Goal: Information Seeking & Learning: Learn about a topic

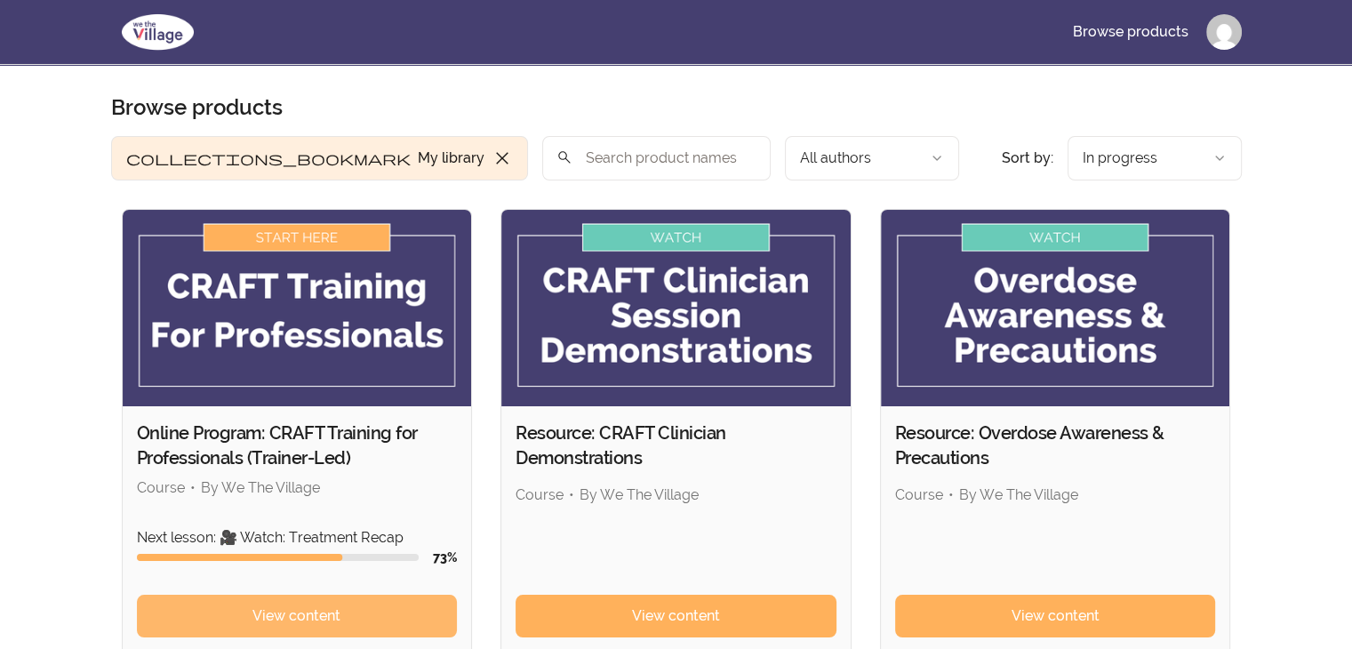
click at [328, 612] on span "View content" at bounding box center [296, 615] width 88 height 21
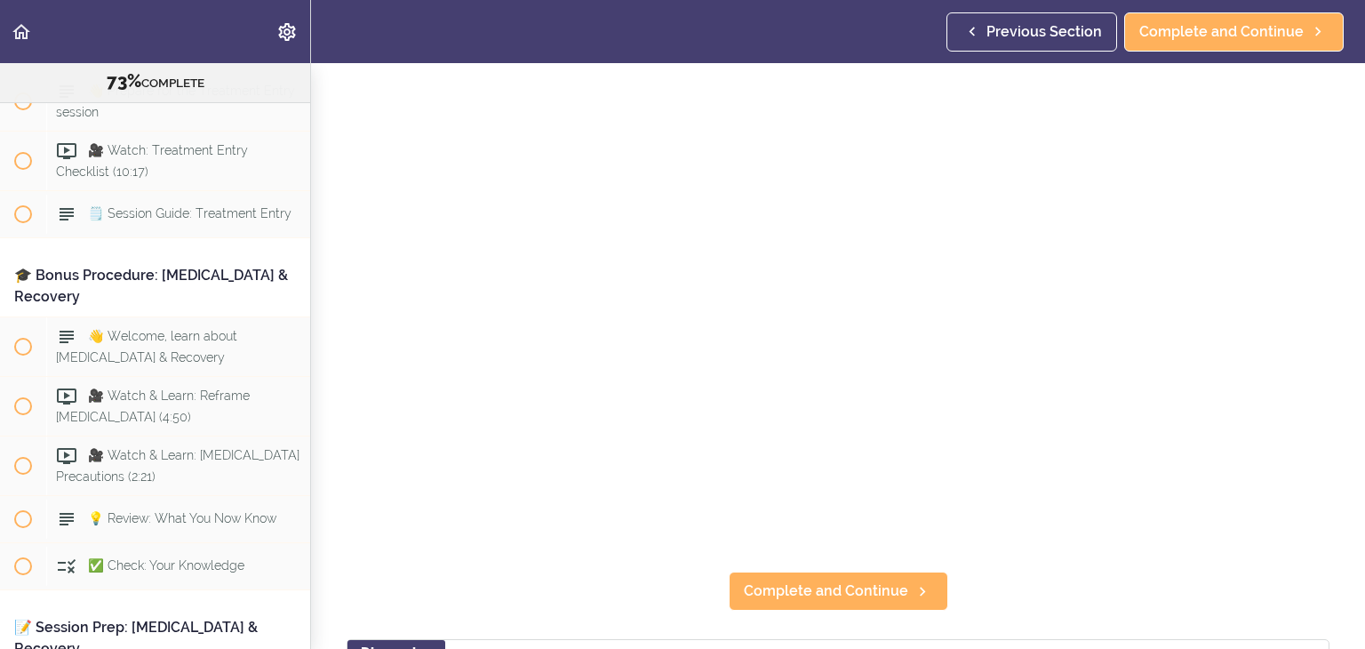
scroll to position [178, 0]
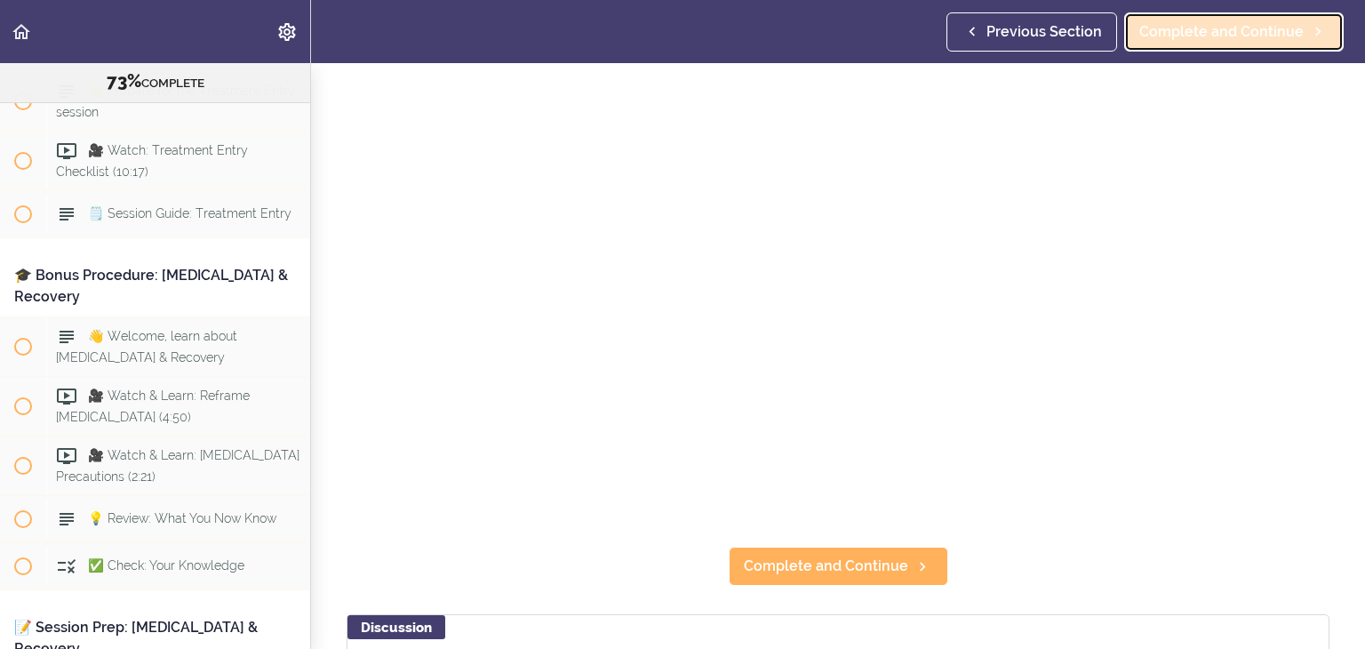
click at [1236, 36] on span "Complete and Continue" at bounding box center [1222, 31] width 164 height 21
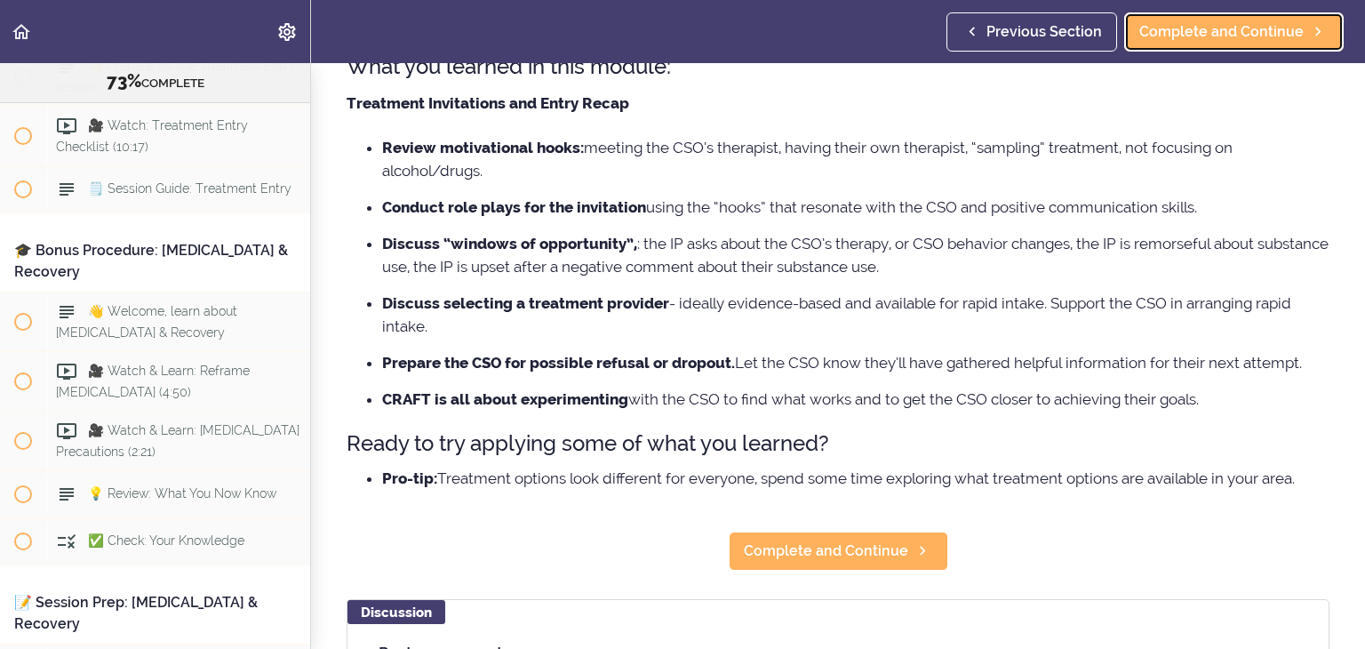
scroll to position [178, 0]
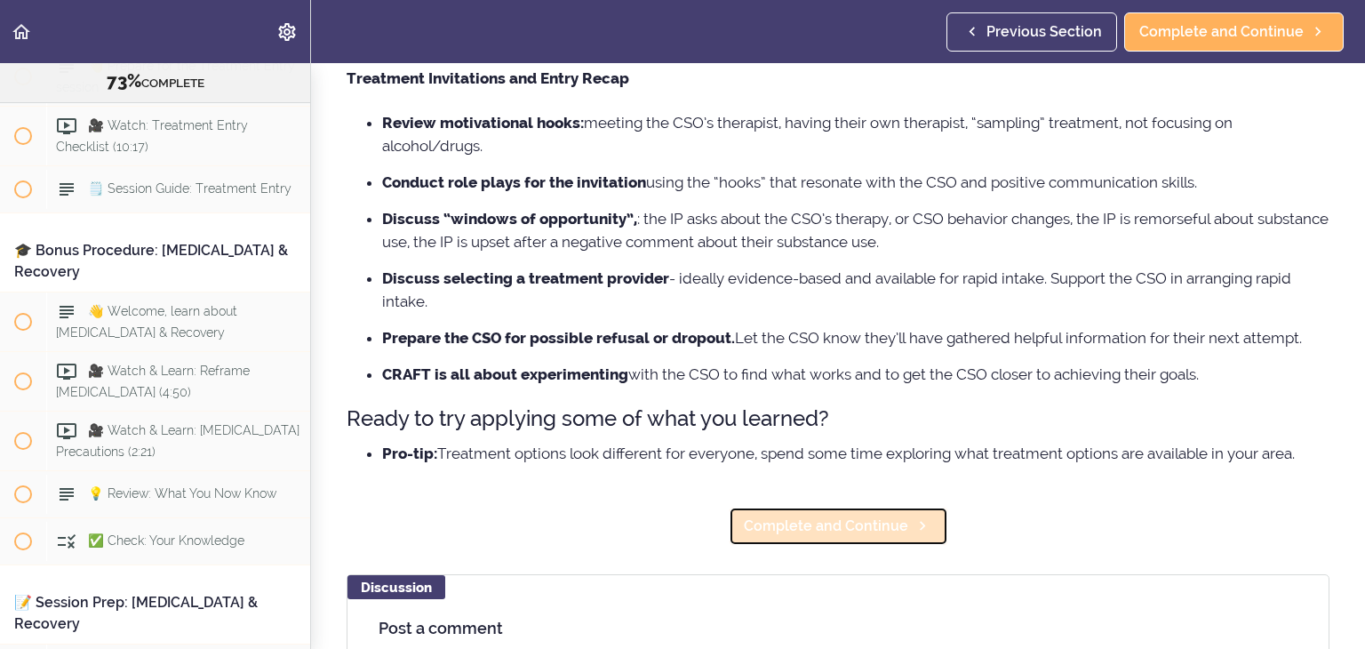
click at [853, 524] on span "Complete and Continue" at bounding box center [826, 526] width 164 height 21
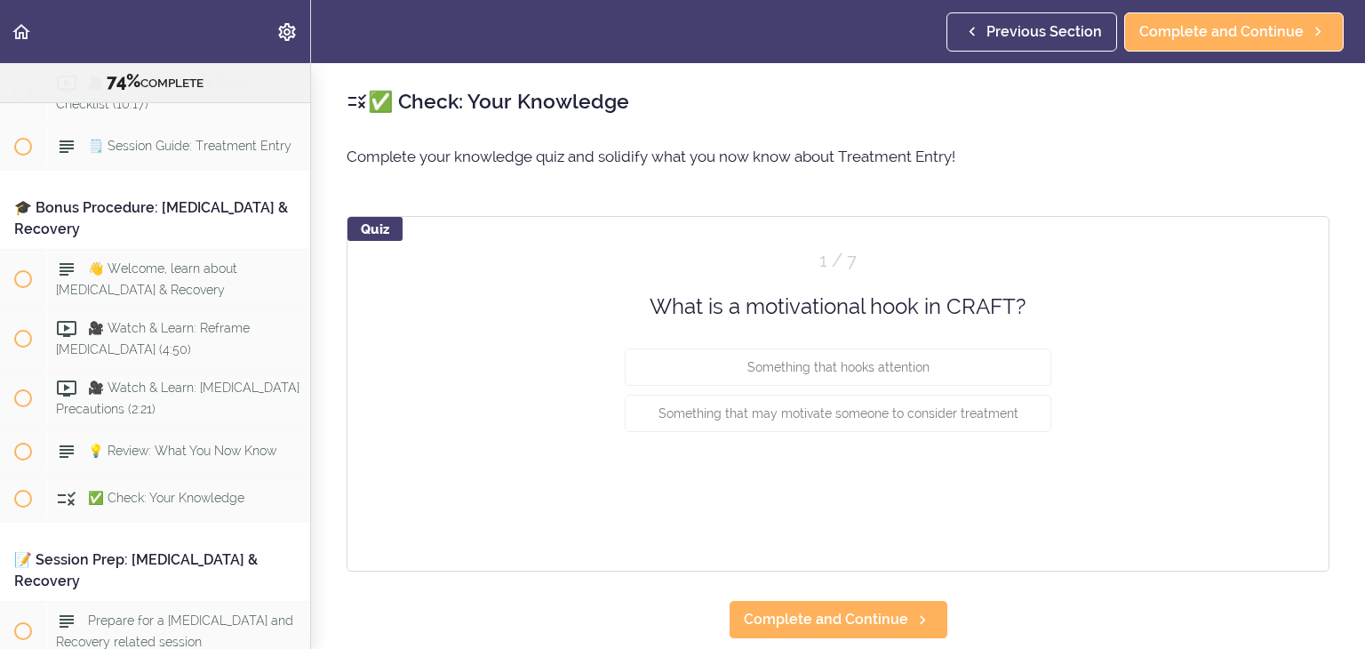
scroll to position [10041, 0]
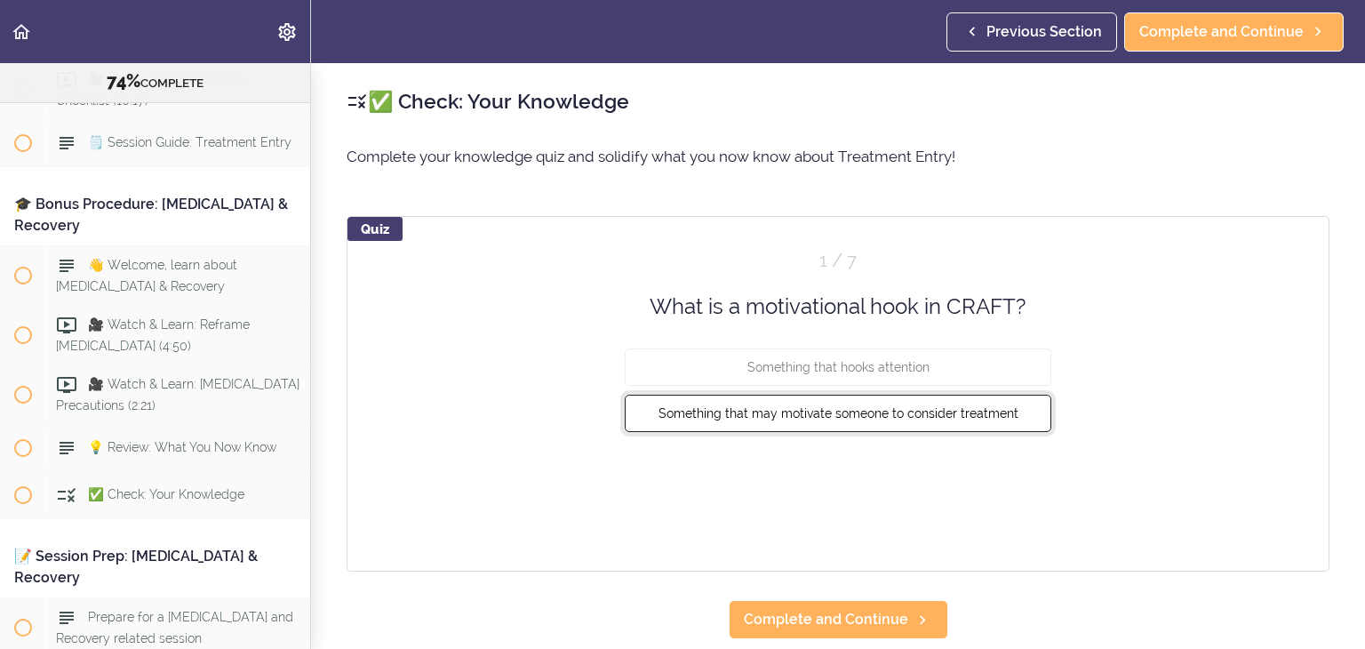
click at [927, 421] on button "Something that may motivate someone to consider treatment" at bounding box center [838, 413] width 427 height 37
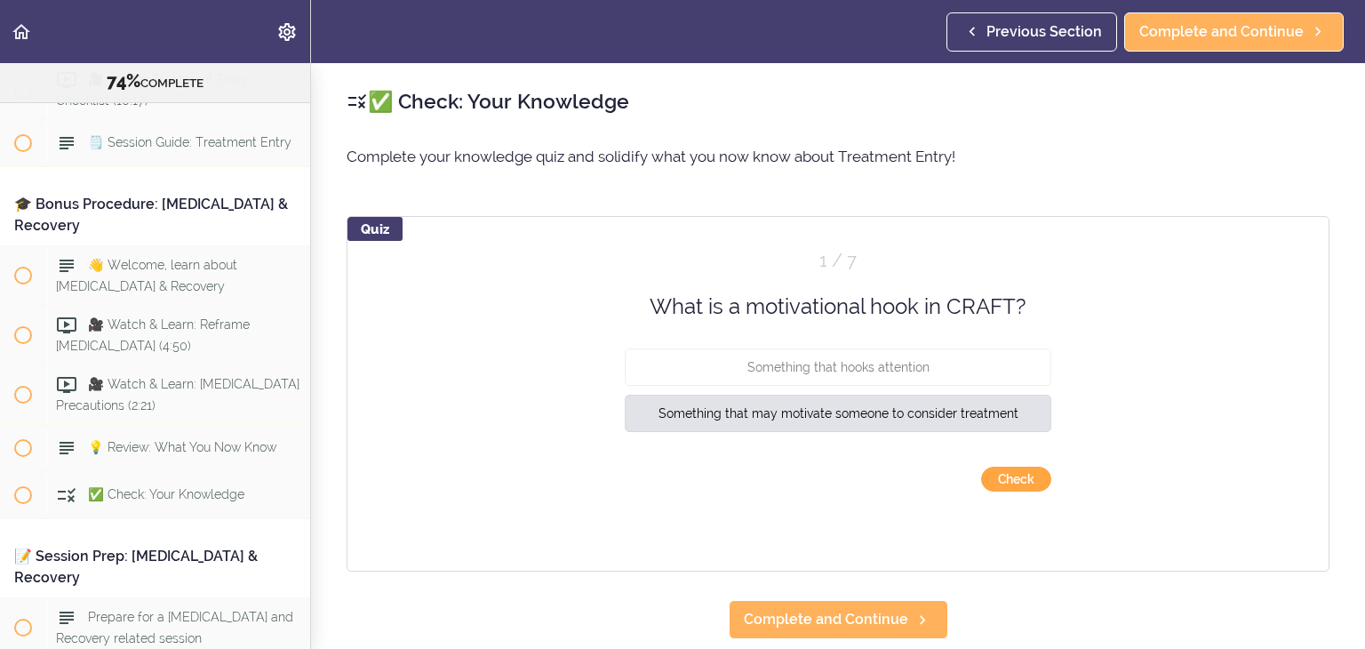
click at [992, 480] on button "Check" at bounding box center [1016, 479] width 70 height 25
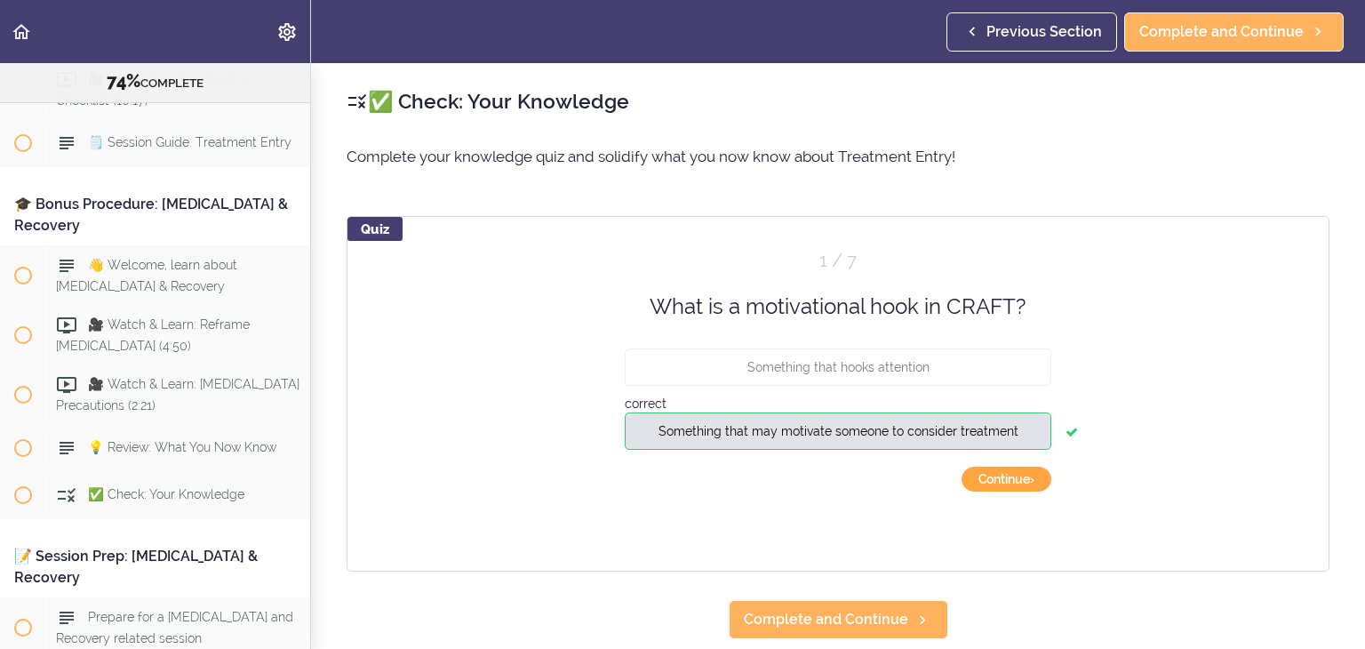
click at [992, 480] on button "Continue ›" at bounding box center [1007, 479] width 90 height 25
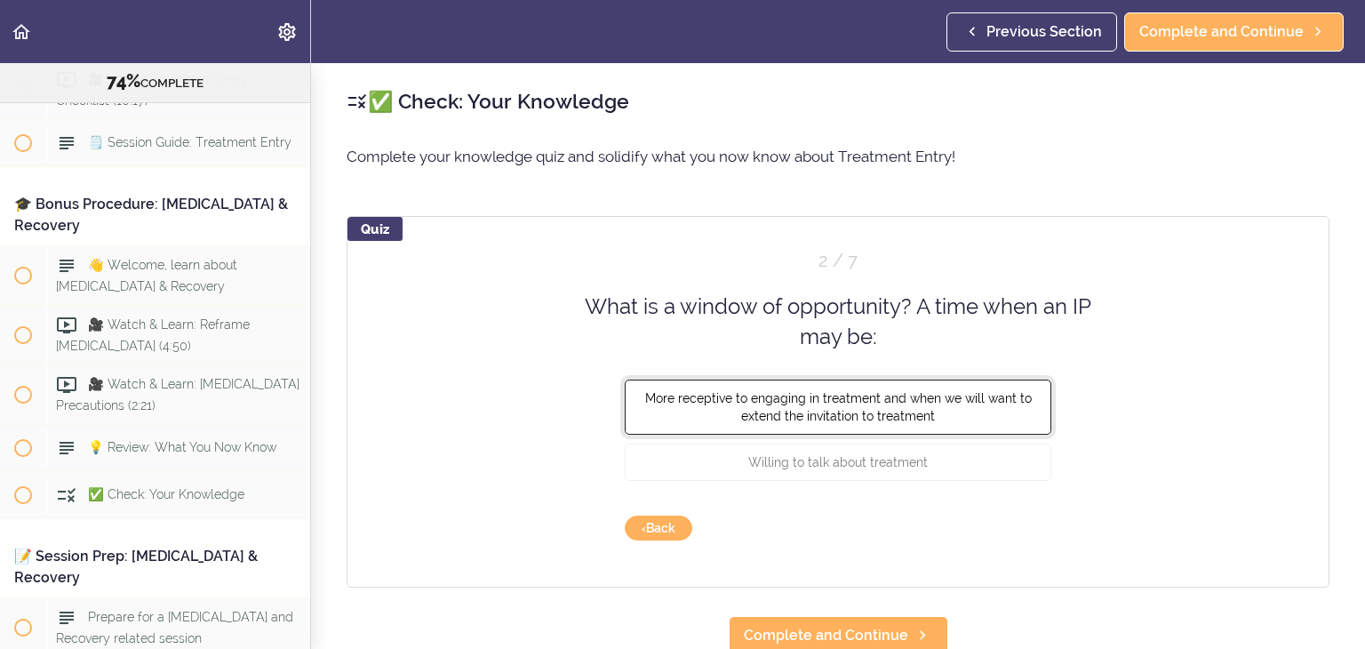
click at [975, 416] on button "More receptive to engaging in treatment and when we will want to extend the inv…" at bounding box center [838, 406] width 427 height 55
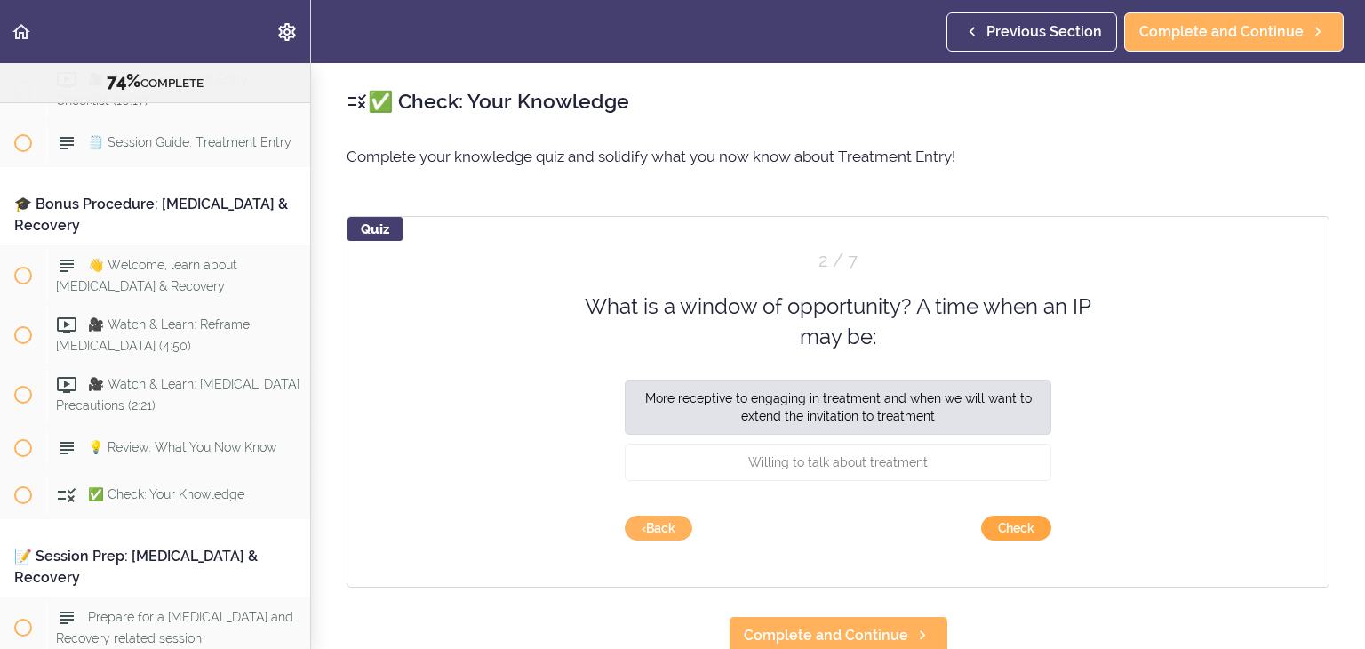
click at [1015, 531] on button "Check" at bounding box center [1016, 528] width 70 height 25
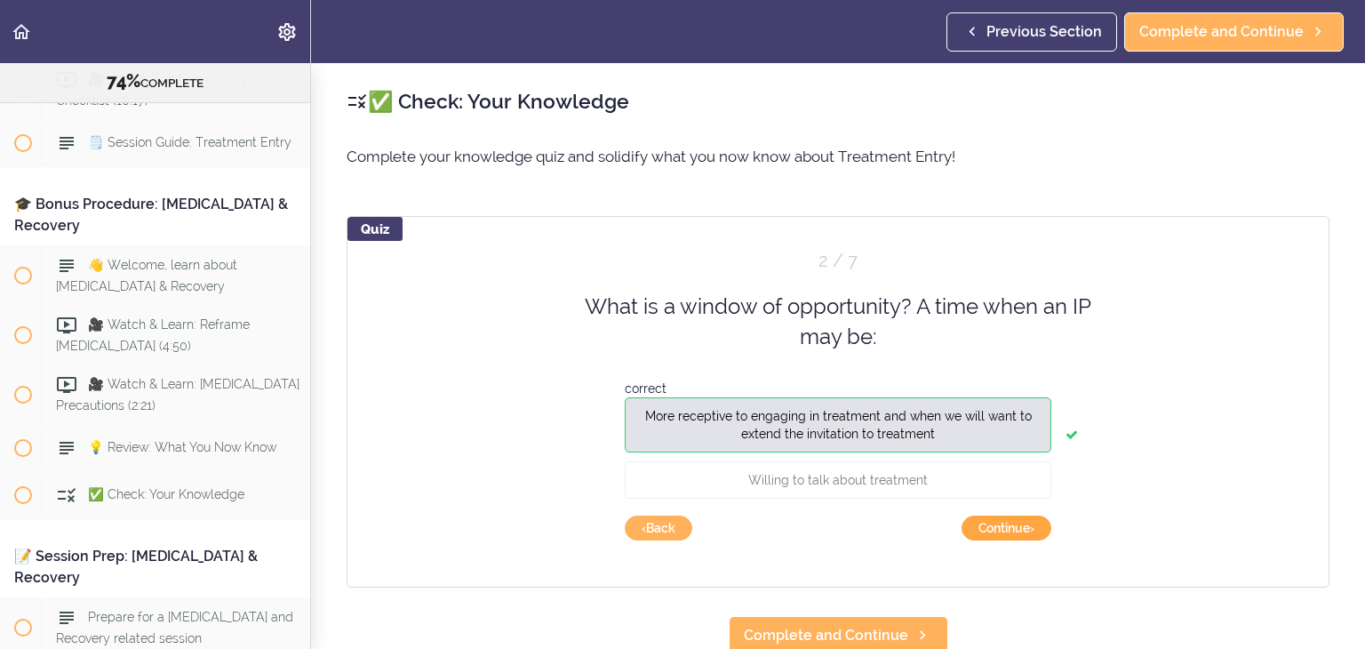
click at [1013, 527] on button "Continue ›" at bounding box center [1007, 528] width 90 height 25
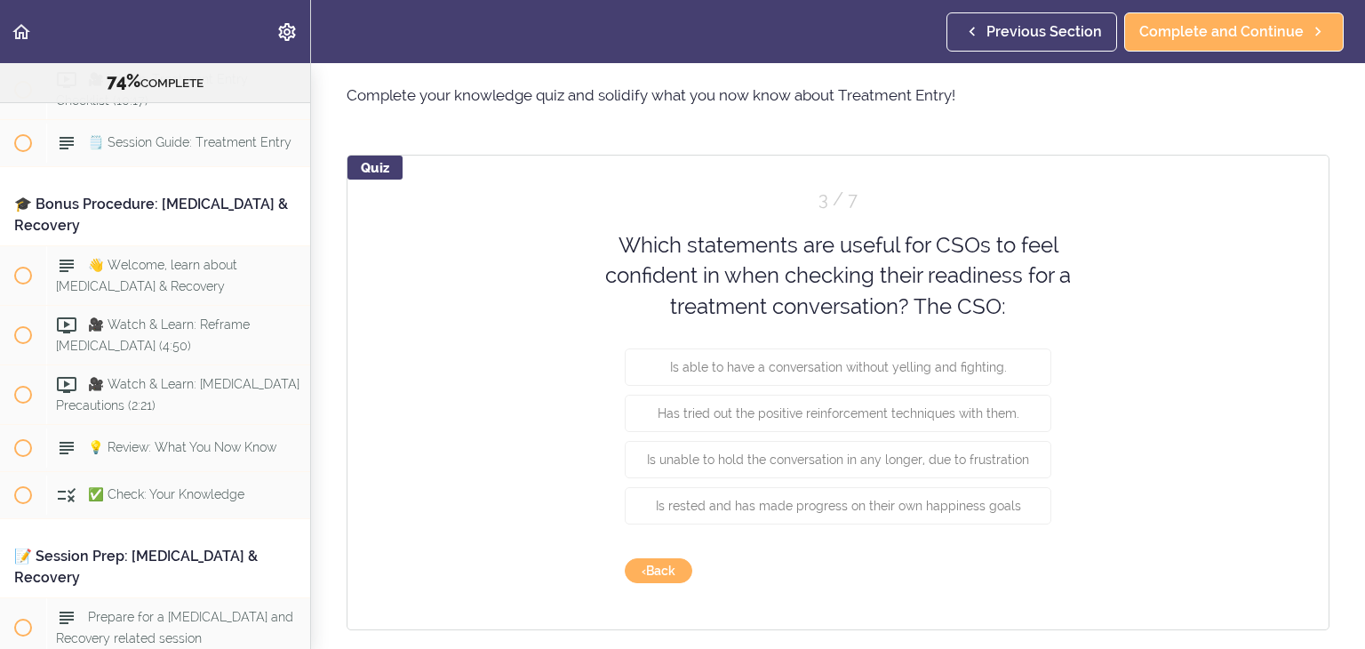
scroll to position [89, 0]
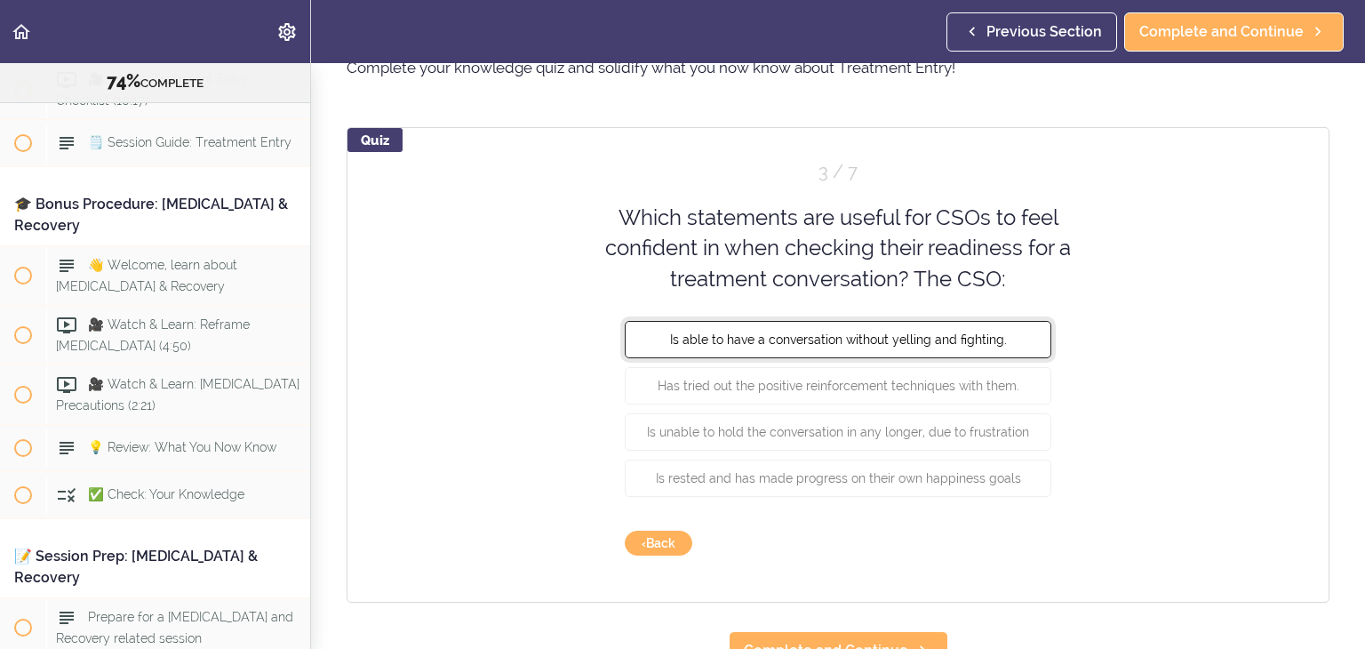
click at [828, 338] on span "Is able to have a conversation without yelling and fighting." at bounding box center [838, 339] width 337 height 14
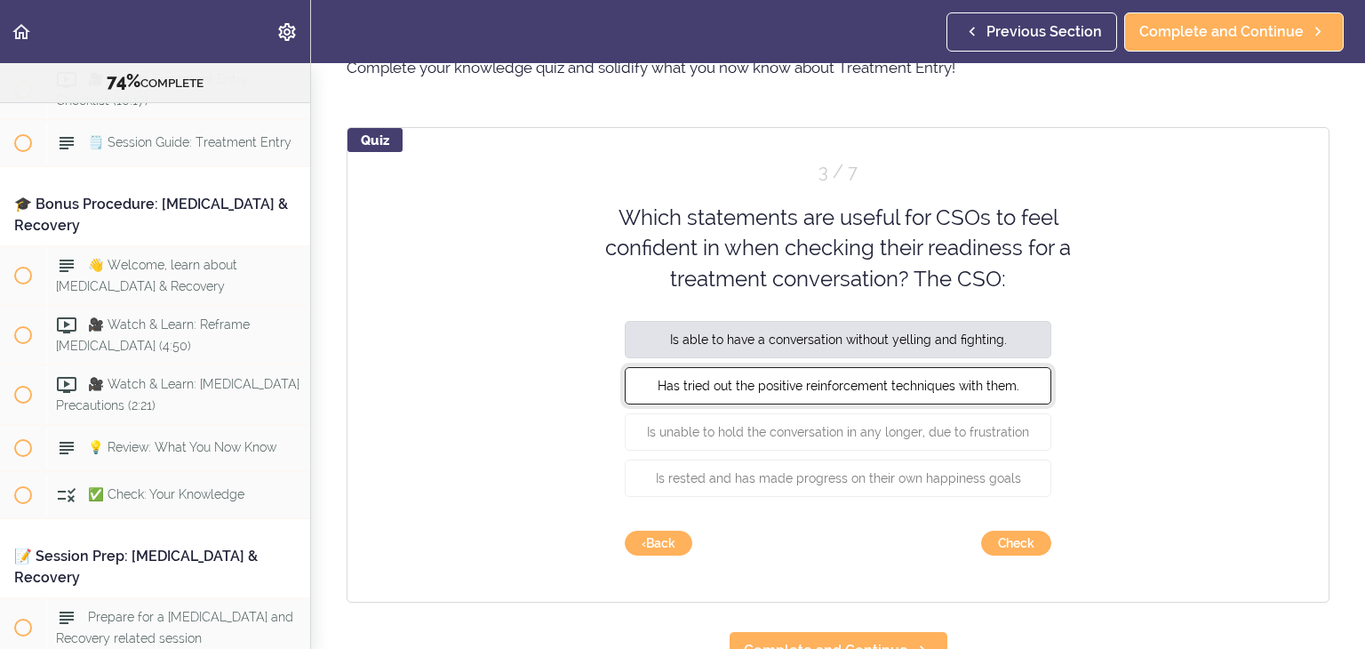
click at [829, 393] on button "Has tried out the positive reinforcement techniques with them." at bounding box center [838, 385] width 427 height 37
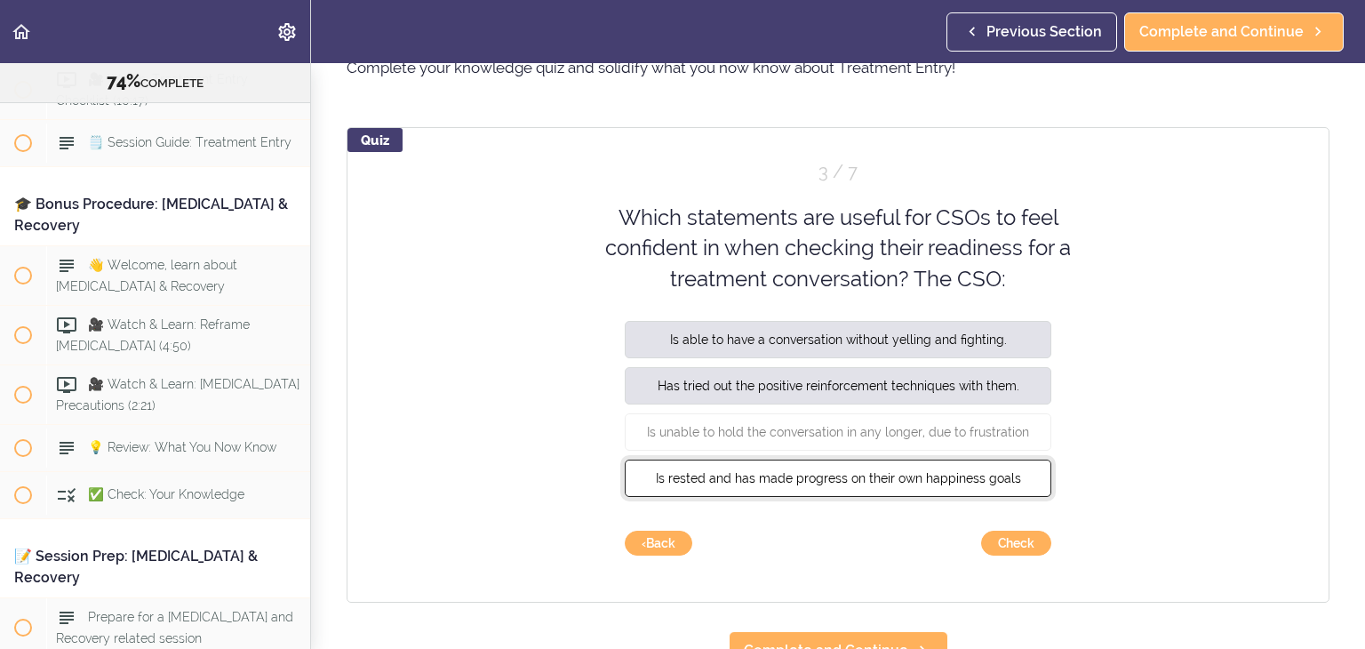
click at [850, 479] on span "Is rested and has made progress on their own happiness goals" at bounding box center [838, 478] width 365 height 14
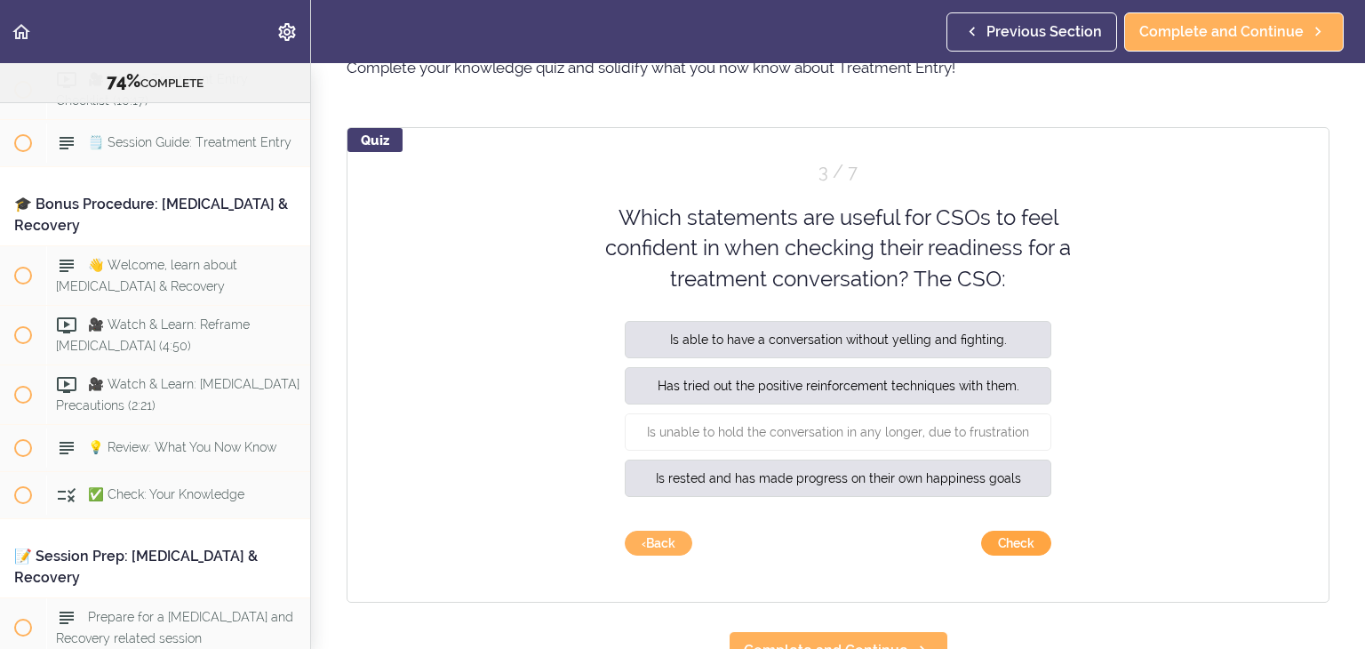
click at [1001, 545] on button "Check" at bounding box center [1016, 543] width 70 height 25
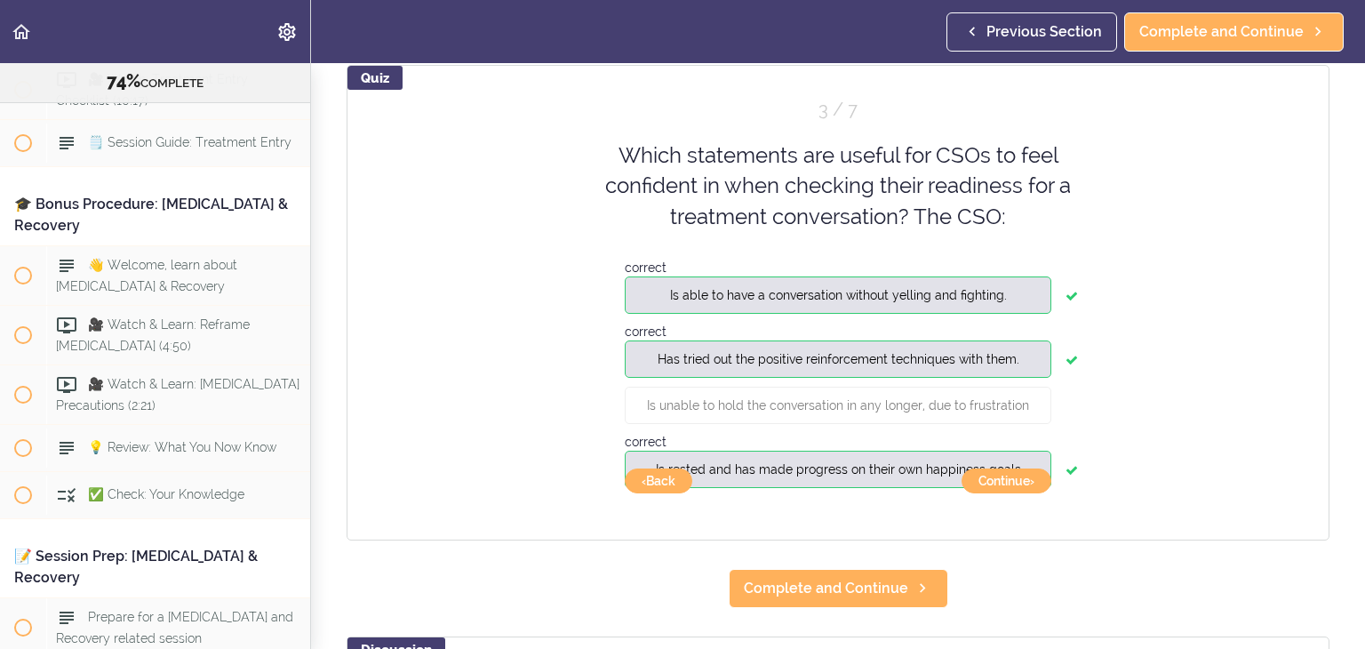
scroll to position [178, 0]
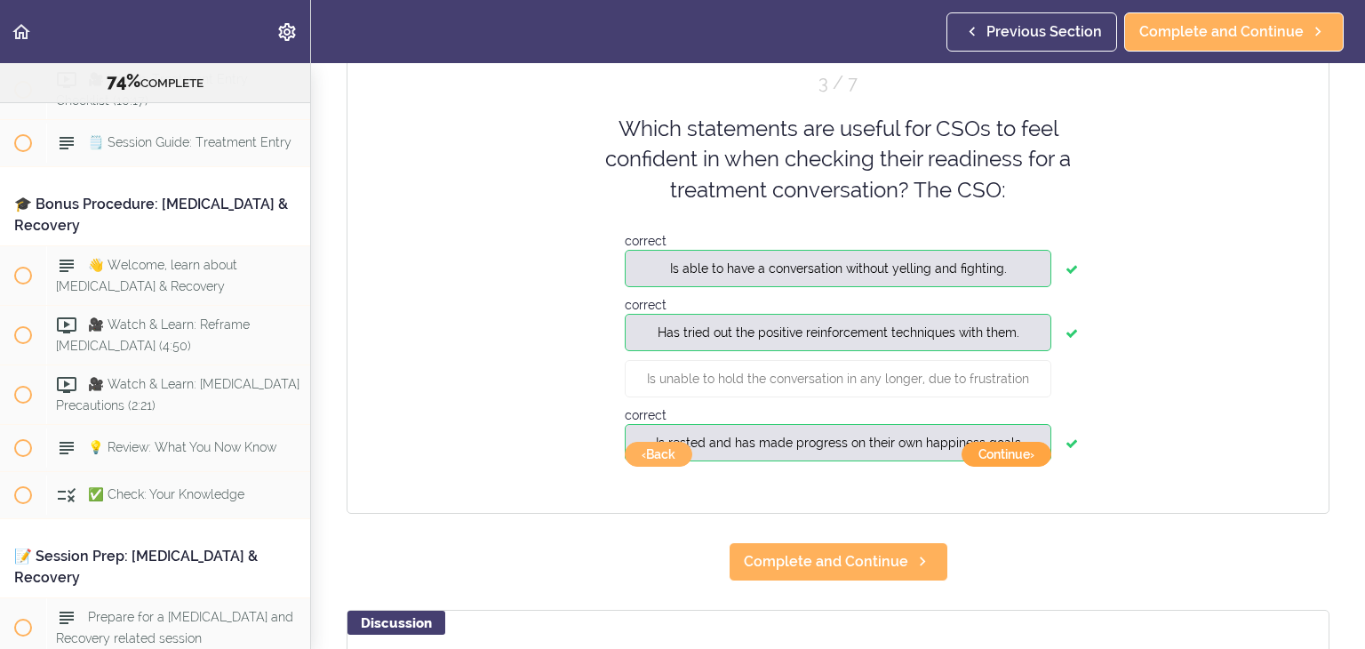
click at [999, 455] on button "Continue ›" at bounding box center [1007, 454] width 90 height 25
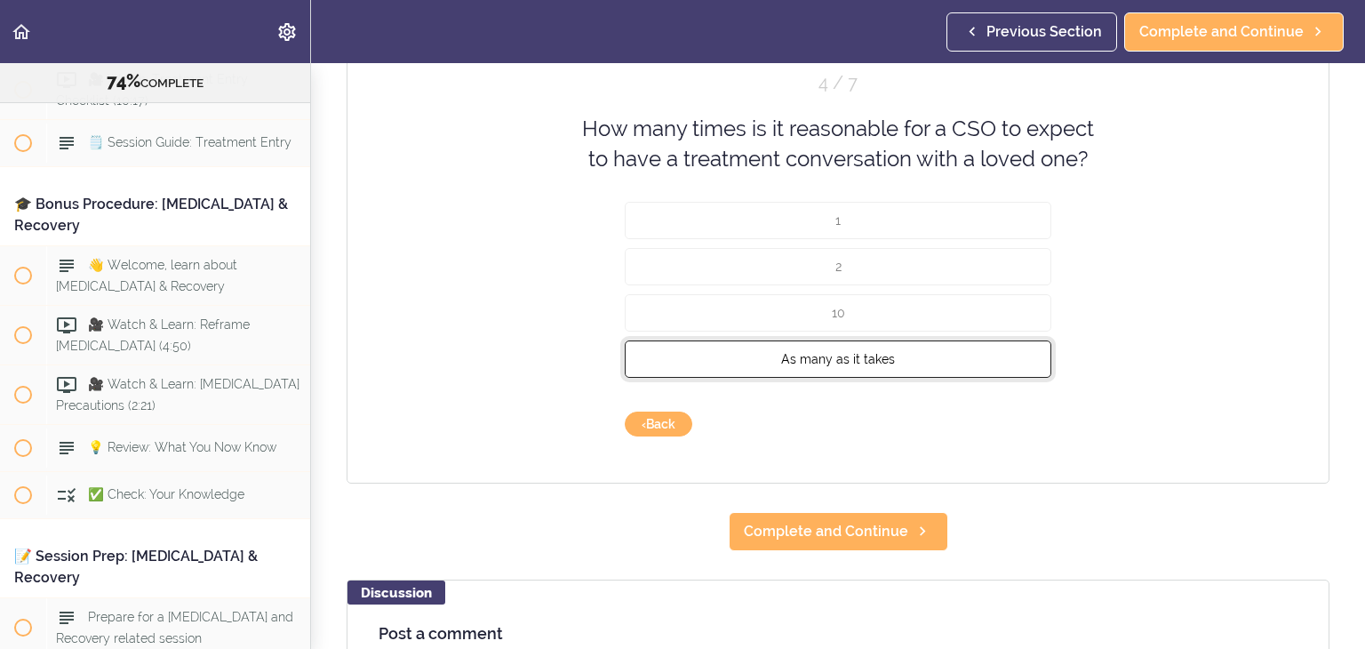
click at [834, 360] on span "As many as it takes" at bounding box center [838, 358] width 114 height 14
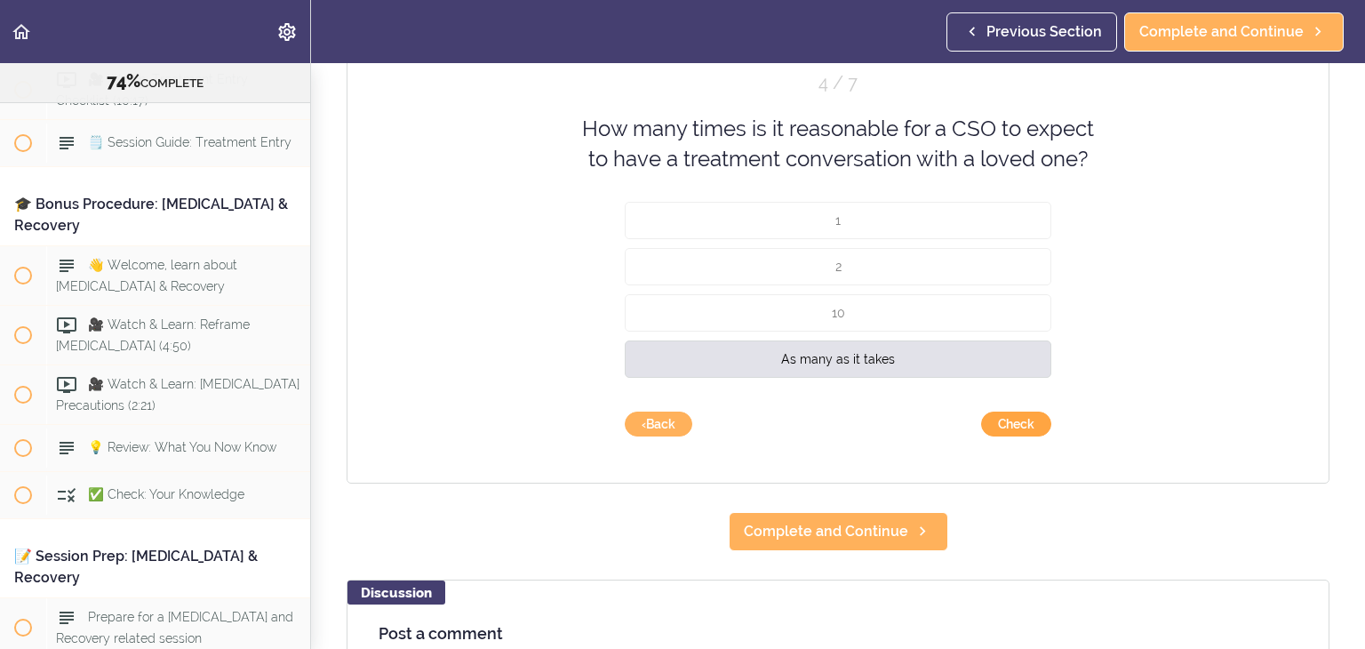
click at [1009, 429] on button "Check" at bounding box center [1016, 424] width 70 height 25
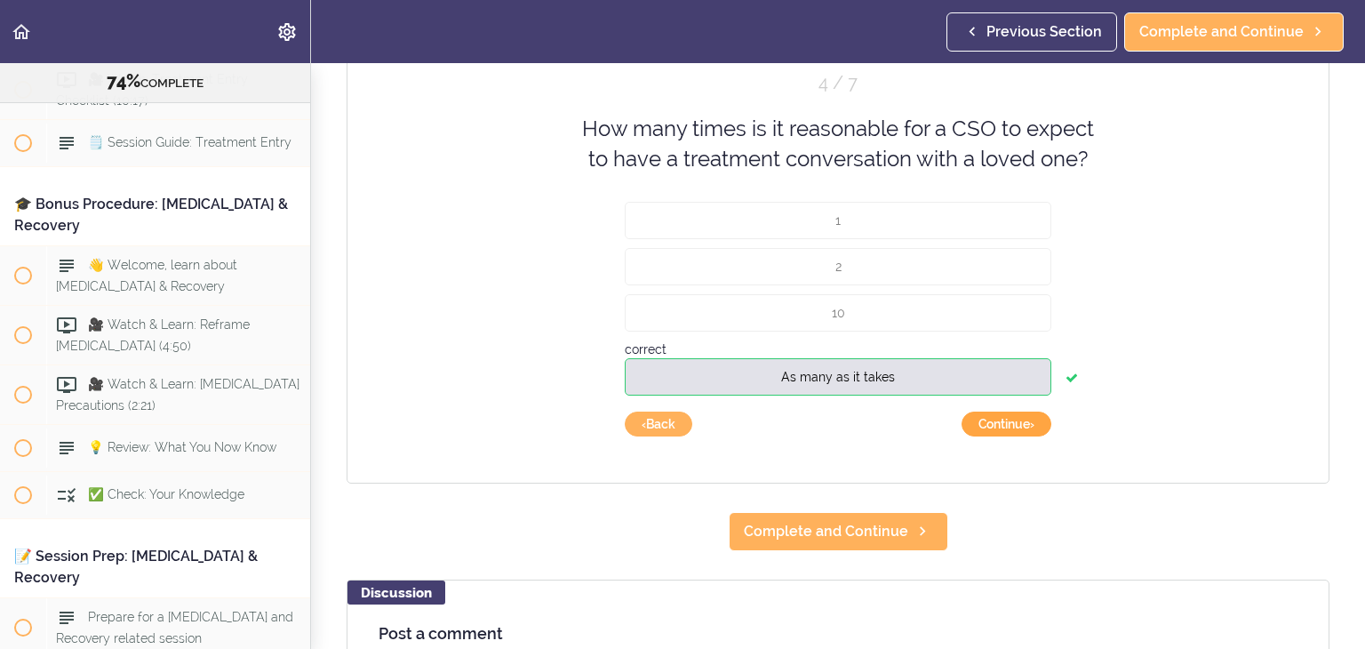
click at [1012, 427] on button "Continue ›" at bounding box center [1007, 424] width 90 height 25
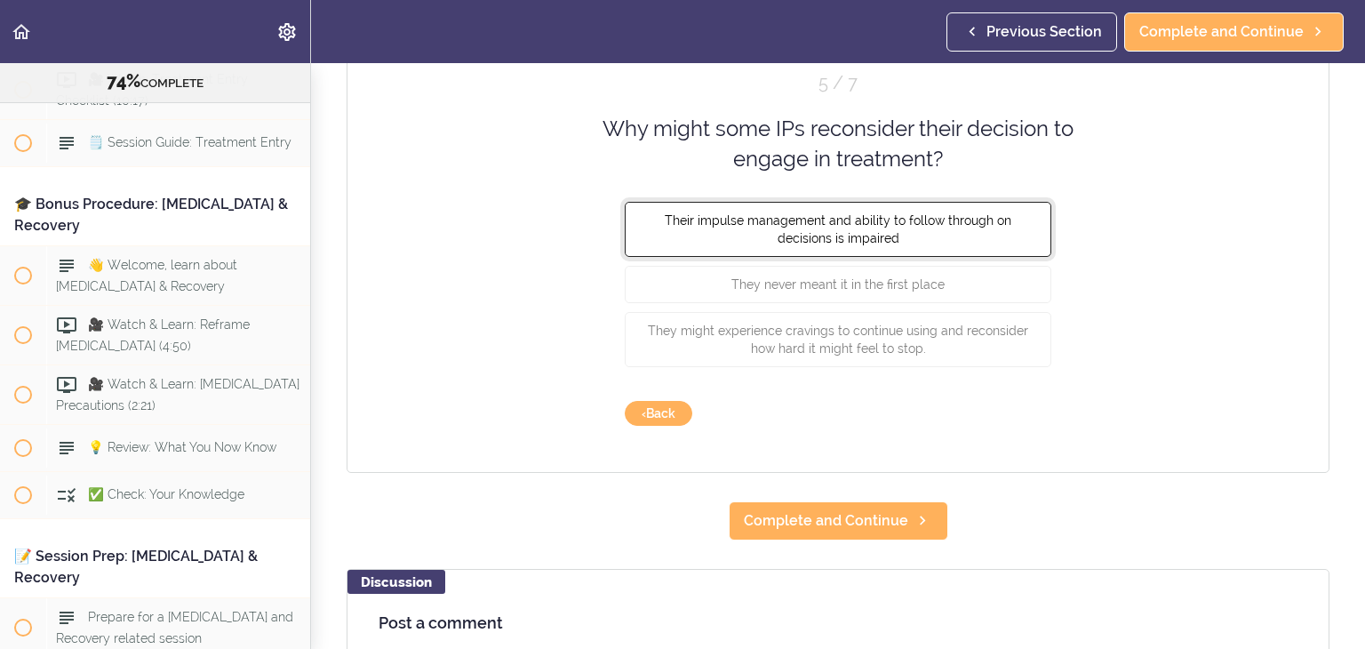
click at [935, 236] on button "Their impulse management and ability to follow through on decisions is impaired" at bounding box center [838, 228] width 427 height 55
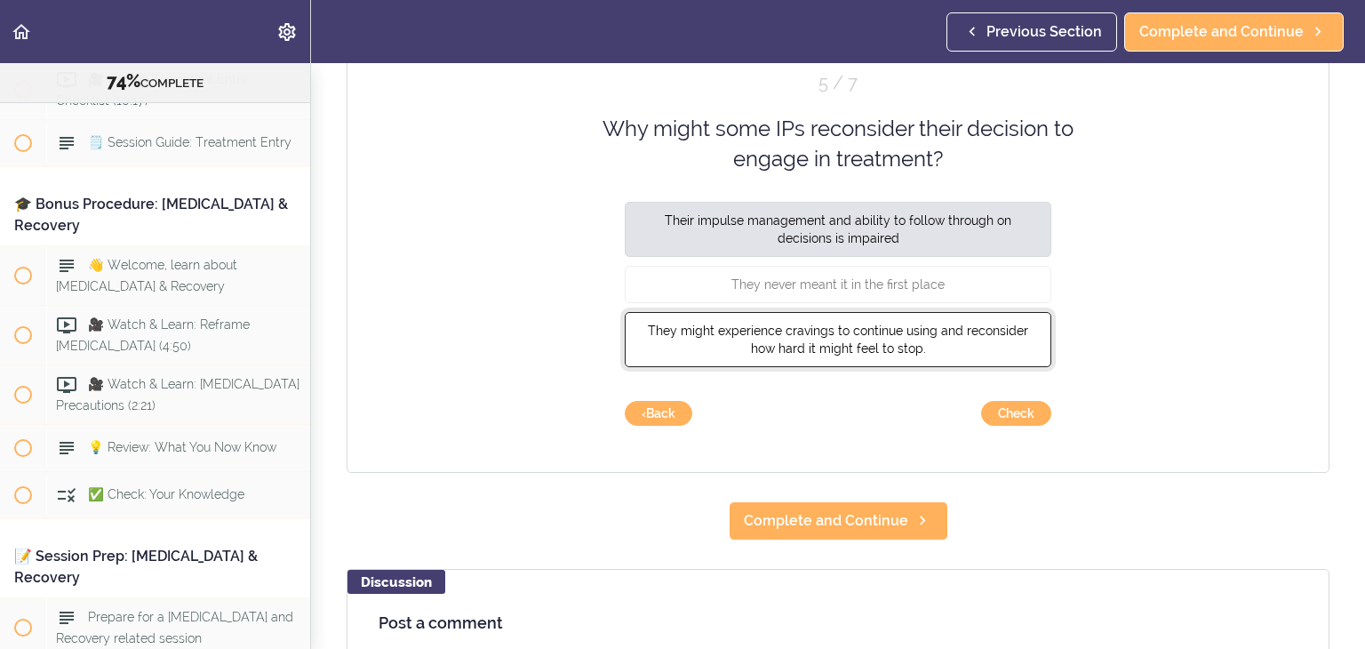
click at [949, 338] on button "They might experience cravings to continue using and reconsider how hard it mig…" at bounding box center [838, 338] width 427 height 55
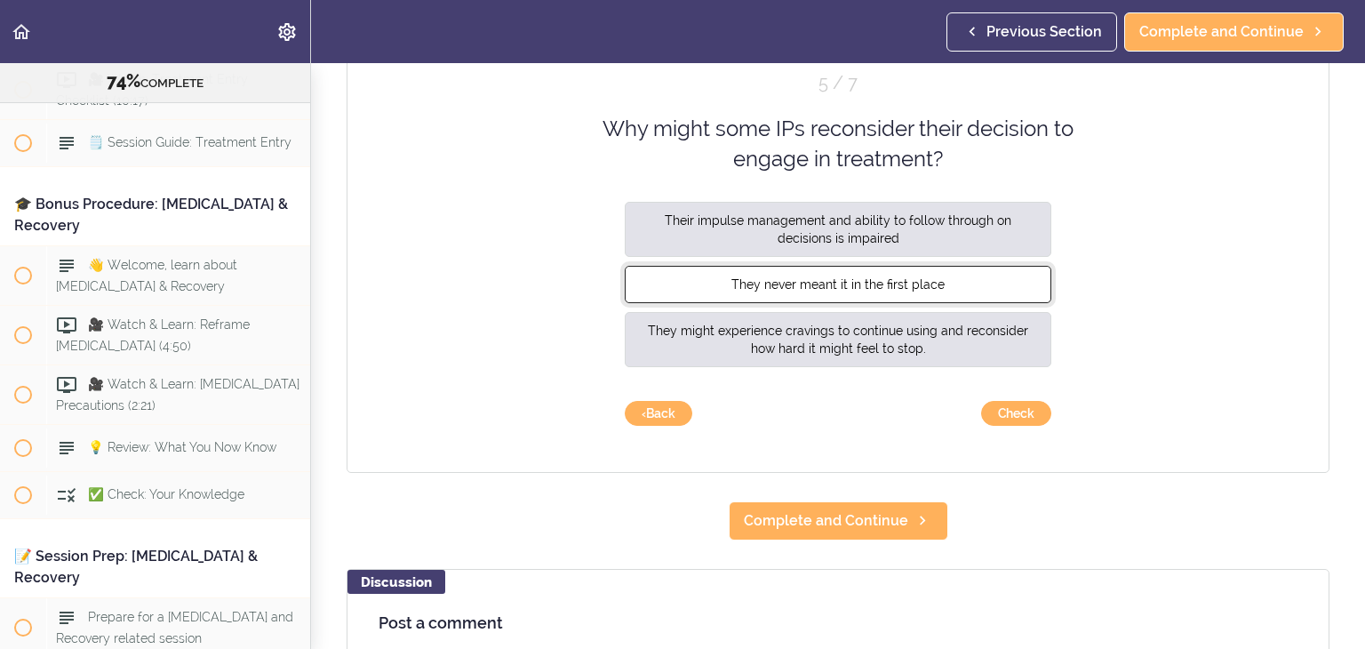
click at [956, 289] on button "They never meant it in the first place" at bounding box center [838, 283] width 427 height 37
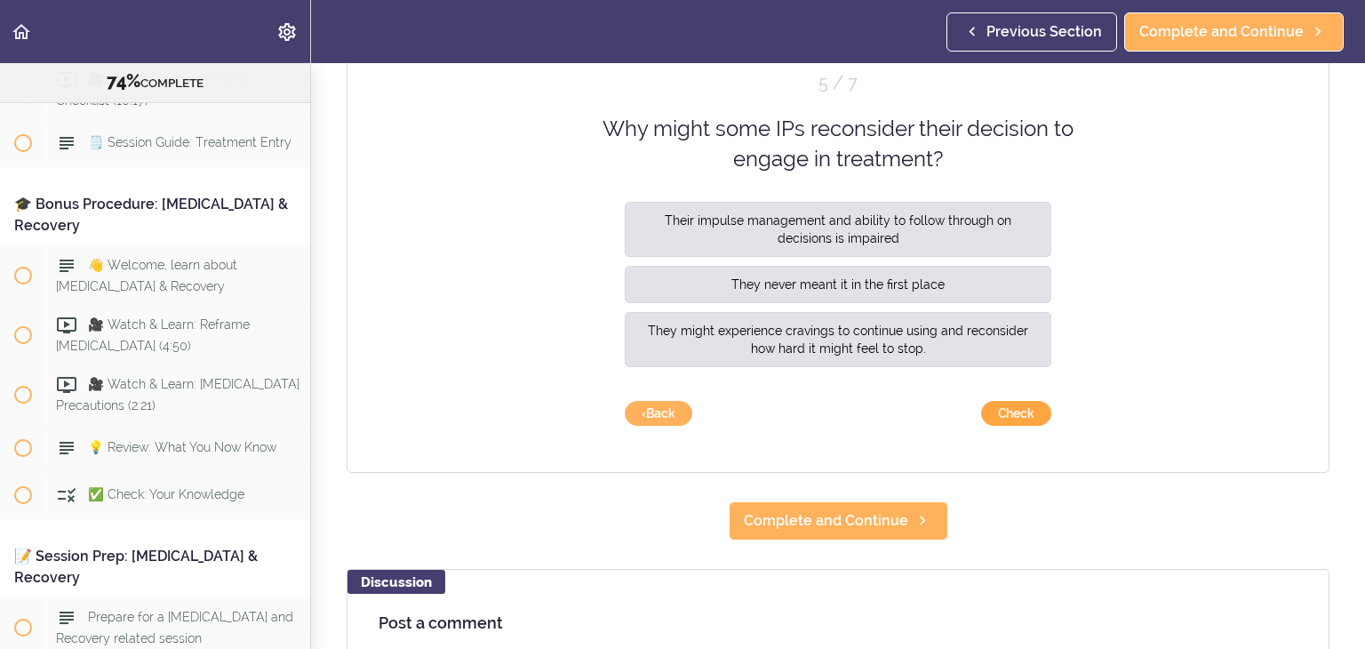
click at [1003, 410] on button "Check" at bounding box center [1016, 413] width 70 height 25
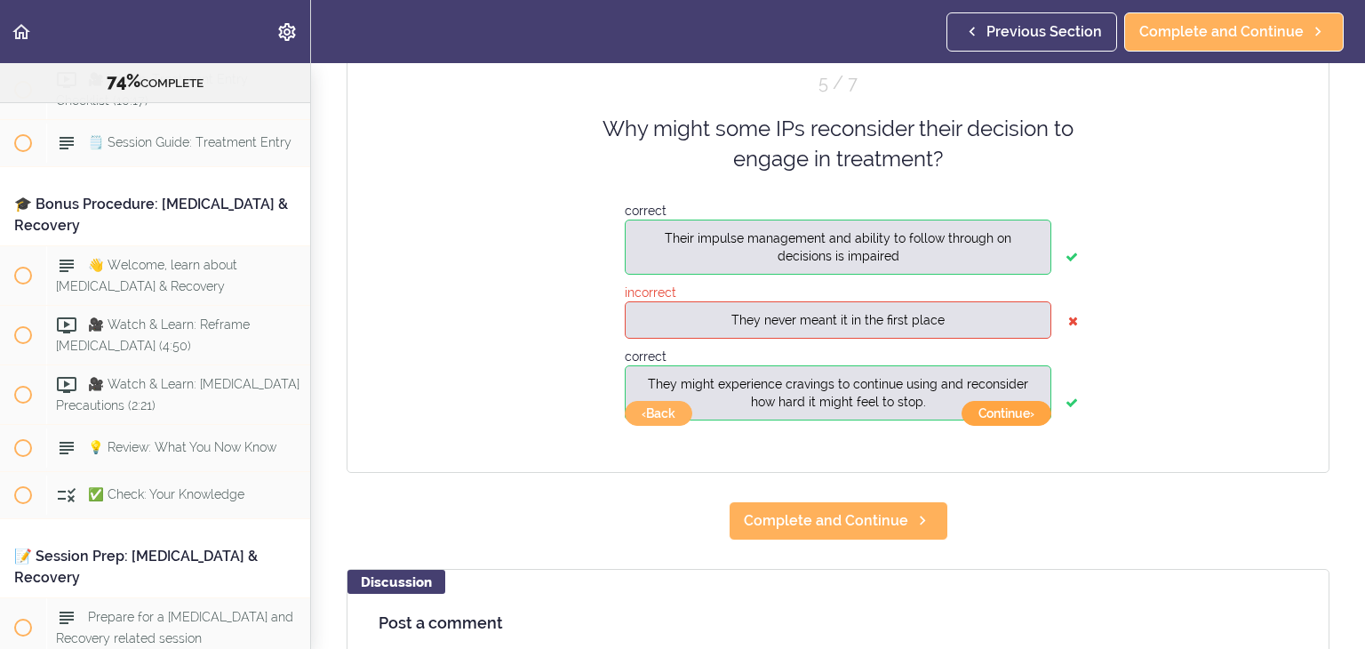
click at [1002, 415] on button "Continue ›" at bounding box center [1007, 413] width 90 height 25
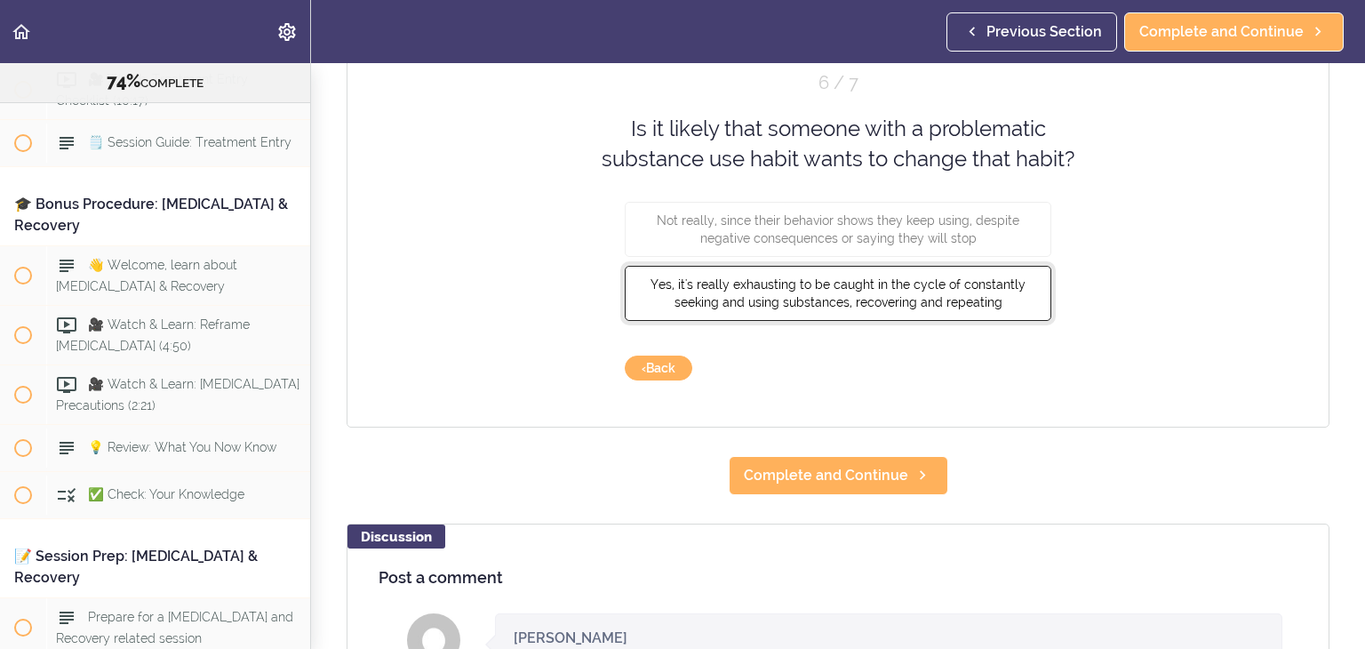
click at [849, 295] on span "Yes, it's really exhausting to be caught in the cycle of constantly seeking and…" at bounding box center [838, 292] width 375 height 32
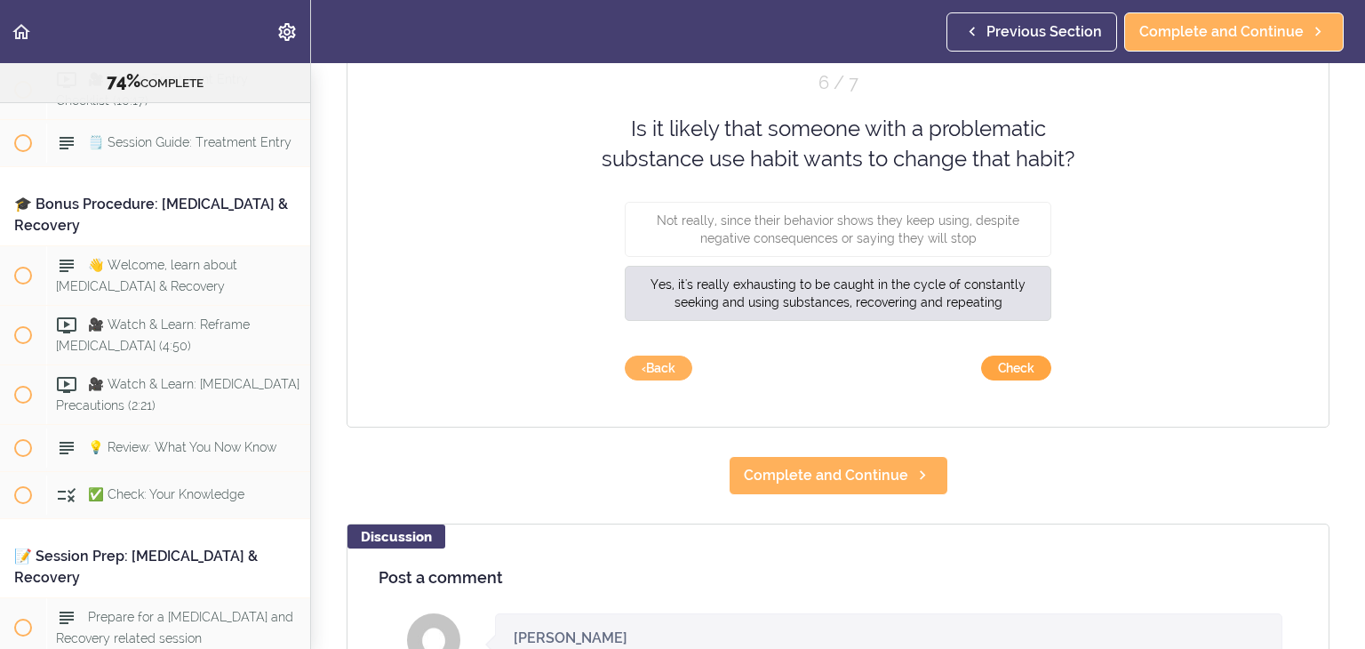
click at [1015, 377] on button "Check" at bounding box center [1016, 368] width 70 height 25
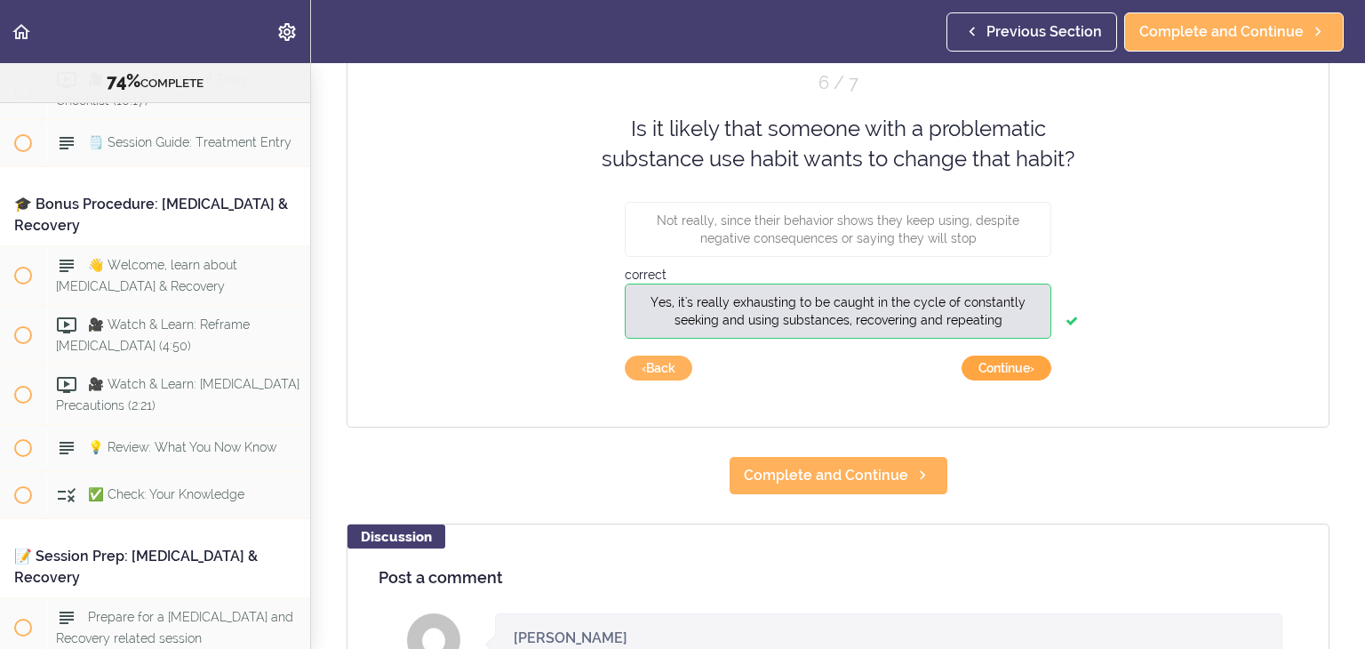
click at [1014, 371] on button "Continue ›" at bounding box center [1007, 368] width 90 height 25
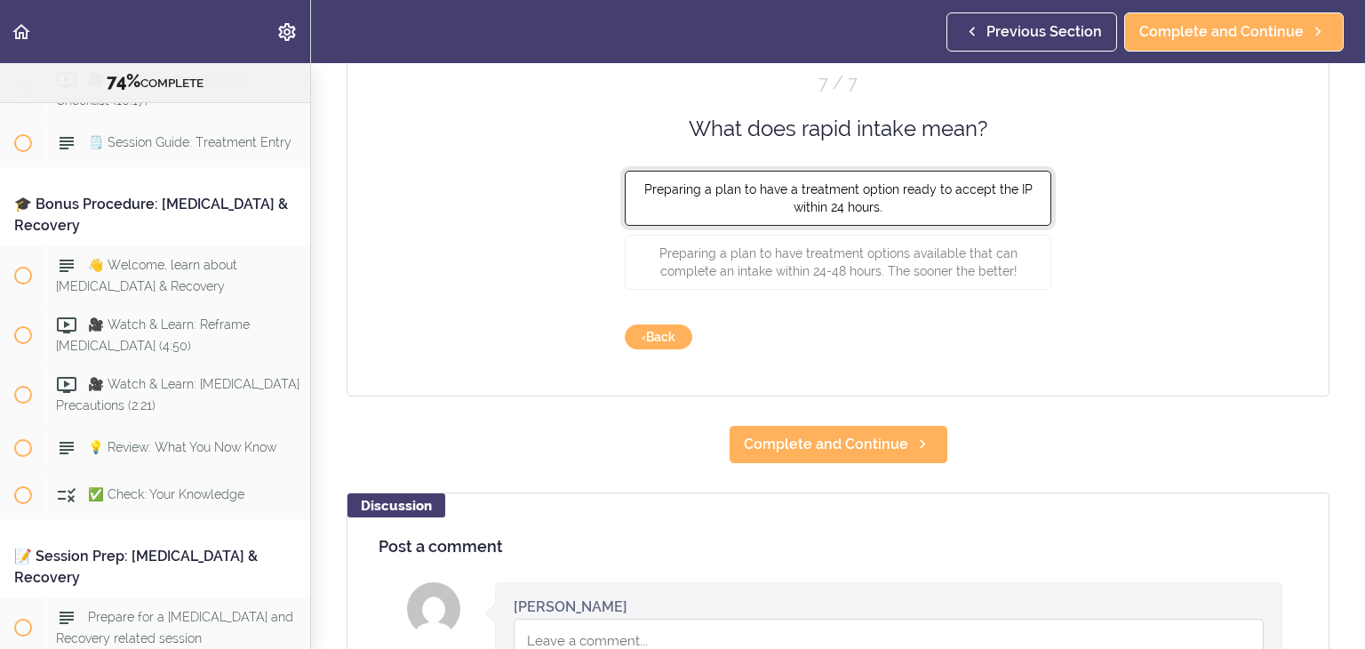
click at [940, 207] on button "Preparing a plan to have a treatment option ready to accept the IP within 24 ho…" at bounding box center [838, 198] width 427 height 55
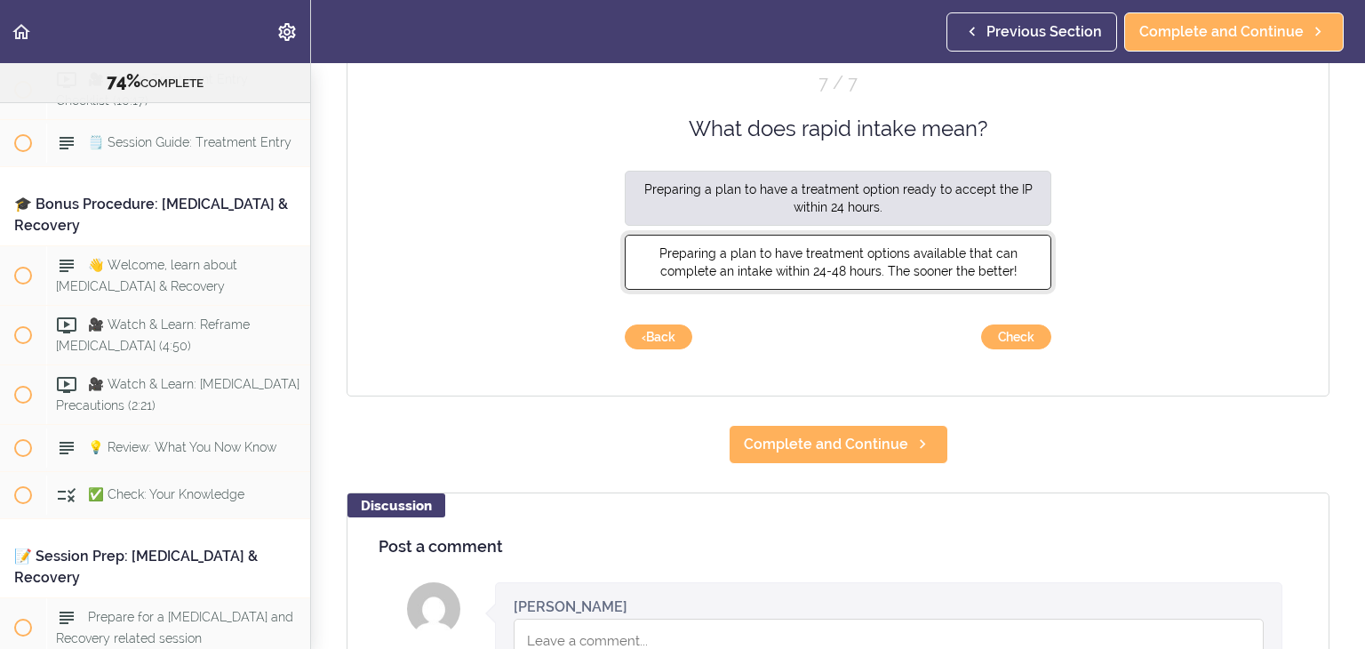
click at [829, 263] on span "Preparing a plan to have treatment options available that can complete an intak…" at bounding box center [839, 262] width 358 height 32
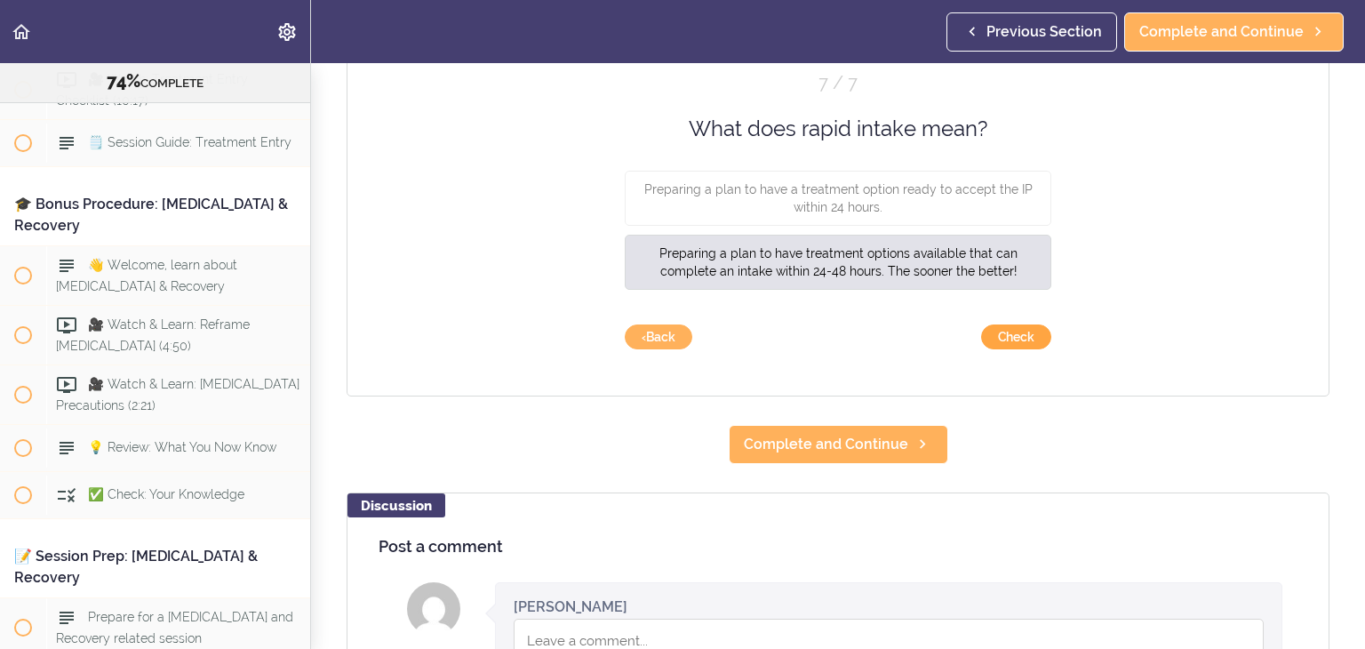
click at [1009, 337] on button "Check" at bounding box center [1016, 336] width 70 height 25
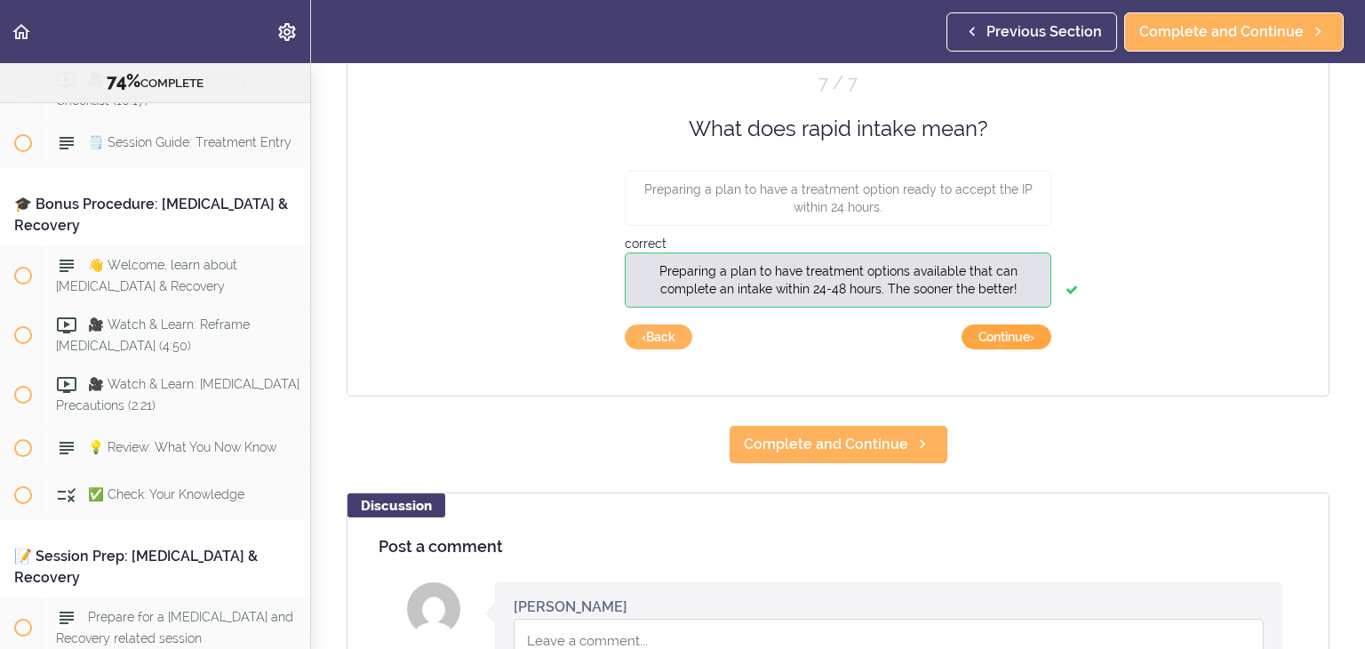
click at [1009, 337] on button "Continue ›" at bounding box center [1007, 336] width 90 height 25
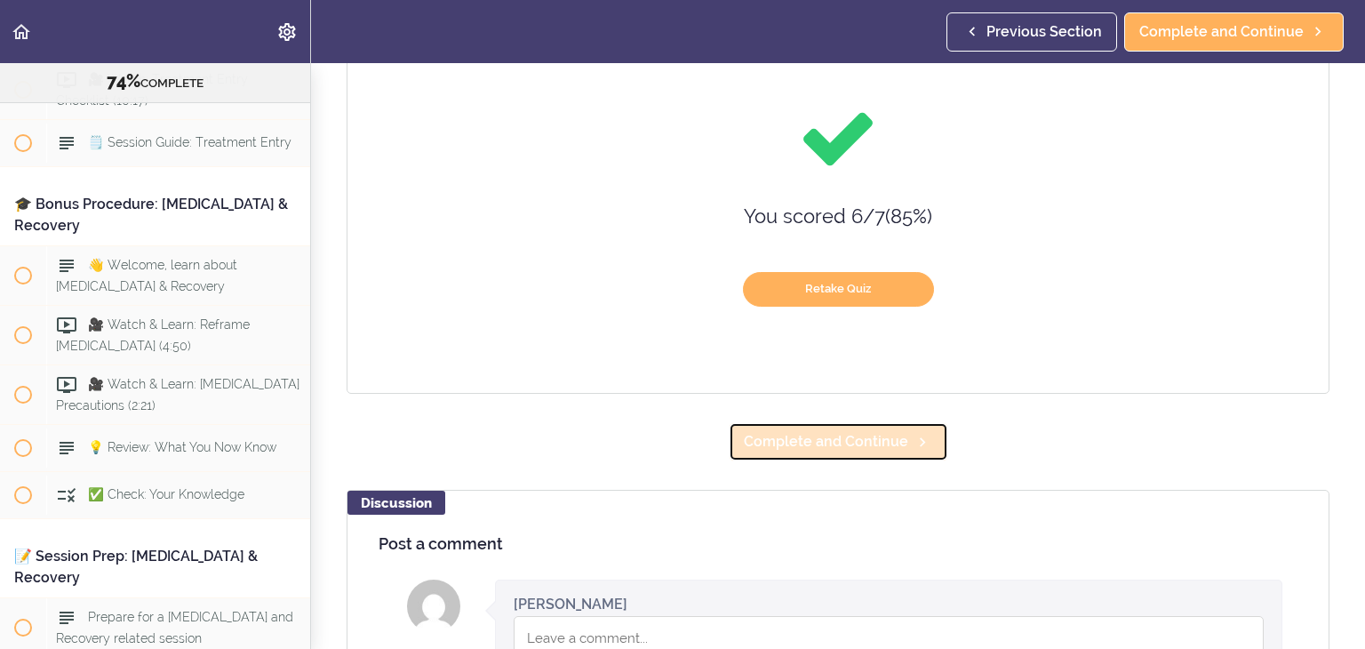
click at [843, 444] on span "Complete and Continue" at bounding box center [826, 441] width 164 height 21
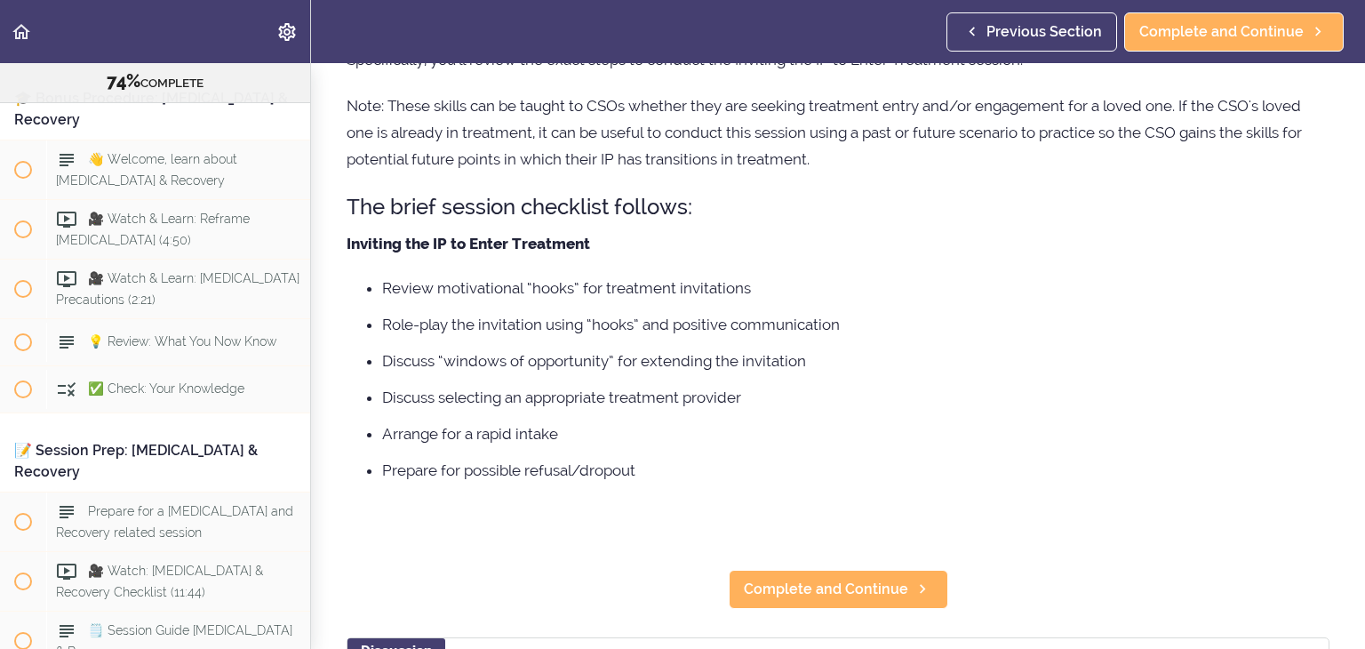
scroll to position [267, 0]
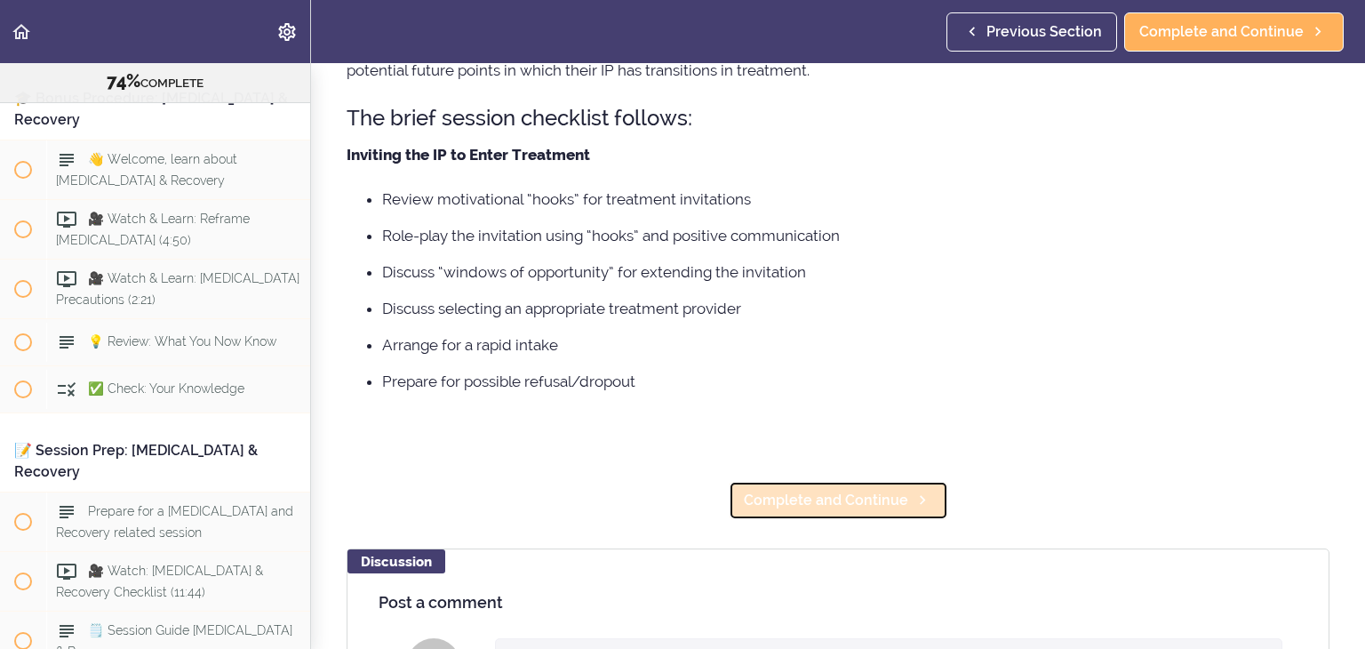
click at [838, 503] on span "Complete and Continue" at bounding box center [826, 500] width 164 height 21
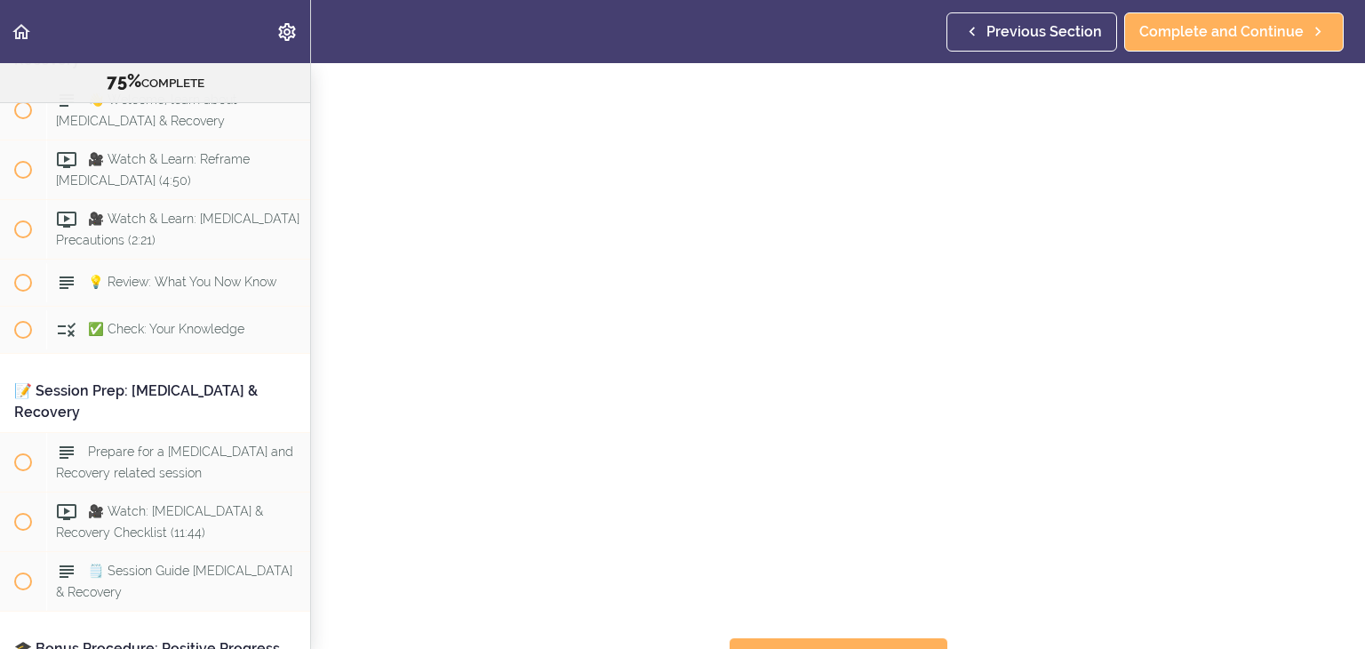
scroll to position [89, 0]
click at [885, 636] on link "Complete and Continue" at bounding box center [839, 655] width 220 height 39
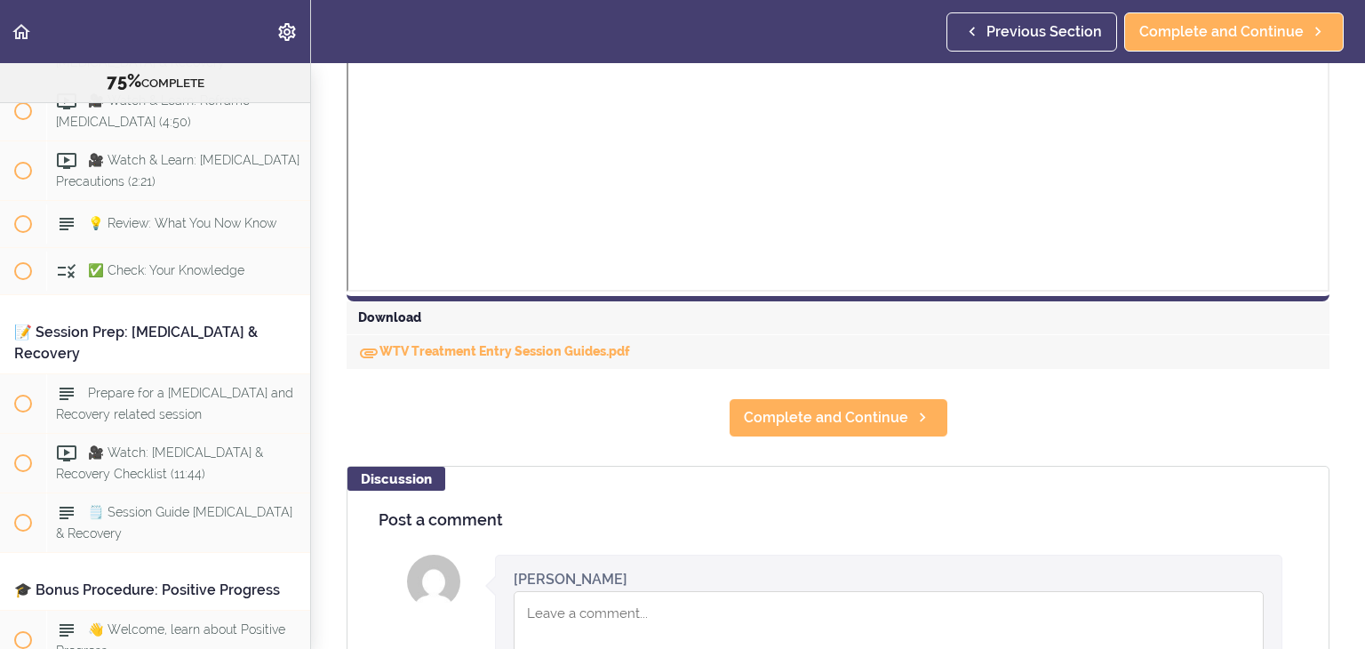
scroll to position [721, 0]
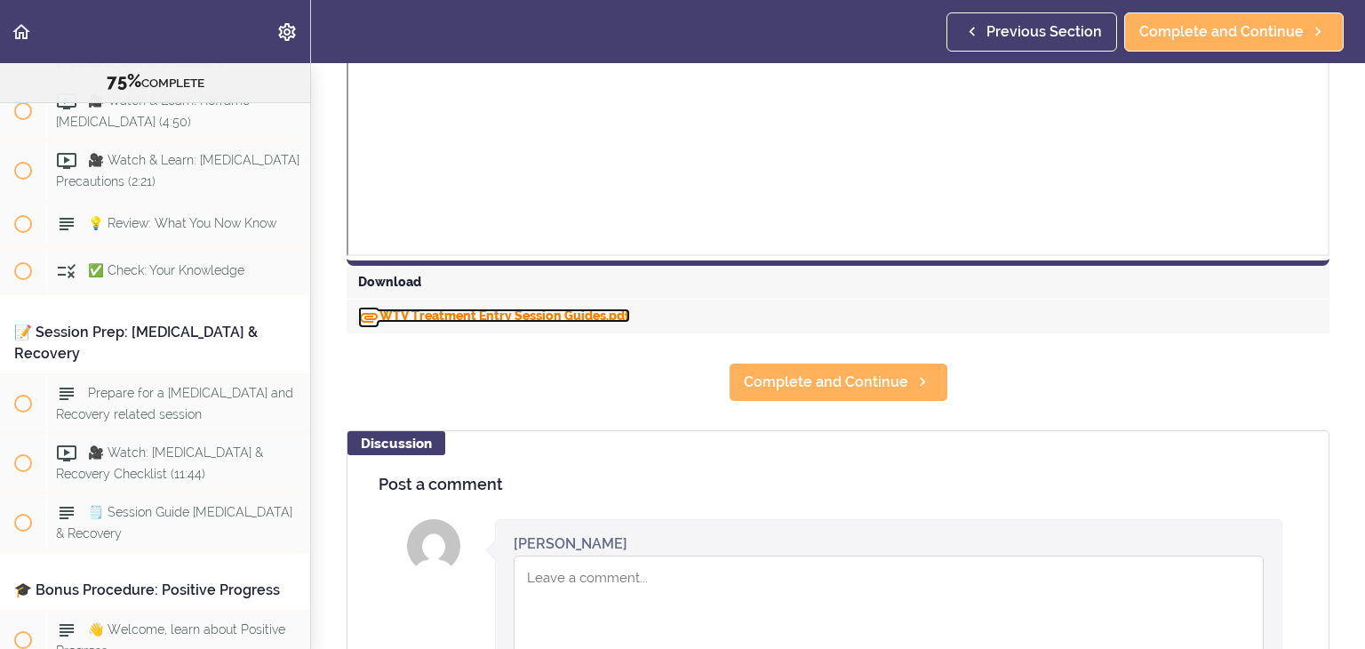
click at [507, 317] on link "WTV Treatment Entry Session Guides.pdf" at bounding box center [494, 315] width 272 height 14
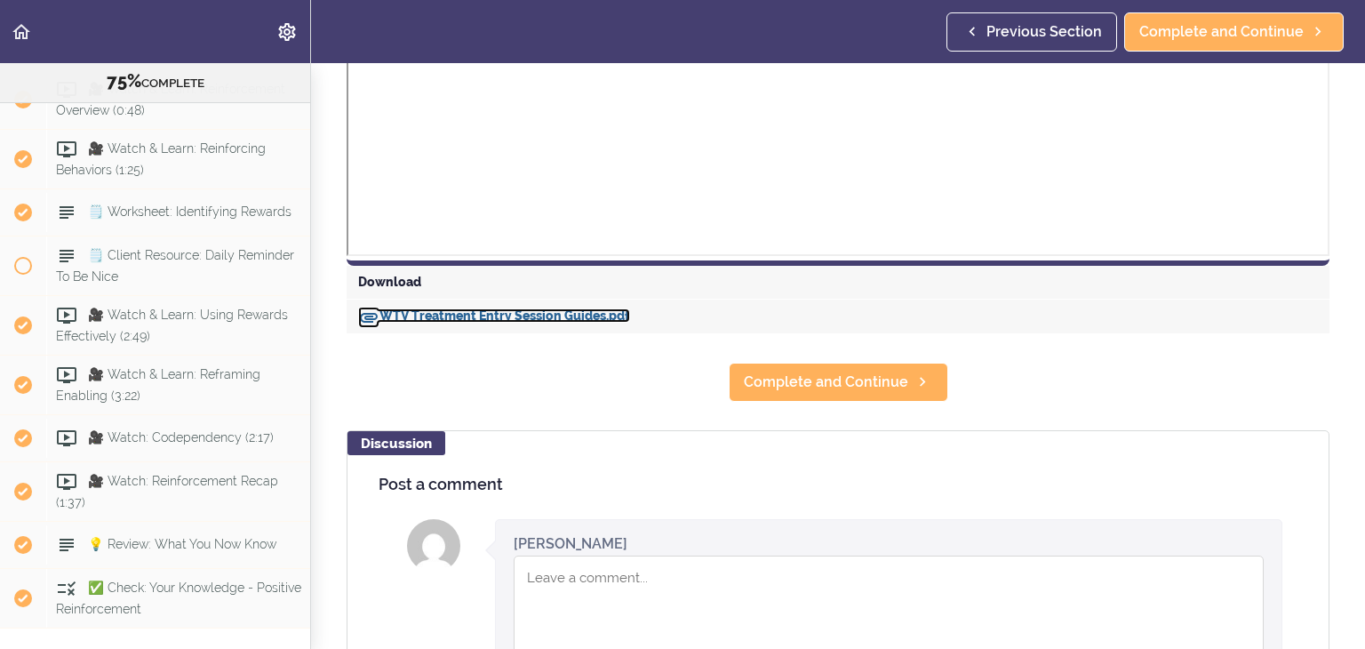
scroll to position [6396, 0]
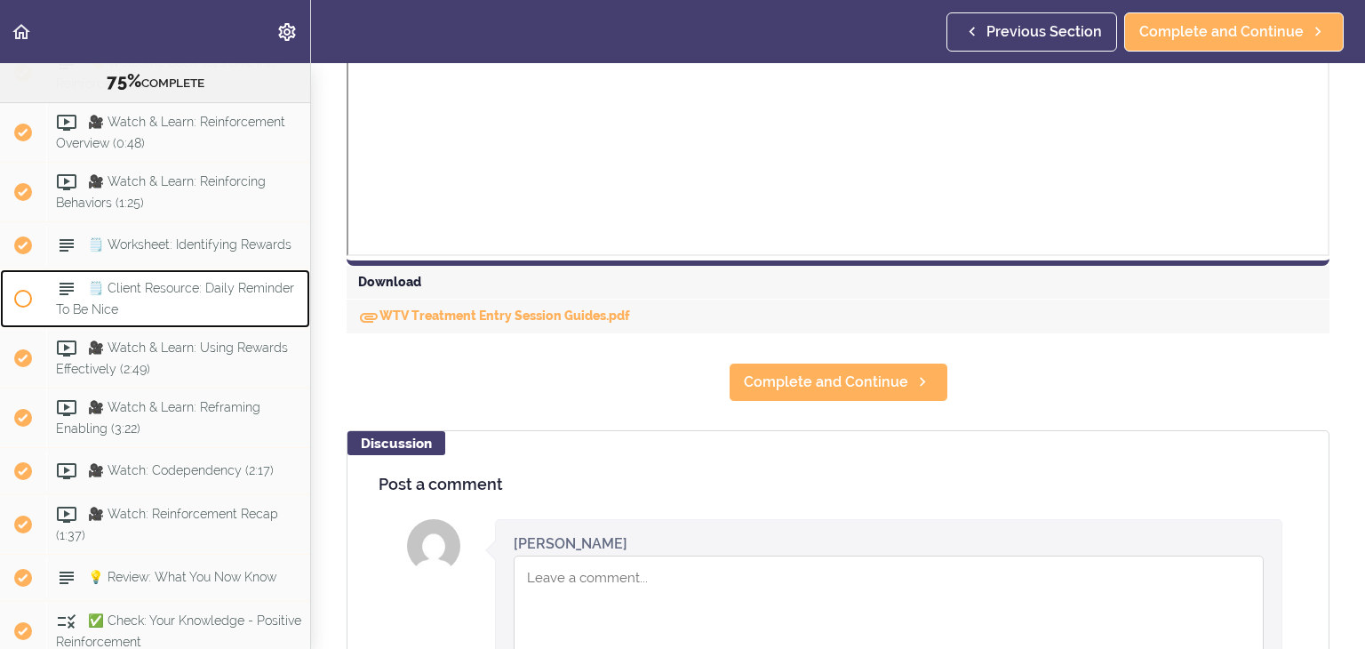
click at [147, 316] on span "🗒️ Client Resource: Daily Reminder To Be Nice" at bounding box center [175, 298] width 238 height 35
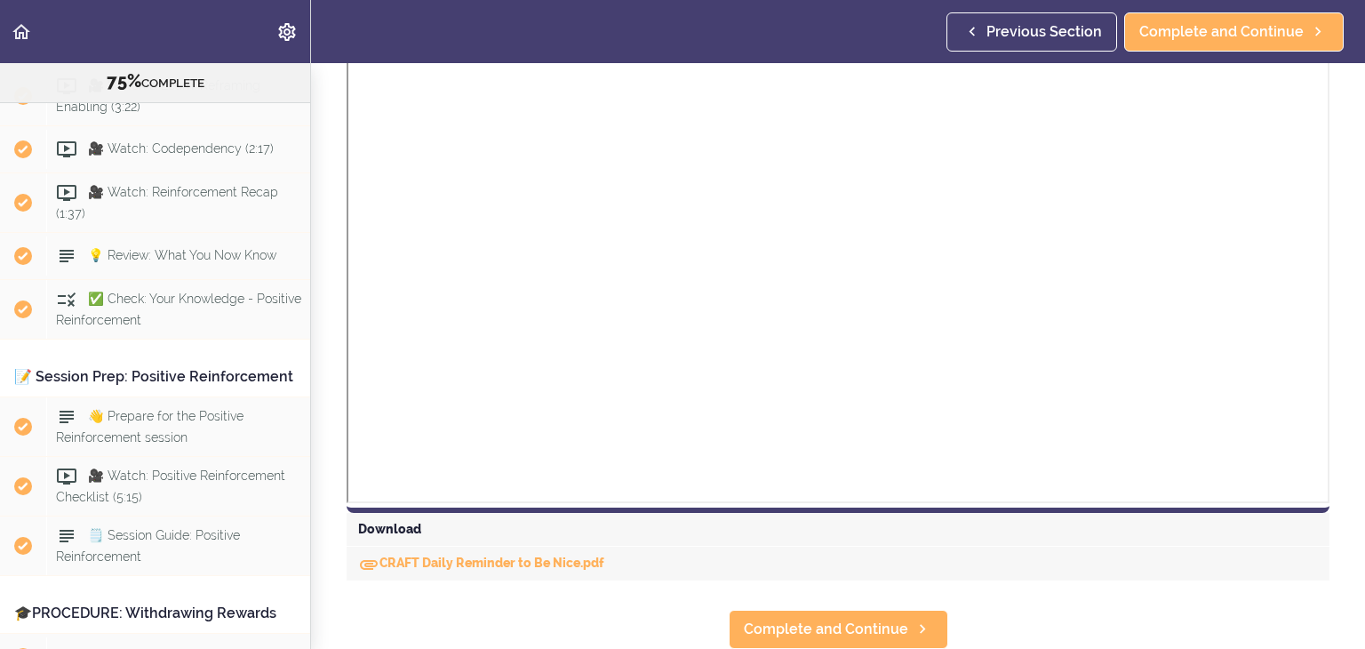
scroll to position [486, 0]
click at [538, 556] on link "CRAFT Daily Reminder to Be Nice.pdf" at bounding box center [481, 563] width 246 height 14
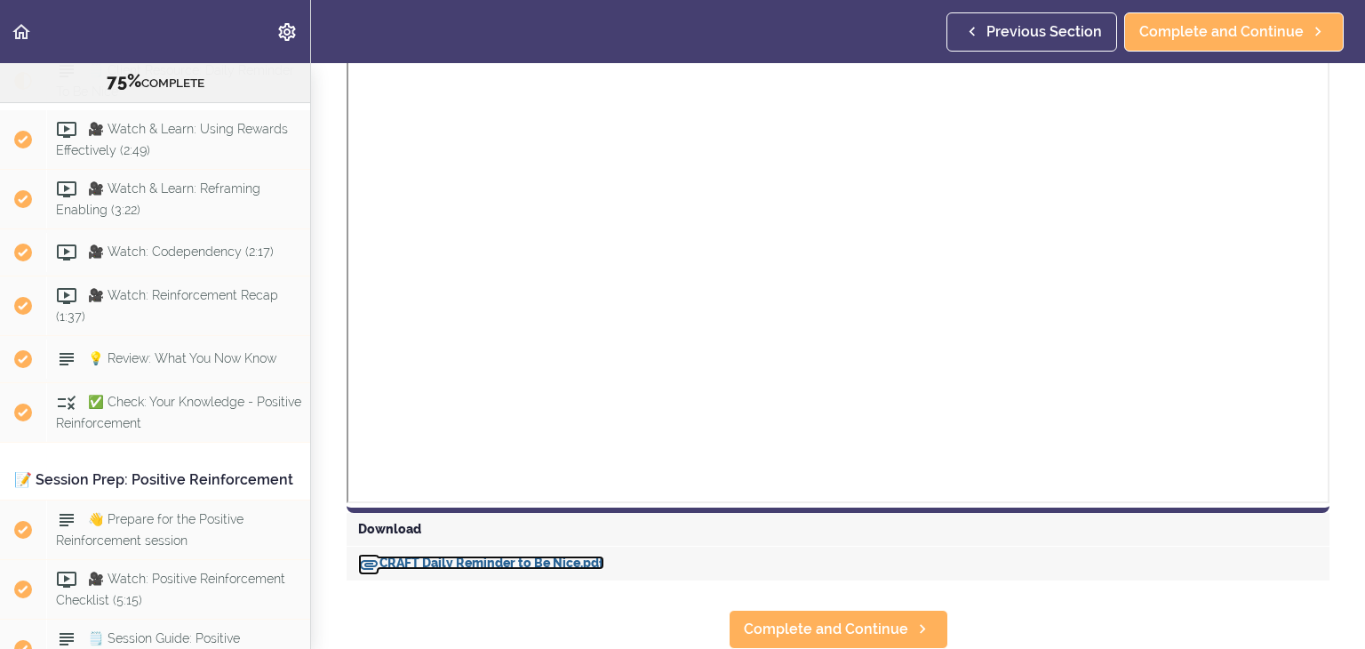
scroll to position [6531, 0]
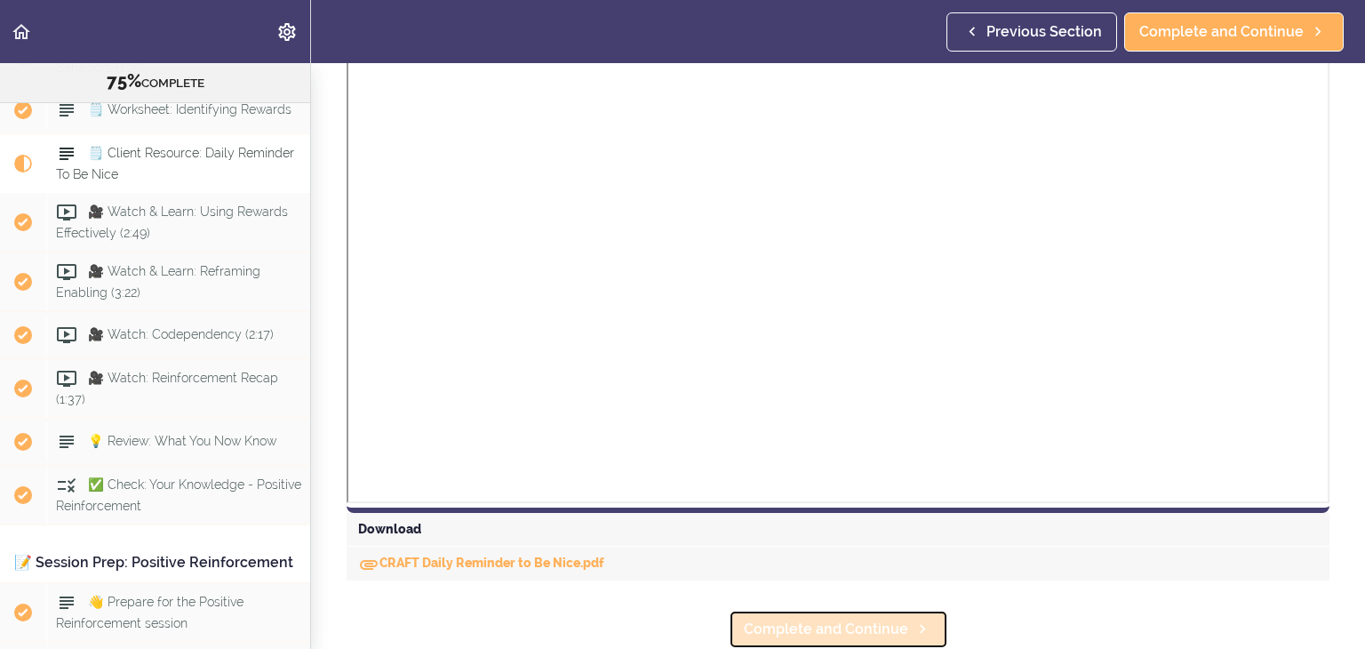
click at [839, 623] on span "Complete and Continue" at bounding box center [826, 629] width 164 height 21
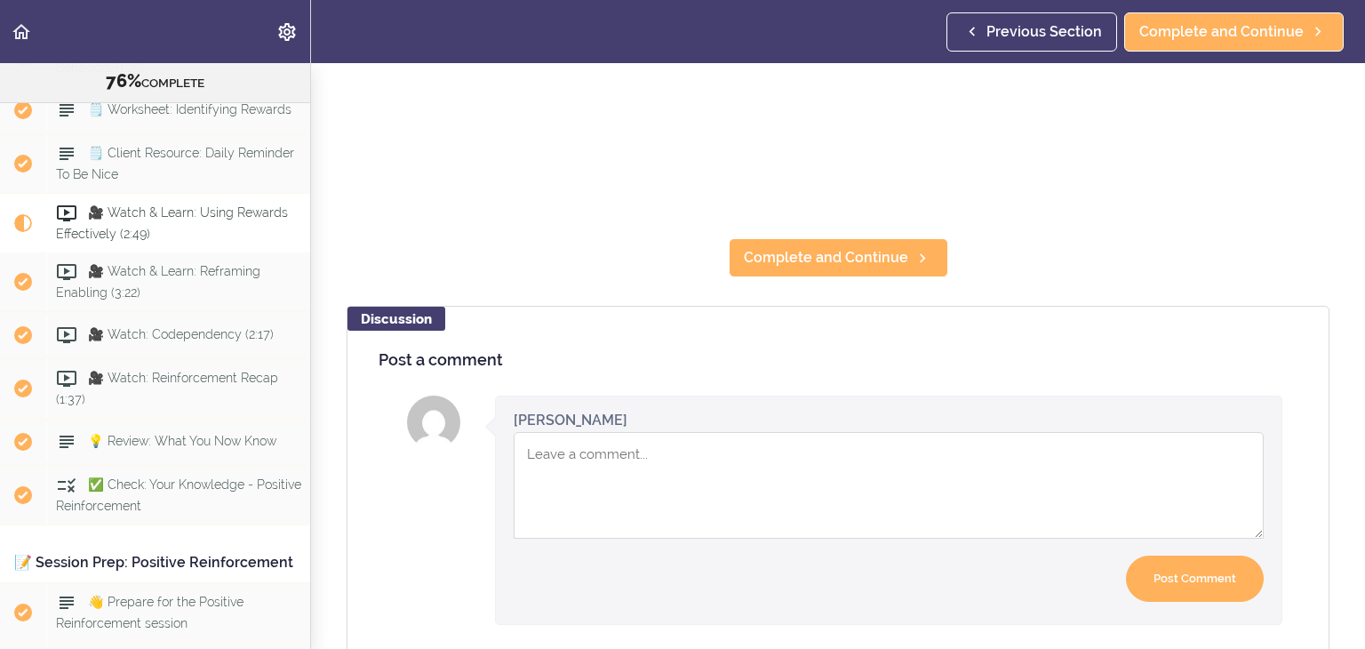
scroll to position [6777, 0]
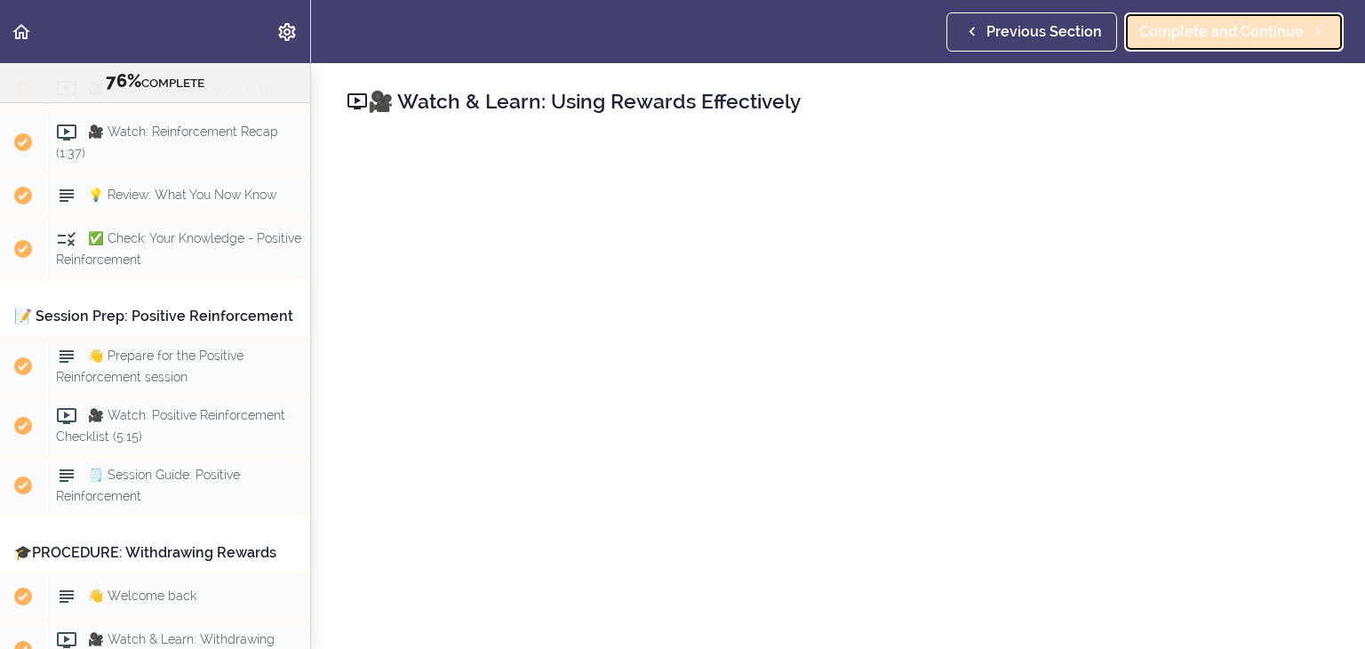
click at [1276, 36] on span "Complete and Continue" at bounding box center [1222, 31] width 164 height 21
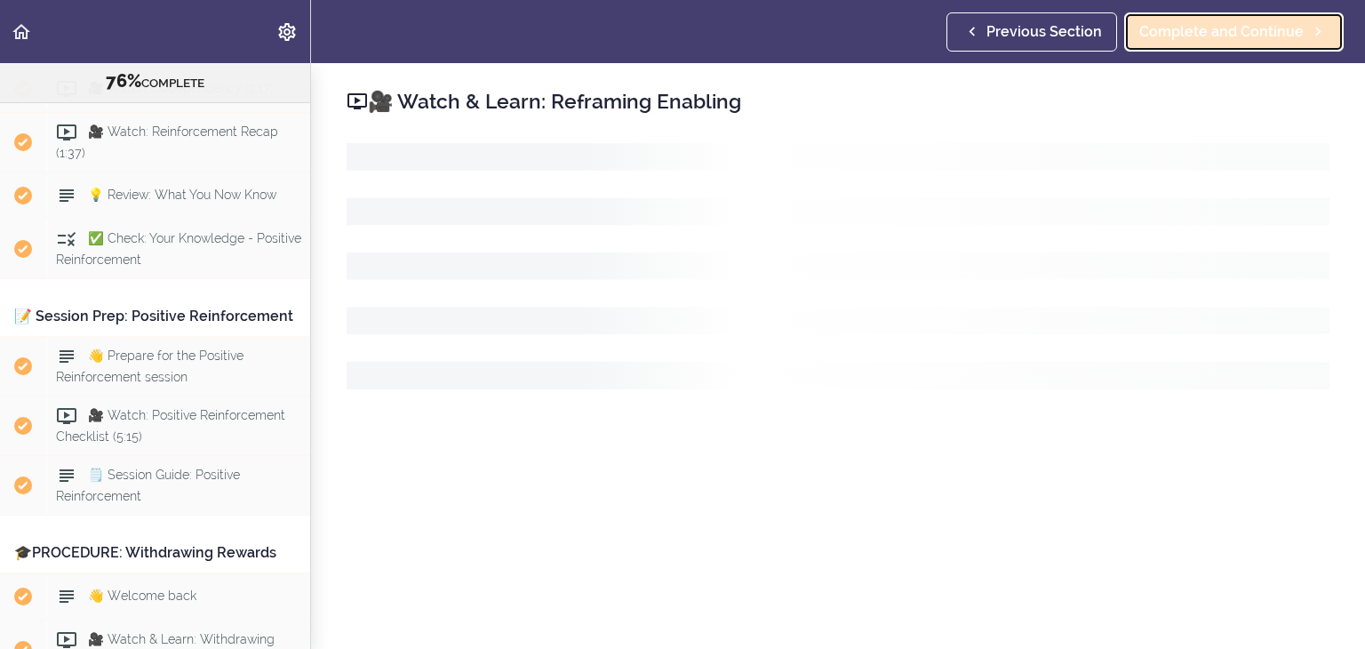
scroll to position [6837, 0]
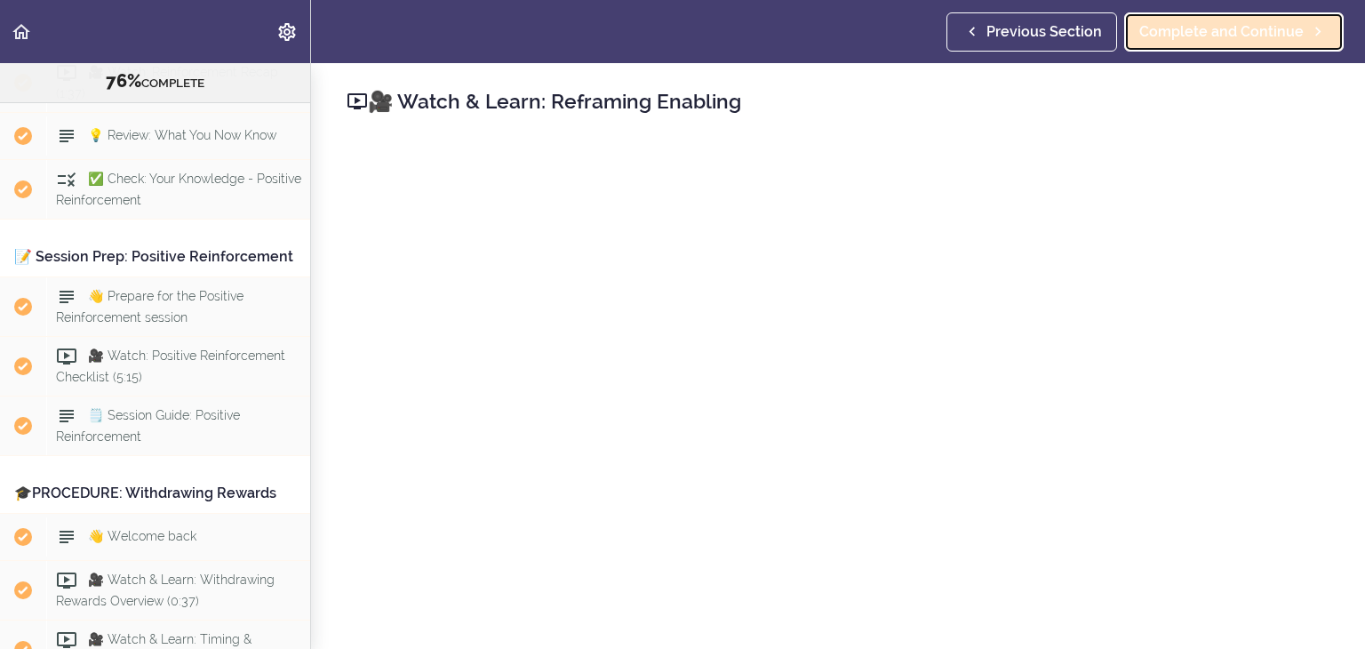
click at [1276, 36] on span "Complete and Continue" at bounding box center [1222, 31] width 164 height 21
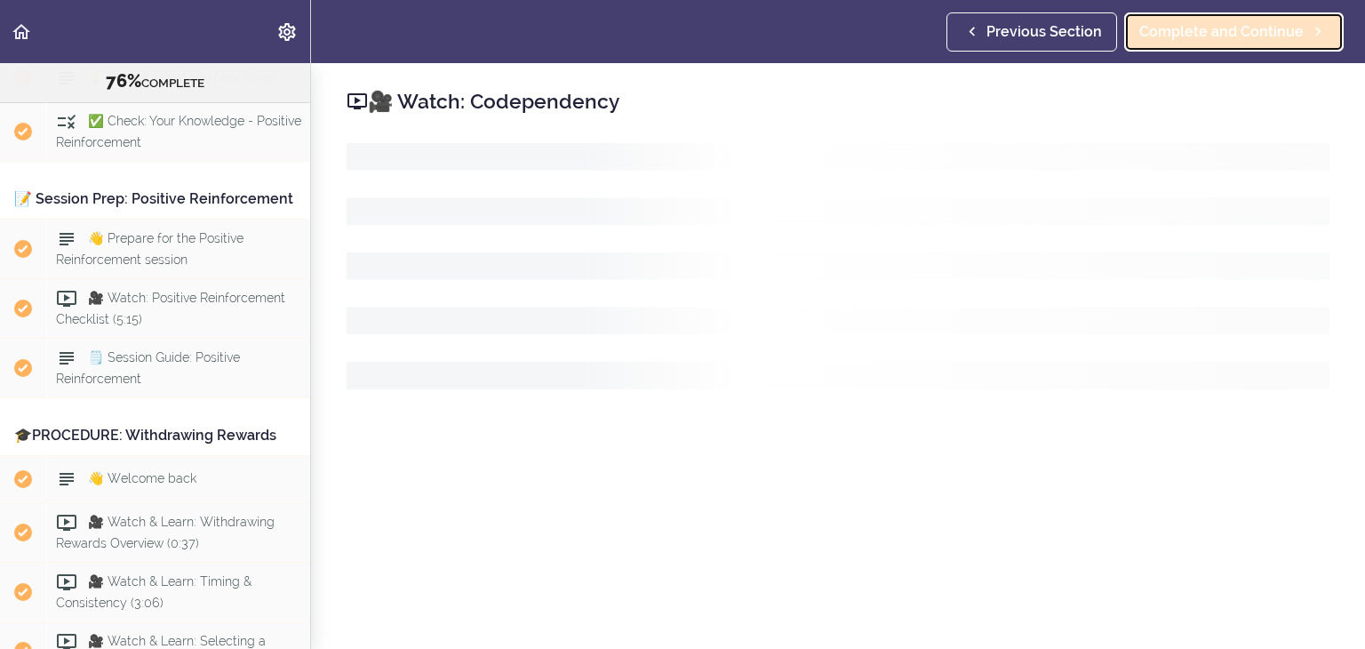
scroll to position [6896, 0]
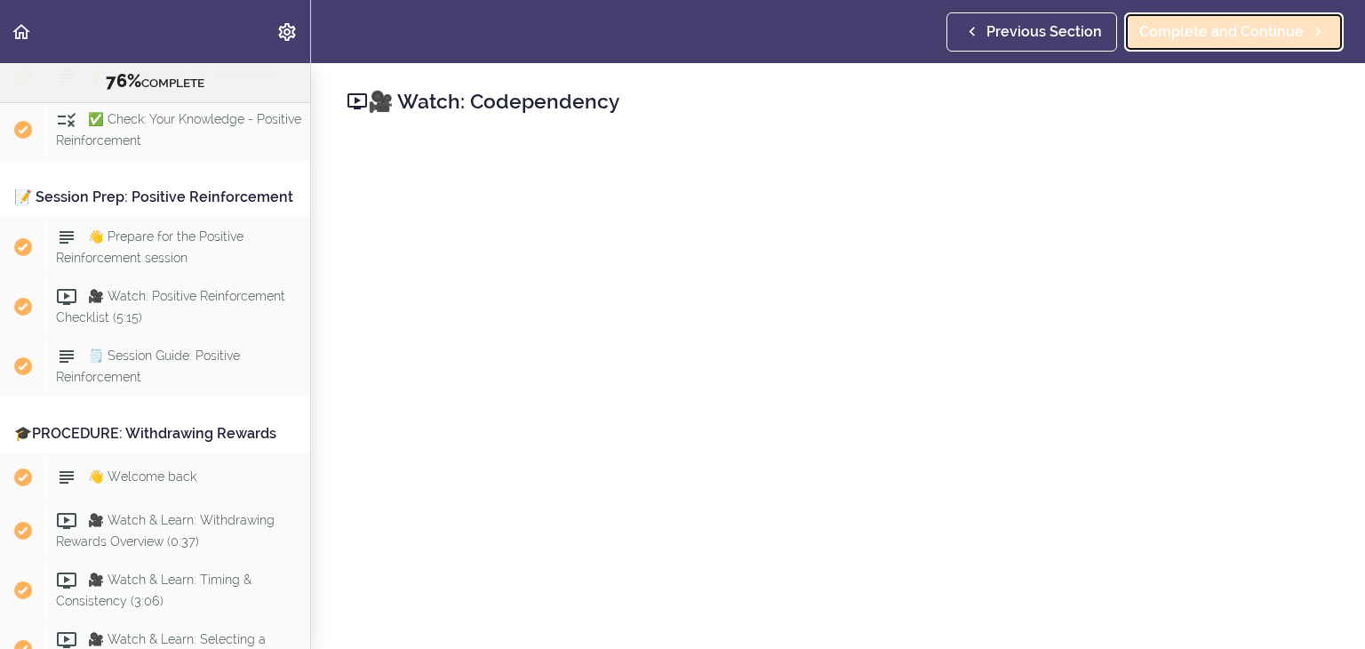
click at [1275, 36] on span "Complete and Continue" at bounding box center [1222, 31] width 164 height 21
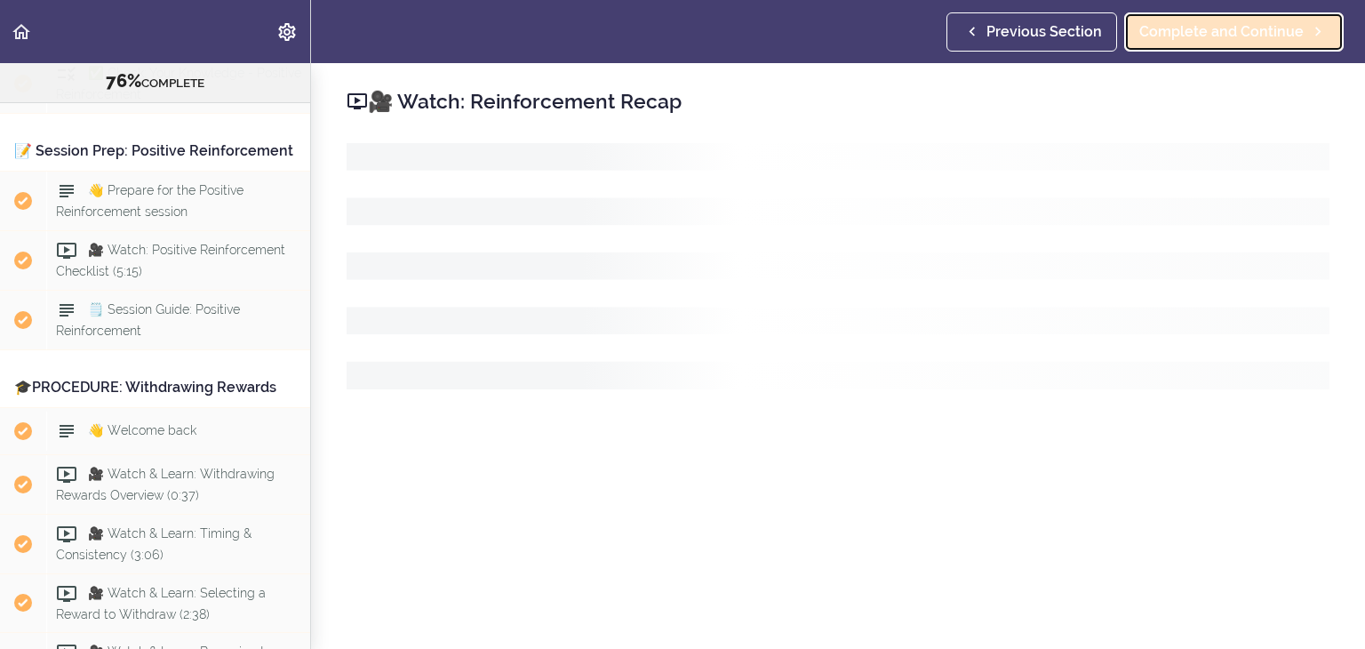
scroll to position [6943, 0]
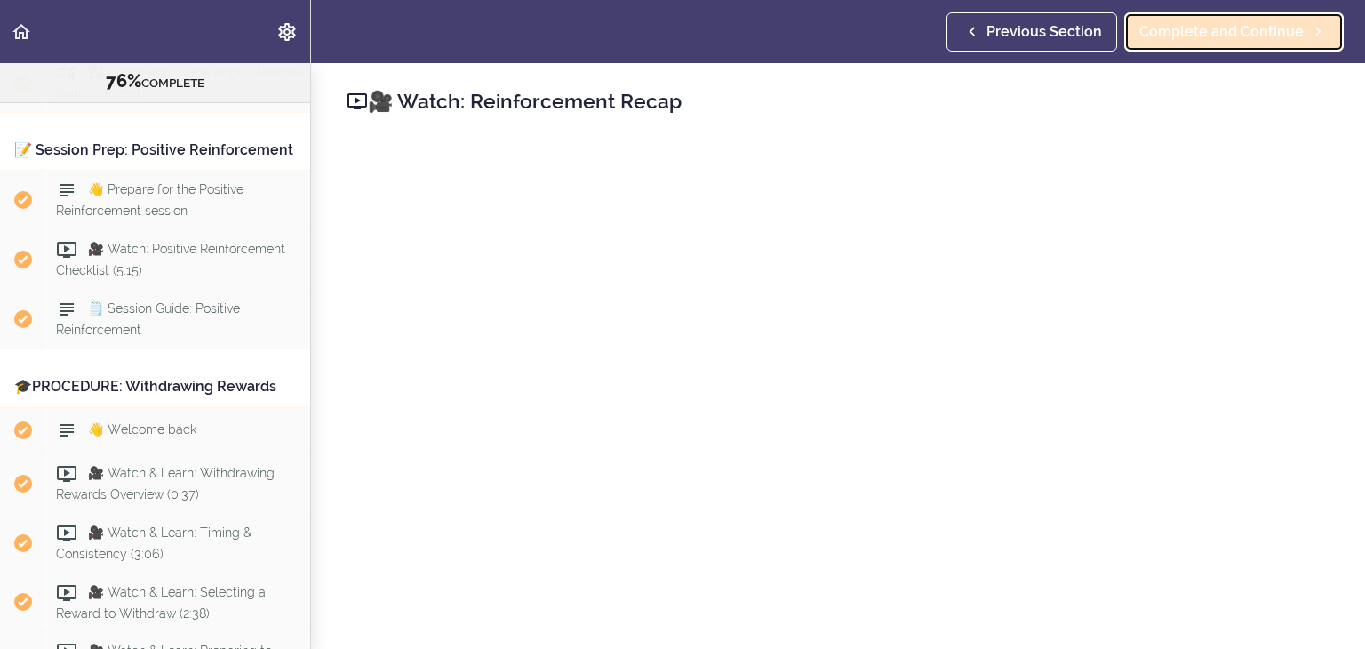
click at [1275, 36] on span "Complete and Continue" at bounding box center [1222, 31] width 164 height 21
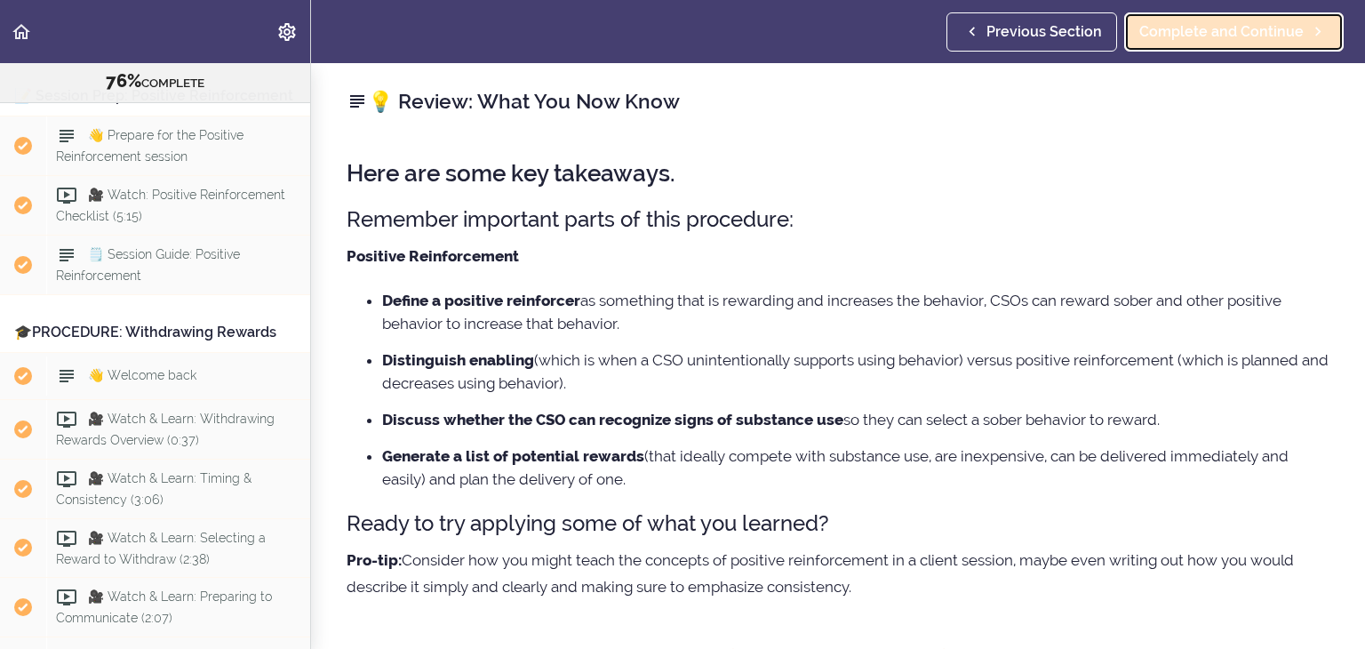
scroll to position [7003, 0]
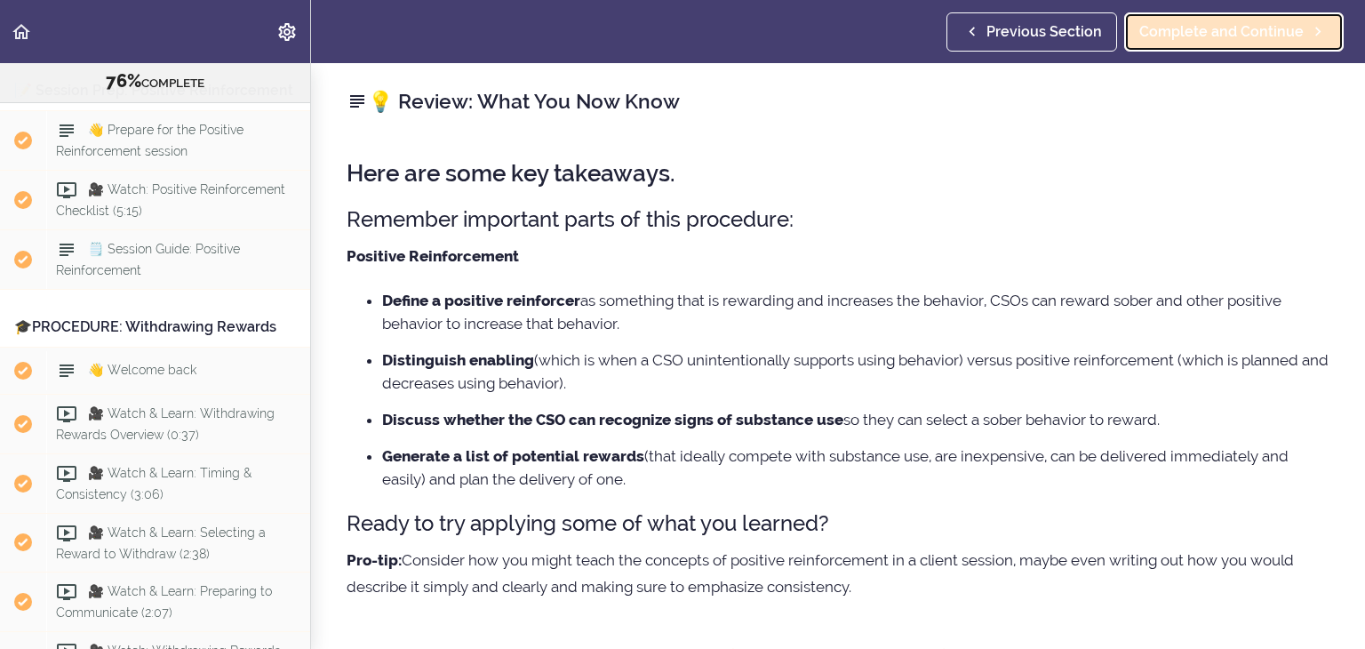
click at [1275, 37] on span "Complete and Continue" at bounding box center [1222, 31] width 164 height 21
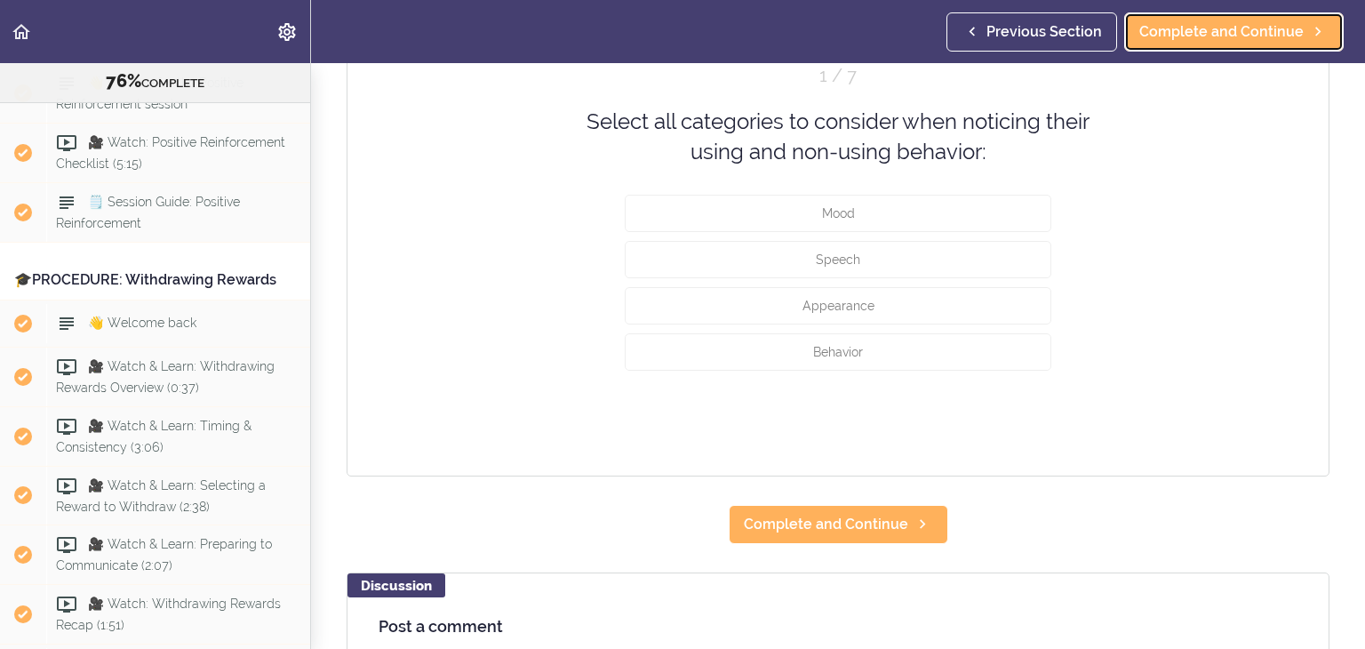
scroll to position [213, 0]
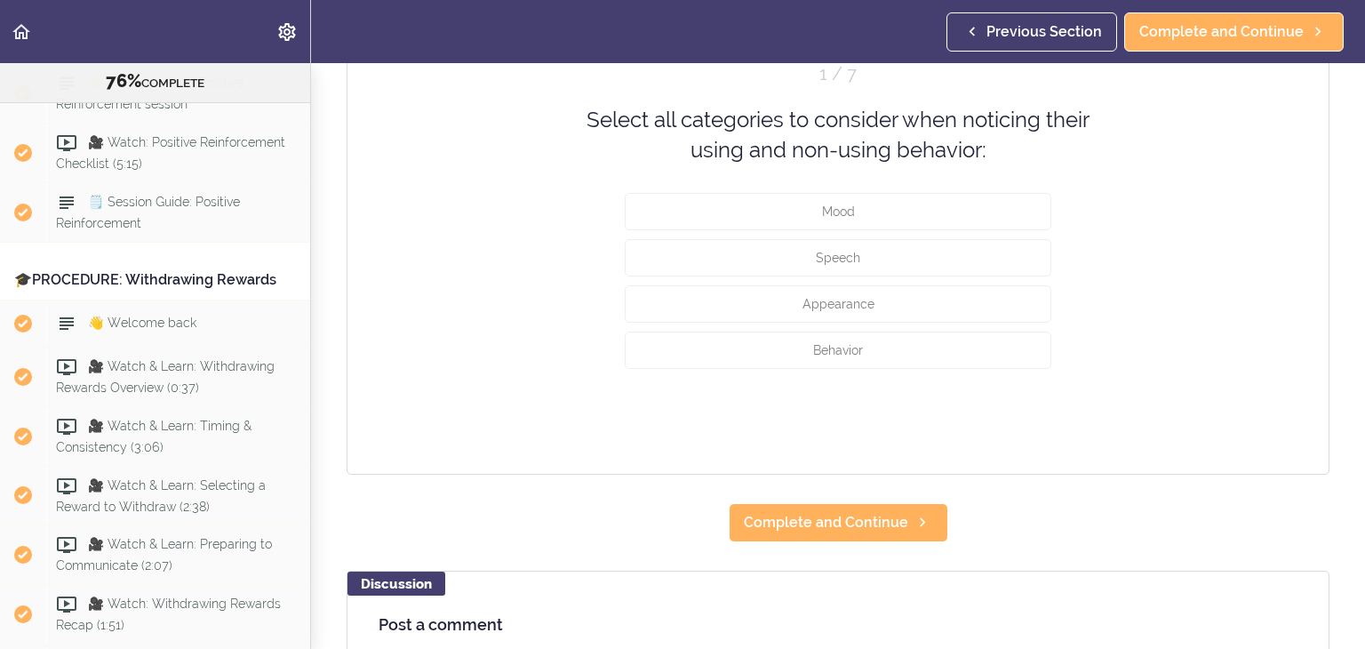
click at [940, 158] on div "Select all categories to consider when noticing their using and non-using behav…" at bounding box center [838, 135] width 516 height 61
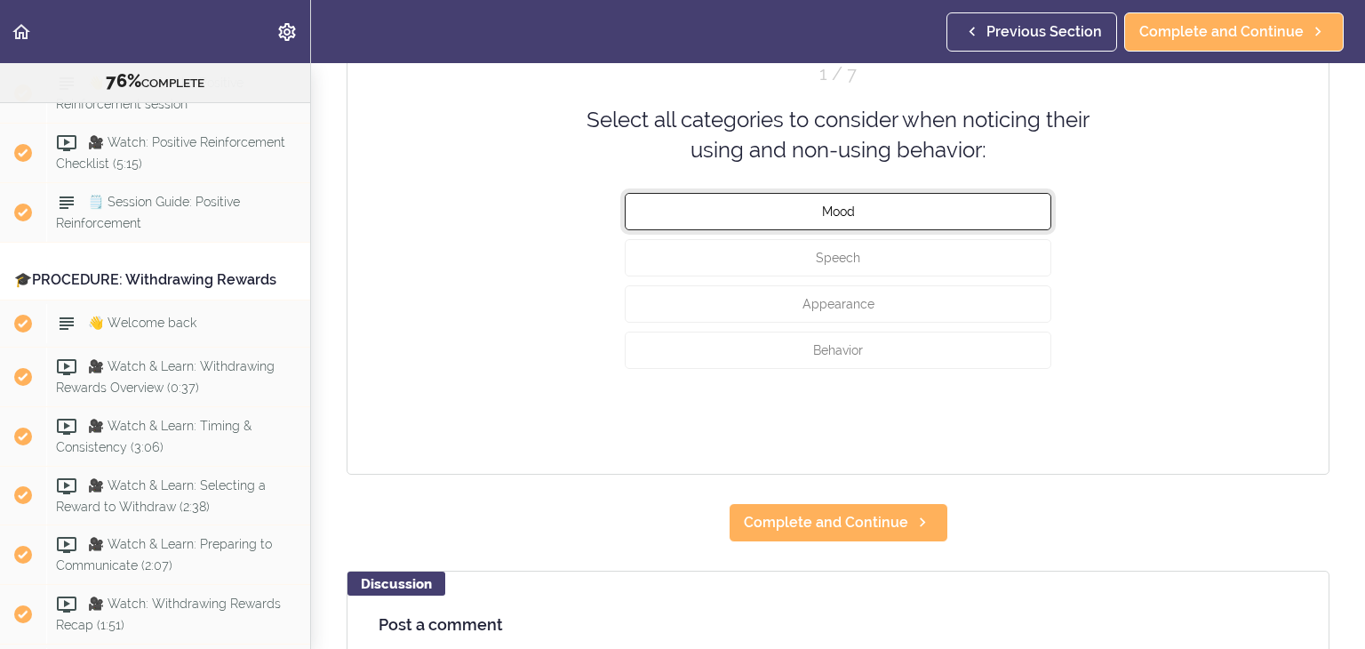
click at [889, 204] on button "Mood" at bounding box center [838, 210] width 427 height 37
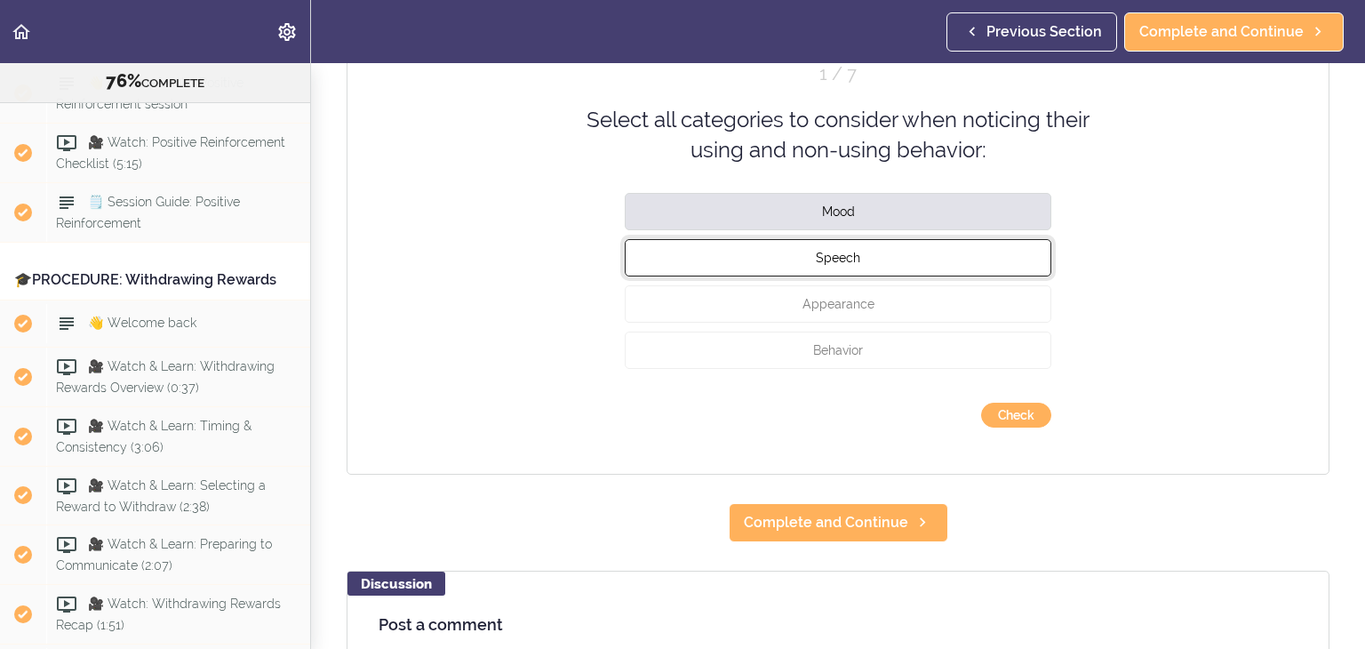
click at [857, 262] on button "Speech" at bounding box center [838, 256] width 427 height 37
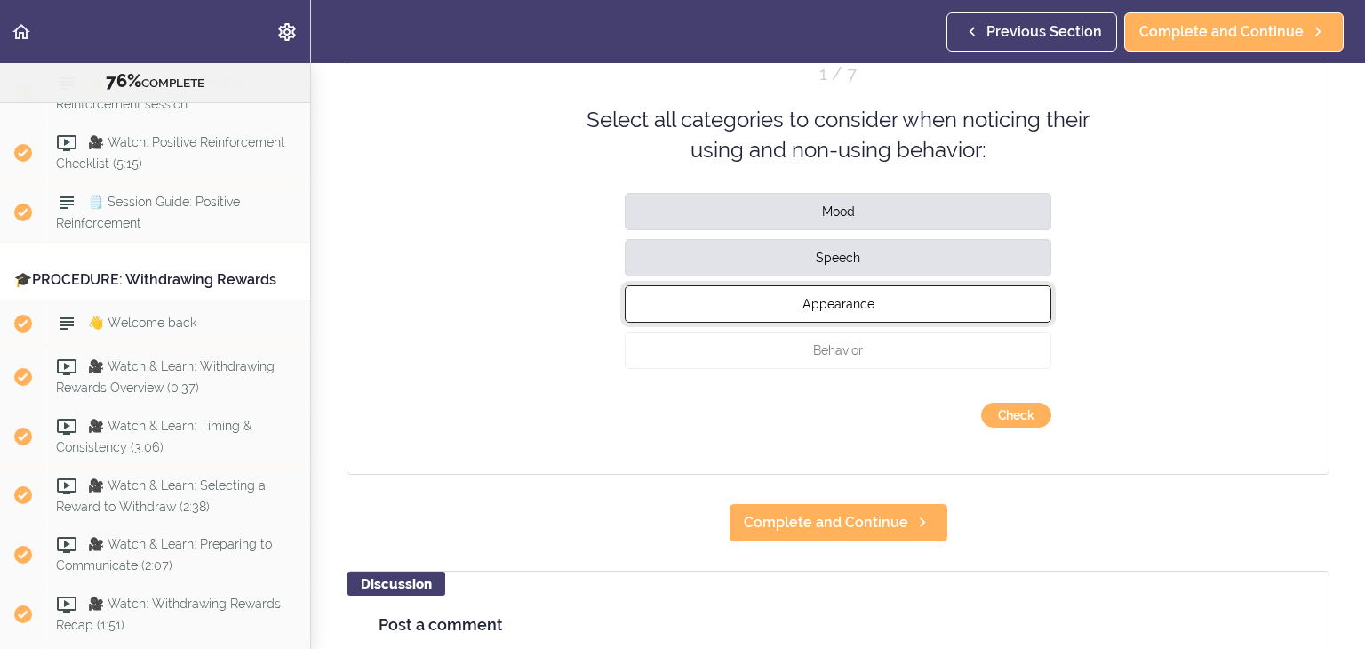
click at [858, 305] on span "Appearance" at bounding box center [839, 303] width 72 height 14
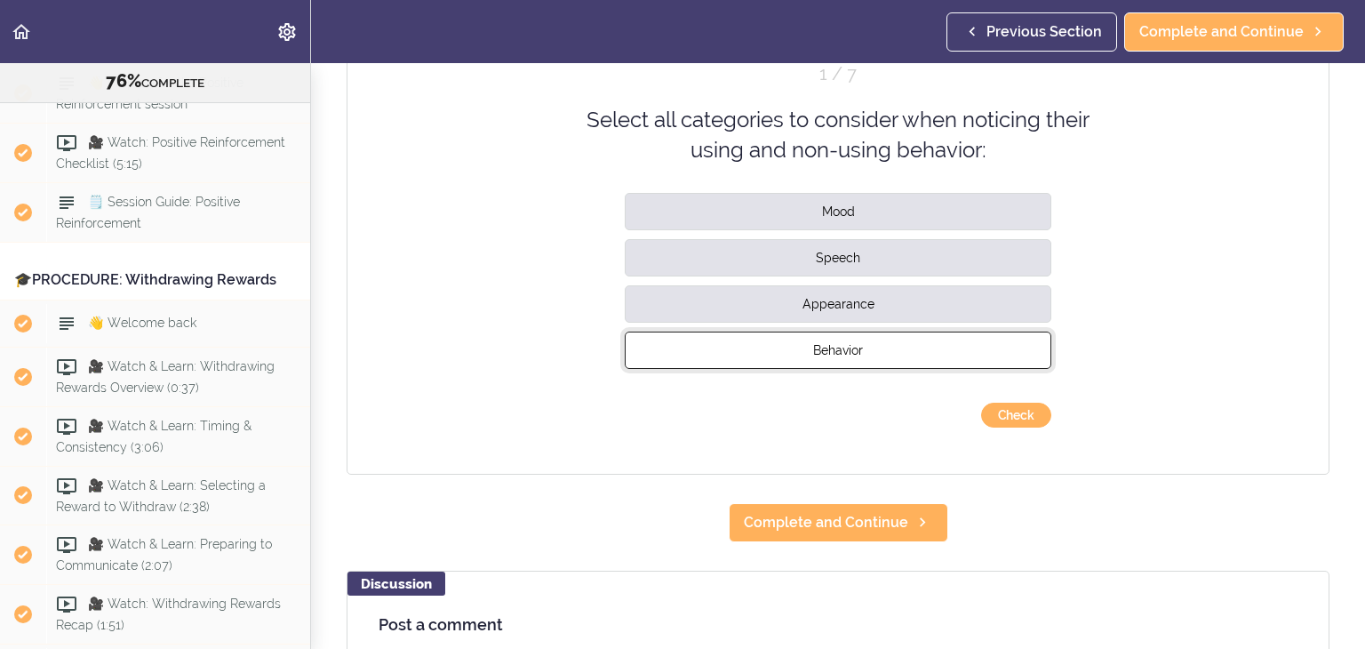
click at [869, 360] on button "Behavior" at bounding box center [838, 349] width 427 height 37
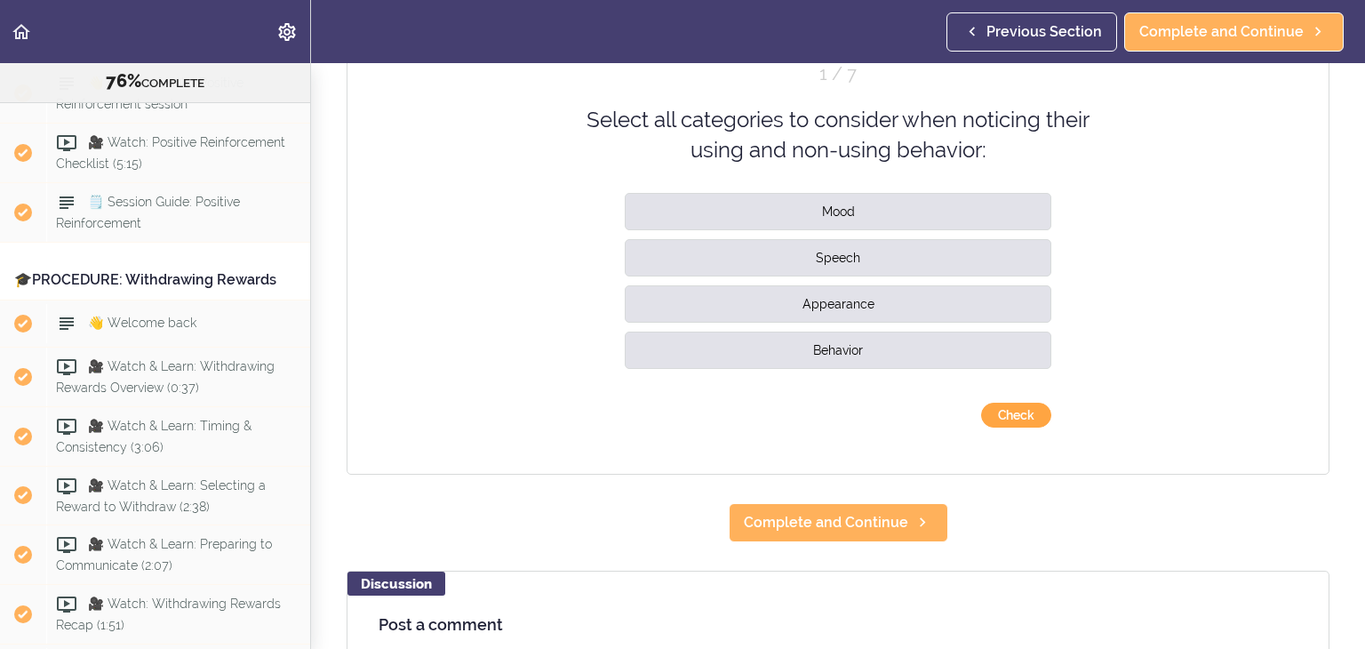
click at [1017, 415] on button "Check" at bounding box center [1016, 415] width 70 height 25
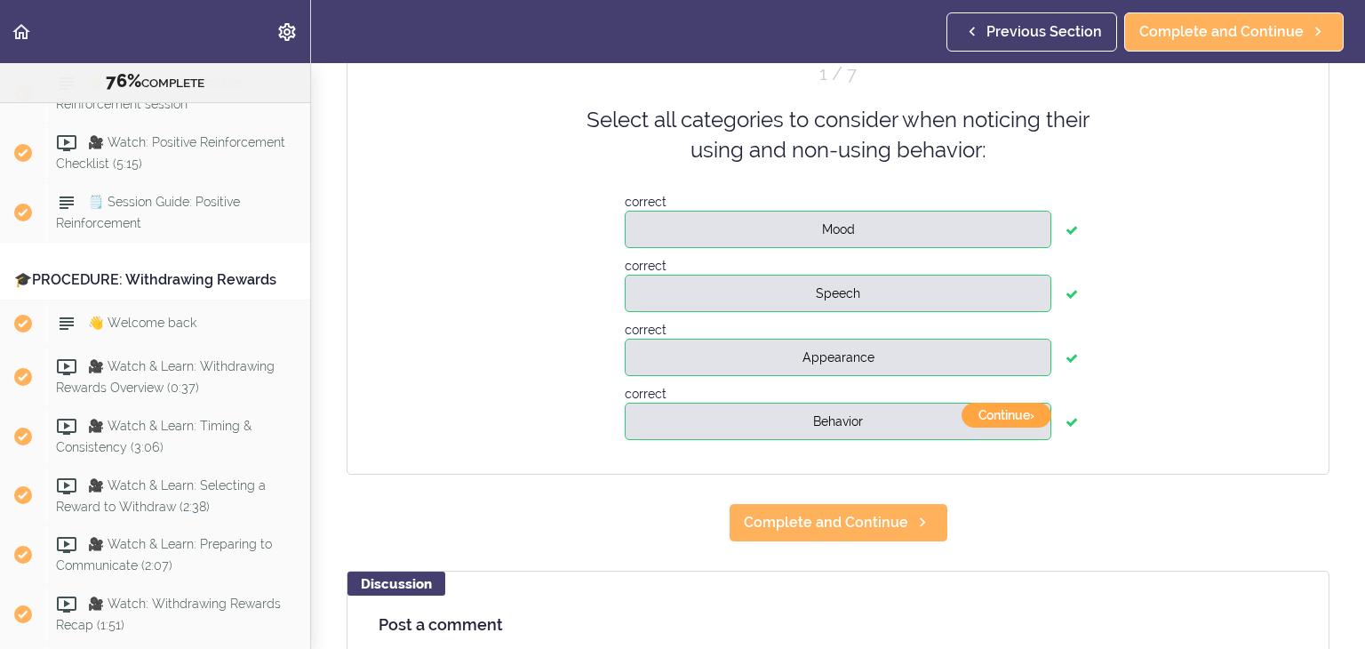
click at [1018, 417] on button "Continue ›" at bounding box center [1007, 415] width 90 height 25
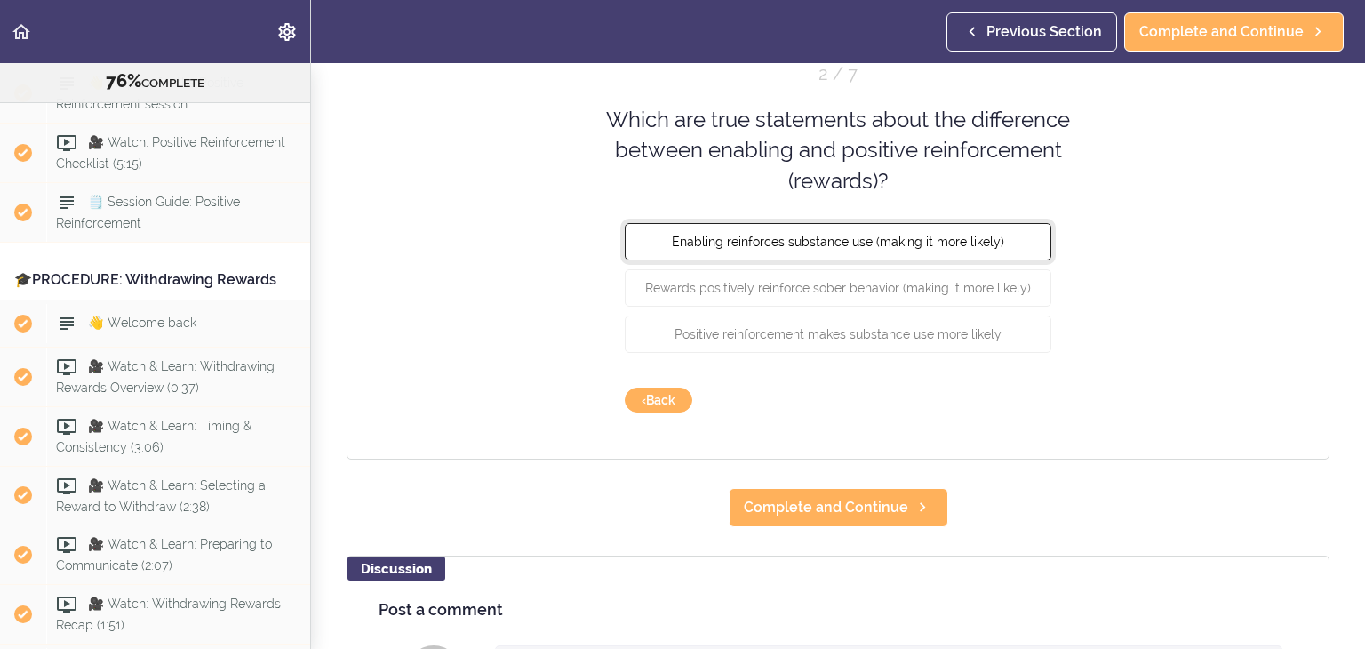
click at [793, 241] on span "Enabling reinforces substance use (making it more likely)" at bounding box center [838, 242] width 332 height 14
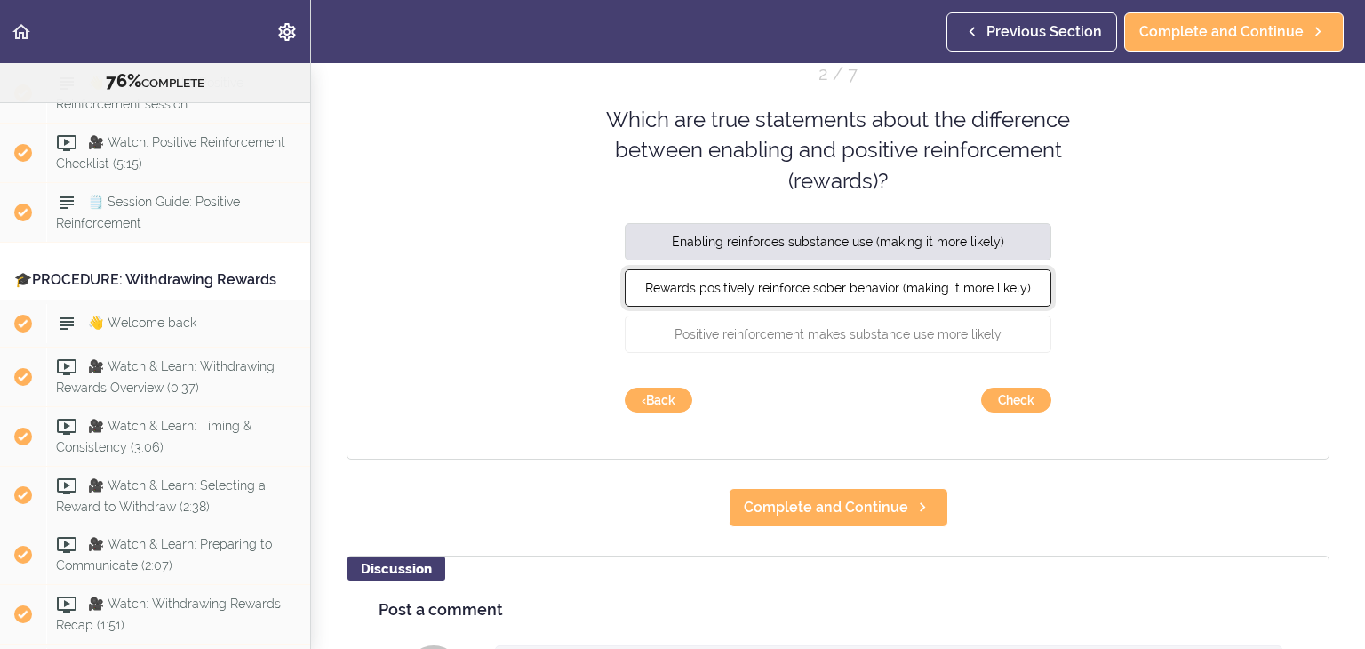
click at [786, 289] on span "Rewards positively reinforce sober behavior (making it more likely)" at bounding box center [838, 288] width 386 height 14
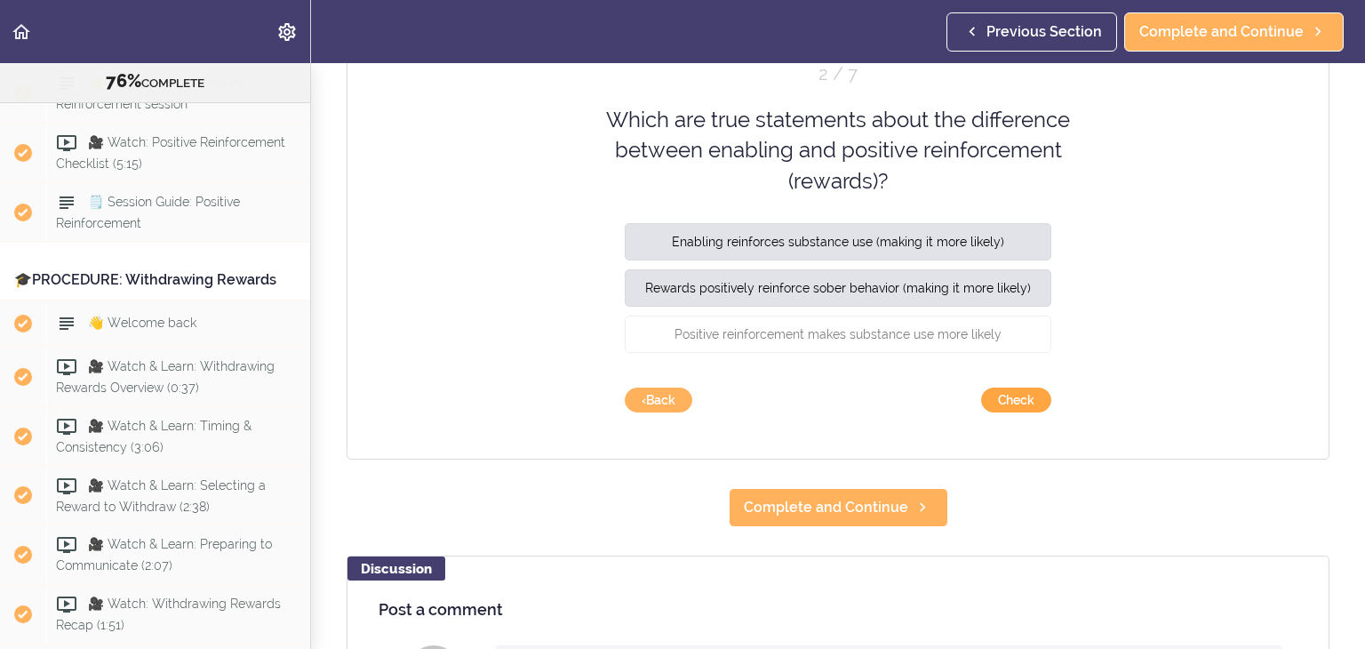
click at [1020, 394] on button "Check" at bounding box center [1016, 400] width 70 height 25
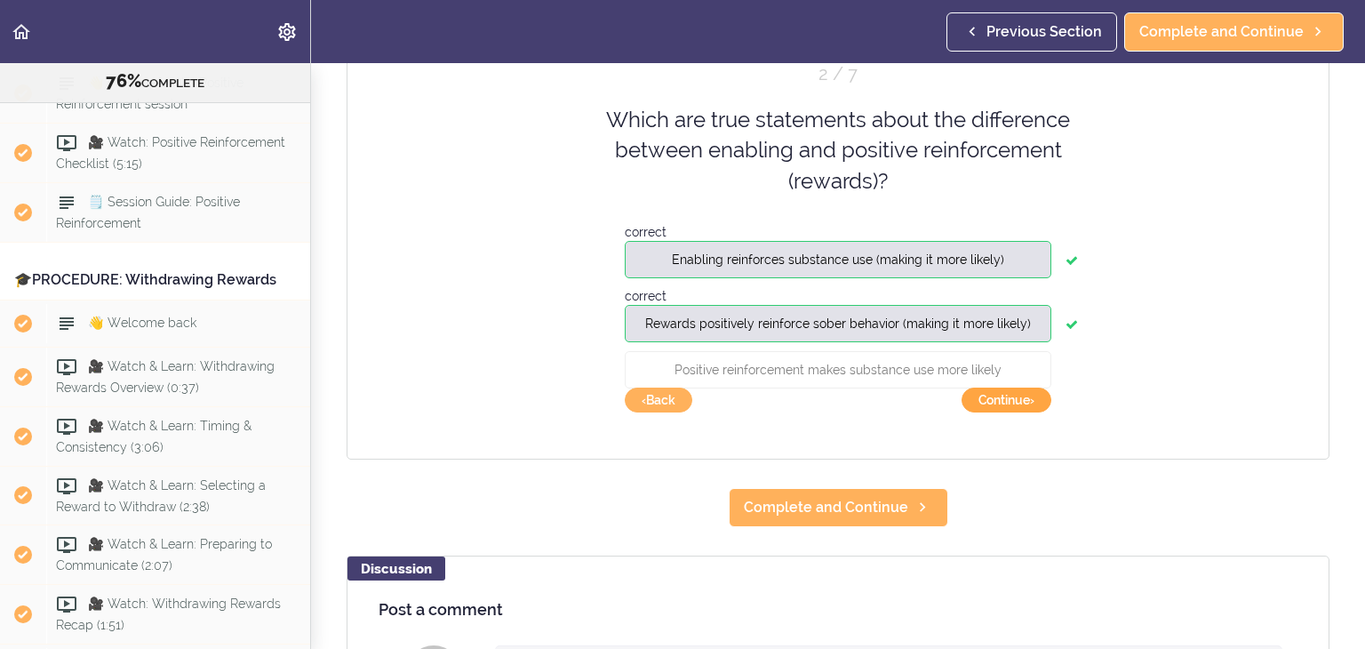
click at [1002, 406] on button "Continue ›" at bounding box center [1007, 400] width 90 height 25
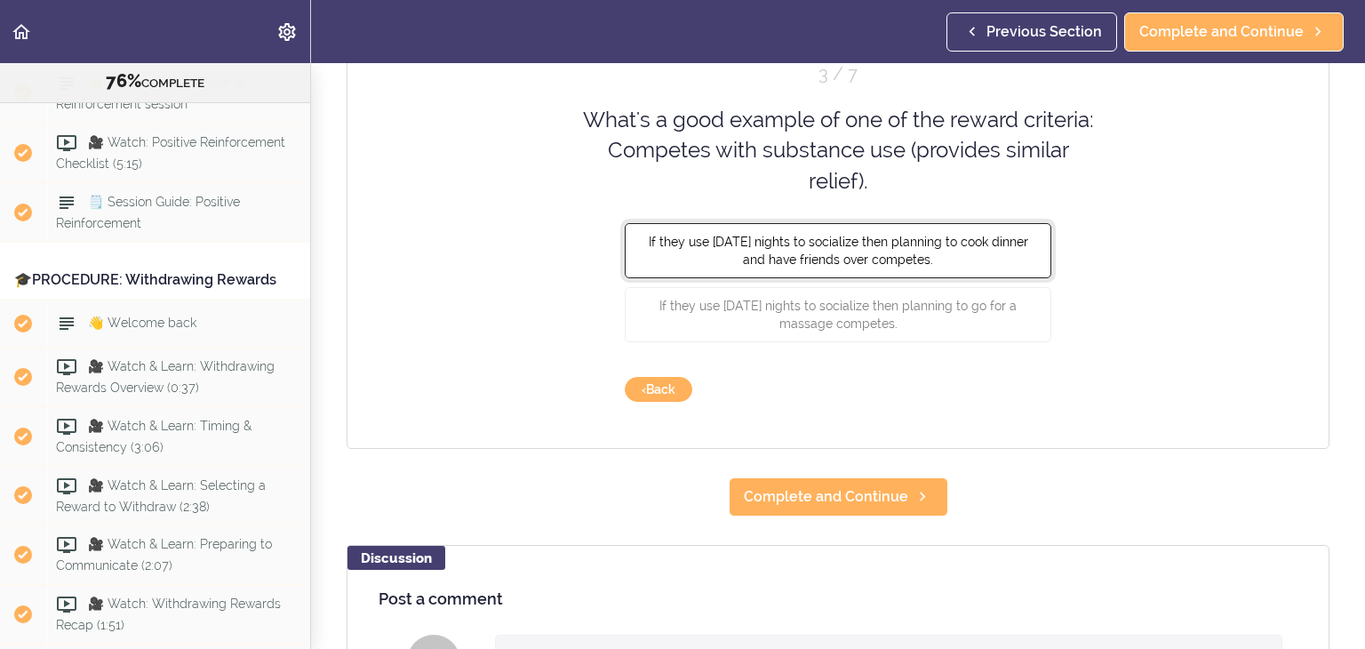
click at [821, 266] on button "If they use Friday nights to socialize then planning to cook dinner and have fr…" at bounding box center [838, 250] width 427 height 55
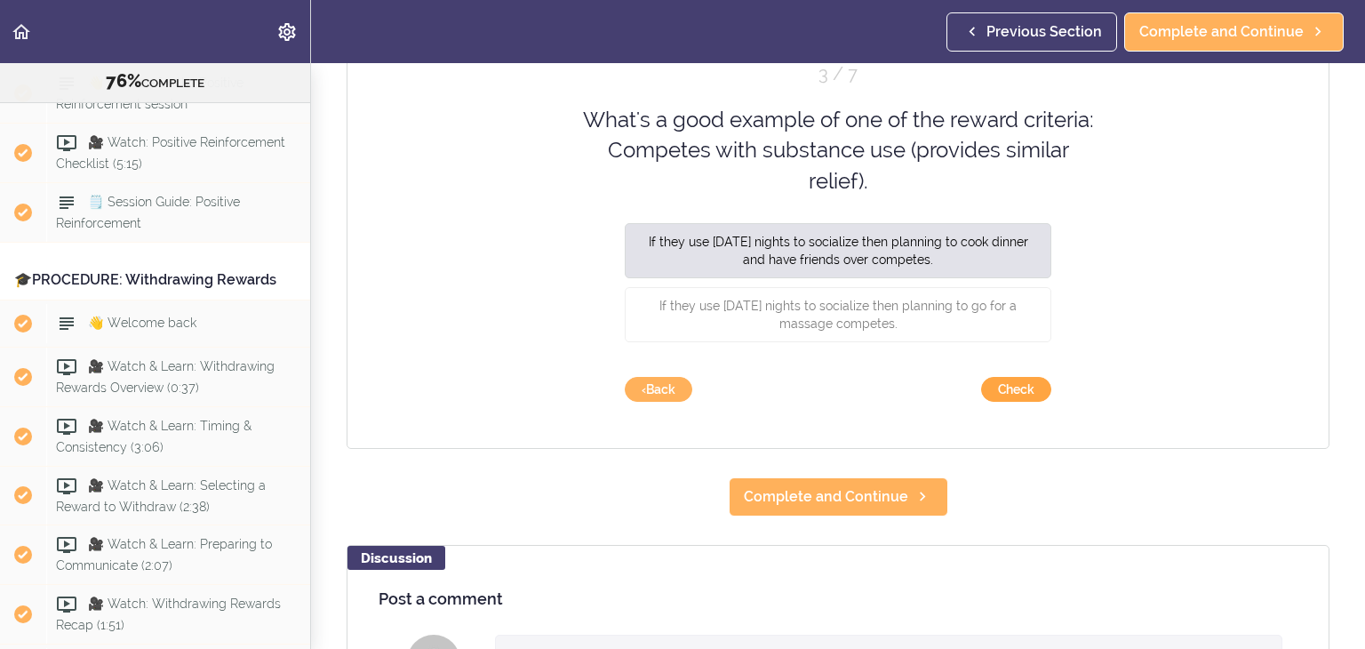
click at [1020, 387] on button "Check" at bounding box center [1016, 389] width 70 height 25
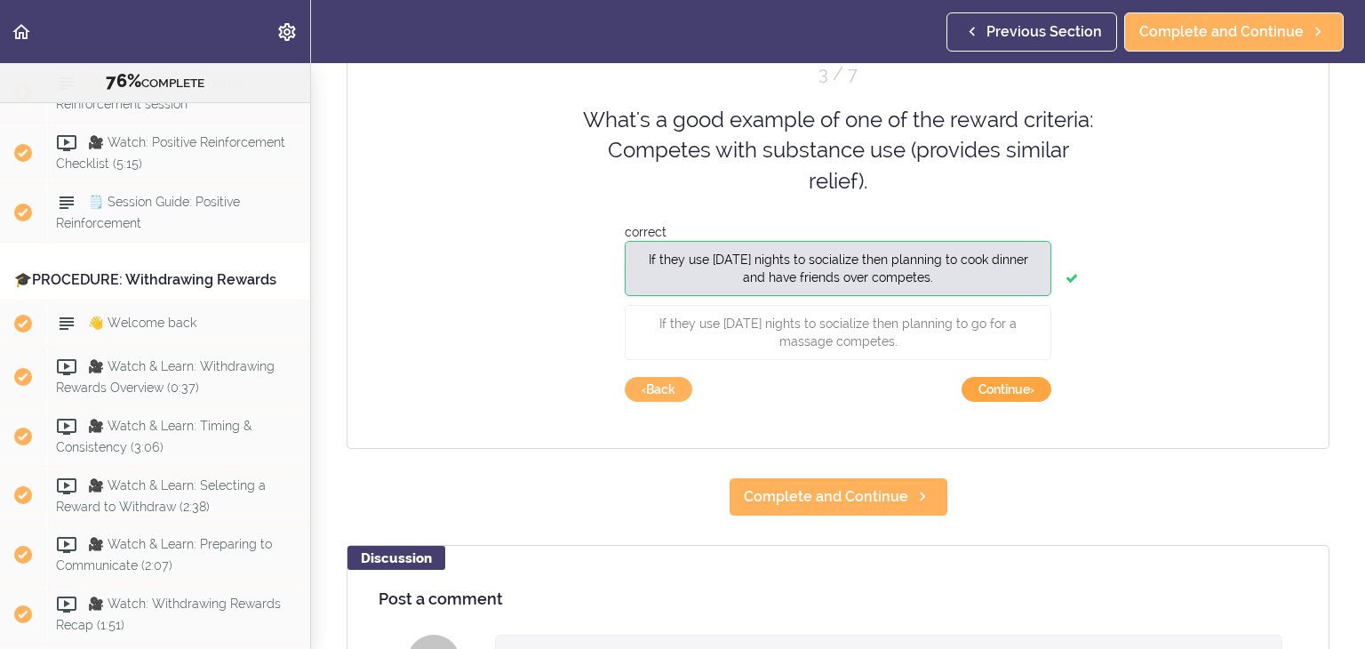
click at [1020, 381] on button "Continue ›" at bounding box center [1007, 389] width 90 height 25
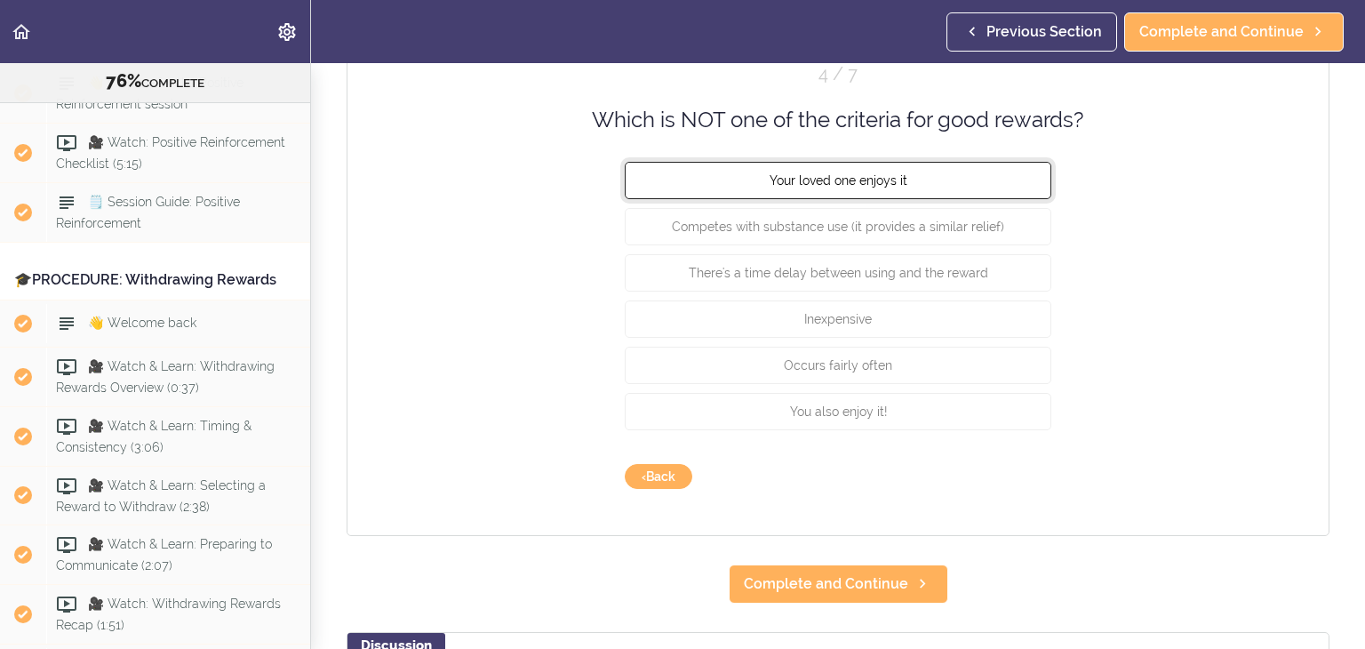
click at [918, 176] on button "Your loved one enjoys it" at bounding box center [838, 180] width 427 height 37
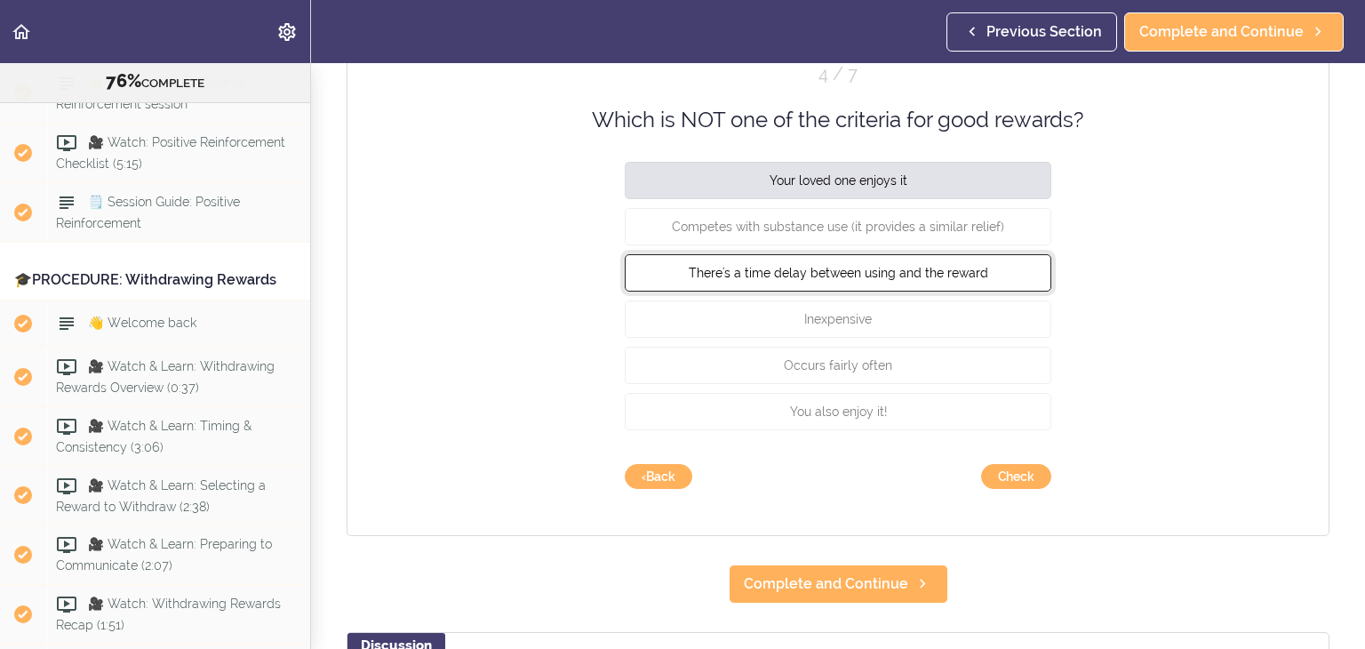
click at [903, 270] on span "There's a time delay between using and the reward" at bounding box center [839, 273] width 300 height 14
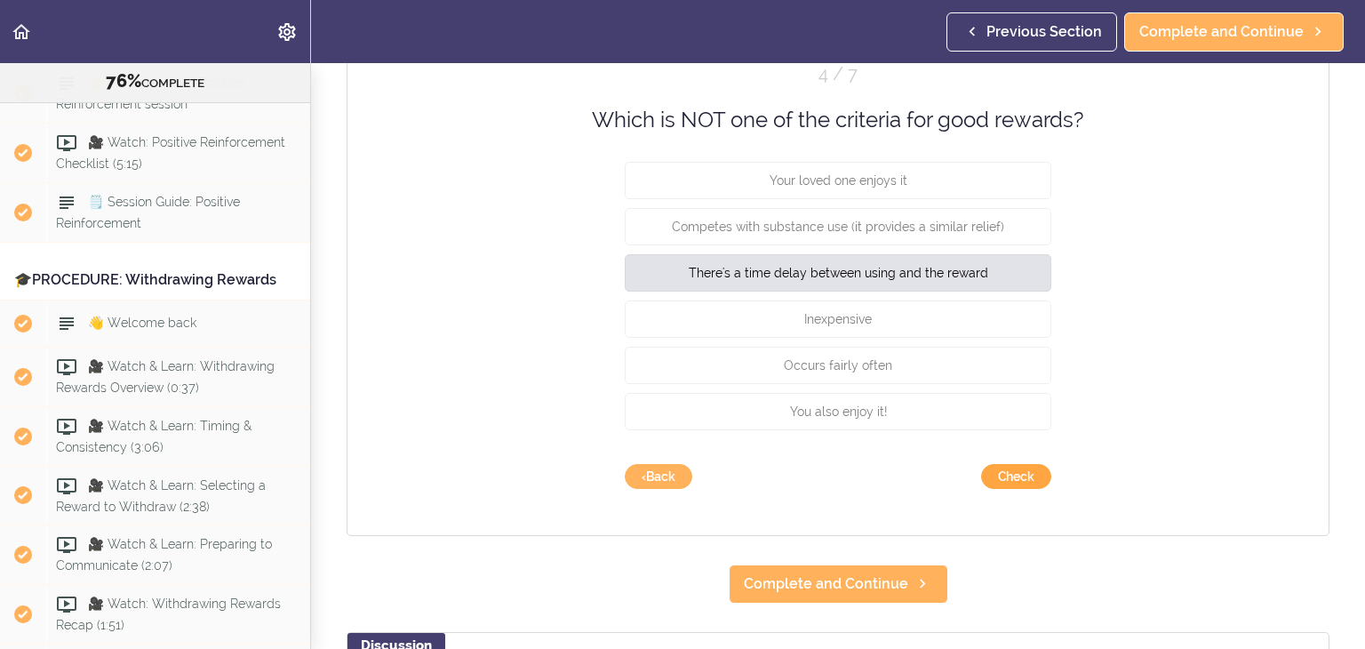
click at [1018, 479] on button "Check" at bounding box center [1016, 476] width 70 height 25
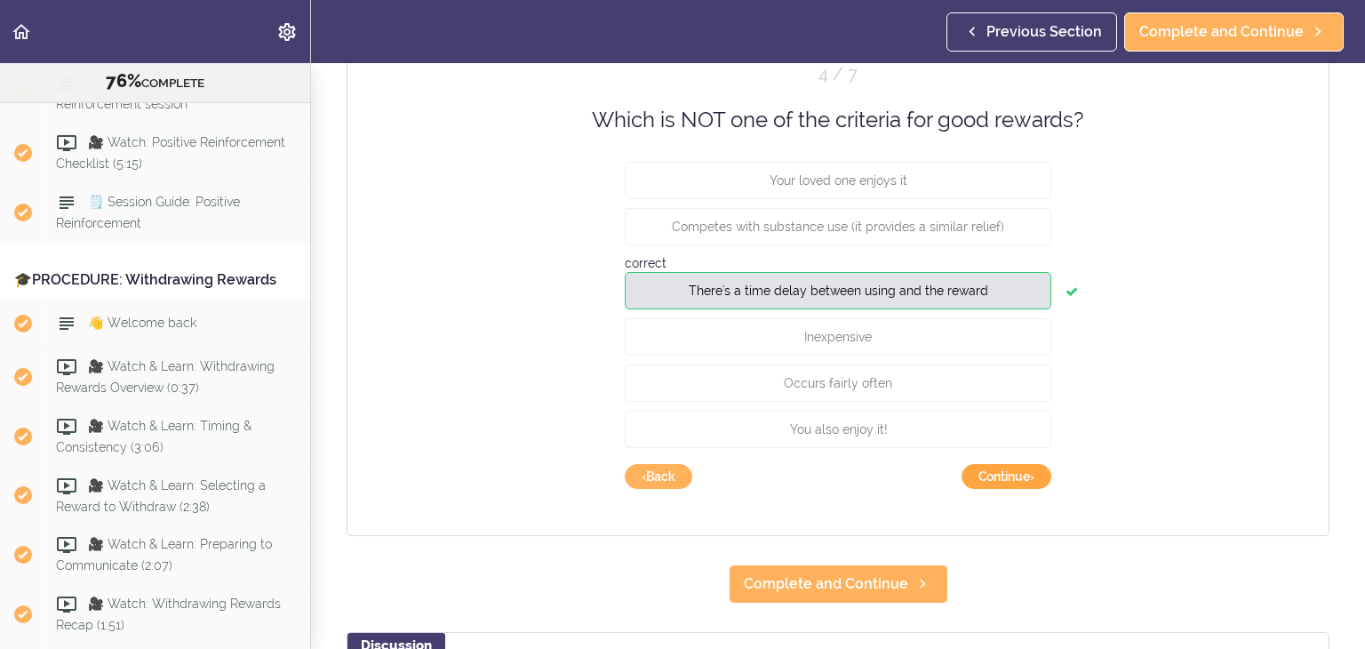
click at [1018, 479] on button "Continue ›" at bounding box center [1007, 476] width 90 height 25
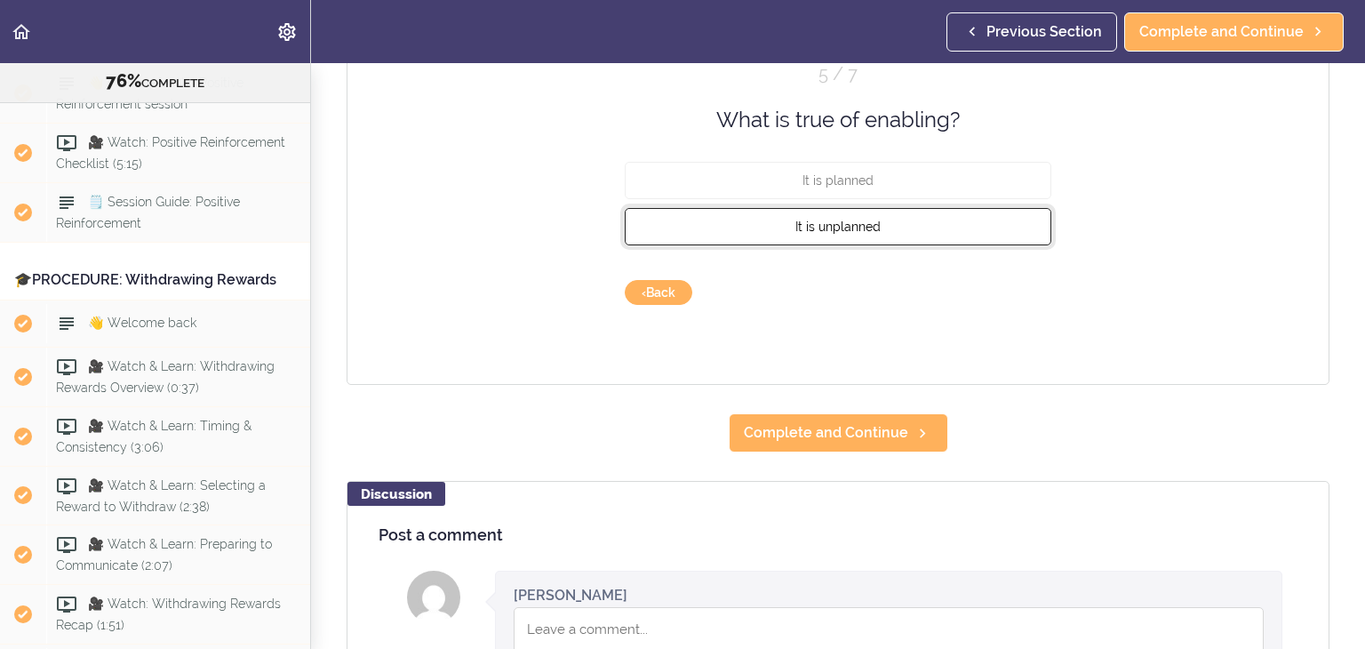
click at [892, 217] on button "It is unplanned" at bounding box center [838, 226] width 427 height 37
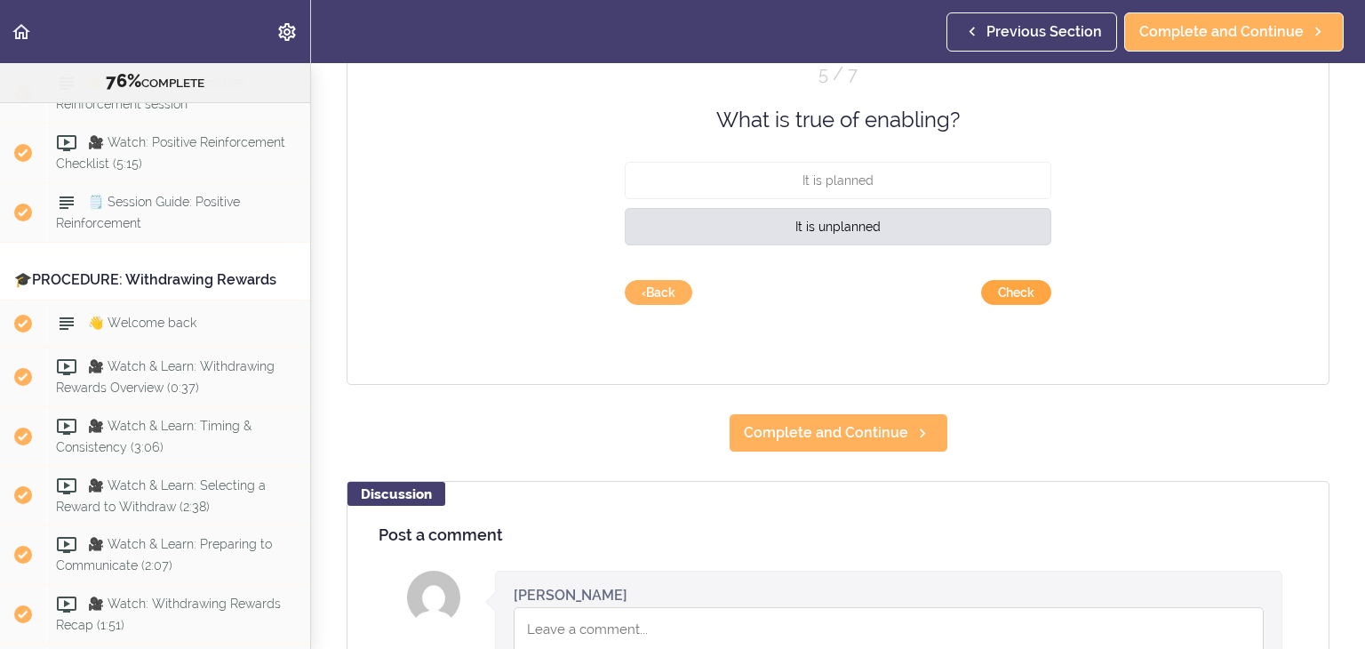
click at [1010, 285] on button "Check" at bounding box center [1016, 292] width 70 height 25
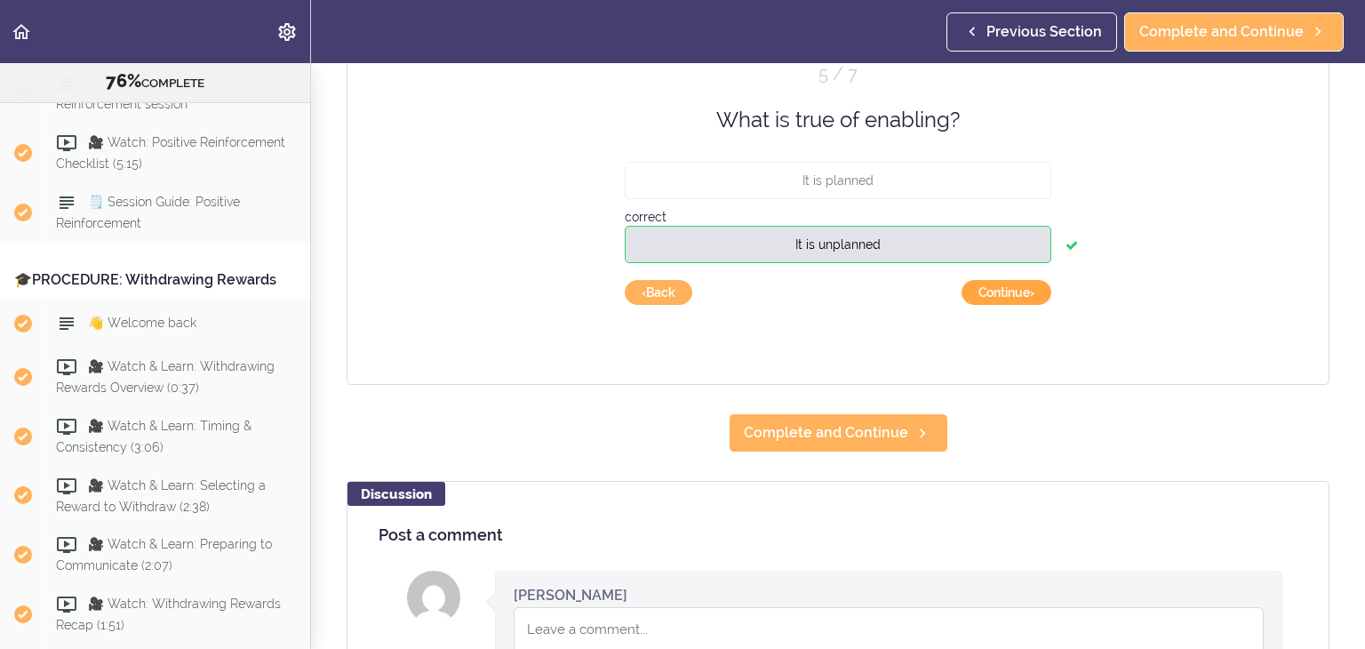
click at [1010, 289] on button "Continue ›" at bounding box center [1007, 292] width 90 height 25
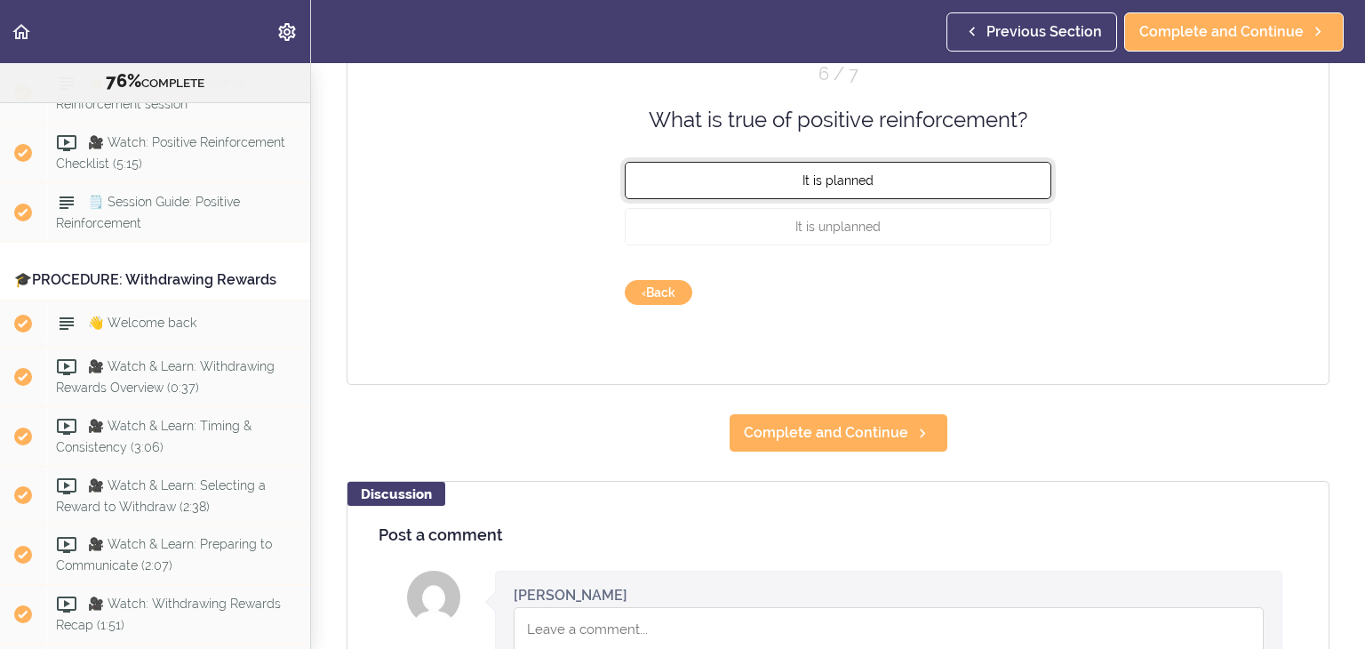
click at [895, 179] on button "It is planned" at bounding box center [838, 180] width 427 height 37
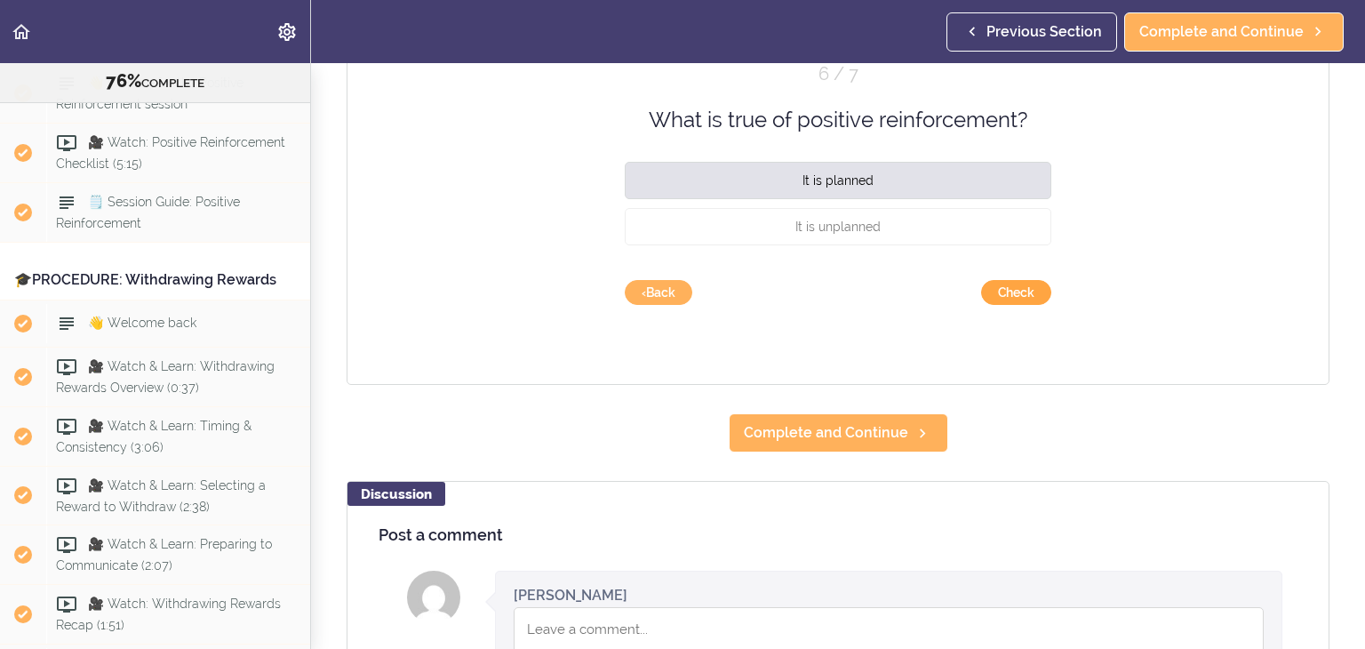
click at [999, 295] on button "Check" at bounding box center [1016, 292] width 70 height 25
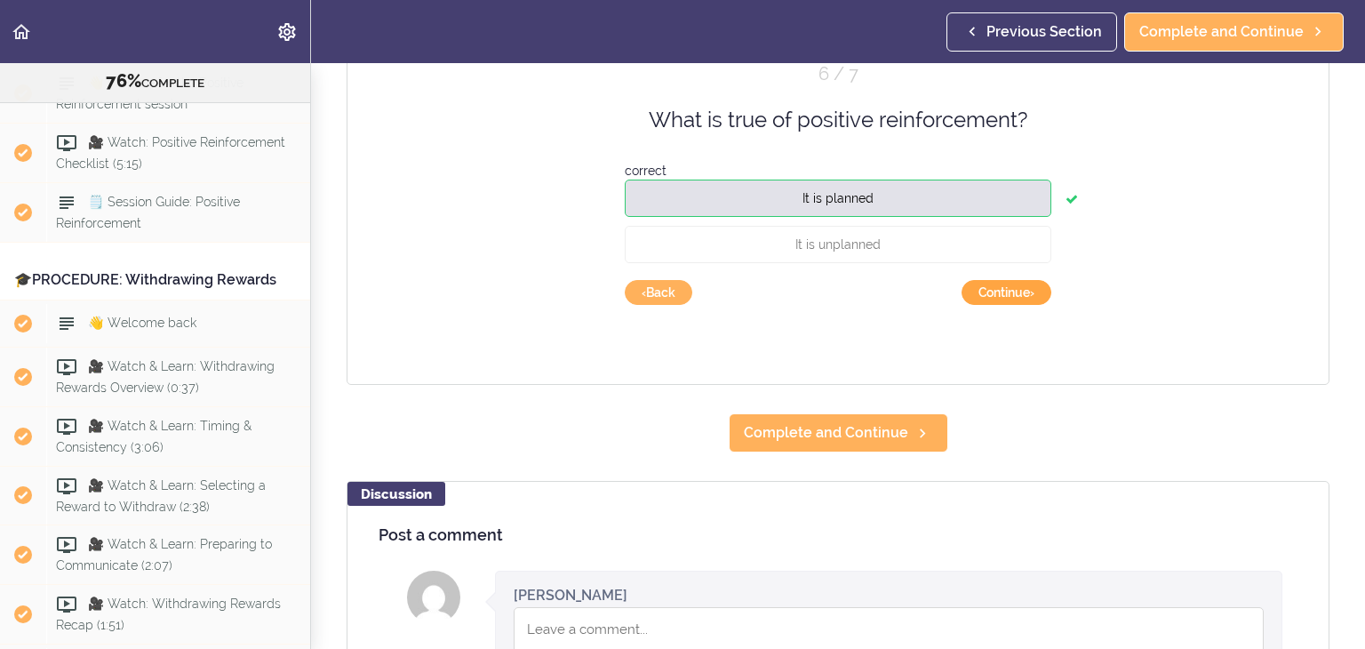
click at [999, 298] on button "Continue ›" at bounding box center [1007, 292] width 90 height 25
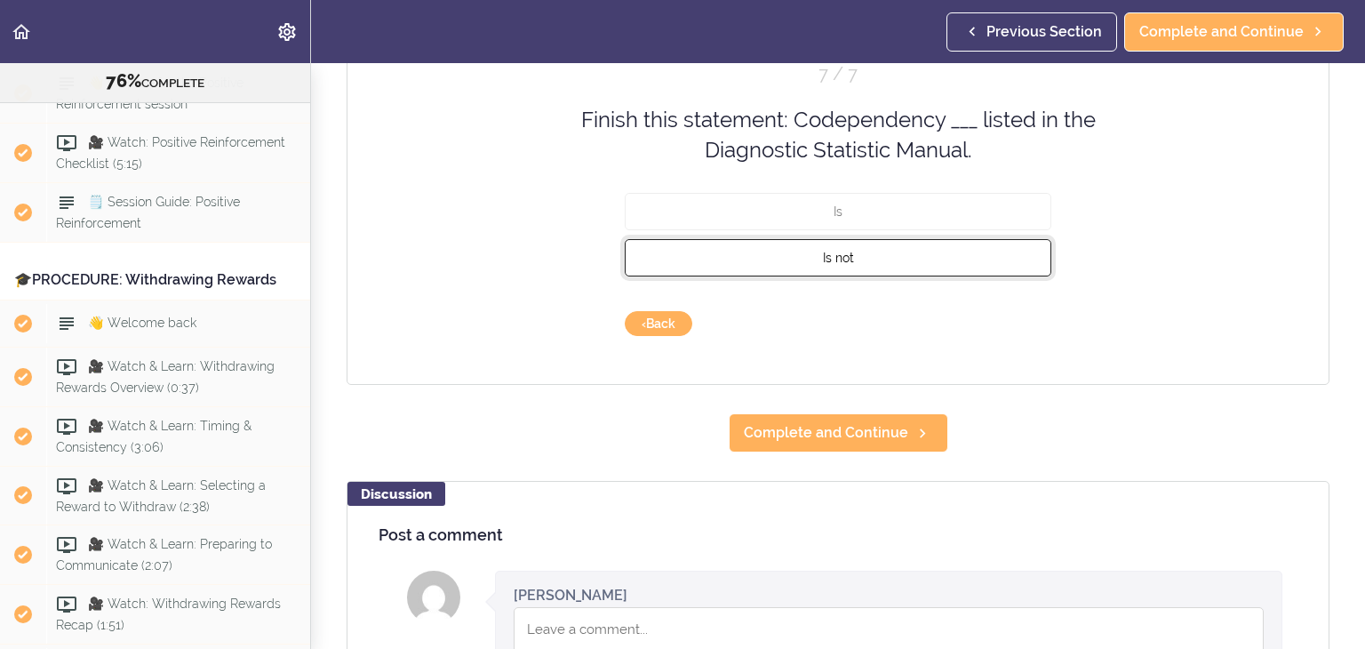
click at [827, 257] on span "Is not" at bounding box center [838, 257] width 31 height 14
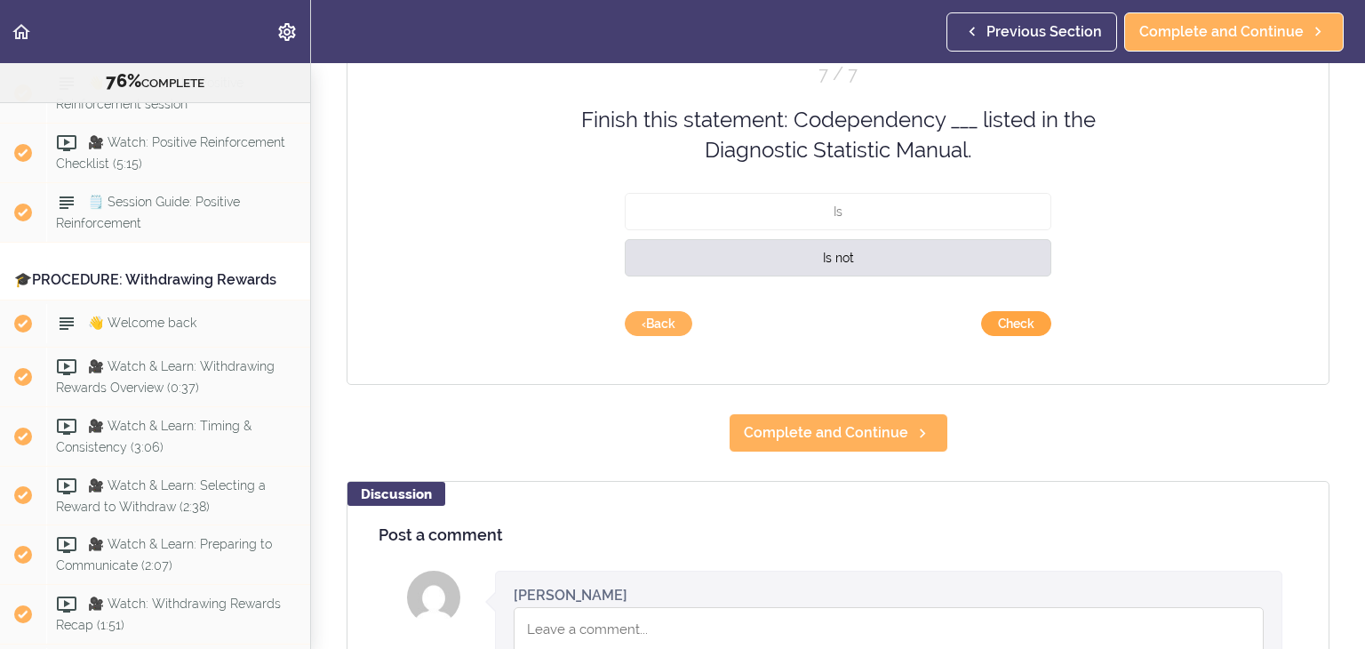
click at [1008, 320] on button "Check" at bounding box center [1016, 323] width 70 height 25
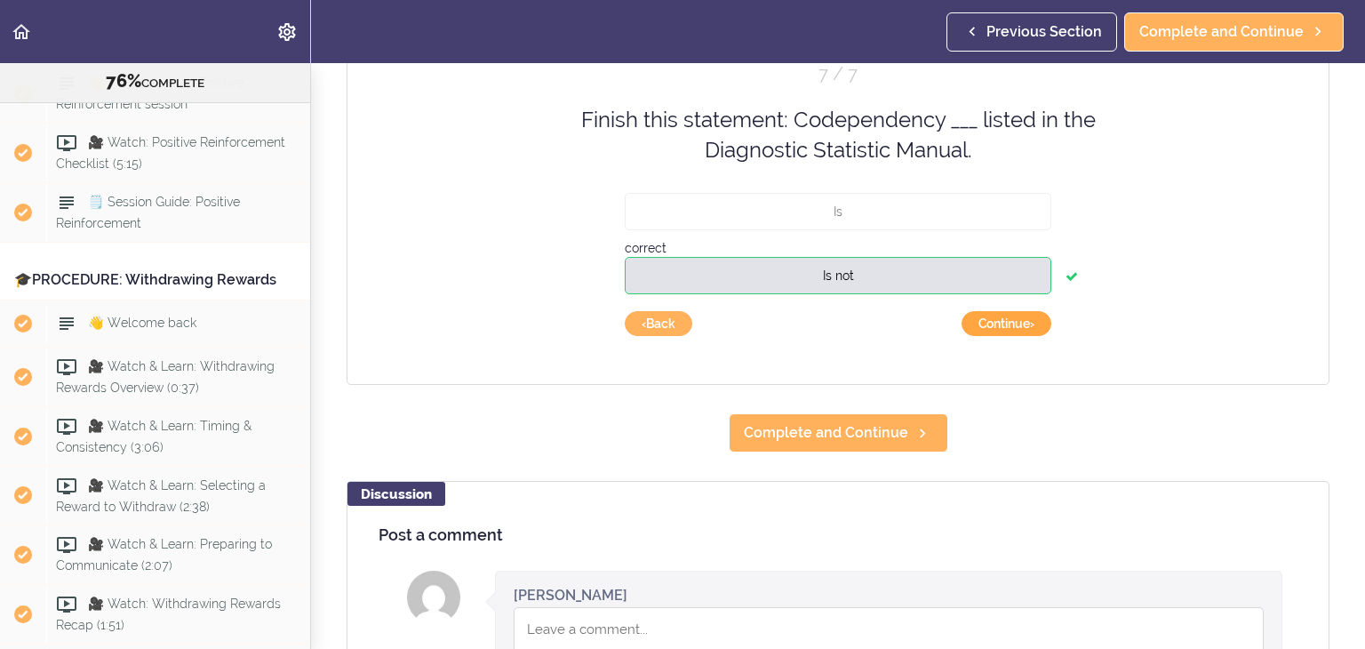
click at [1003, 326] on button "Continue ›" at bounding box center [1007, 323] width 90 height 25
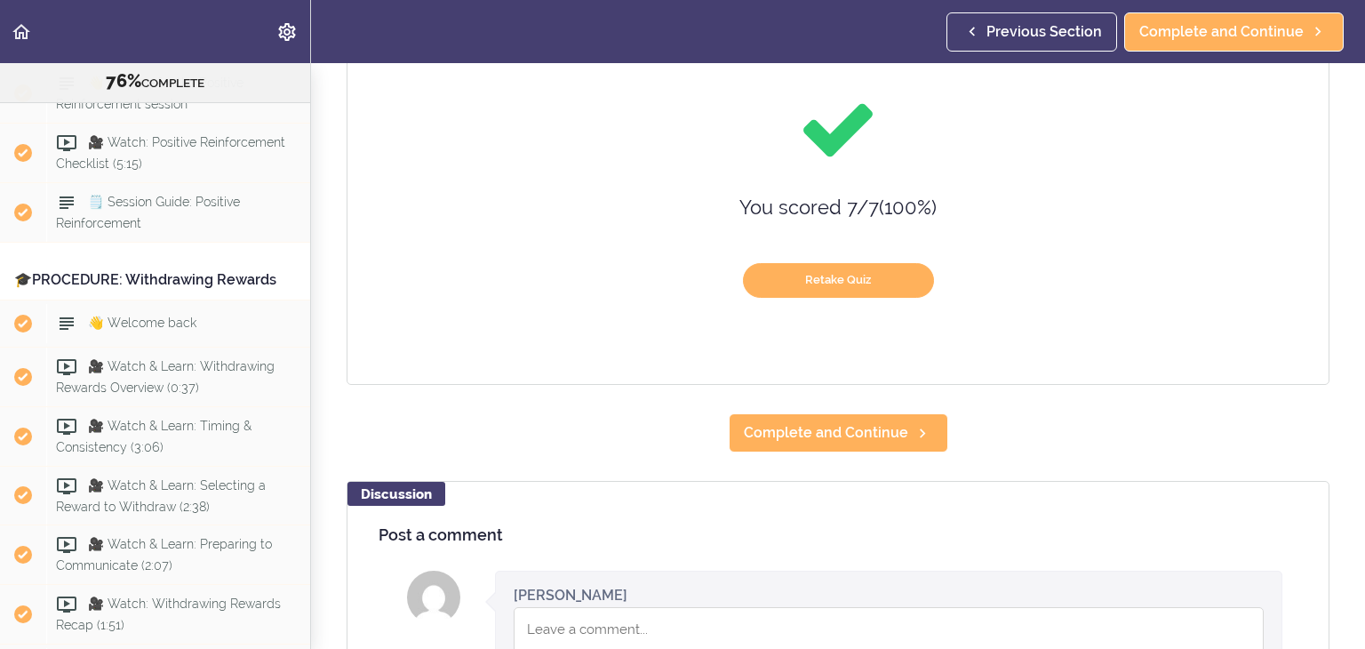
scroll to position [242, 0]
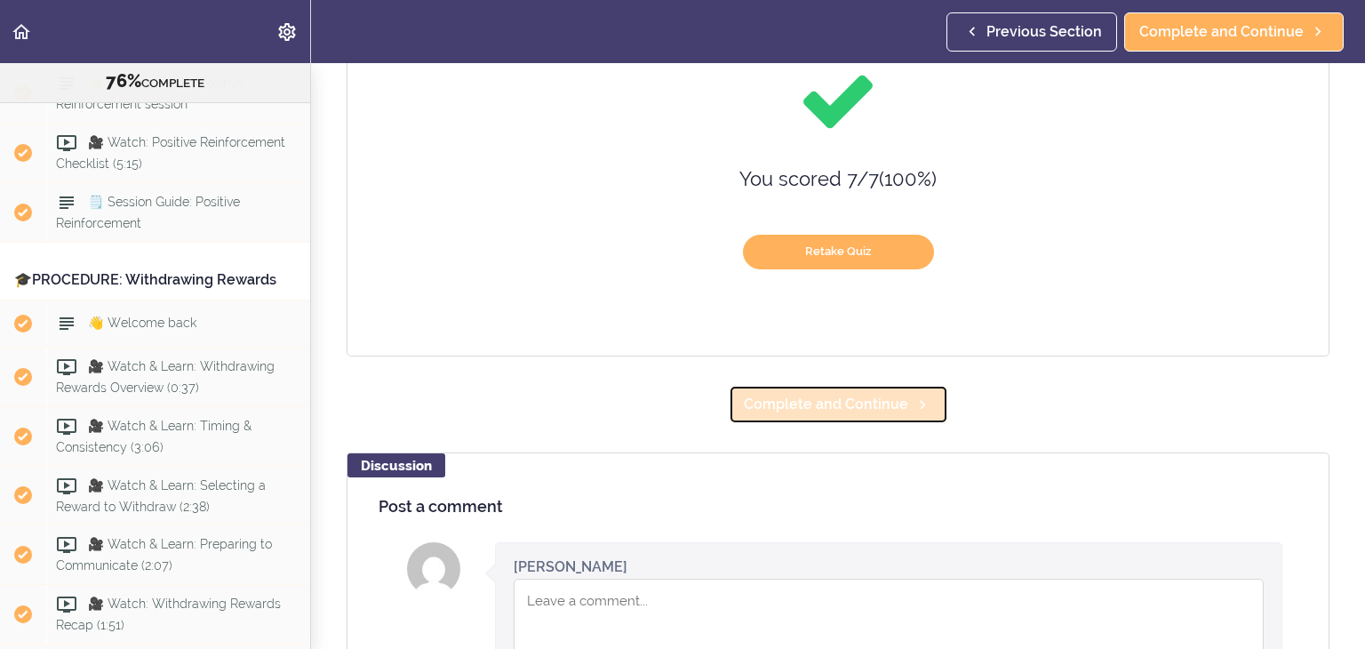
click at [837, 410] on span "Complete and Continue" at bounding box center [826, 404] width 164 height 21
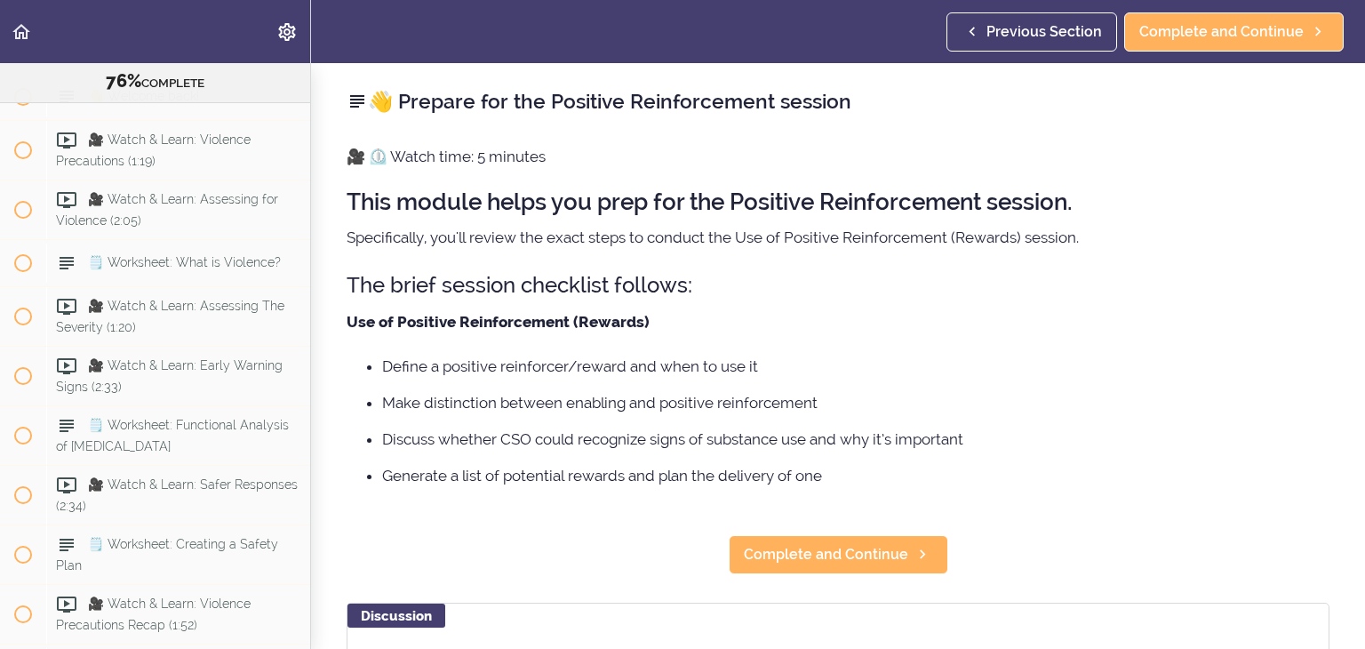
scroll to position [1974, 0]
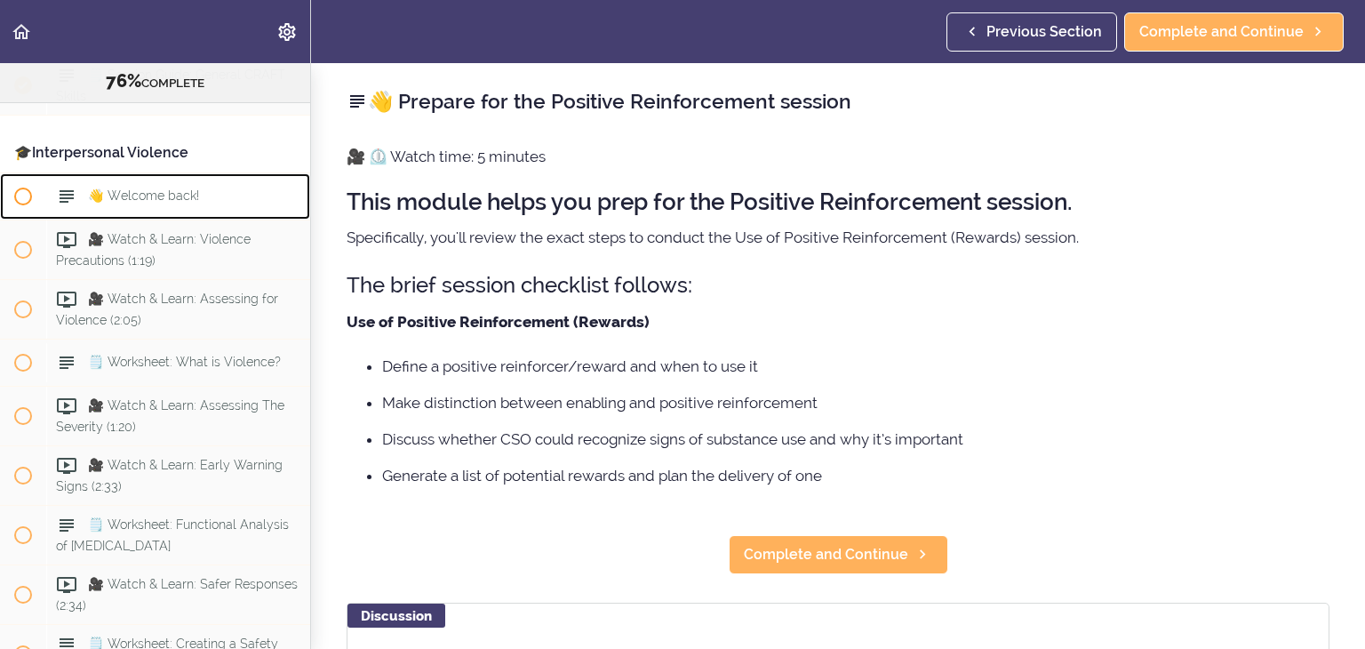
click at [167, 204] on span "👋 Welcome back!" at bounding box center [143, 196] width 111 height 14
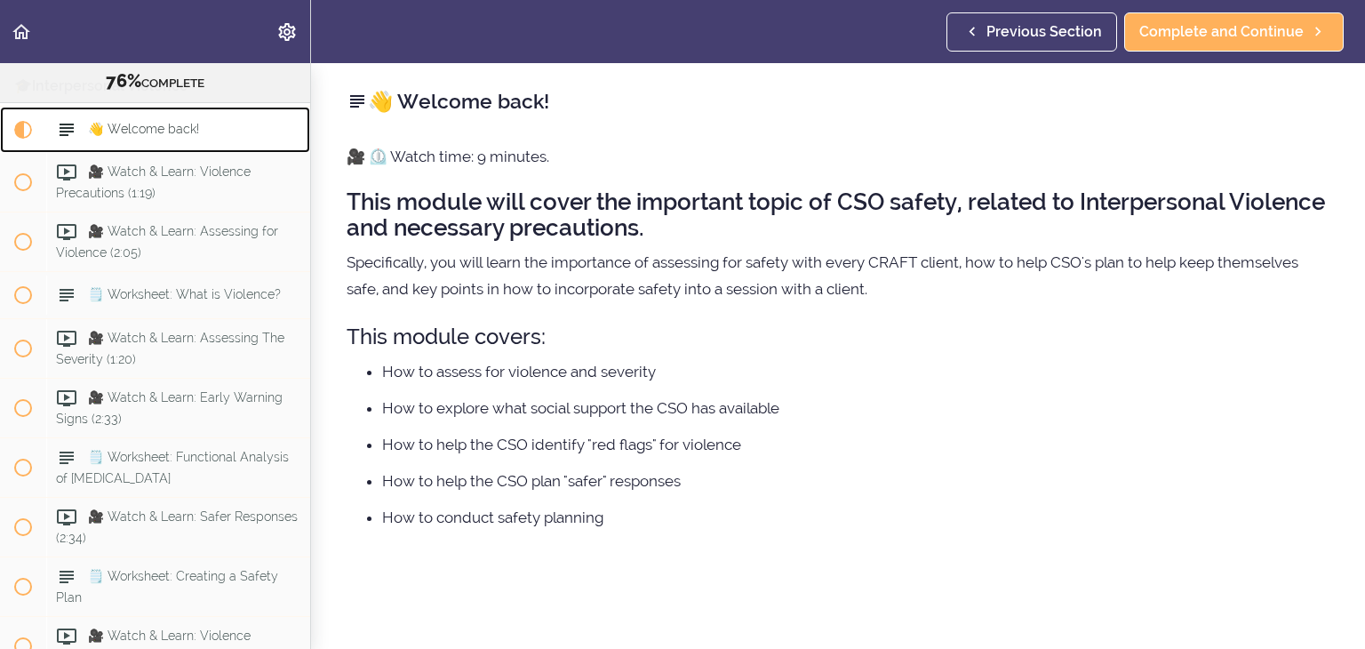
scroll to position [2048, 0]
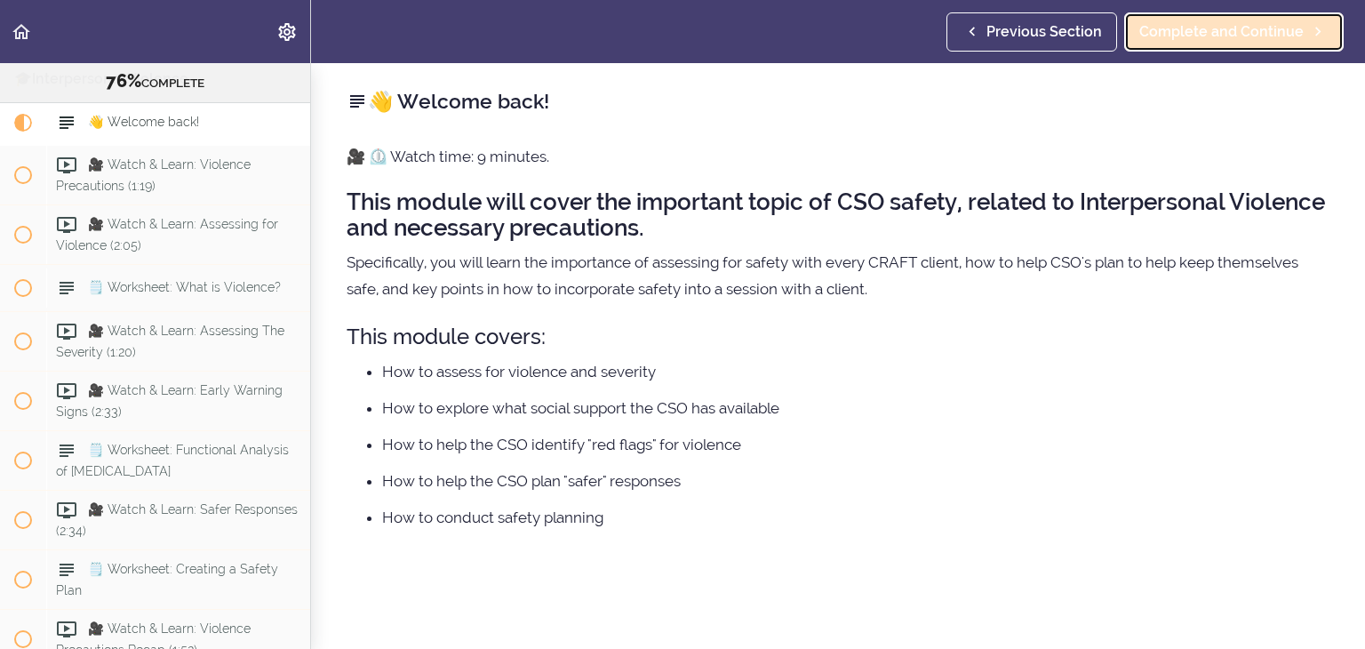
click at [1227, 26] on span "Complete and Continue" at bounding box center [1222, 31] width 164 height 21
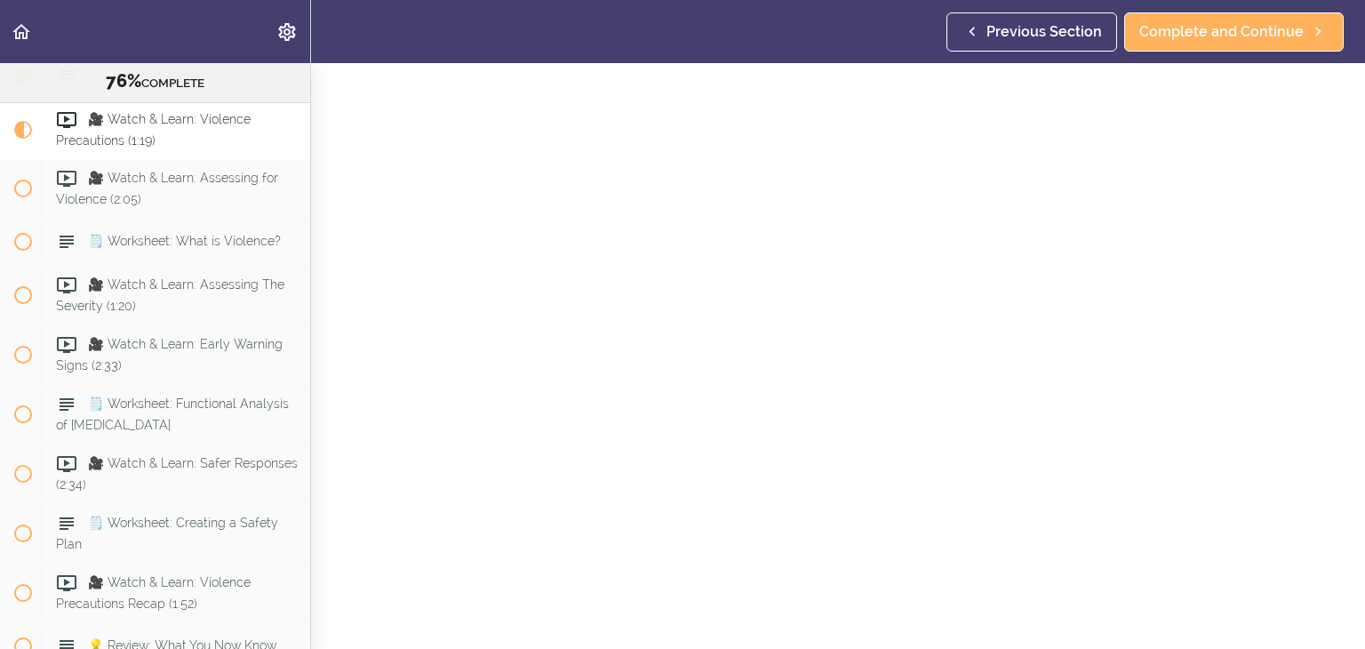
scroll to position [50, 0]
click at [1213, 41] on span "Complete and Continue" at bounding box center [1222, 31] width 164 height 21
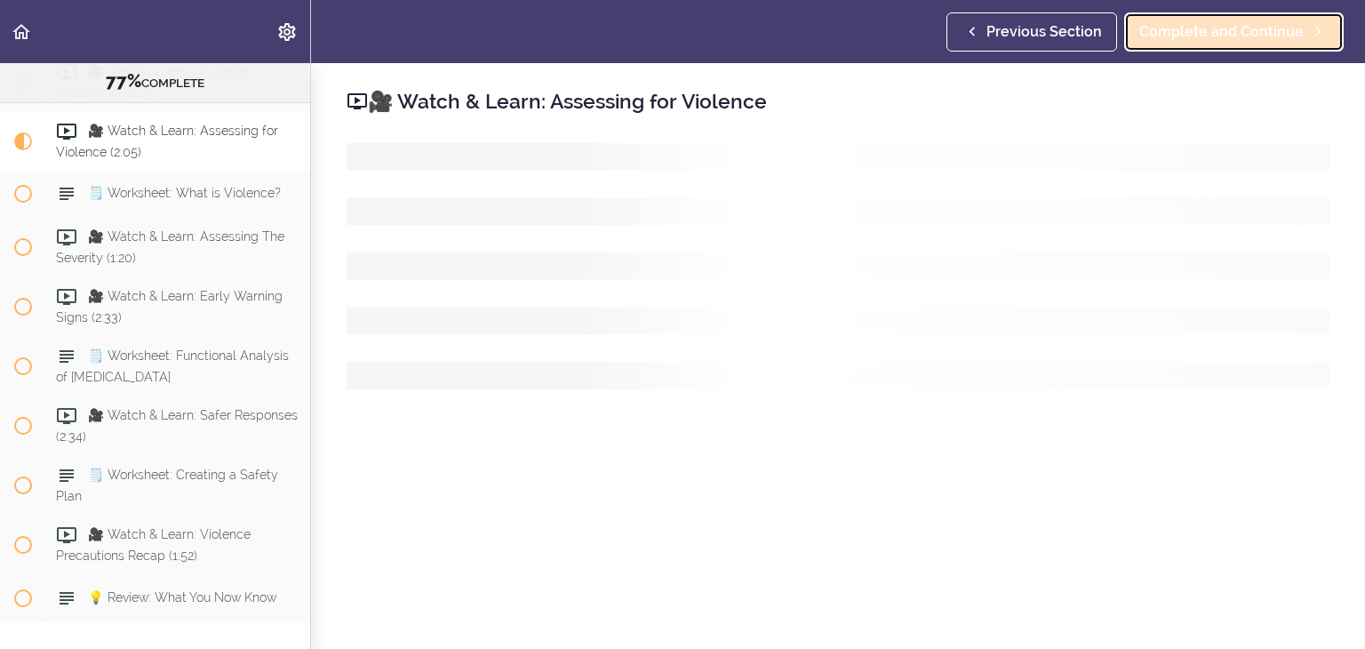
scroll to position [2155, 0]
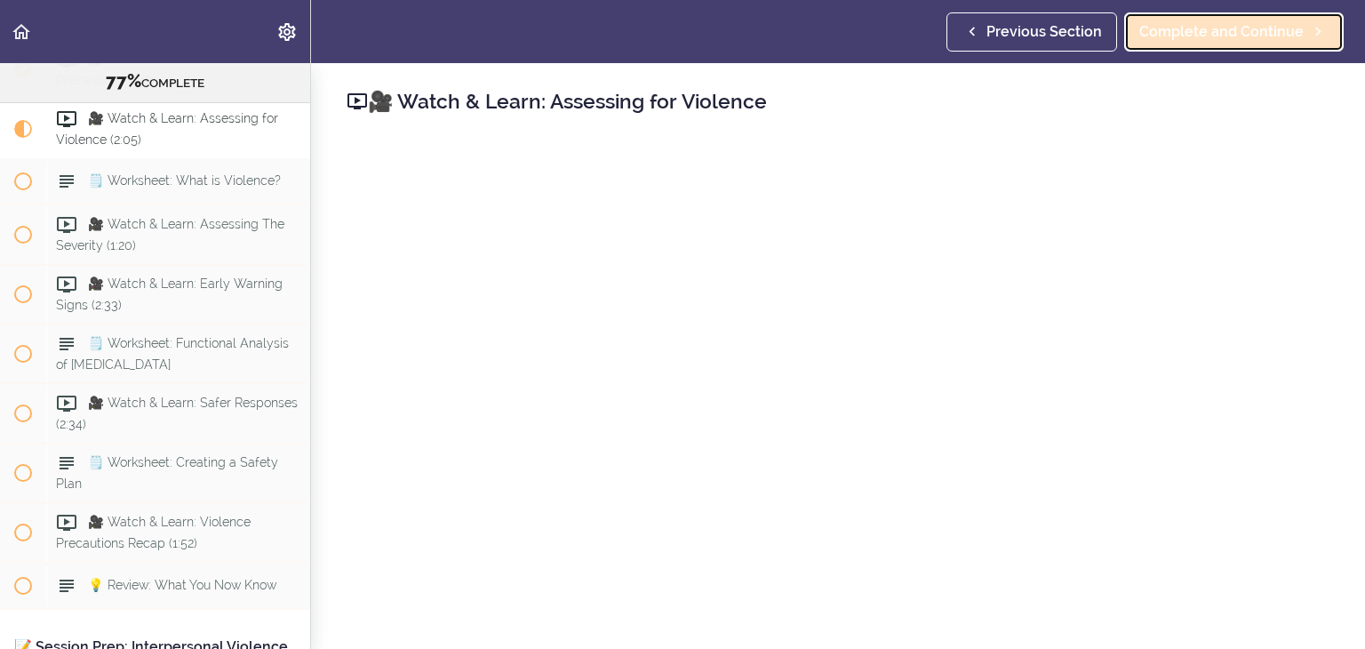
click at [1254, 36] on span "Complete and Continue" at bounding box center [1222, 31] width 164 height 21
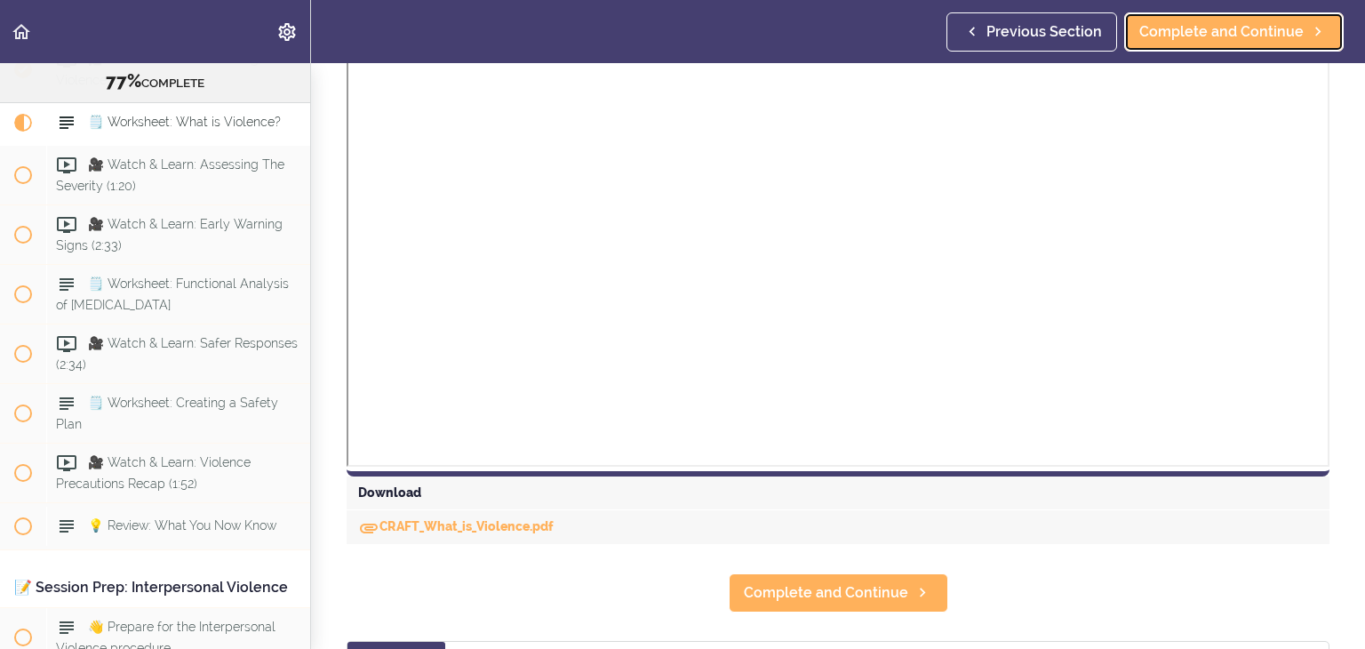
scroll to position [605, 0]
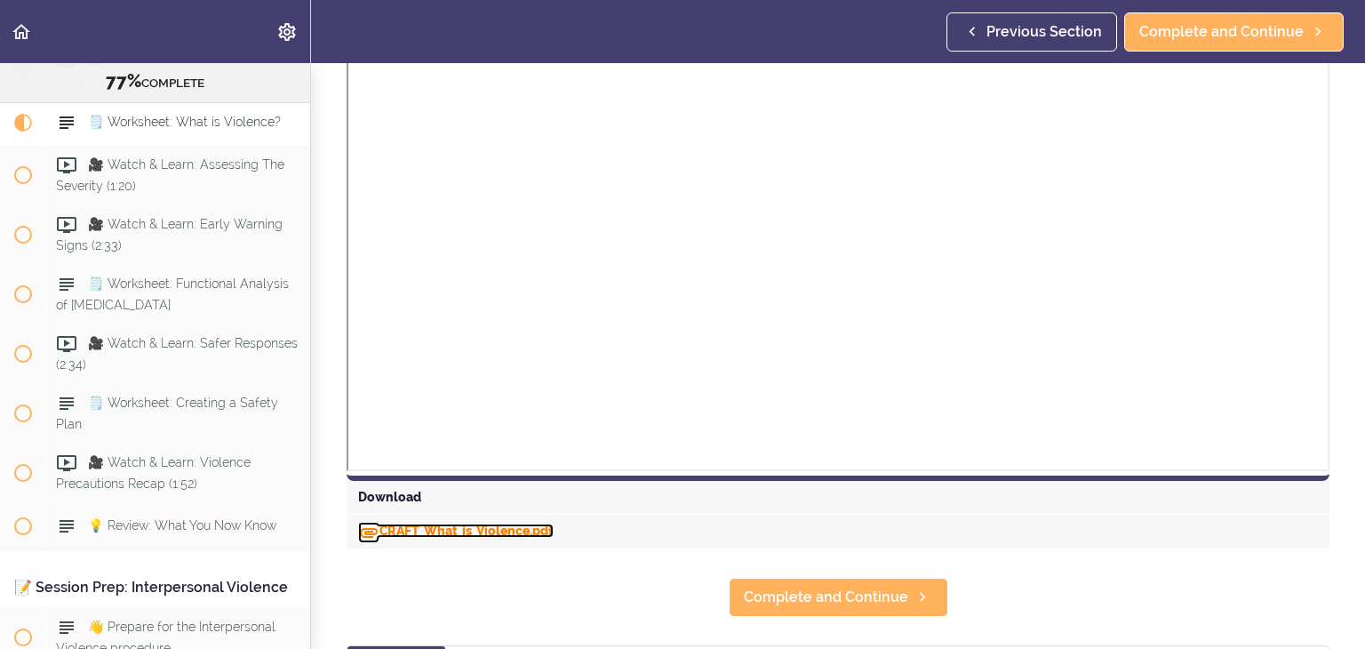
click at [474, 532] on link "CRAFT_What_is_Violence.pdf" at bounding box center [456, 531] width 196 height 14
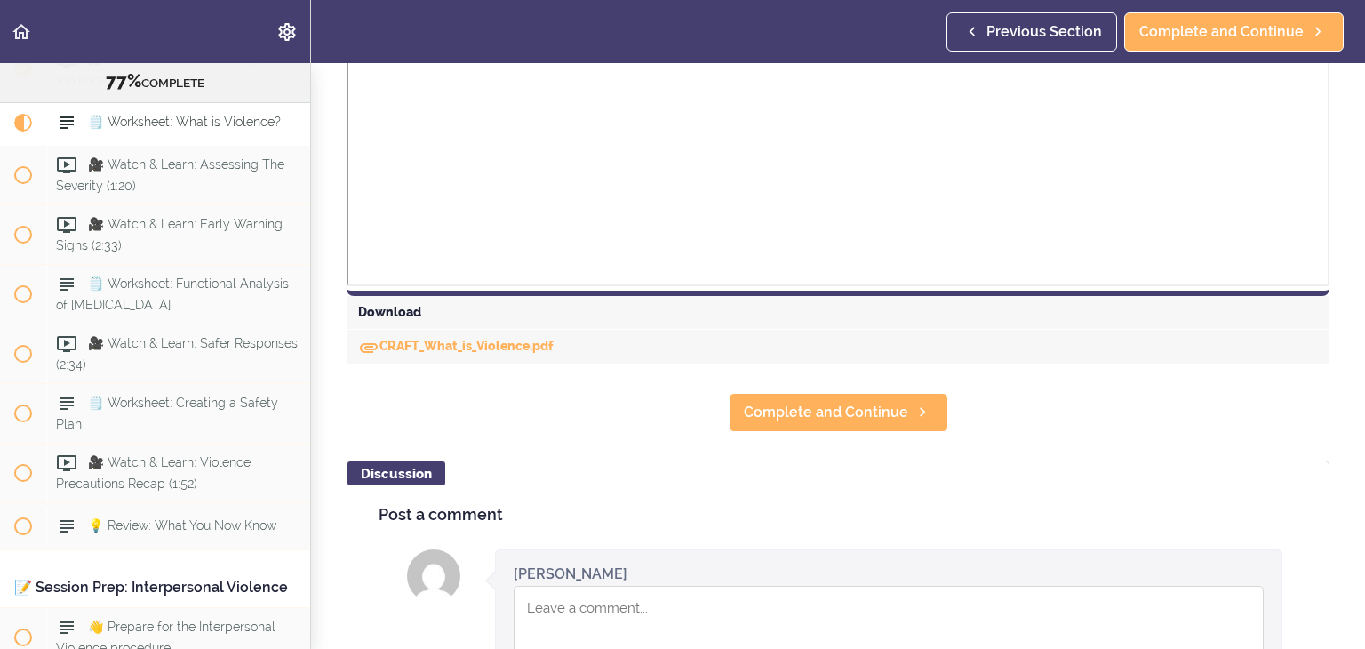
scroll to position [785, 0]
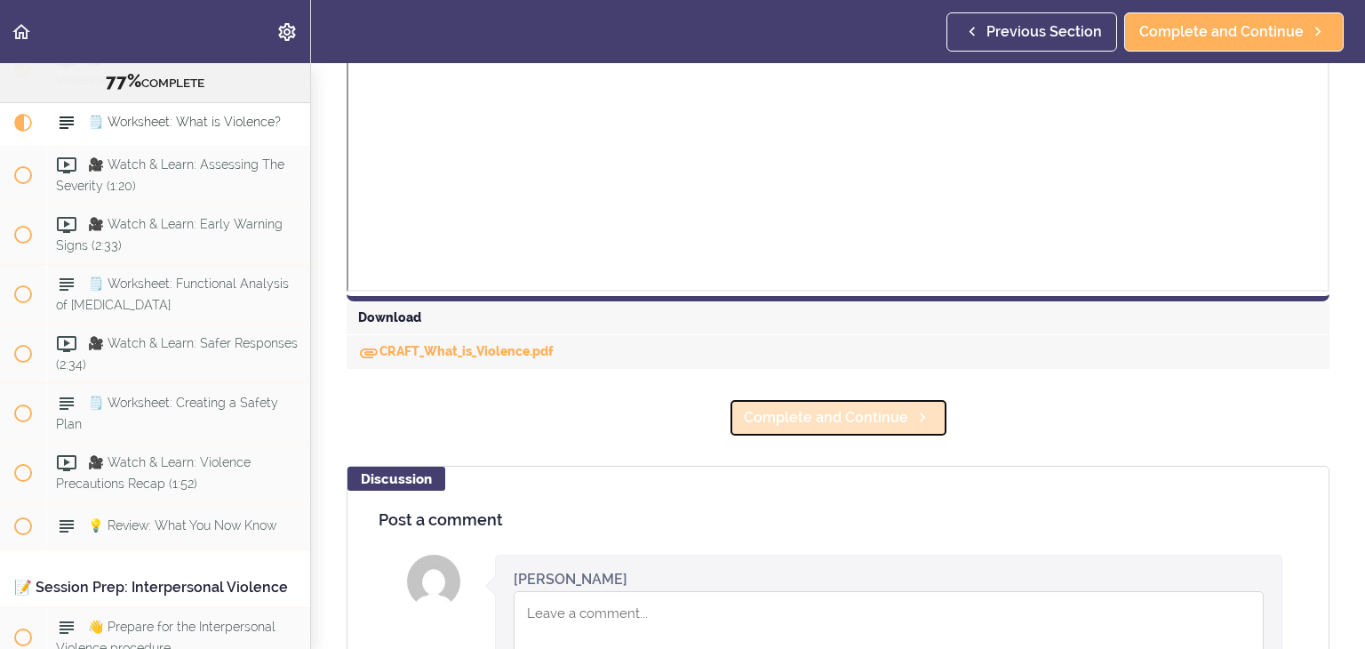
click at [838, 419] on span "Complete and Continue" at bounding box center [826, 417] width 164 height 21
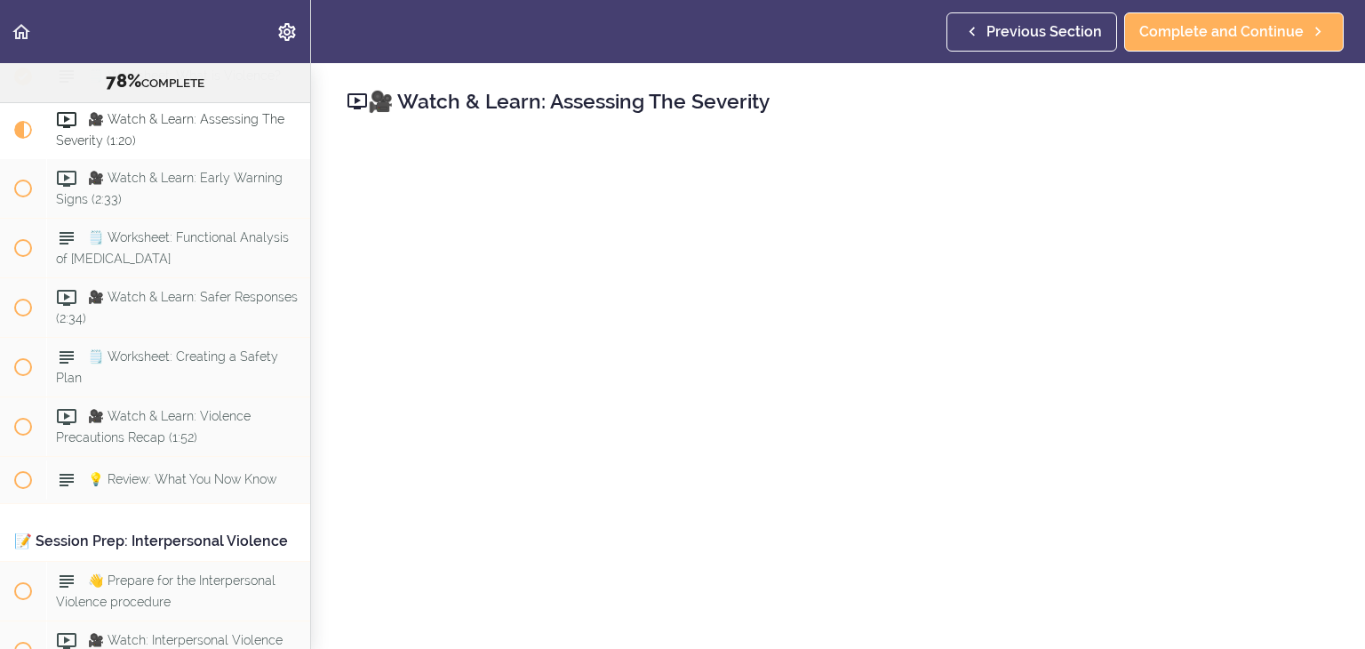
scroll to position [2261, 0]
click at [1259, 36] on span "Complete and Continue" at bounding box center [1222, 31] width 164 height 21
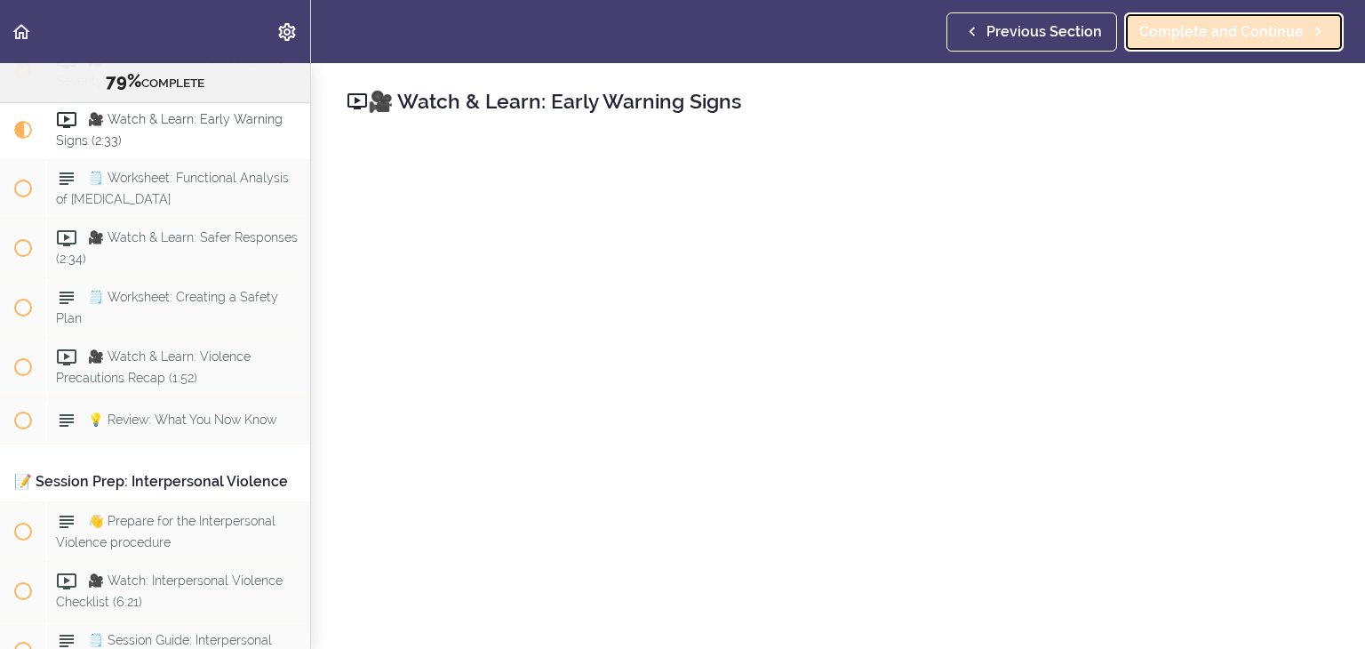
scroll to position [2321, 0]
click at [1287, 39] on span "Complete and Continue" at bounding box center [1222, 31] width 164 height 21
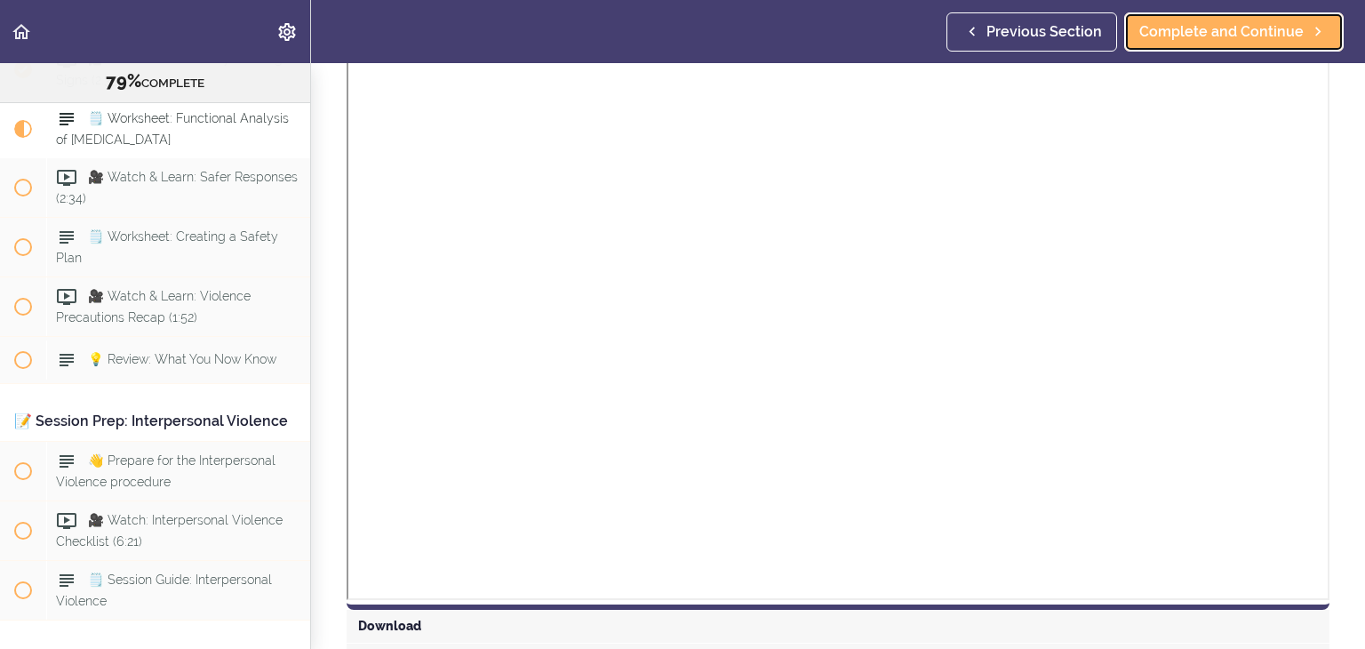
scroll to position [486, 0]
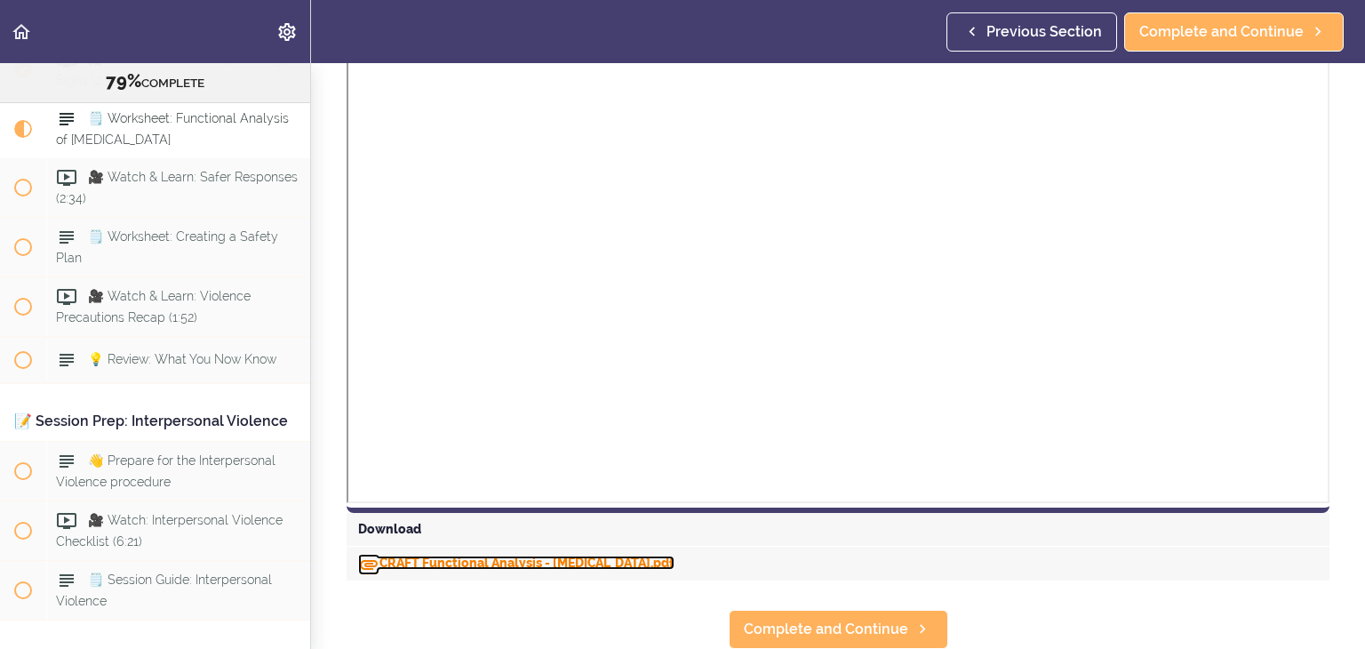
click at [556, 556] on link "CRAFT Functional Analysis - Violent Behavior.pdf" at bounding box center [516, 563] width 316 height 14
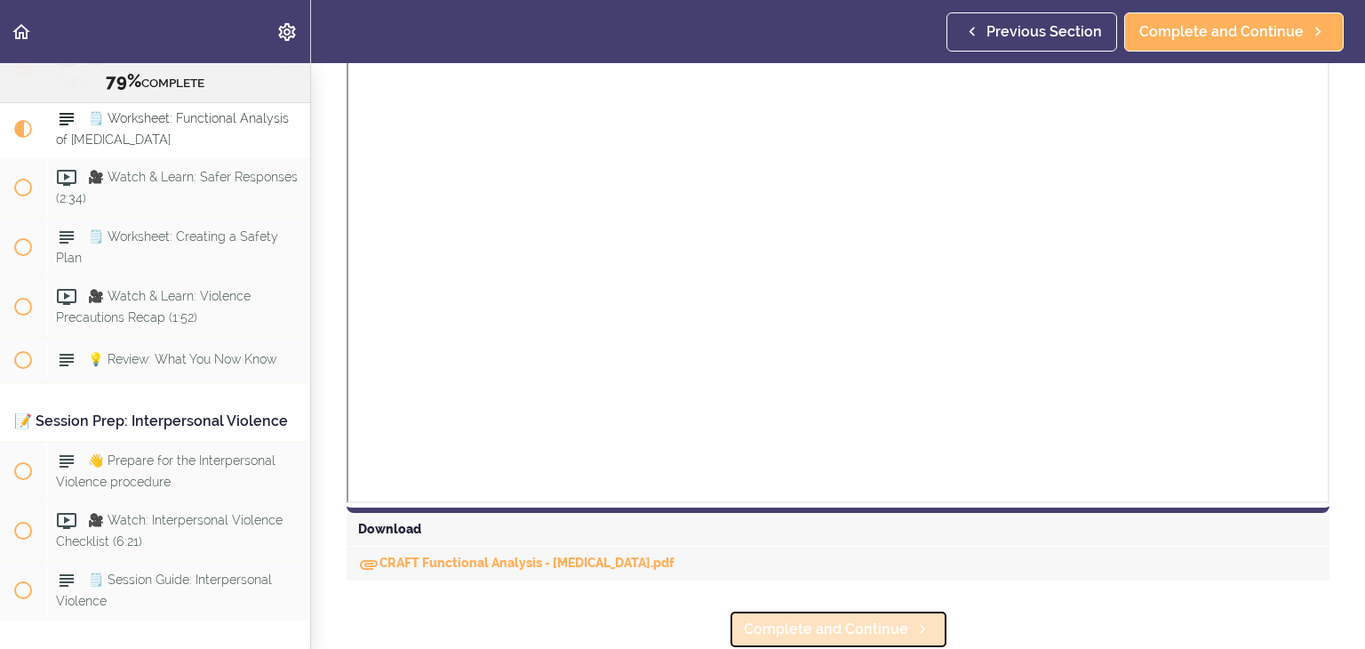
click at [821, 619] on span "Complete and Continue" at bounding box center [826, 629] width 164 height 21
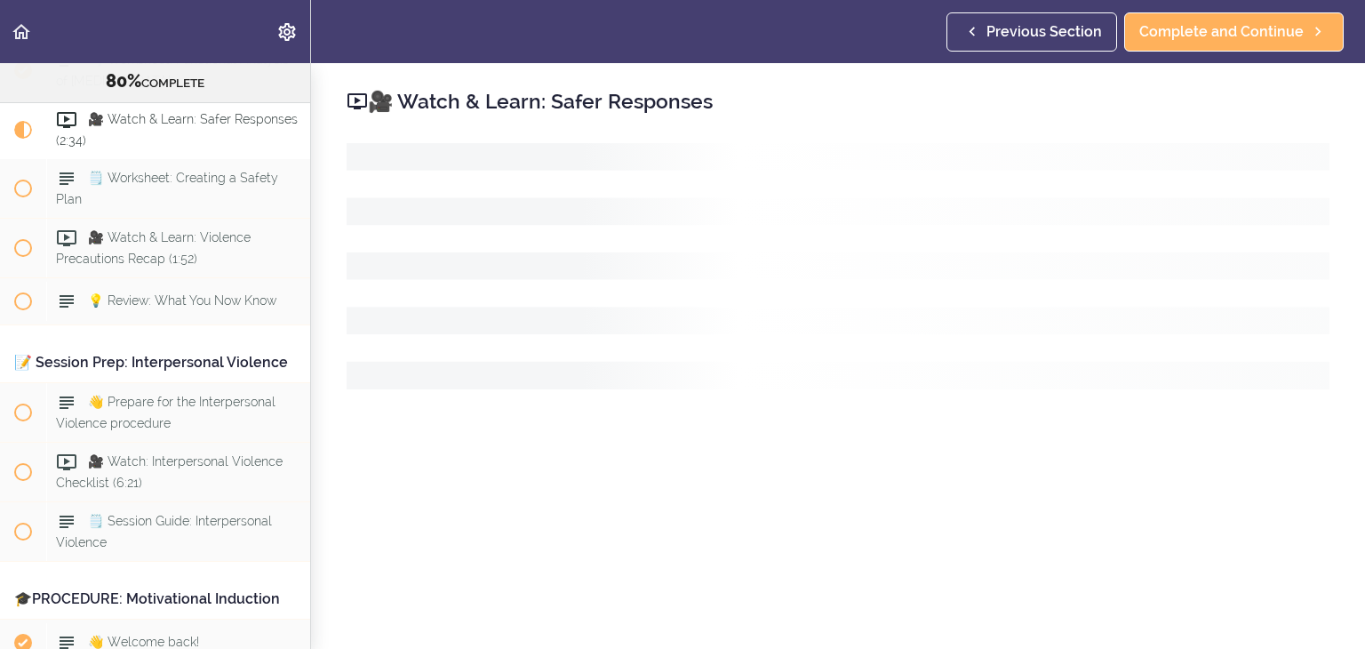
scroll to position [2439, 0]
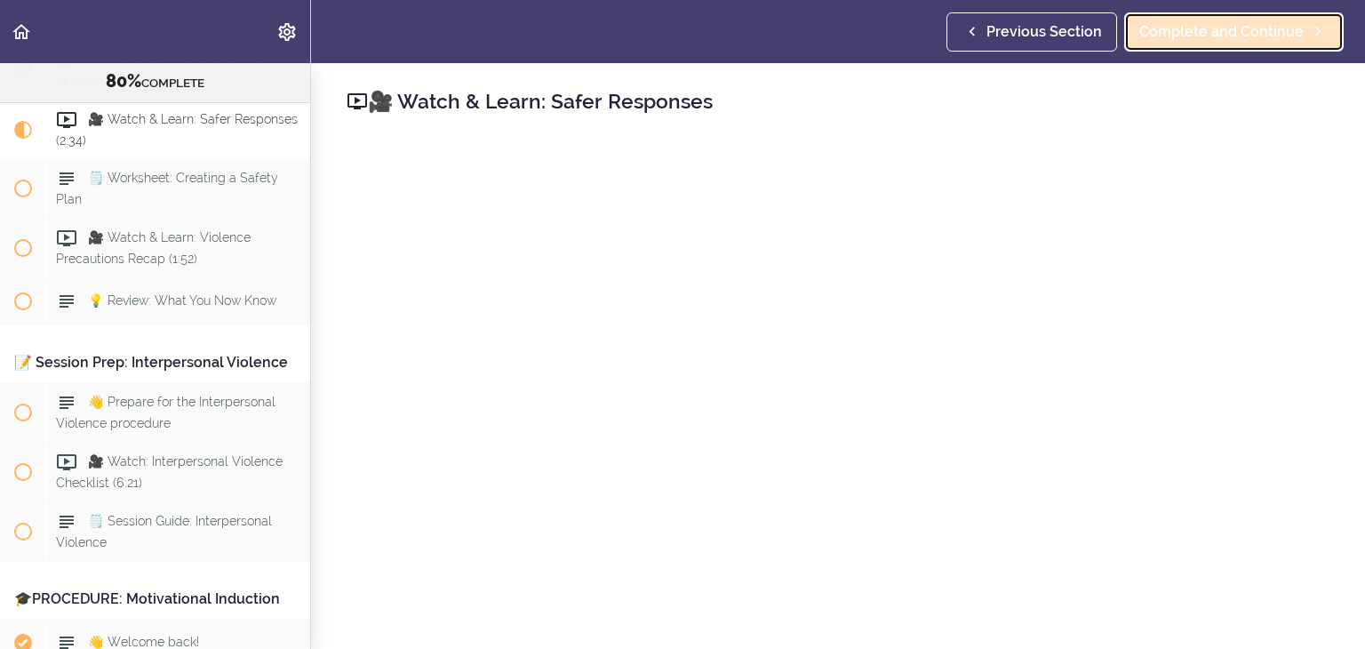
click at [1230, 36] on span "Complete and Continue" at bounding box center [1222, 31] width 164 height 21
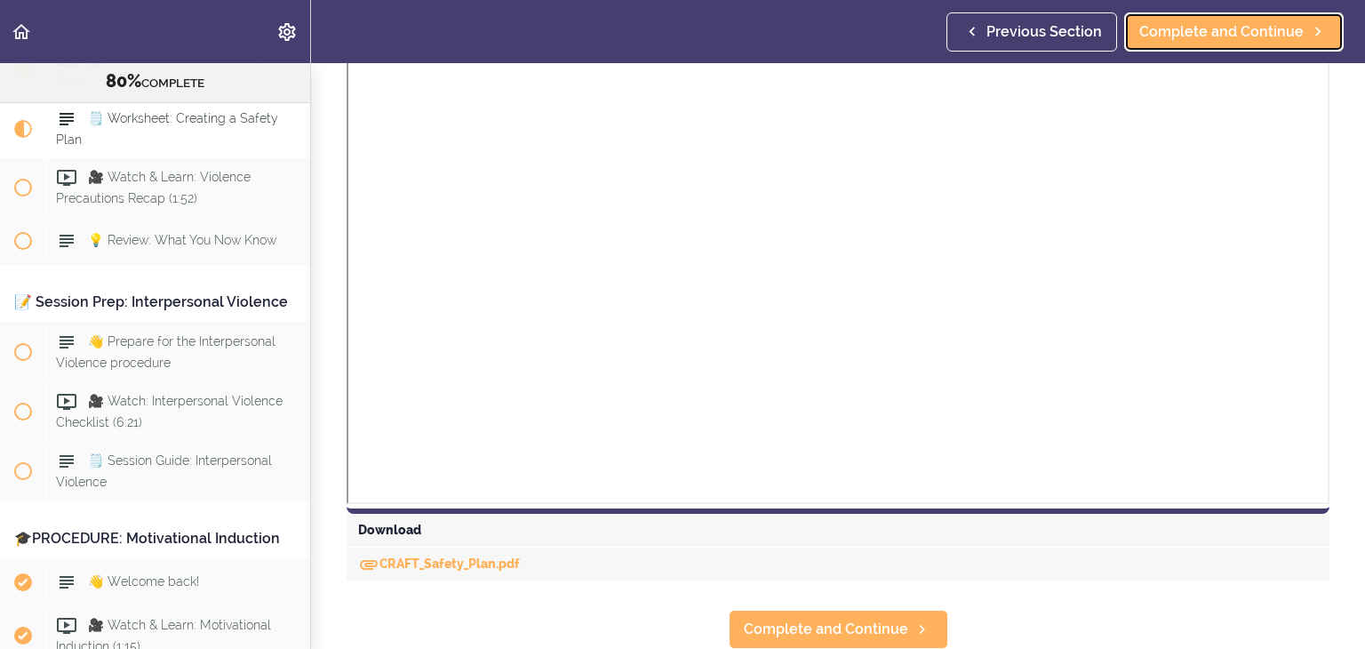
scroll to position [756, 0]
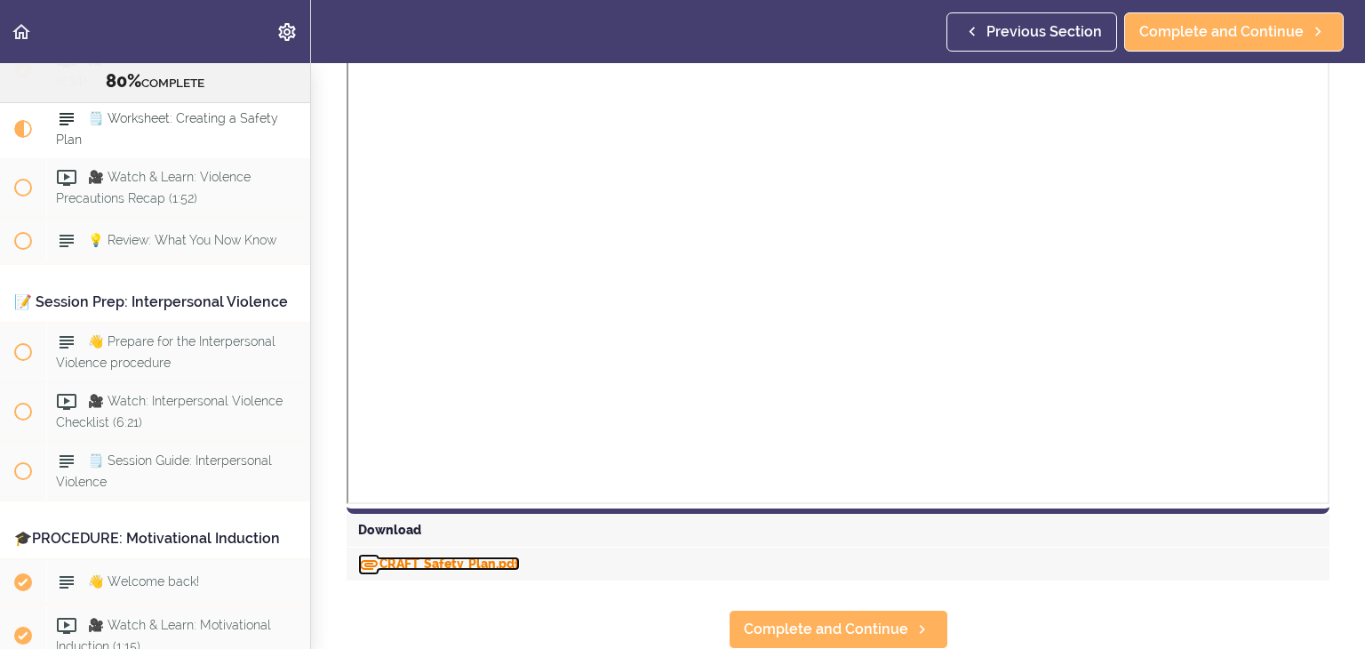
click at [509, 556] on link "CRAFT_Safety_Plan.pdf" at bounding box center [439, 563] width 162 height 14
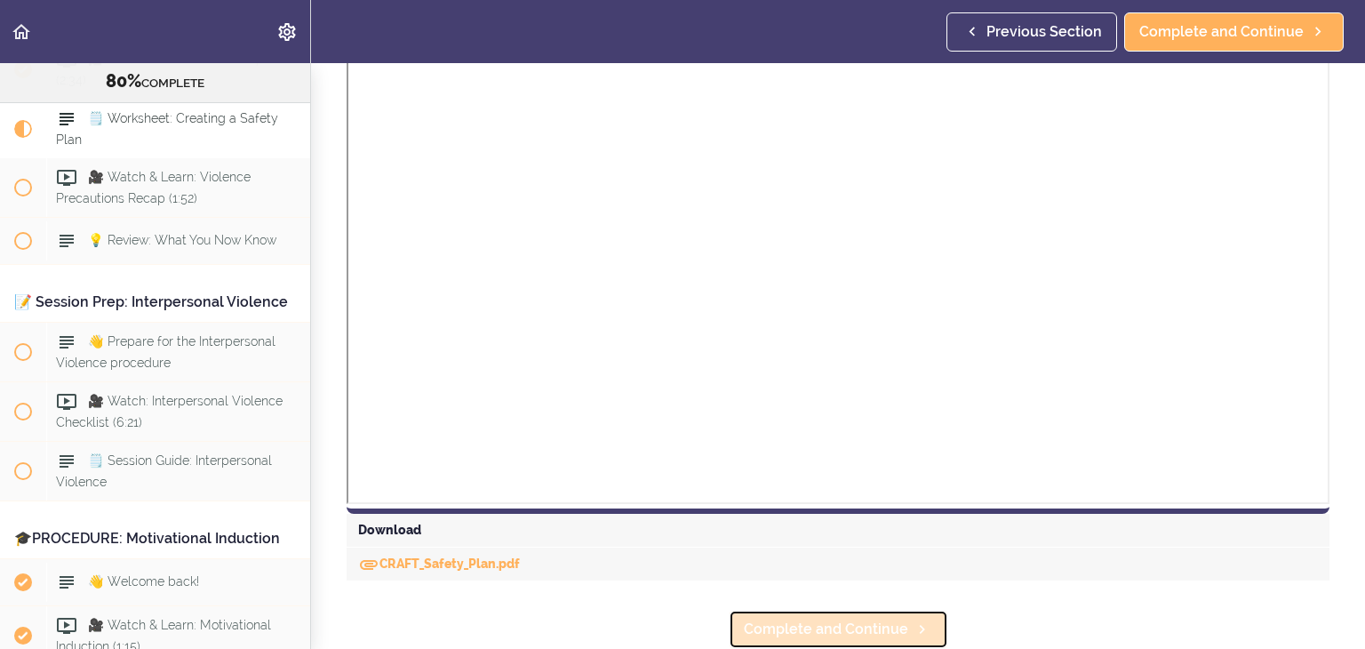
click at [818, 620] on span "Complete and Continue" at bounding box center [826, 629] width 164 height 21
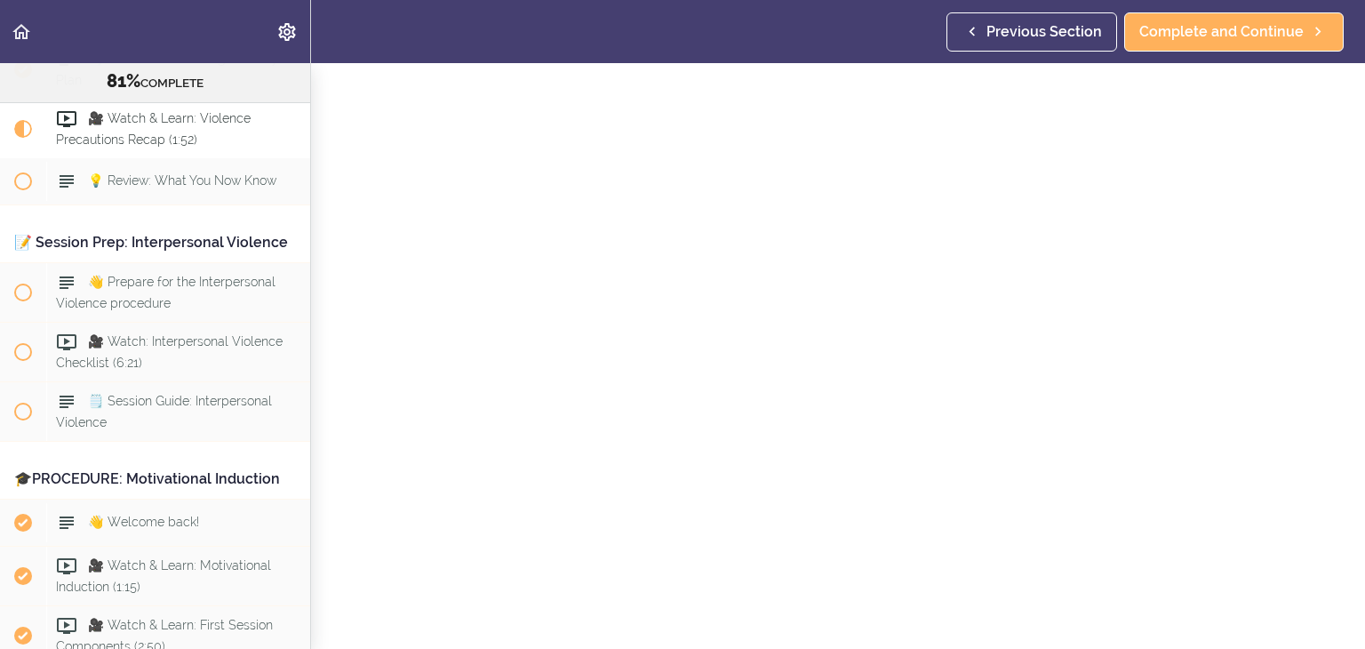
scroll to position [69, 0]
click at [1214, 29] on span "Complete and Continue" at bounding box center [1222, 31] width 164 height 21
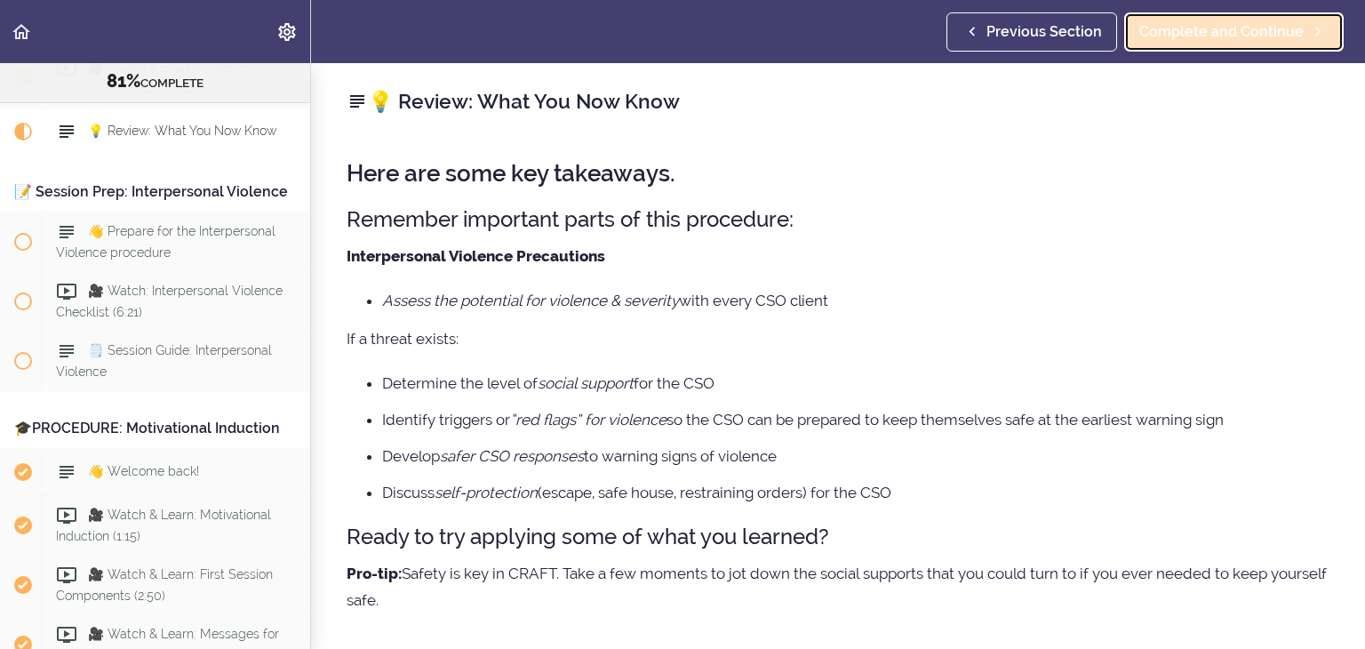
scroll to position [2619, 0]
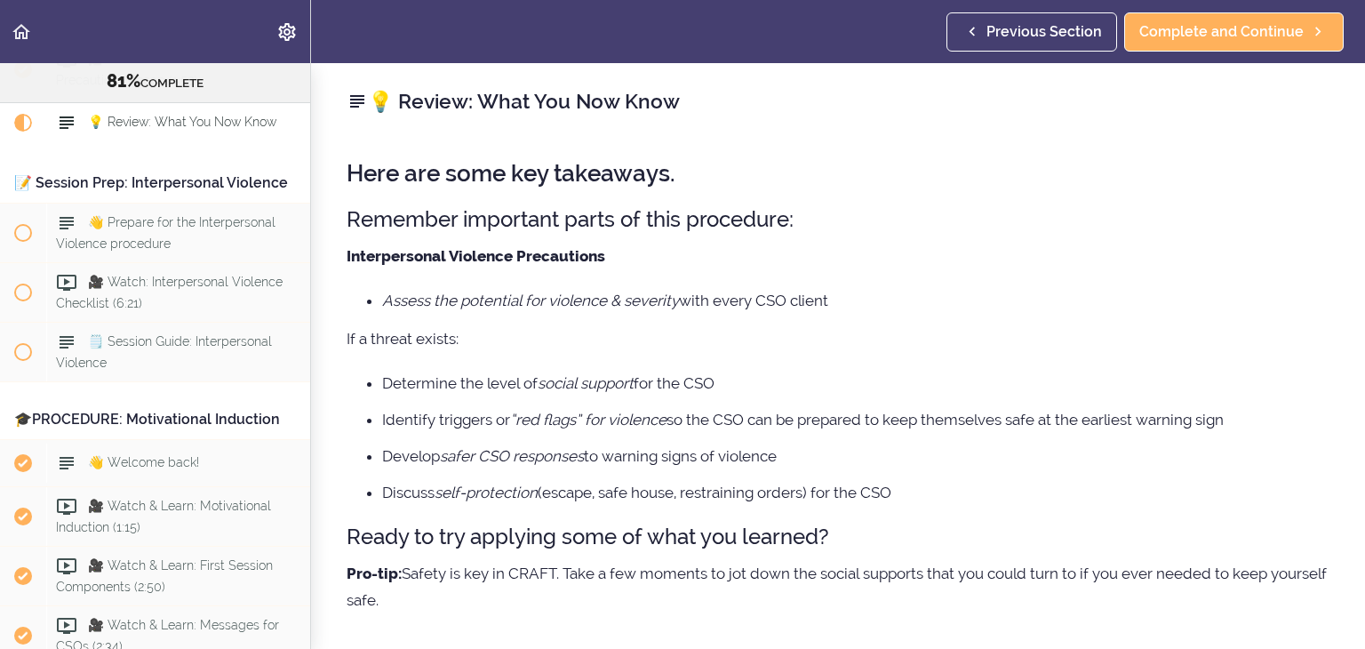
click at [971, 218] on h3 "Remember important parts of this procedure:" at bounding box center [838, 218] width 983 height 29
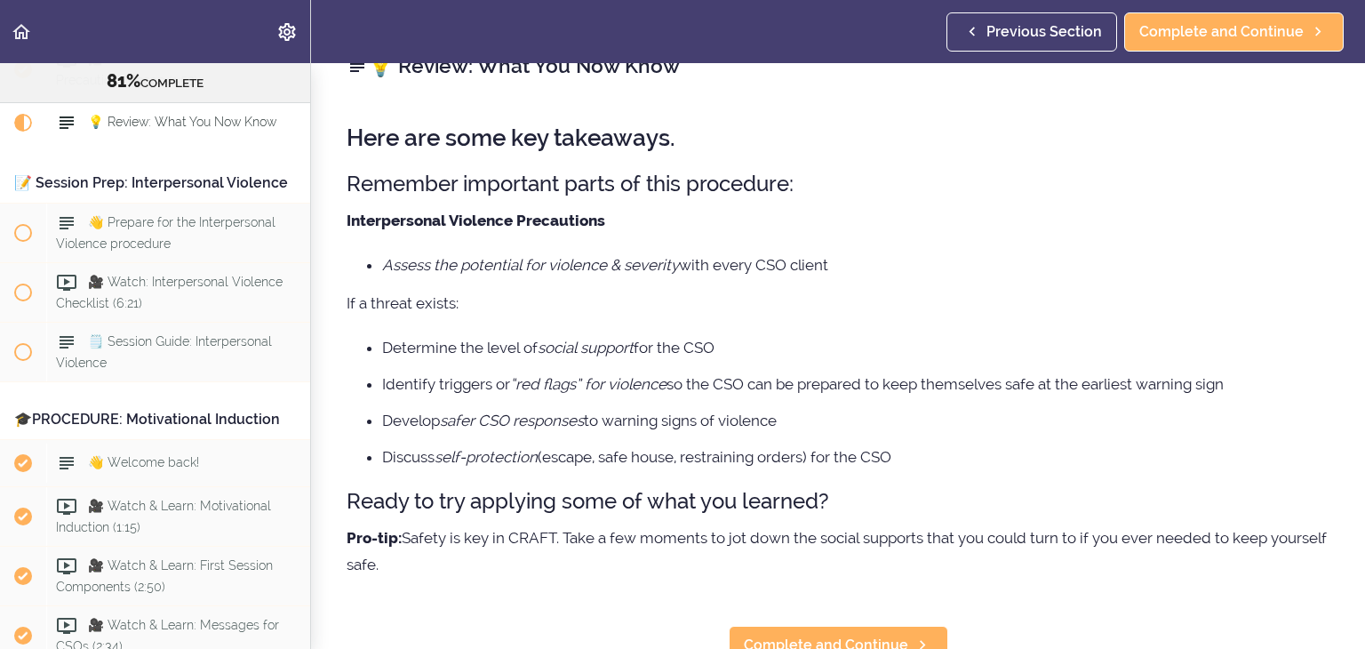
scroll to position [64, 0]
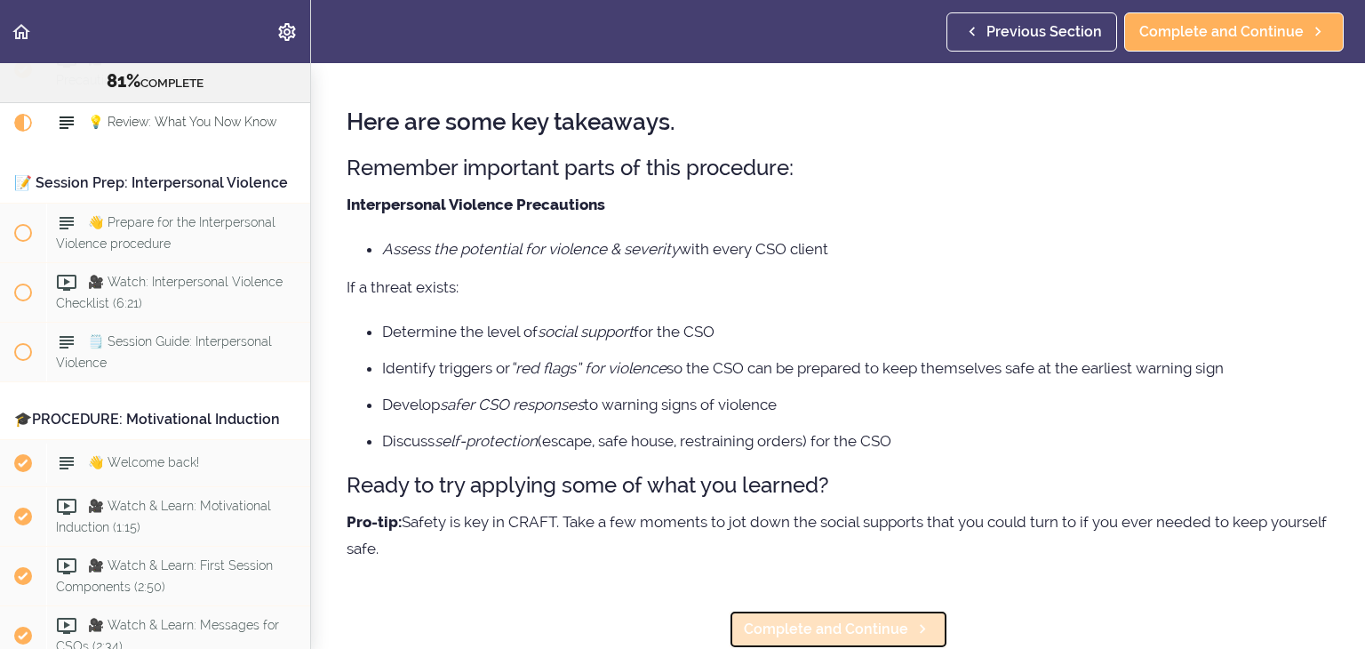
click at [848, 619] on span "Complete and Continue" at bounding box center [826, 629] width 164 height 21
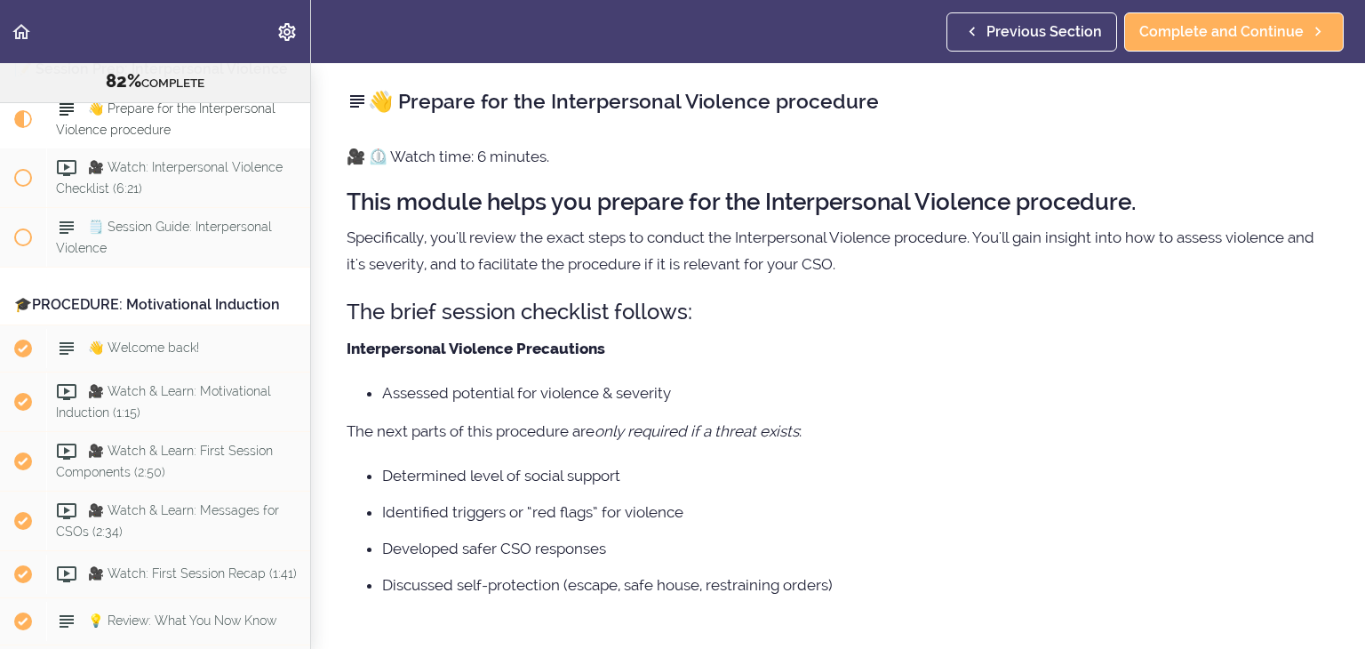
scroll to position [2744, 0]
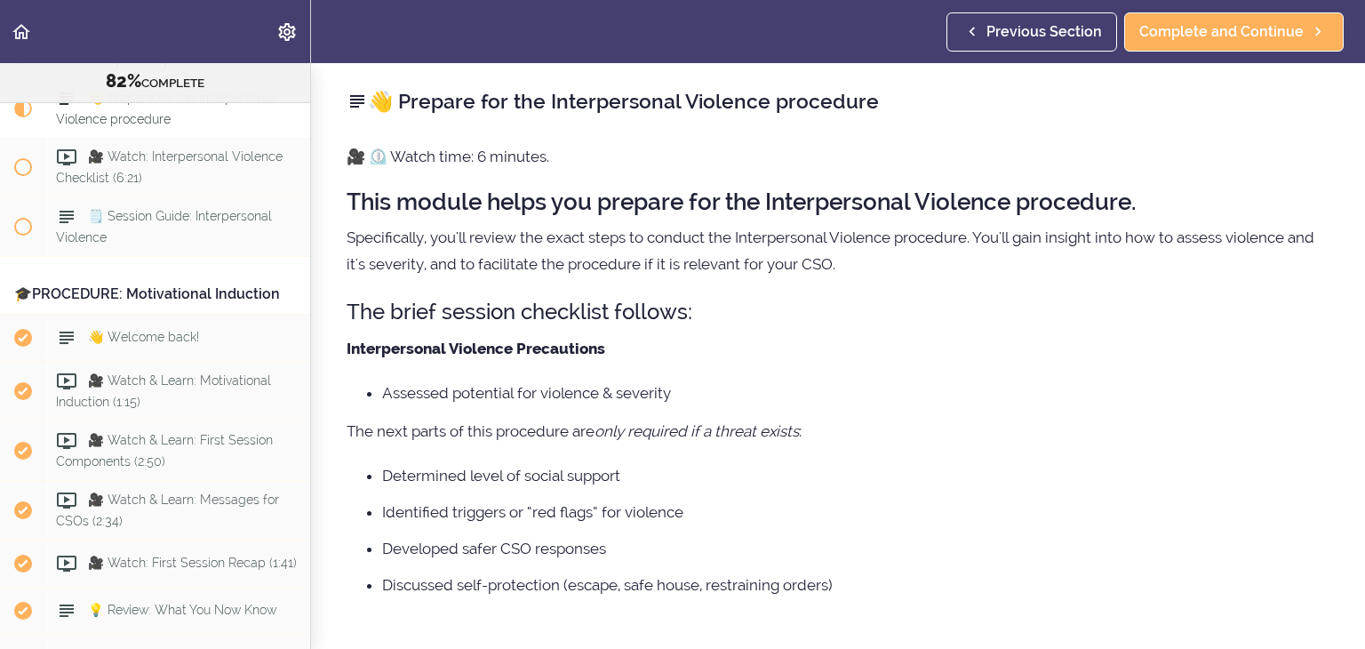
click at [849, 337] on p "Interpersonal Violence Precautions" at bounding box center [838, 348] width 983 height 27
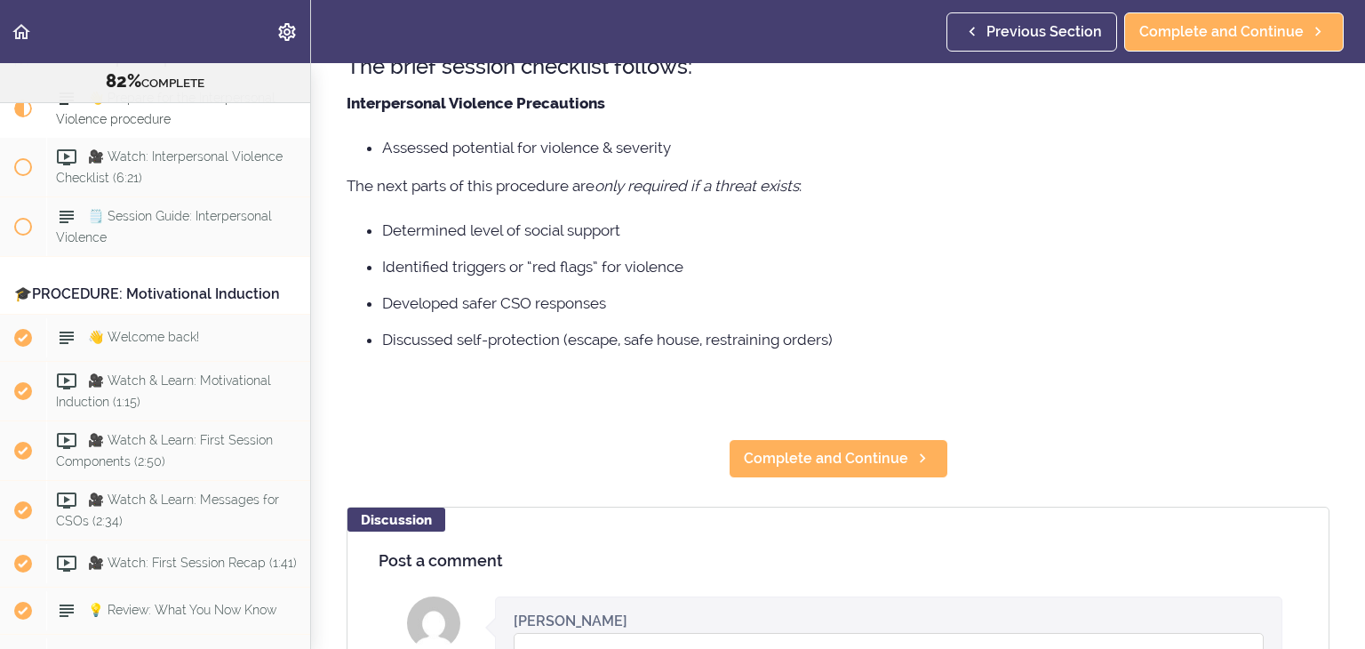
scroll to position [249, 0]
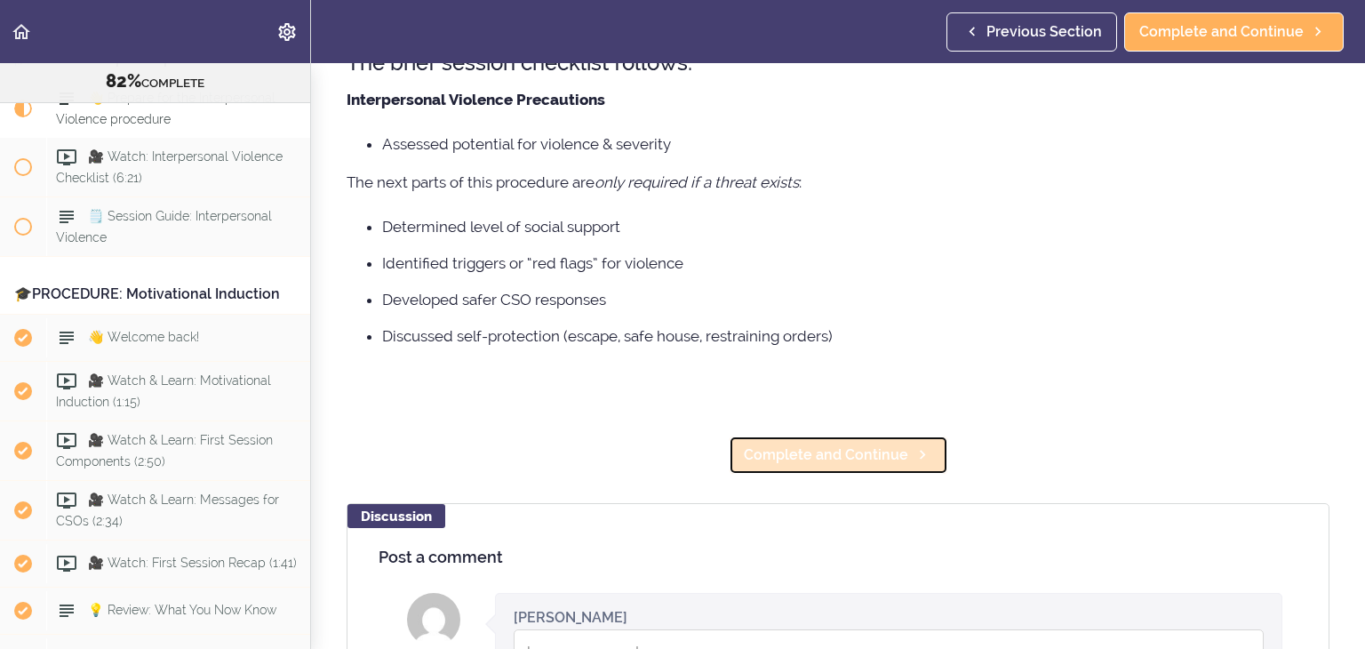
click at [835, 452] on span "Complete and Continue" at bounding box center [826, 454] width 164 height 21
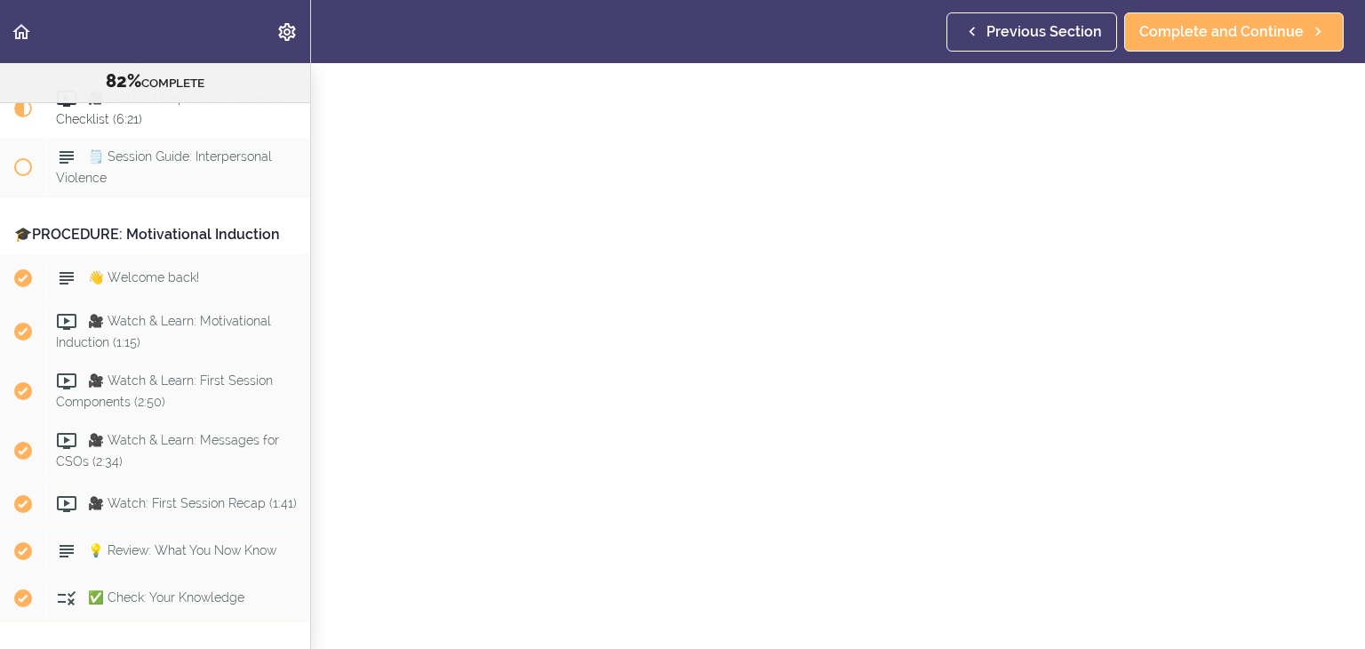
scroll to position [49, 0]
click at [1242, 33] on span "Complete and Continue" at bounding box center [1222, 31] width 164 height 21
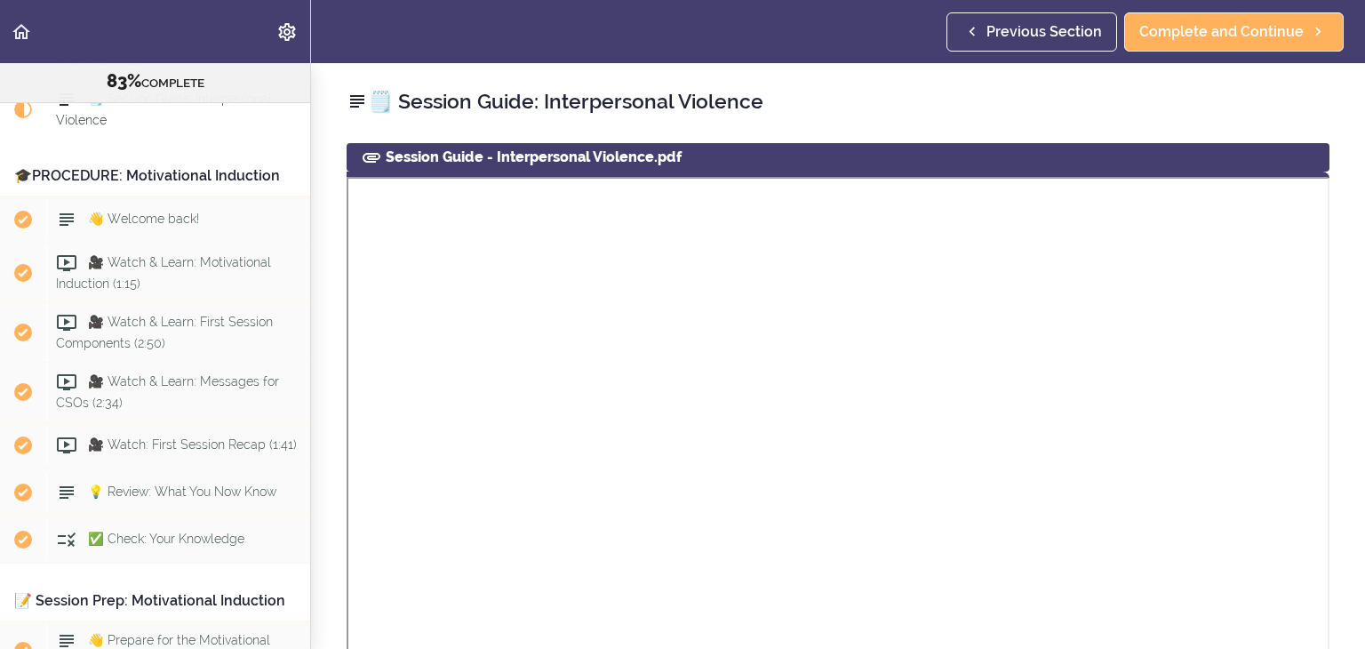
click at [356, 102] on use at bounding box center [357, 101] width 14 height 12
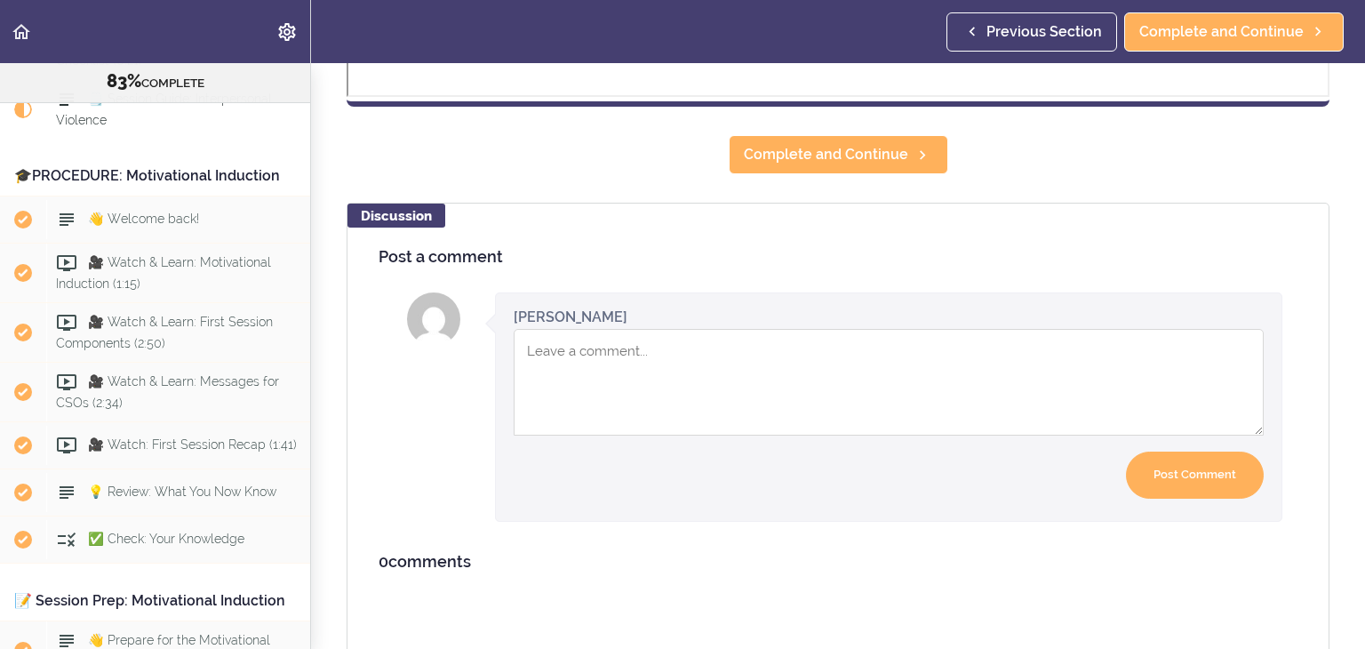
scroll to position [903, 0]
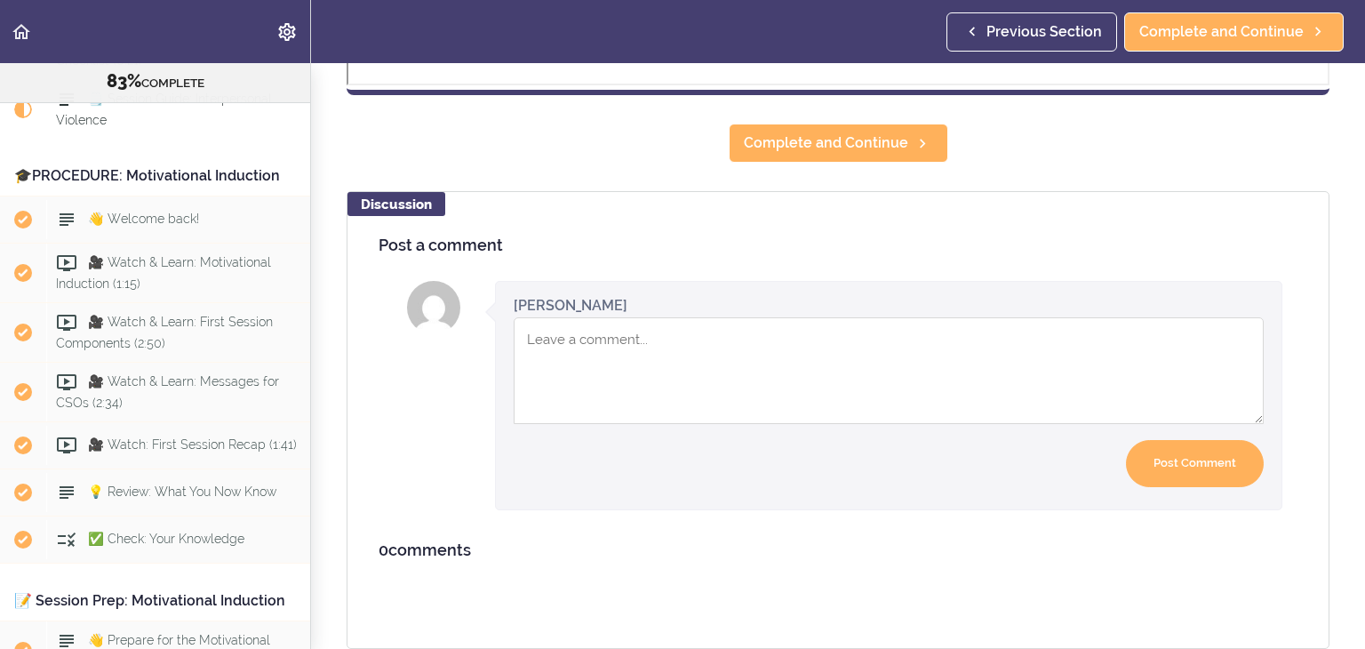
click at [573, 330] on textarea "Comment box" at bounding box center [889, 370] width 750 height 107
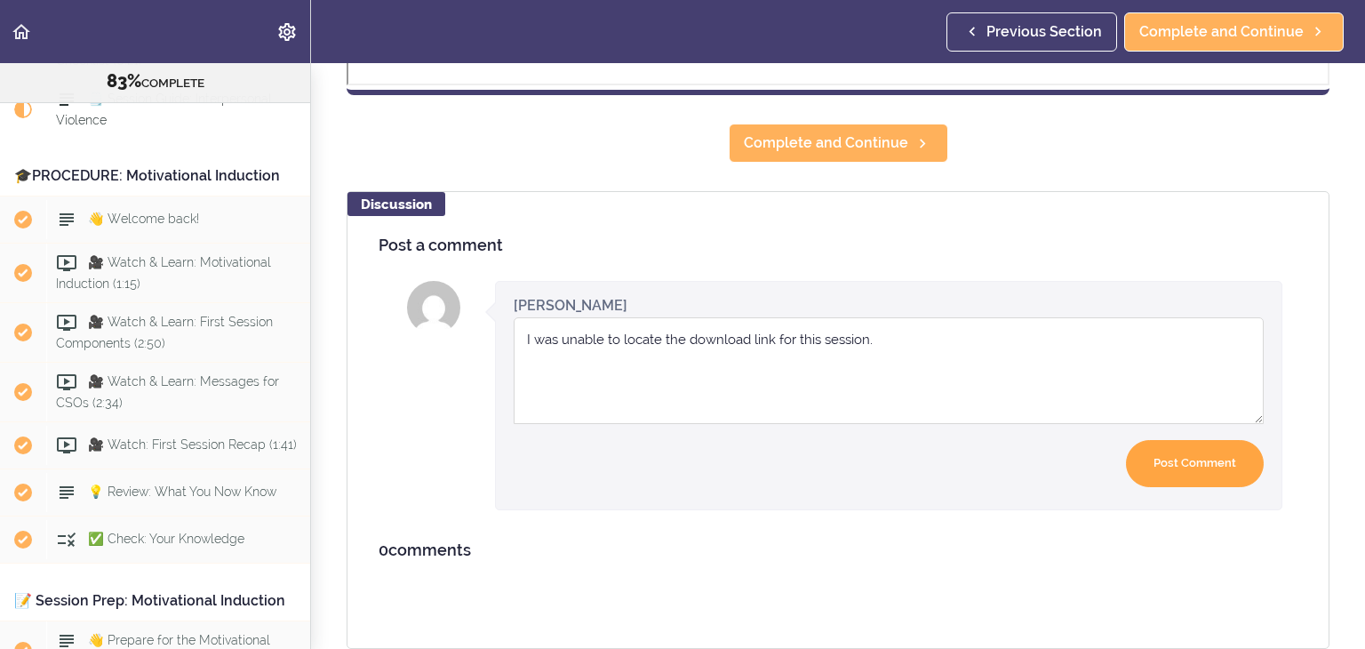
type textarea "I was unable to locate the download link for this session."
click at [1196, 450] on input "Post Comment" at bounding box center [1195, 463] width 138 height 47
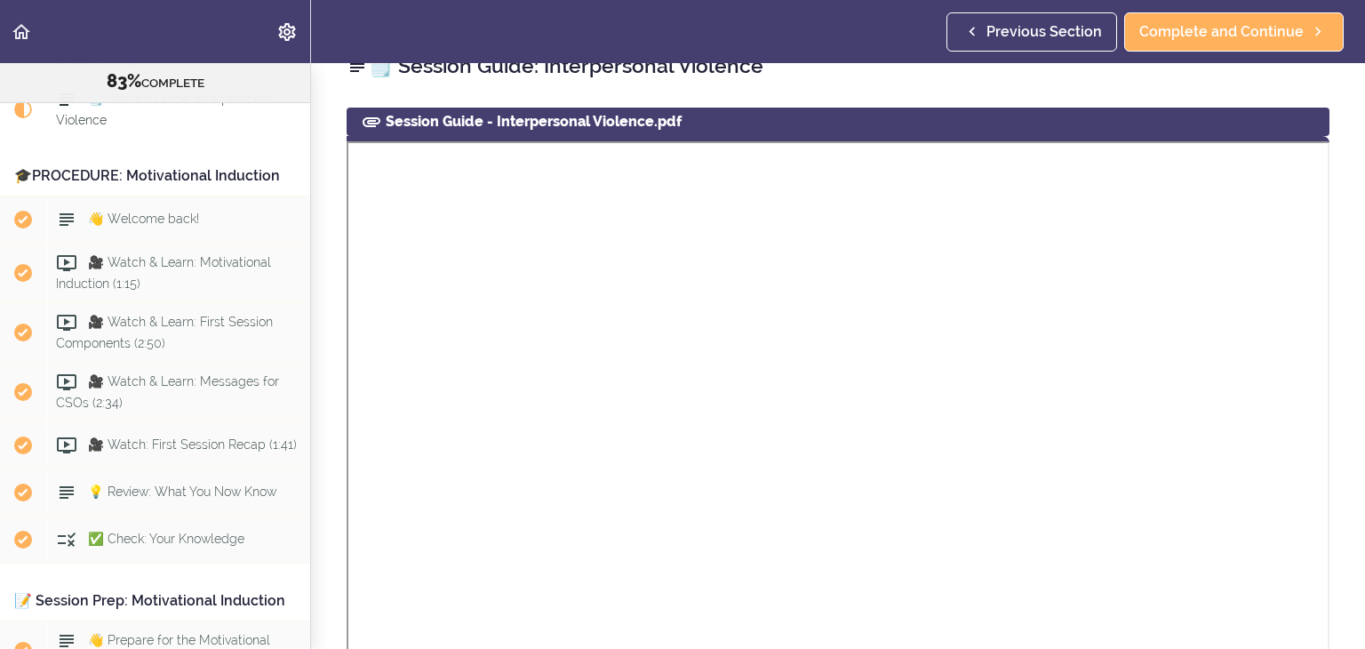
scroll to position [0, 0]
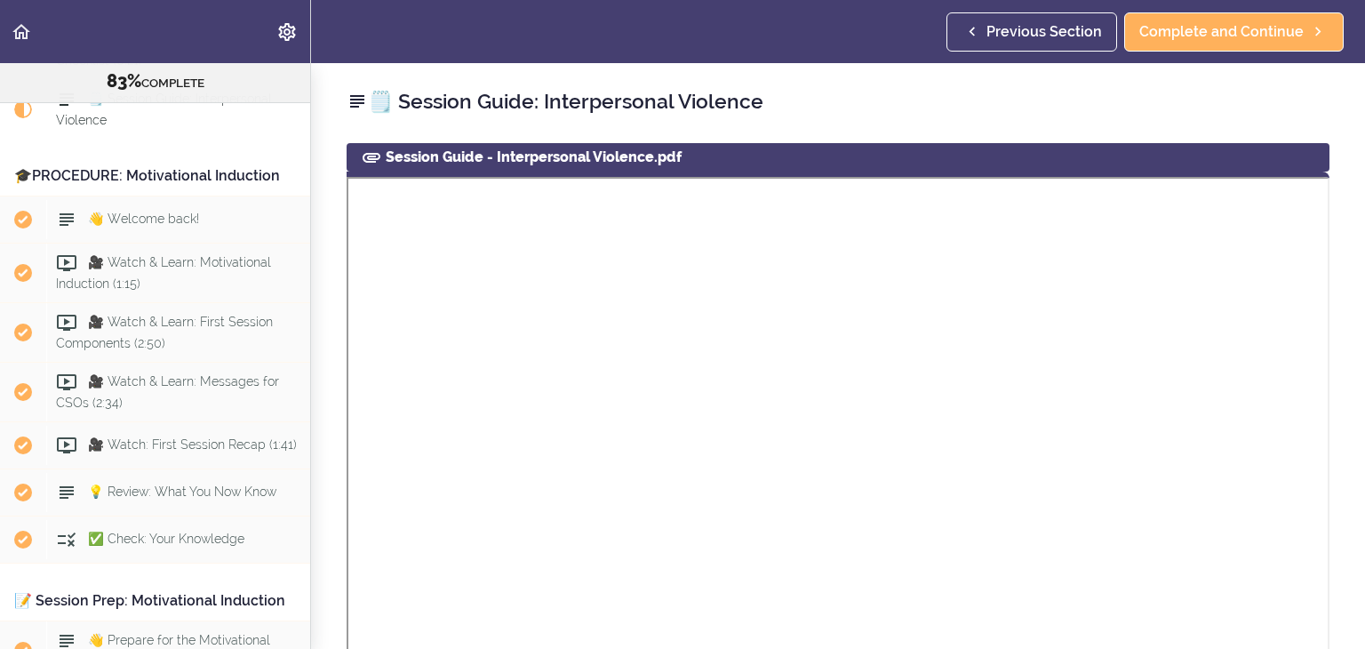
click at [377, 154] on use at bounding box center [372, 158] width 18 height 10
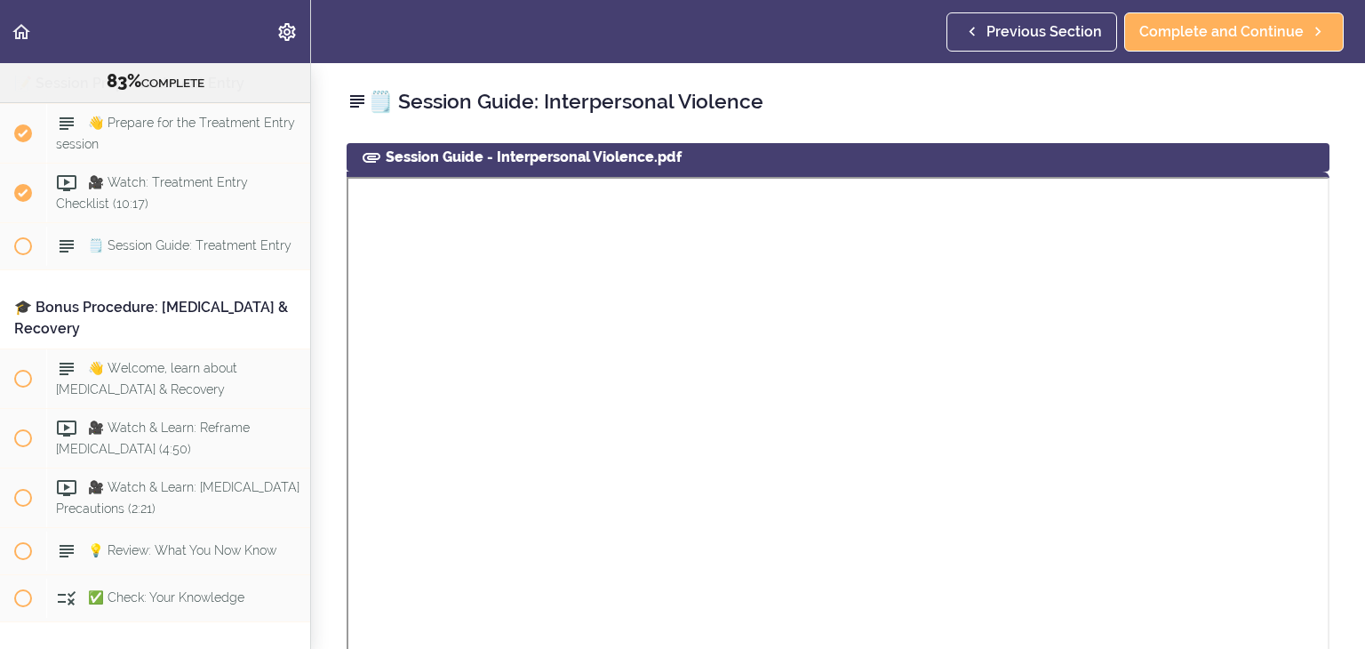
scroll to position [10022, 0]
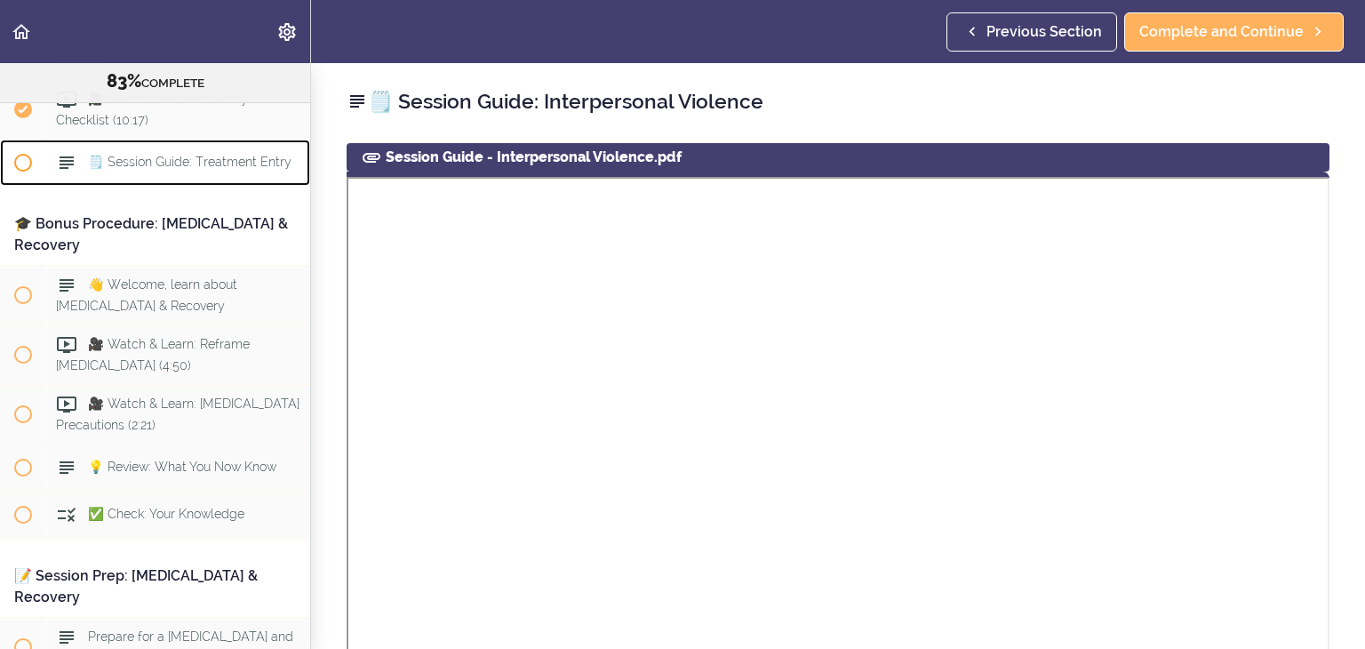
click at [230, 170] on span "🗒️ Session Guide: Treatment Entry" at bounding box center [190, 163] width 204 height 14
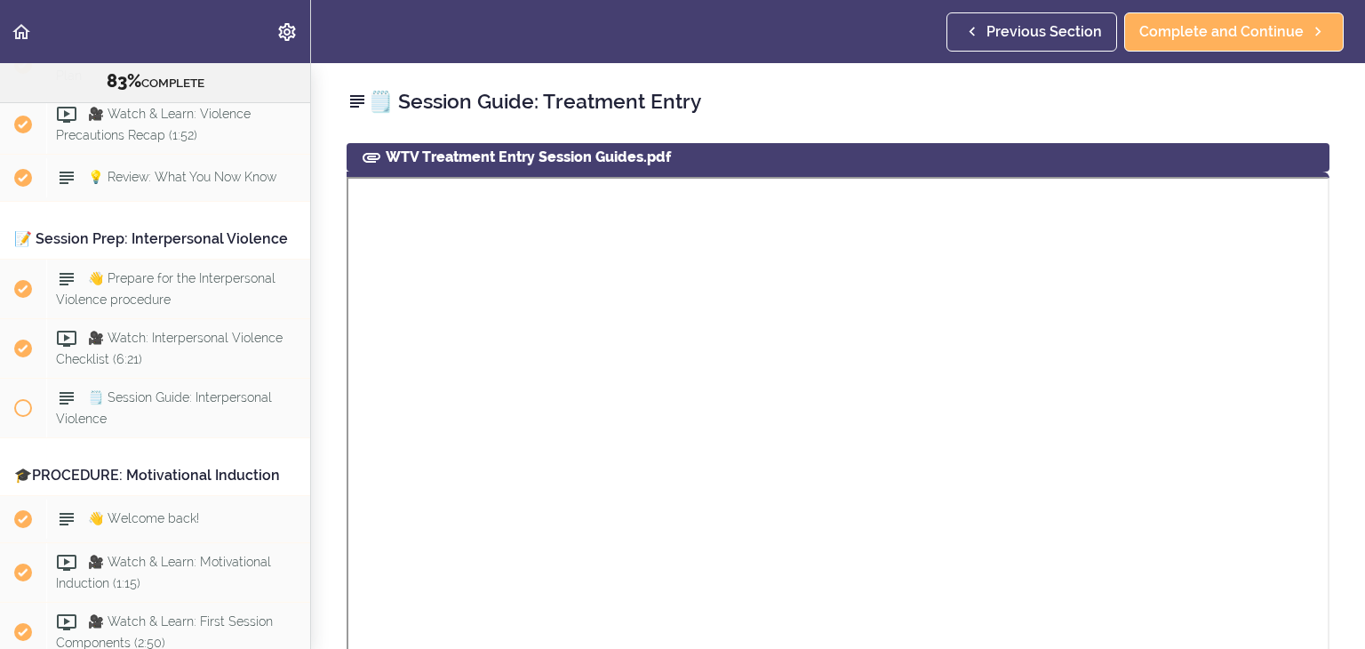
scroll to position [2597, 0]
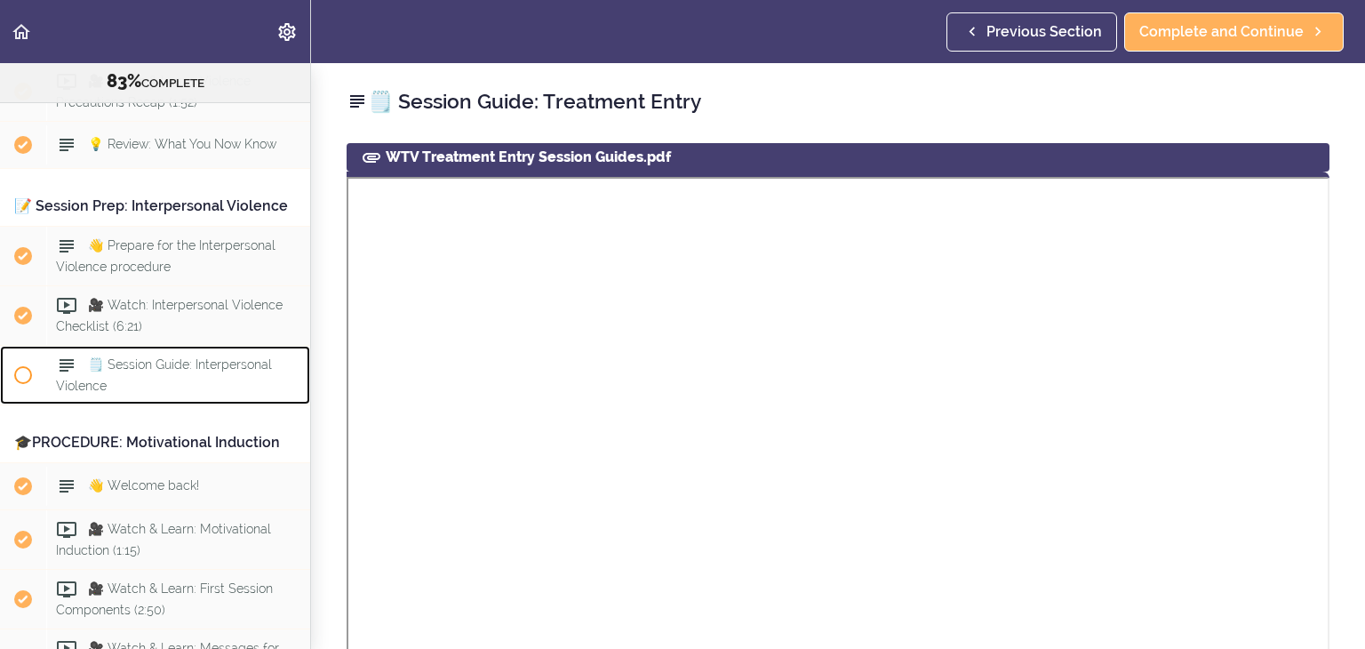
click at [53, 404] on div "🗒️ Session Guide: Interpersonal Violence" at bounding box center [178, 375] width 264 height 59
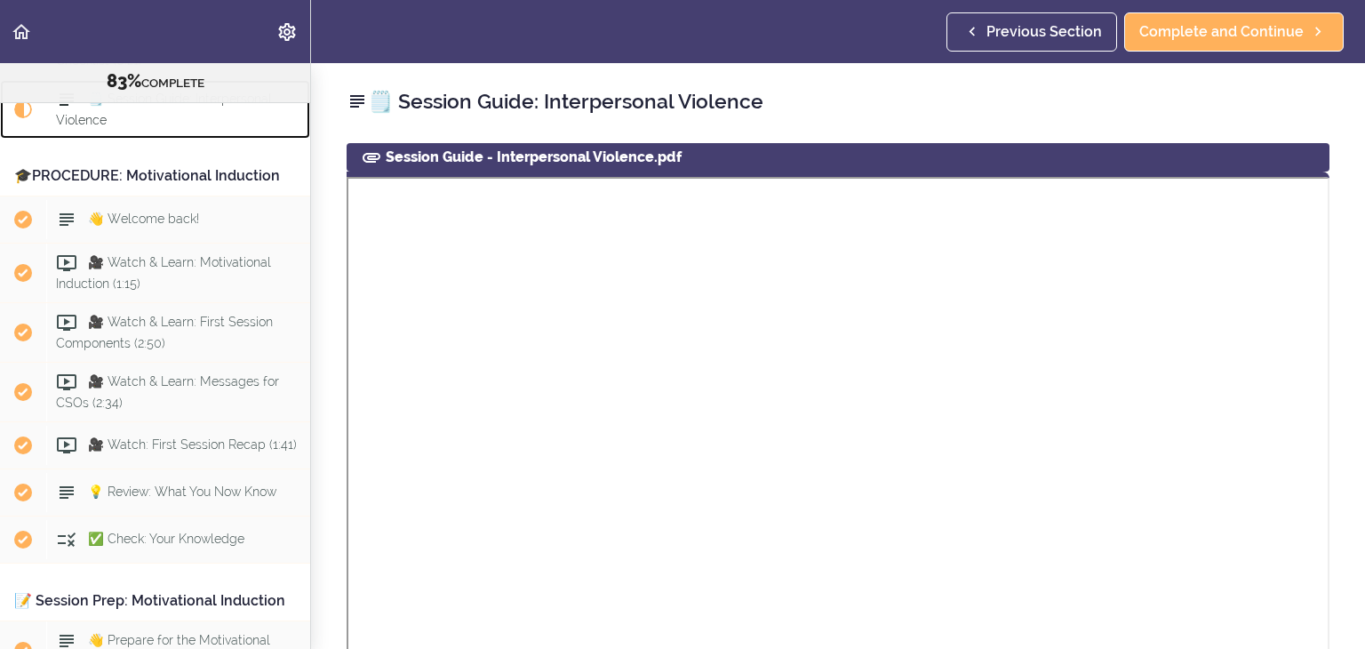
click at [190, 126] on span "🗒️ Session Guide: Interpersonal Violence" at bounding box center [164, 109] width 216 height 35
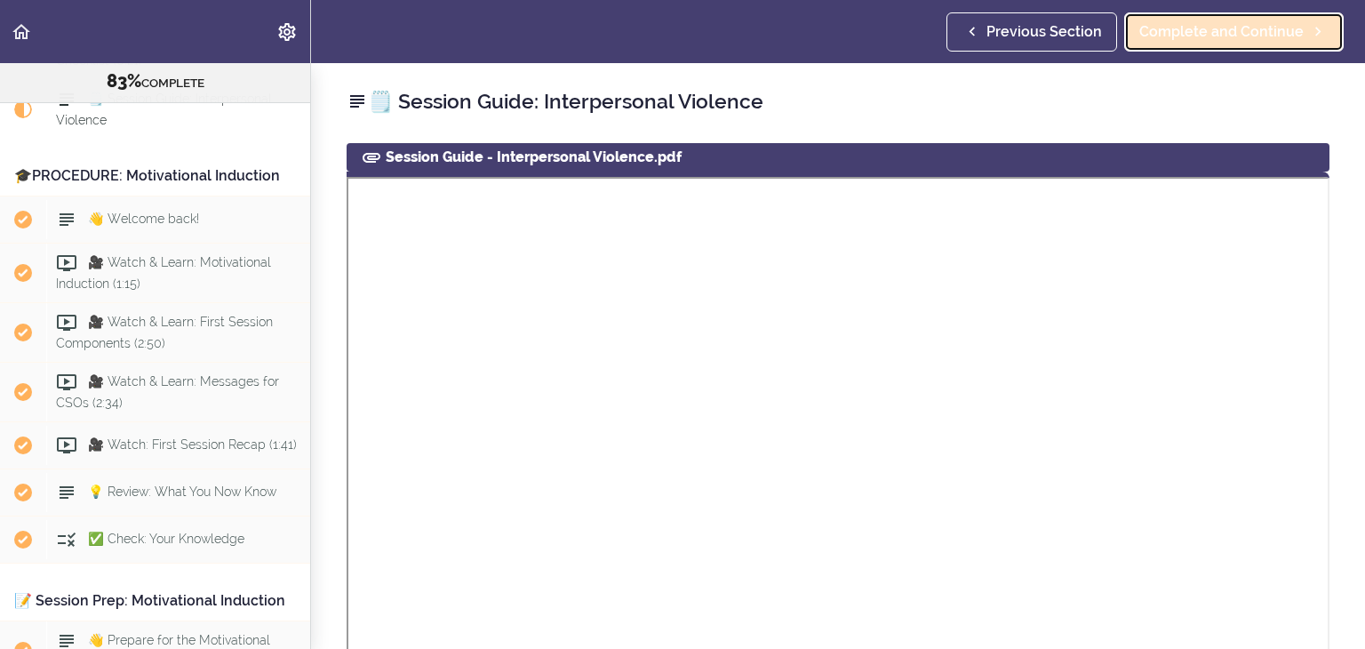
click at [1240, 28] on span "Complete and Continue" at bounding box center [1222, 31] width 164 height 21
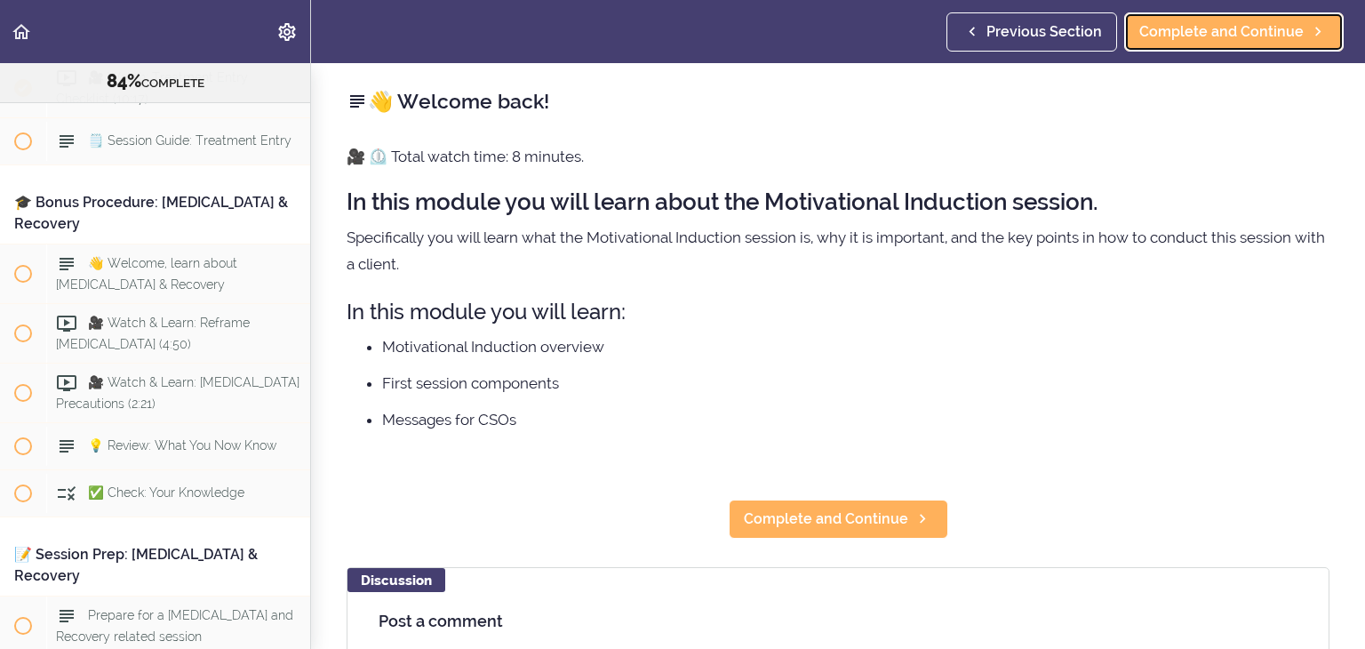
scroll to position [10027, 0]
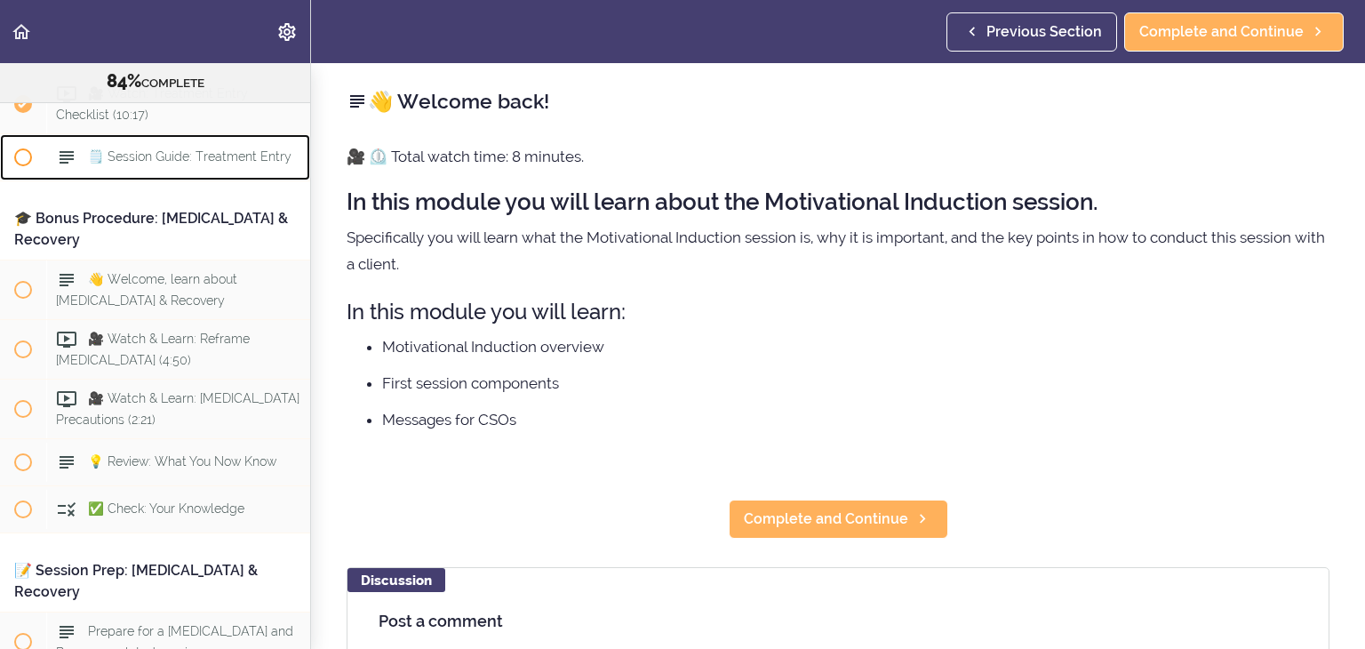
click at [200, 177] on div "🗒️ Session Guide: Treatment Entry" at bounding box center [178, 157] width 264 height 39
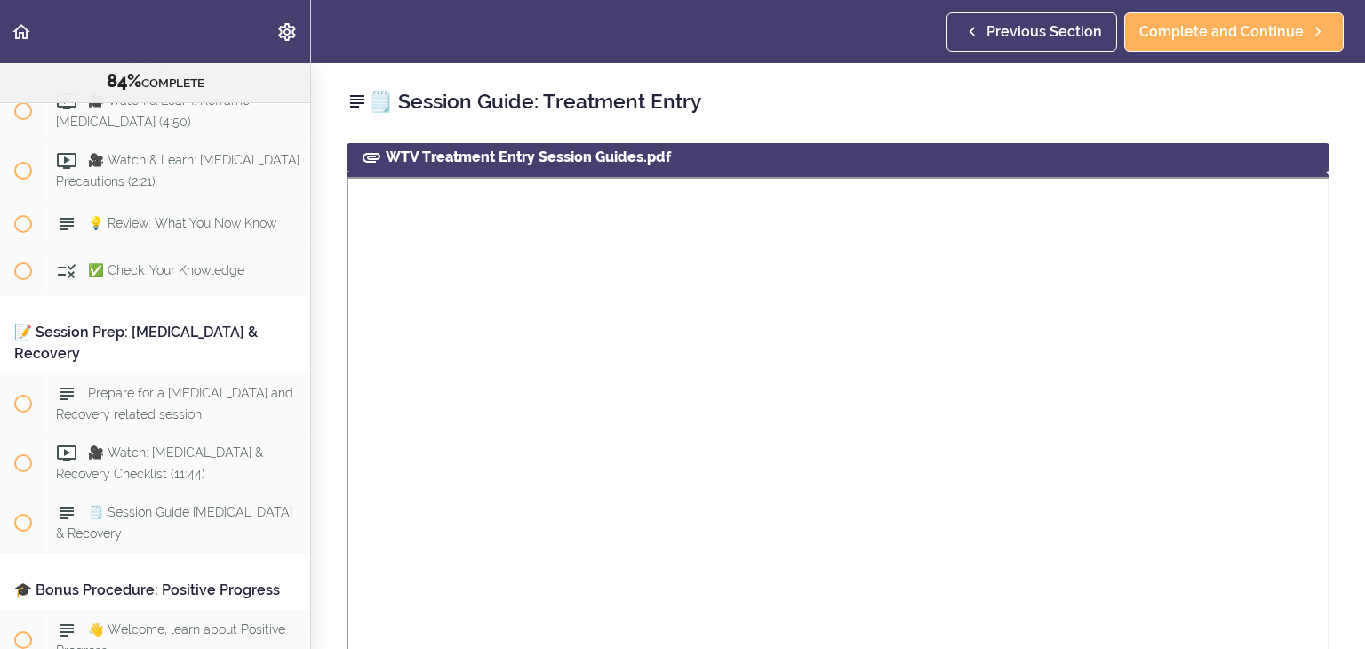
scroll to position [10265, 0]
click at [1216, 35] on span "Complete and Continue" at bounding box center [1222, 31] width 164 height 21
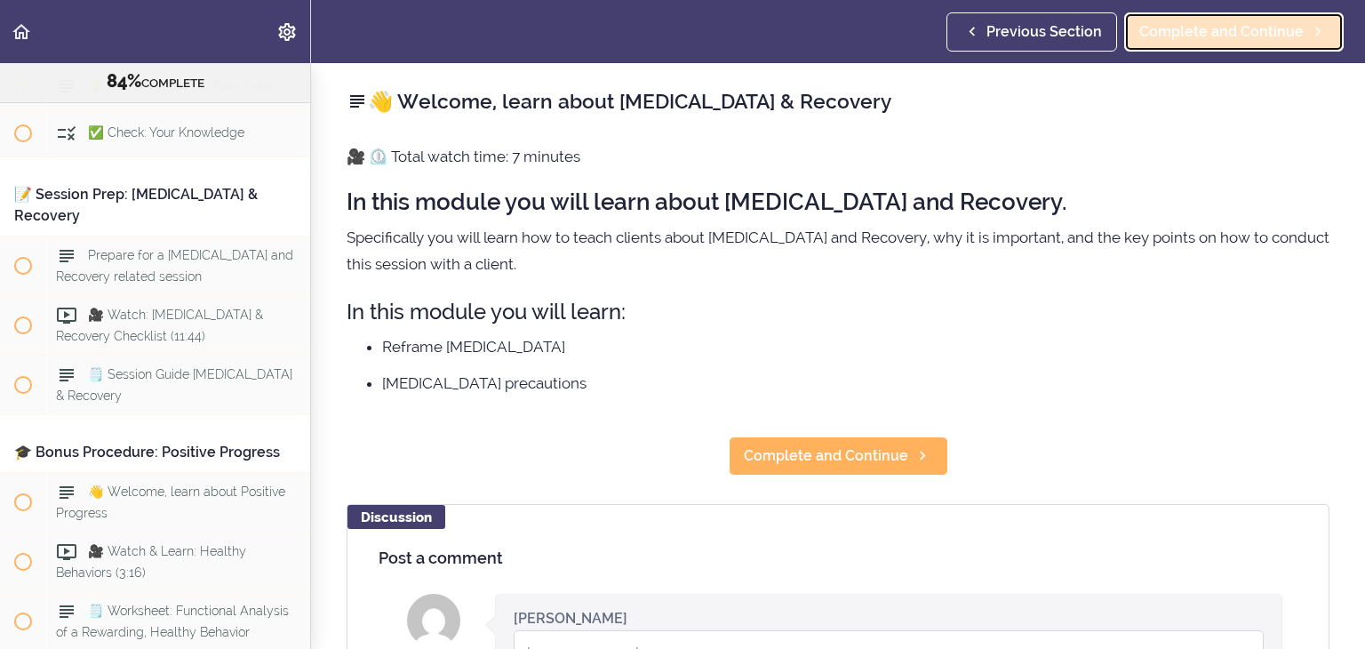
scroll to position [10404, 0]
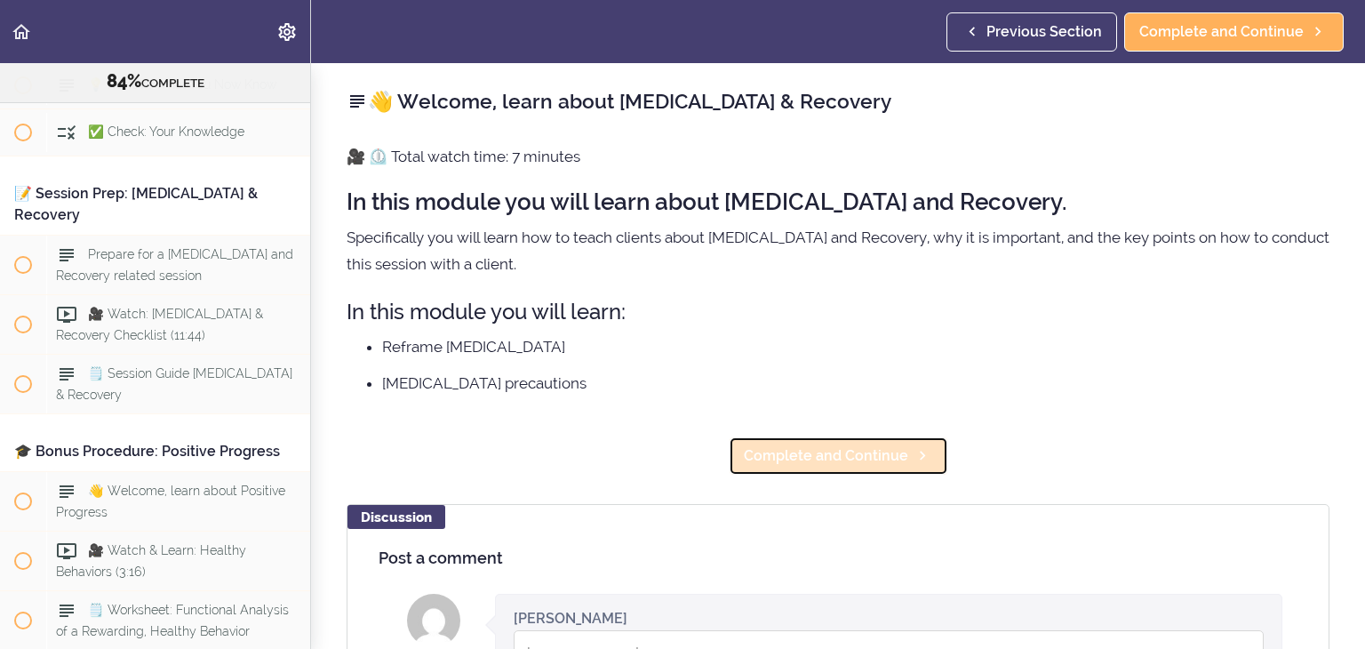
click at [821, 449] on span "Complete and Continue" at bounding box center [826, 455] width 164 height 21
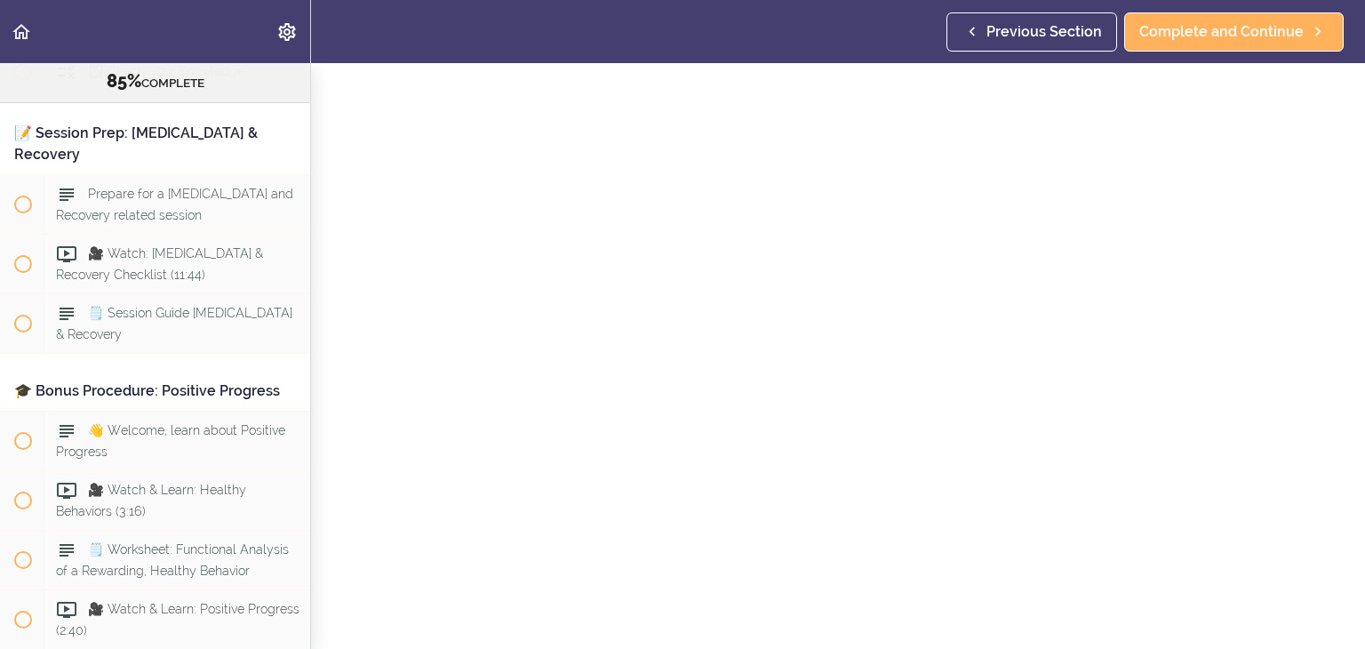
scroll to position [68, 0]
click at [1215, 33] on span "Complete and Continue" at bounding box center [1222, 31] width 164 height 21
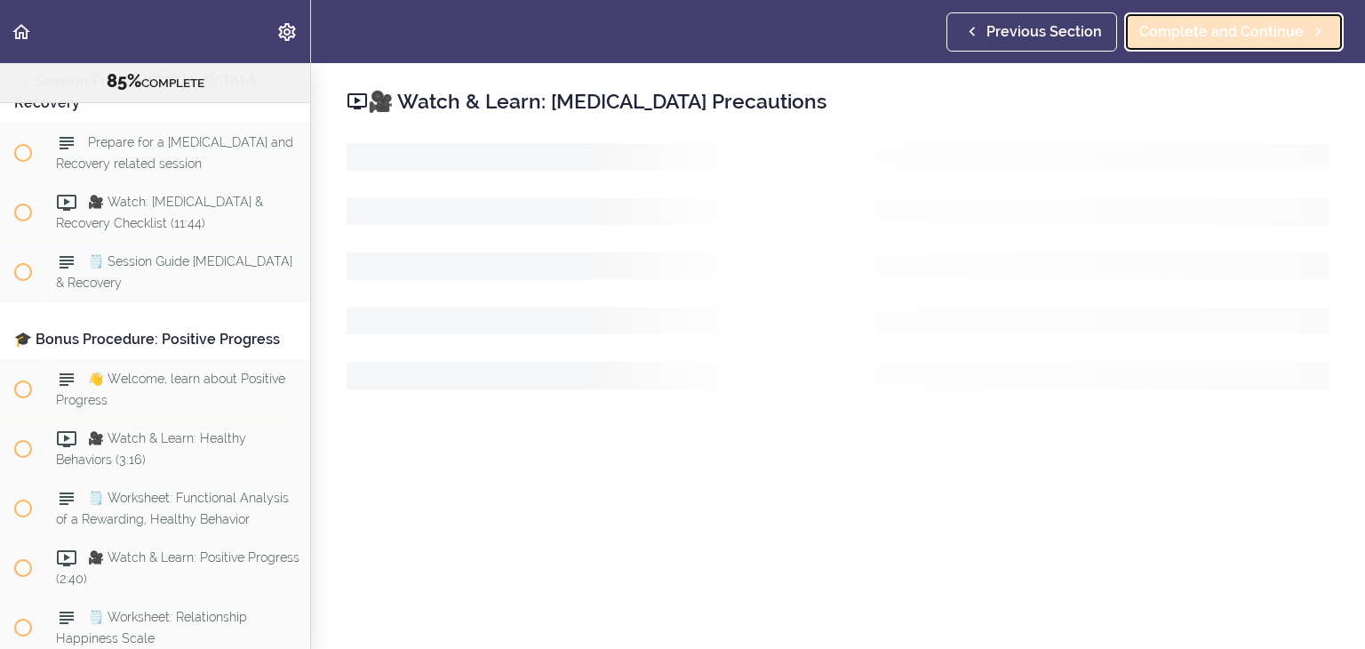
scroll to position [10524, 0]
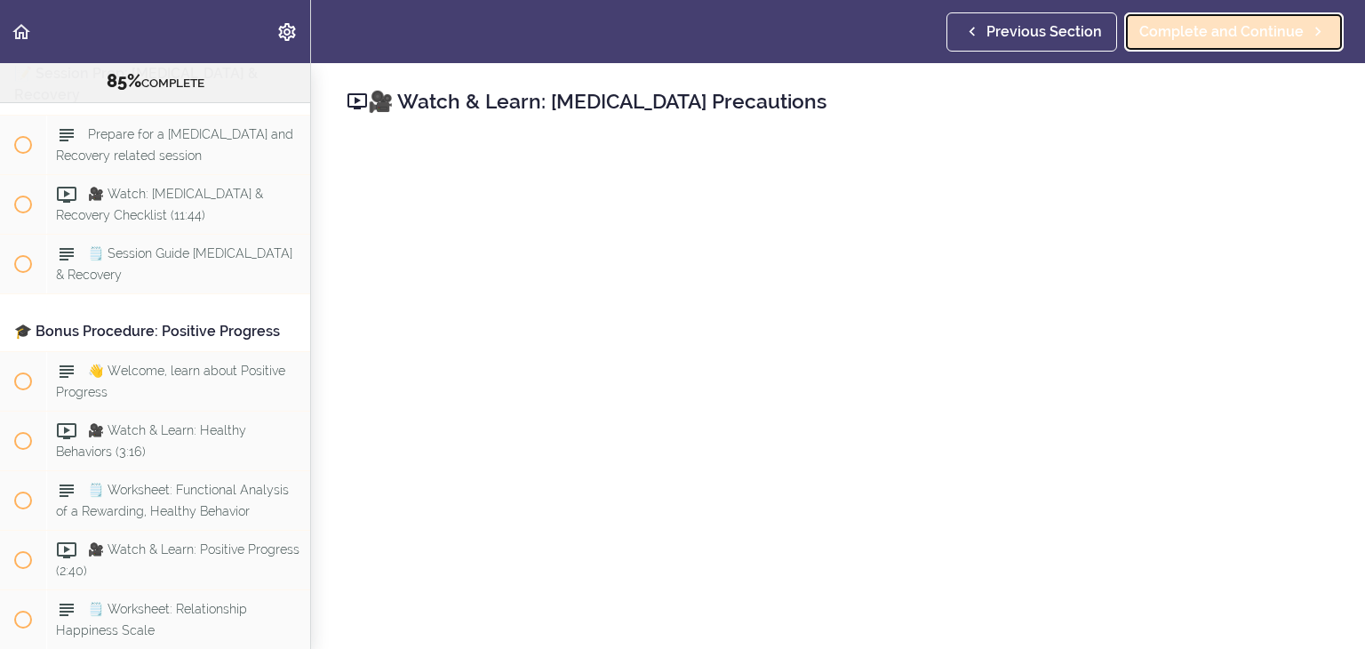
click at [1252, 28] on span "Complete and Continue" at bounding box center [1222, 31] width 164 height 21
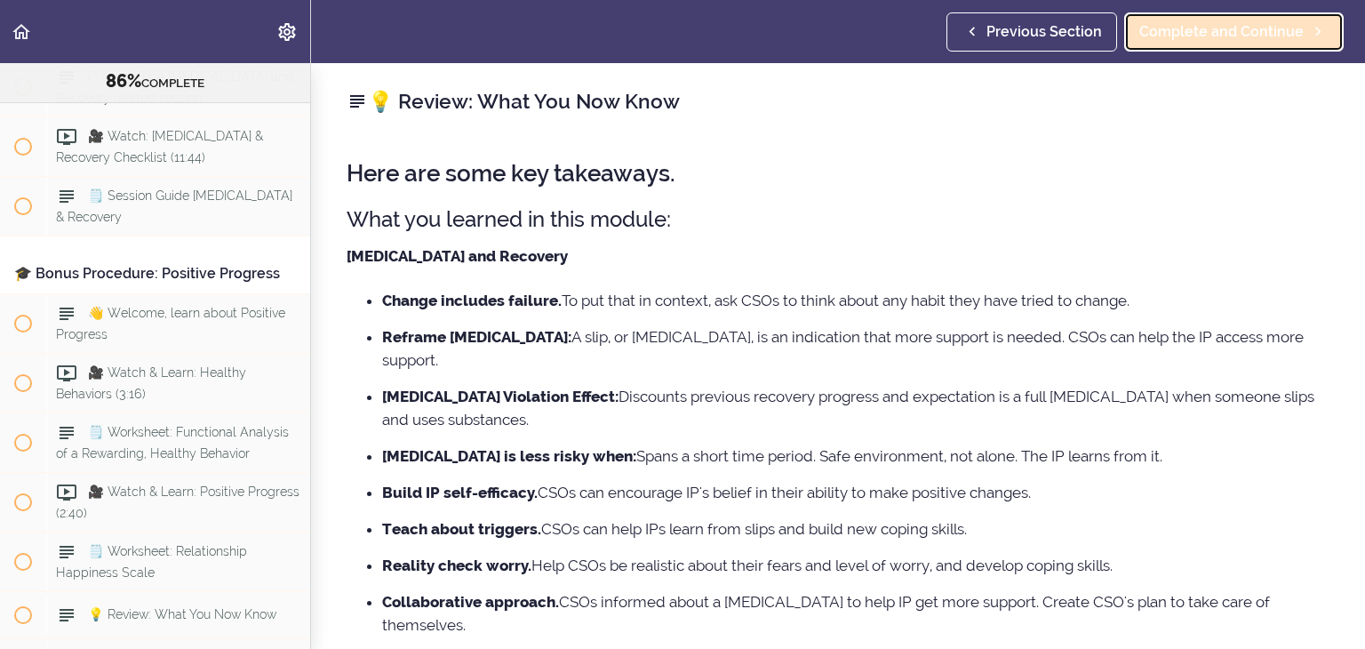
scroll to position [10583, 0]
click at [652, 266] on p "Relapse and Recovery" at bounding box center [838, 256] width 983 height 27
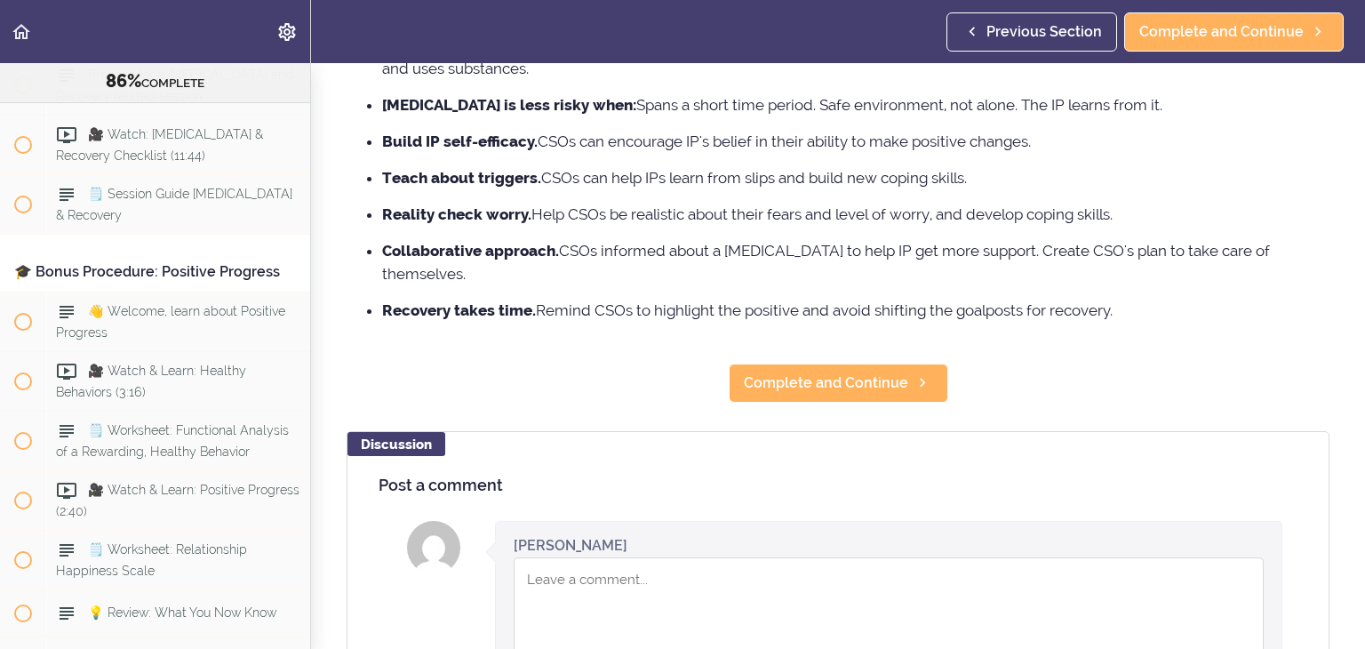
scroll to position [356, 0]
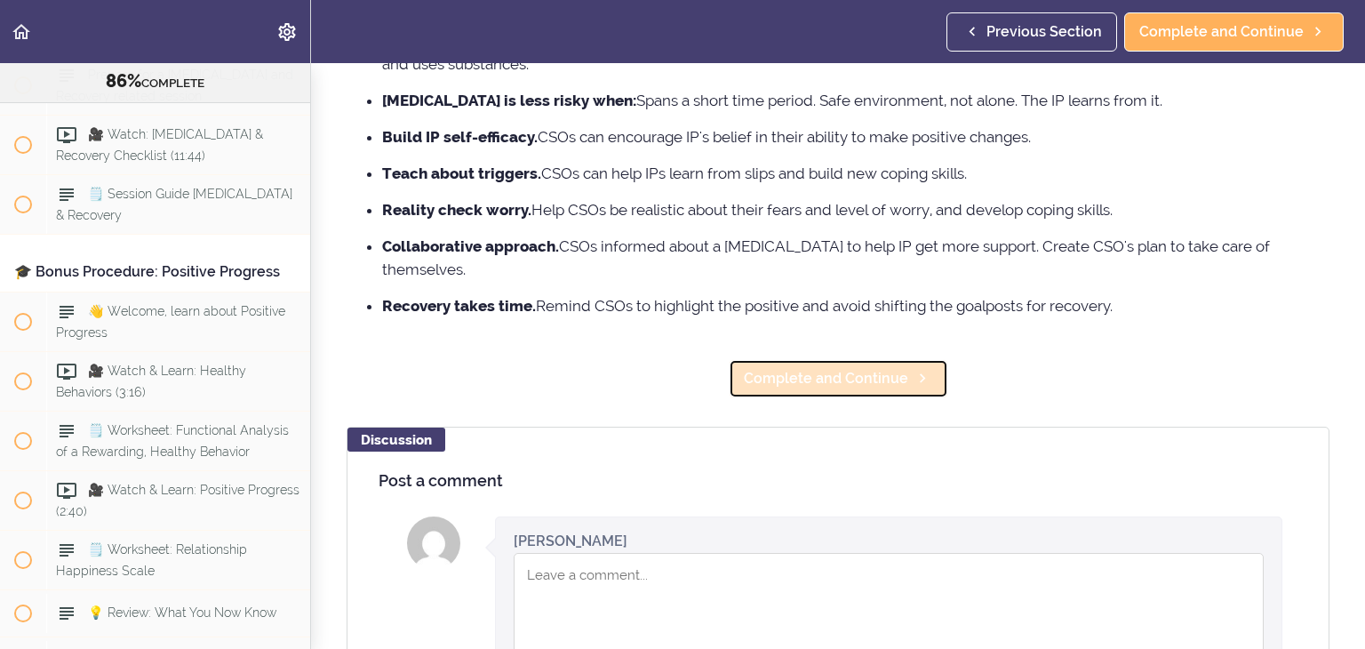
click at [864, 368] on span "Complete and Continue" at bounding box center [826, 378] width 164 height 21
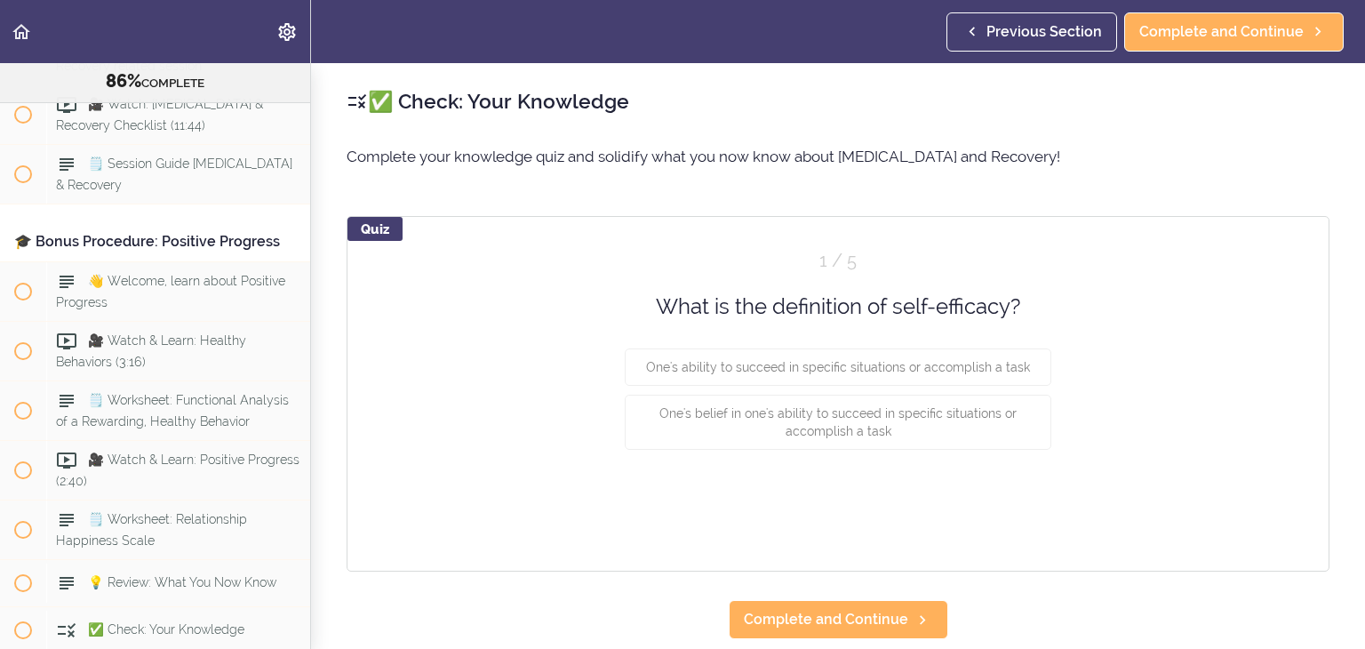
scroll to position [10630, 0]
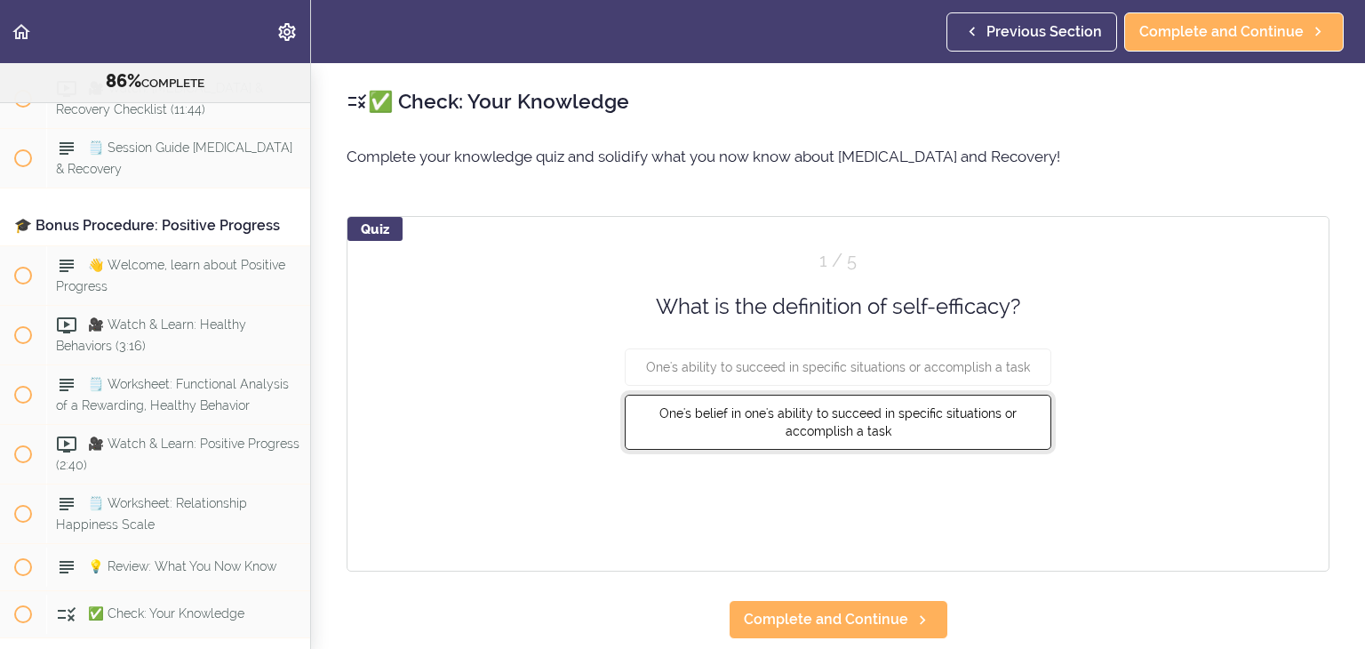
click at [841, 420] on button "One's belief in one's ability to succeed in specific situations or accomplish a…" at bounding box center [838, 422] width 427 height 55
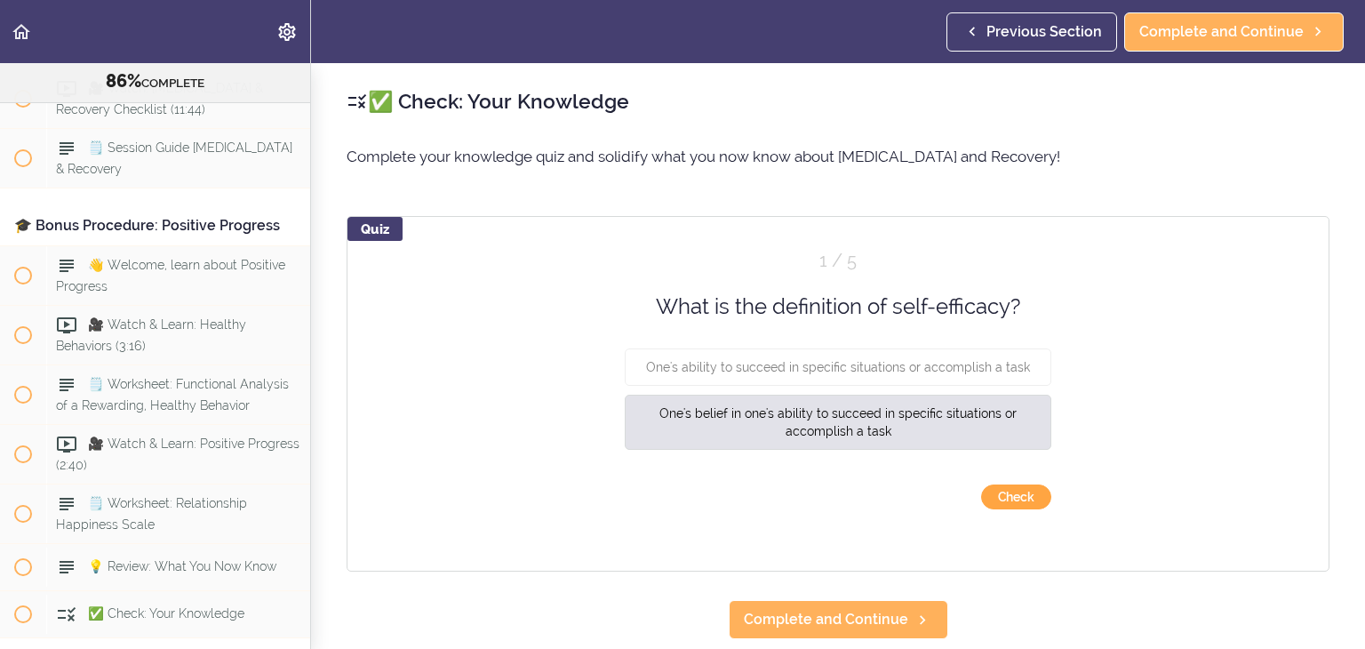
click at [987, 503] on button "Check" at bounding box center [1016, 496] width 70 height 25
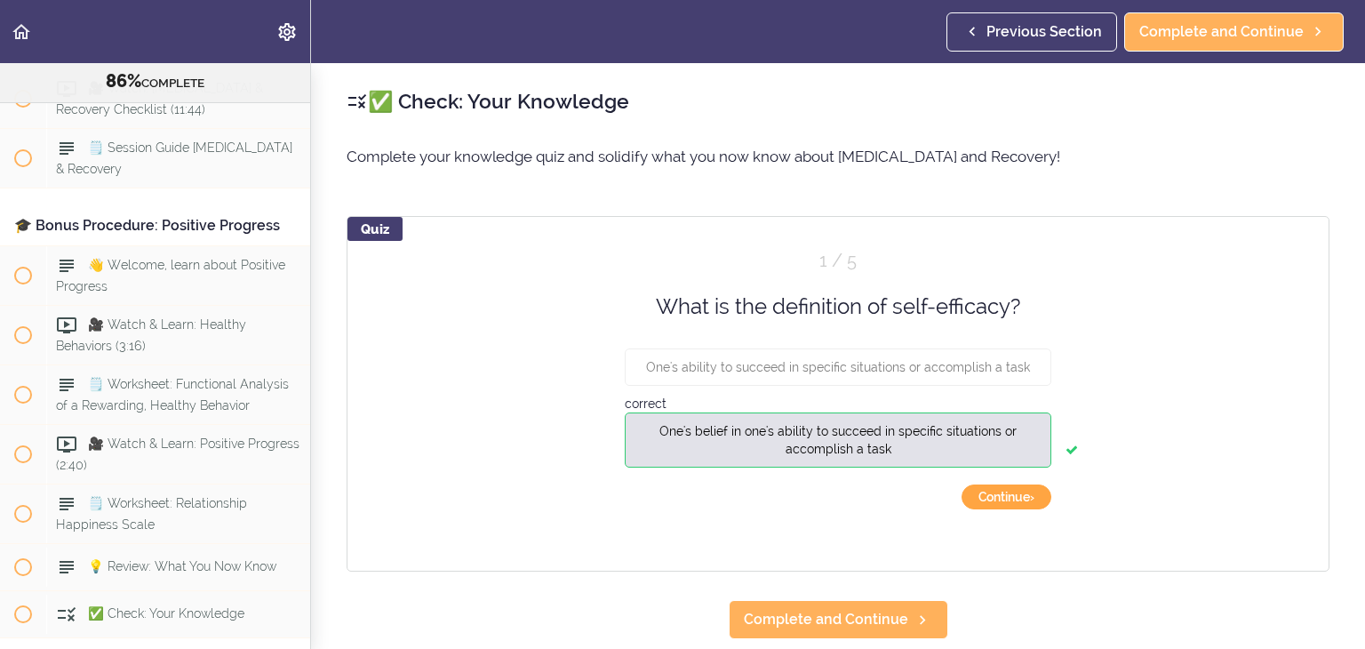
click at [987, 503] on button "Continue ›" at bounding box center [1007, 496] width 90 height 25
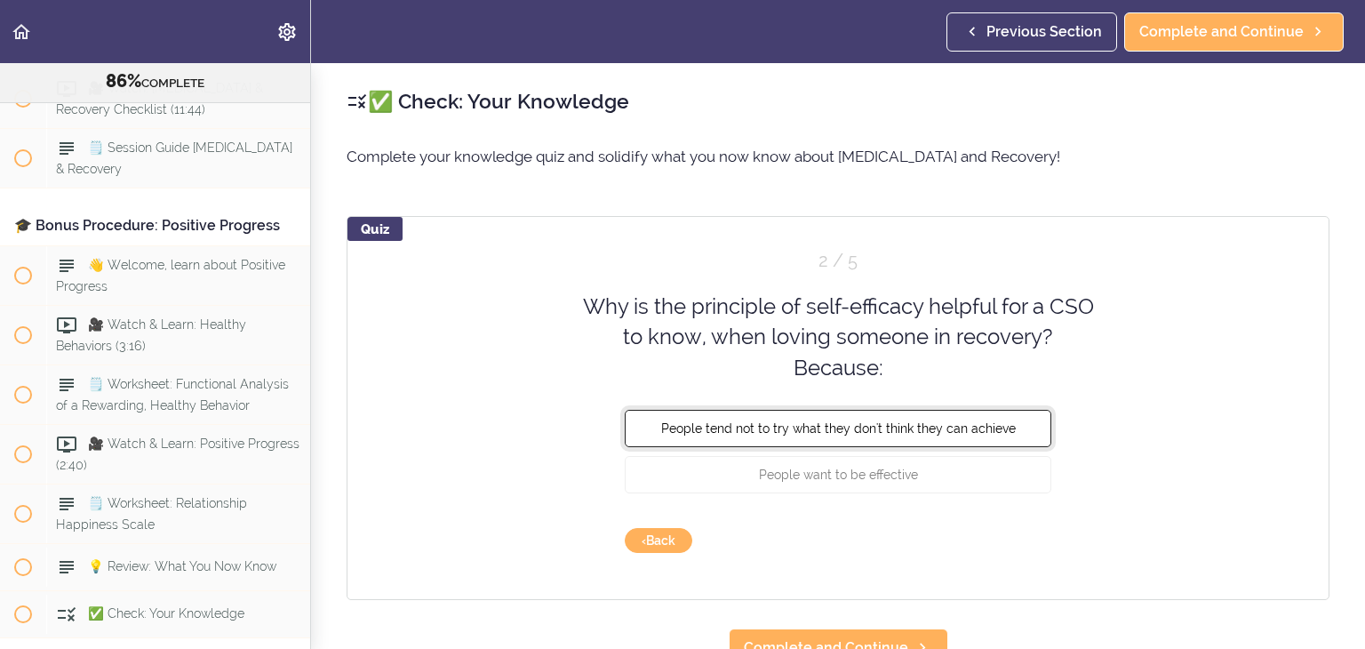
click at [921, 436] on button "People tend not to try what they don't think they can achieve" at bounding box center [838, 428] width 427 height 37
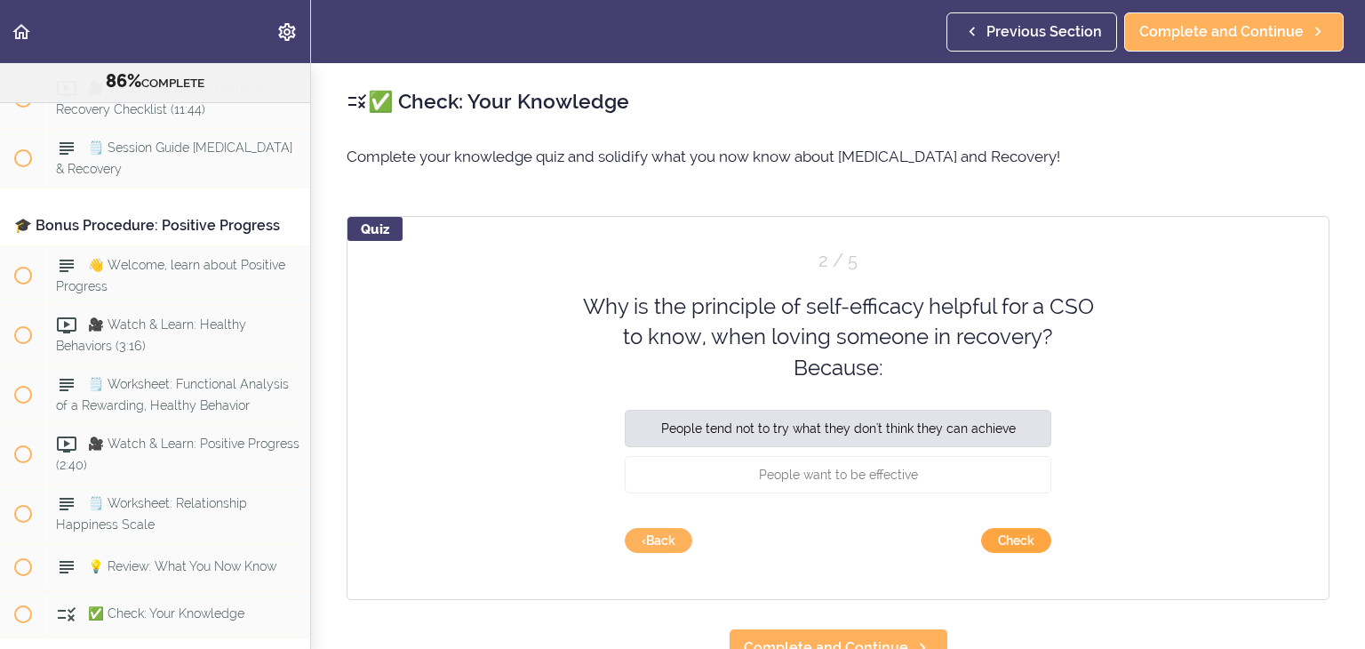
click at [1009, 538] on button "Check" at bounding box center [1016, 540] width 70 height 25
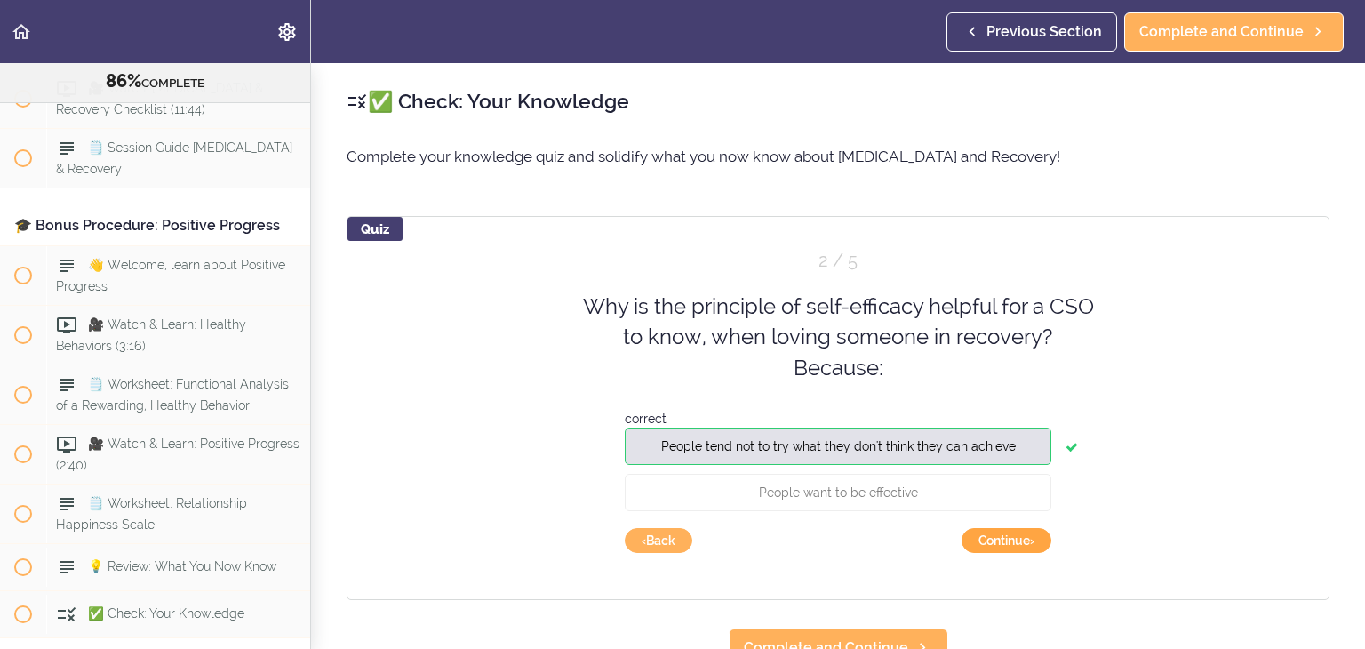
click at [1009, 538] on button "Continue ›" at bounding box center [1007, 540] width 90 height 25
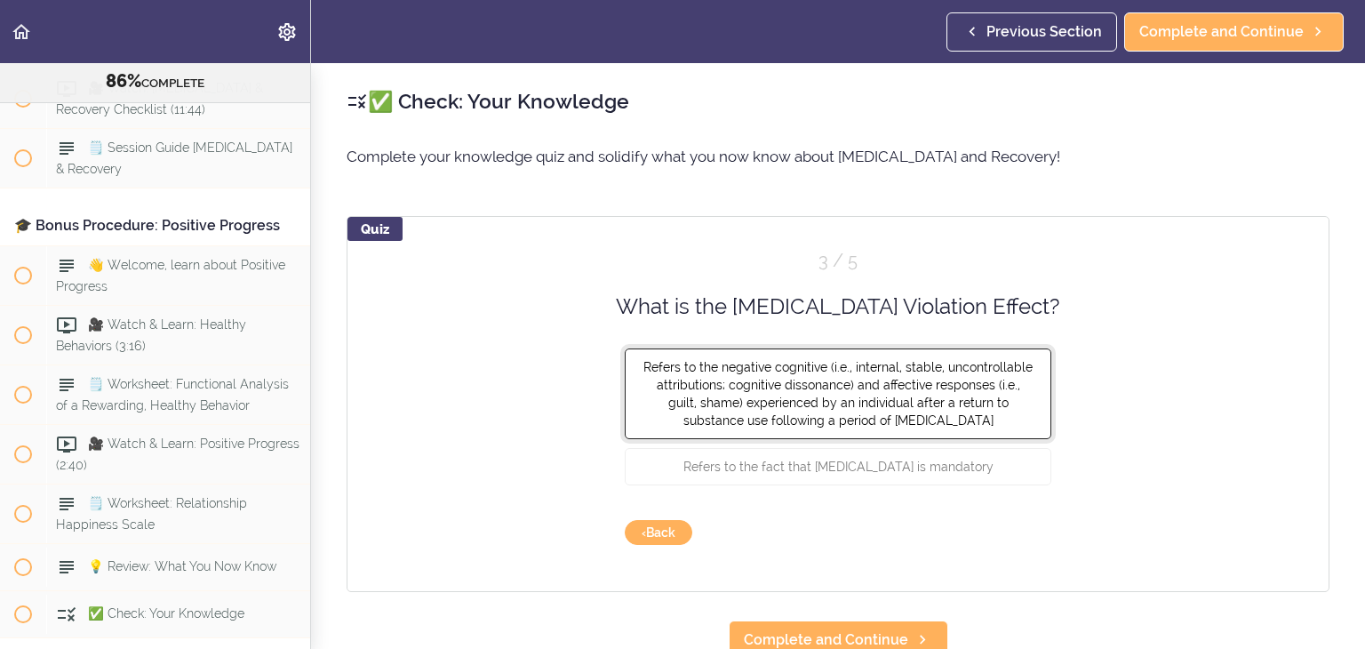
click at [906, 403] on span "Refers to the negative cognitive (i.e., internal, stable, uncontrollable attrib…" at bounding box center [838, 394] width 389 height 68
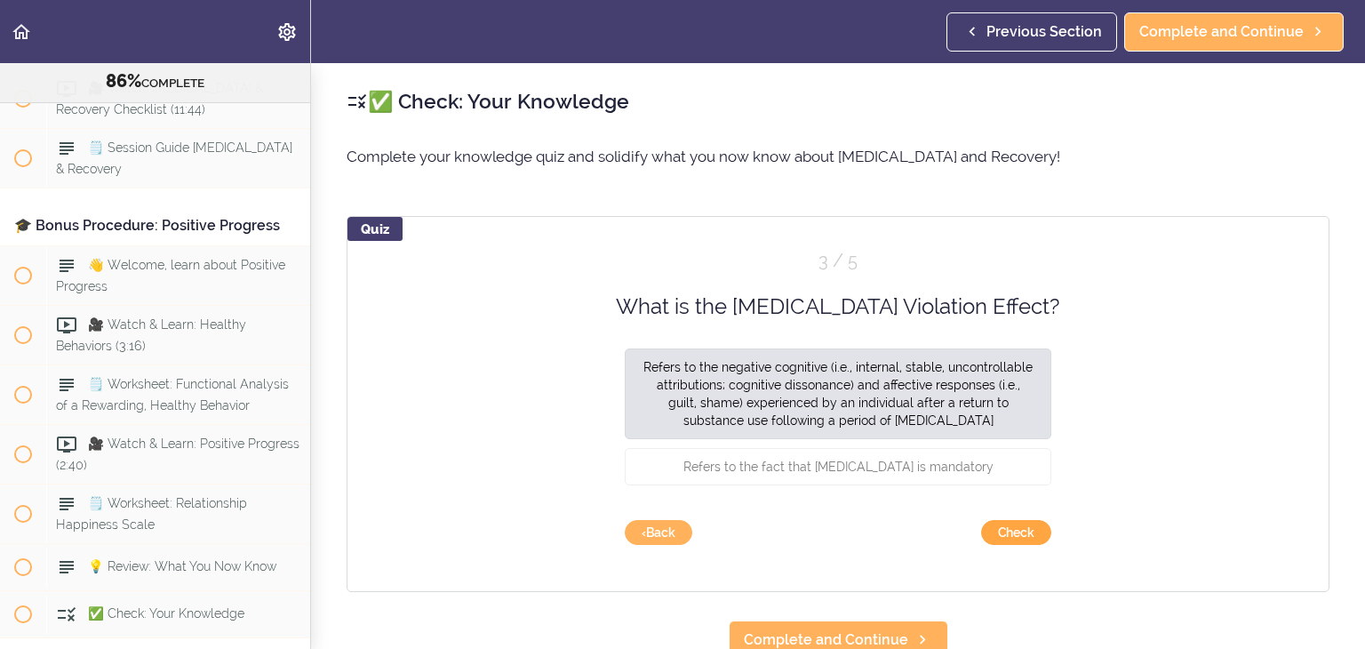
click at [1004, 531] on button "Check" at bounding box center [1016, 532] width 70 height 25
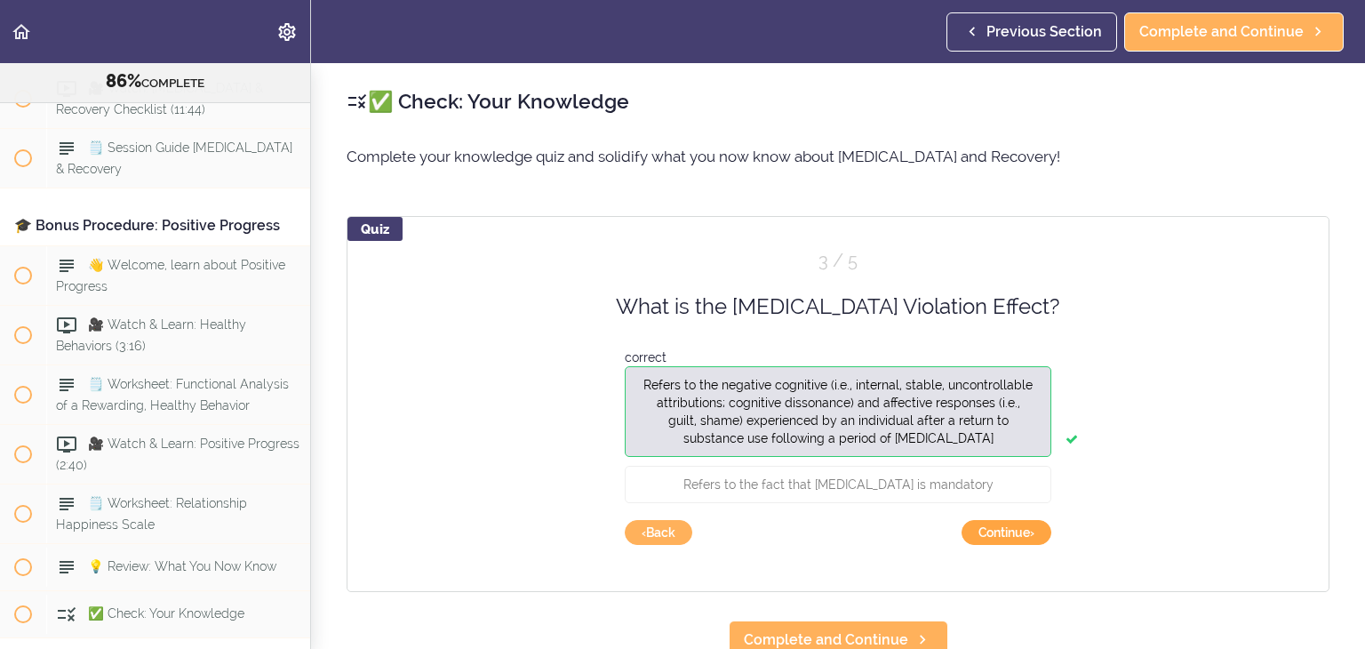
click at [1004, 531] on button "Continue ›" at bounding box center [1007, 532] width 90 height 25
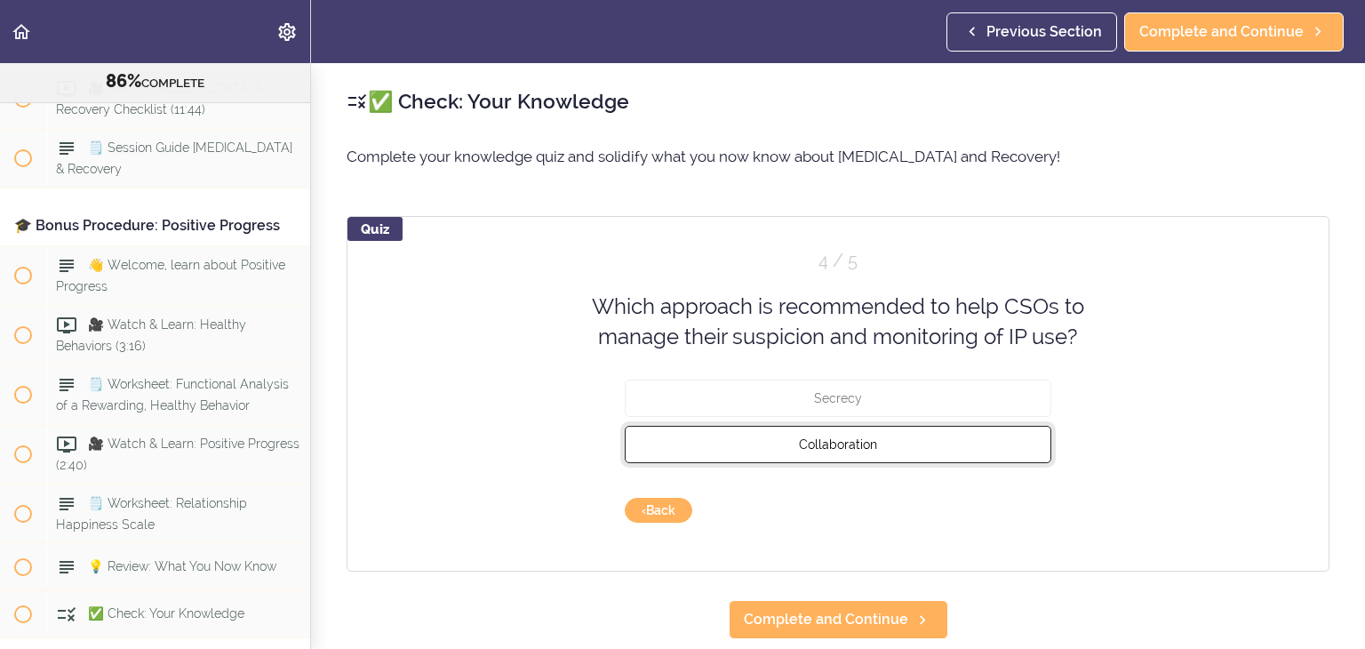
click at [903, 435] on button "Collaboration" at bounding box center [838, 443] width 427 height 37
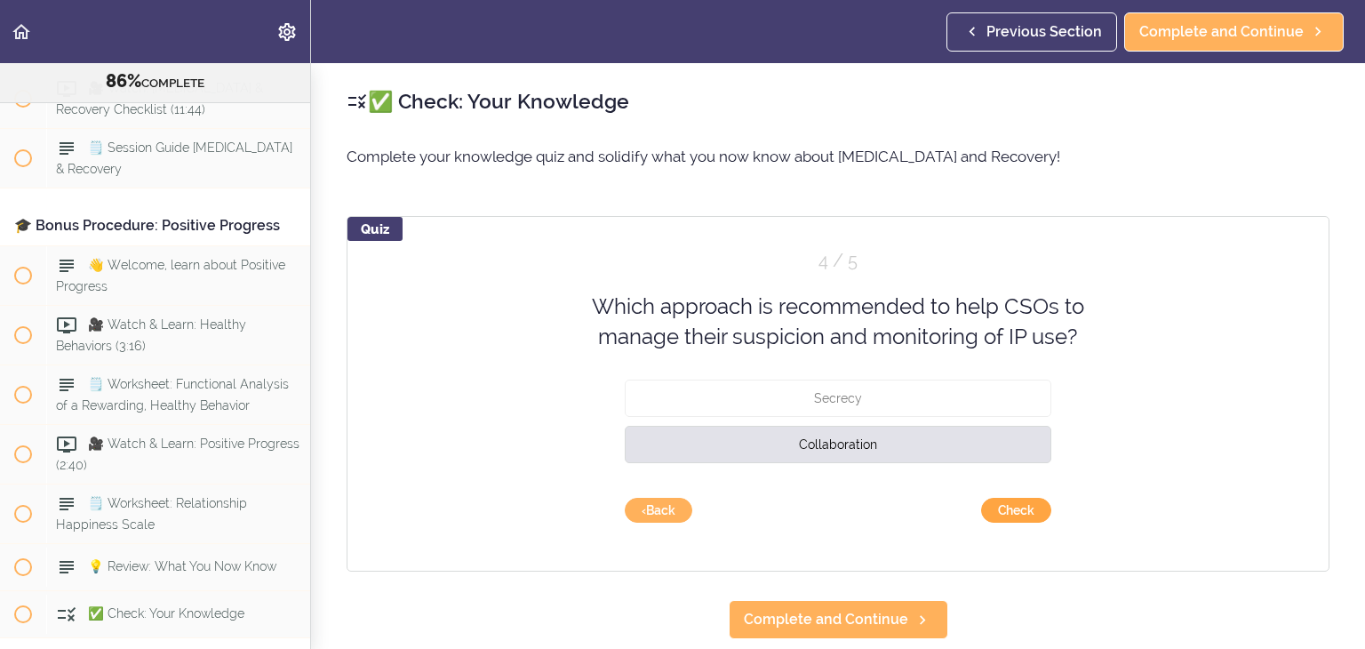
click at [1003, 510] on button "Check" at bounding box center [1016, 510] width 70 height 25
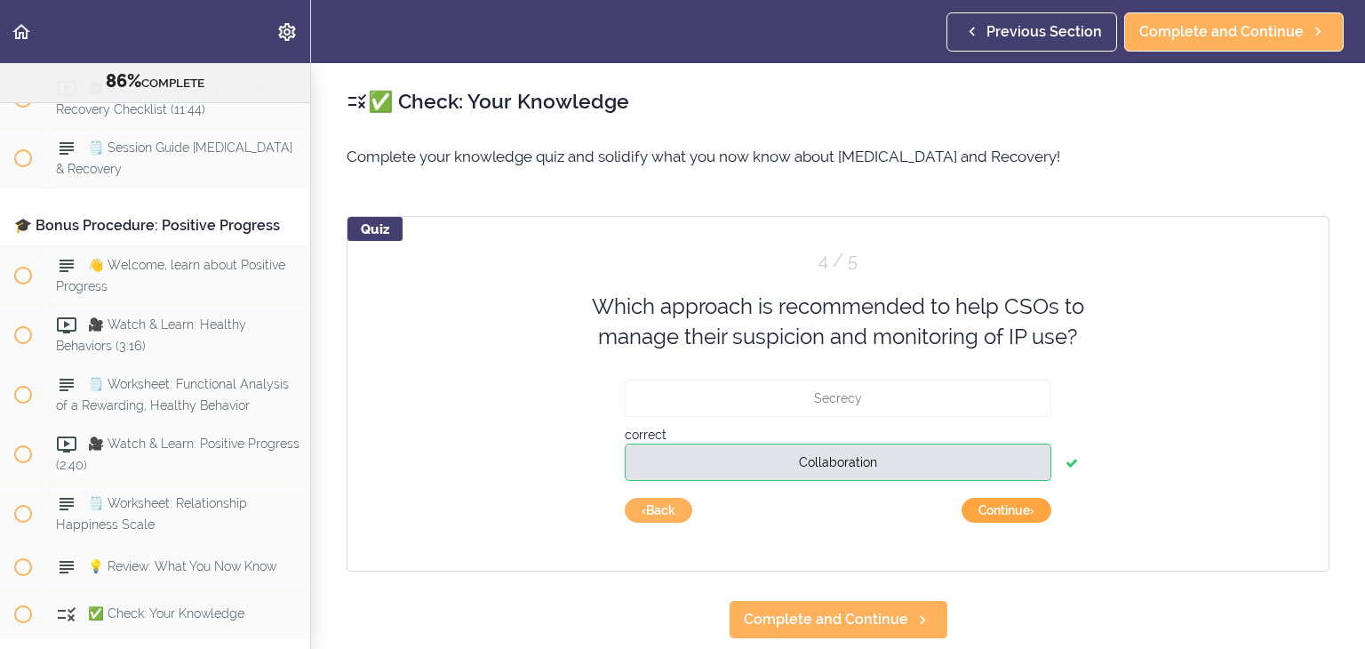
click at [1003, 510] on button "Continue ›" at bounding box center [1007, 510] width 90 height 25
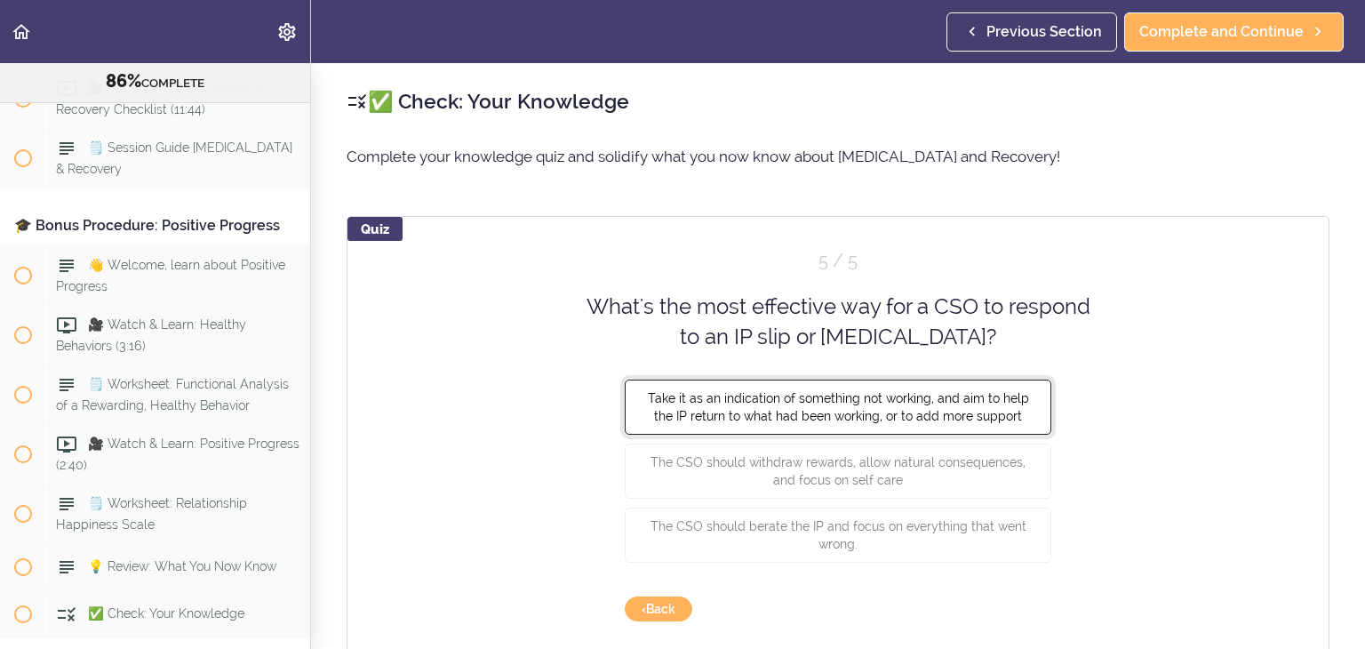
click at [974, 419] on span "Take it as an indication of something not working, and aim to help the IP retur…" at bounding box center [838, 406] width 381 height 32
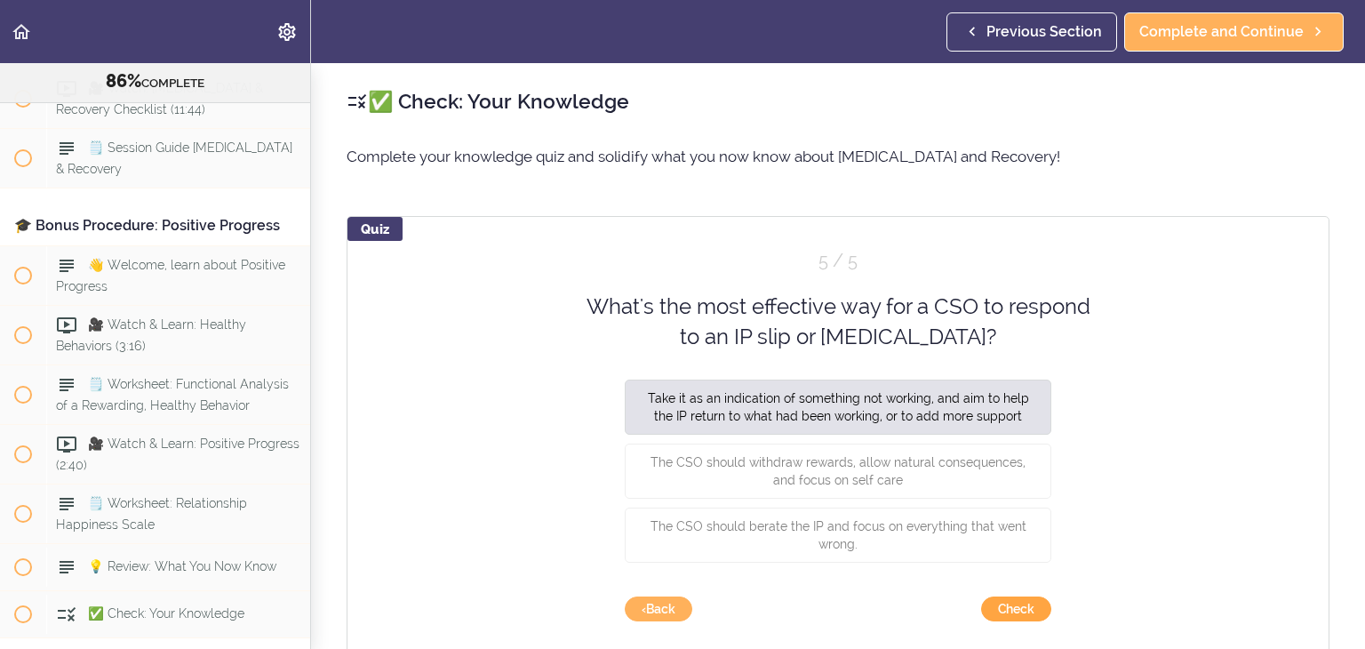
click at [1010, 612] on button "Check" at bounding box center [1016, 608] width 70 height 25
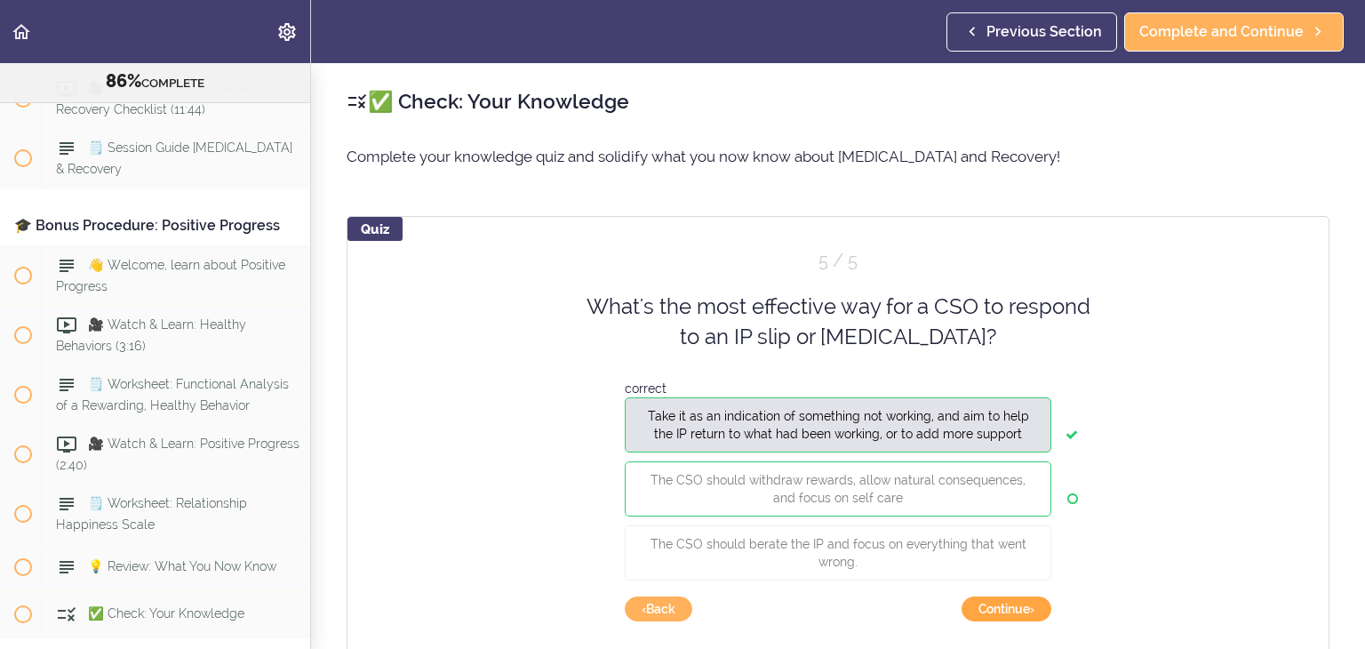
click at [1010, 612] on button "Continue ›" at bounding box center [1007, 608] width 90 height 25
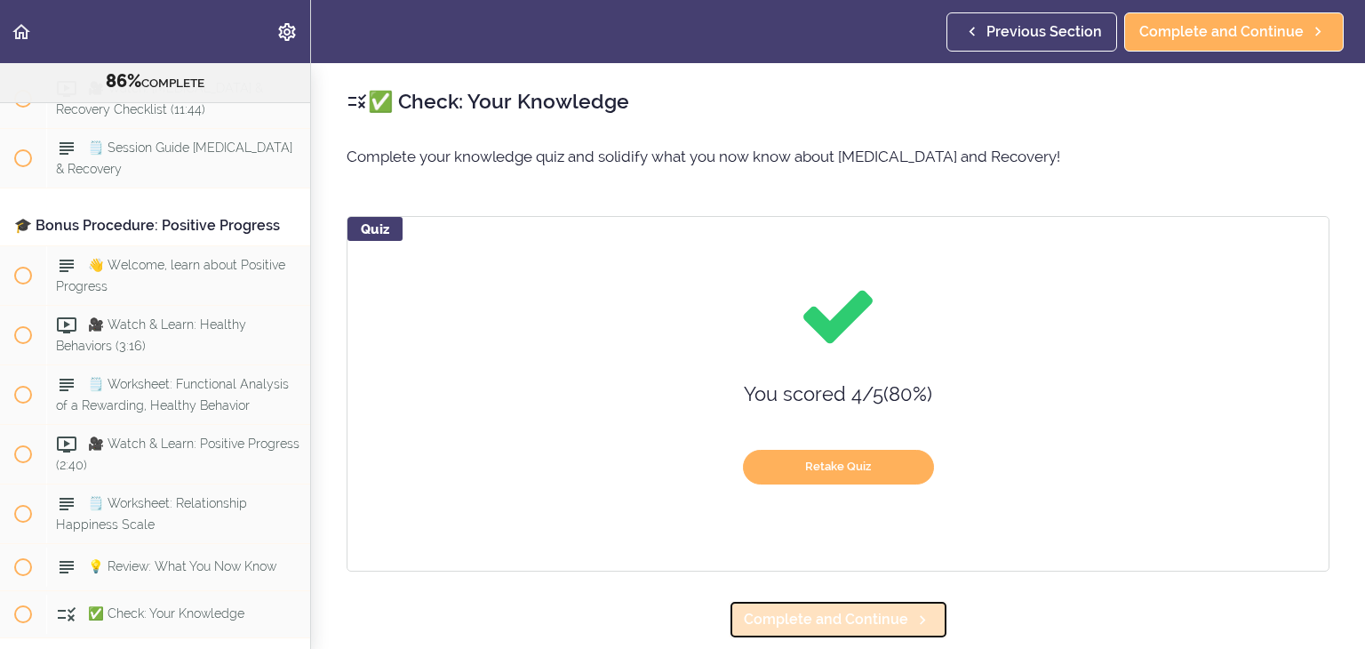
click at [830, 613] on span "Complete and Continue" at bounding box center [826, 619] width 164 height 21
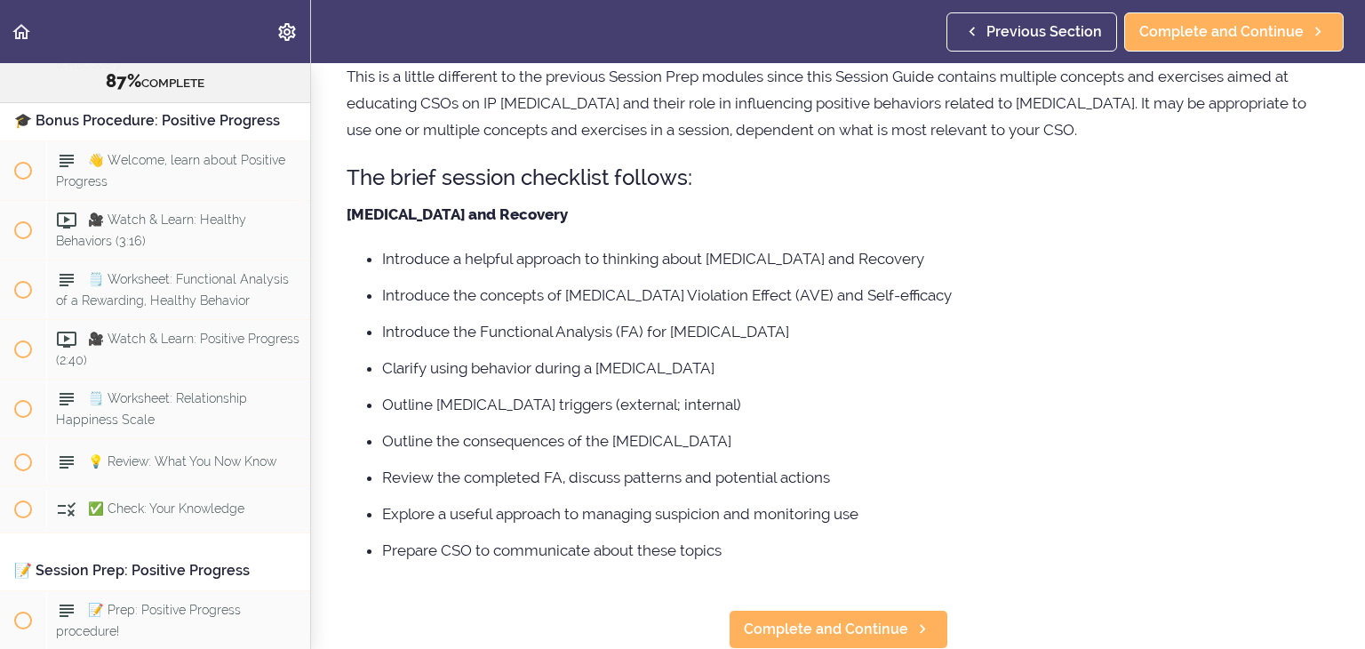
scroll to position [192, 0]
click at [837, 619] on span "Complete and Continue" at bounding box center [826, 629] width 164 height 21
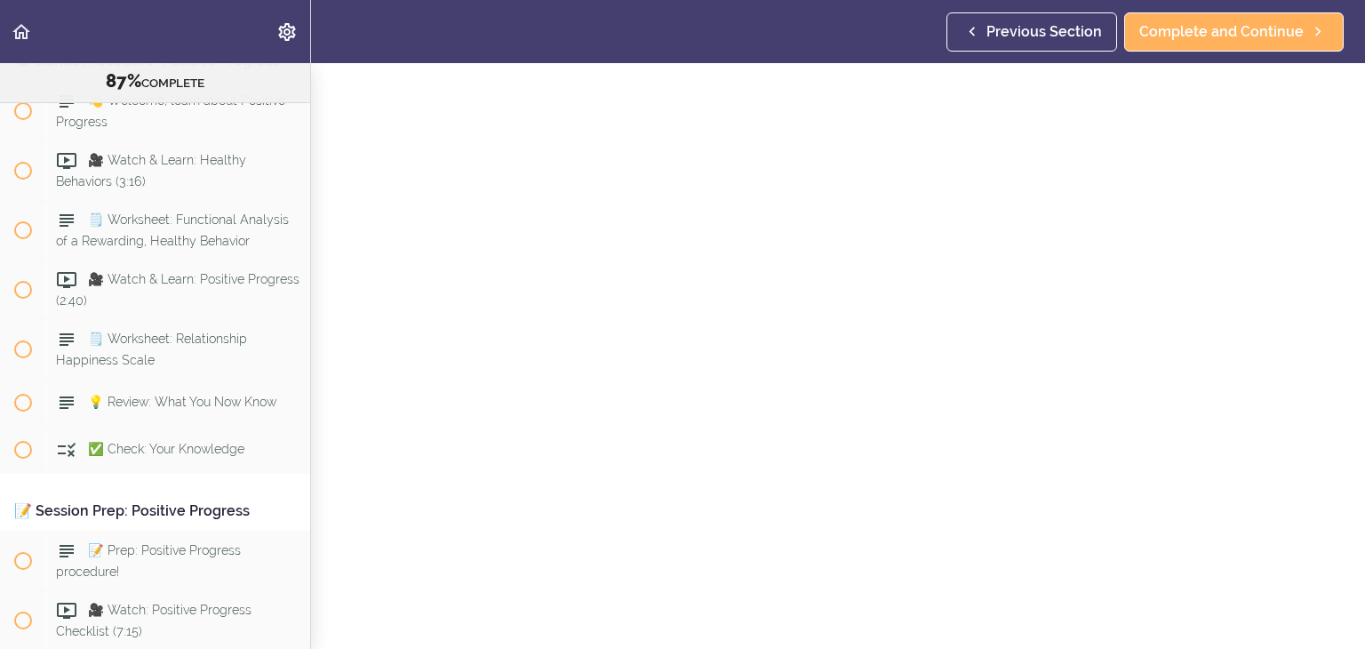
scroll to position [51, 0]
click at [1220, 35] on span "Complete and Continue" at bounding box center [1222, 31] width 164 height 21
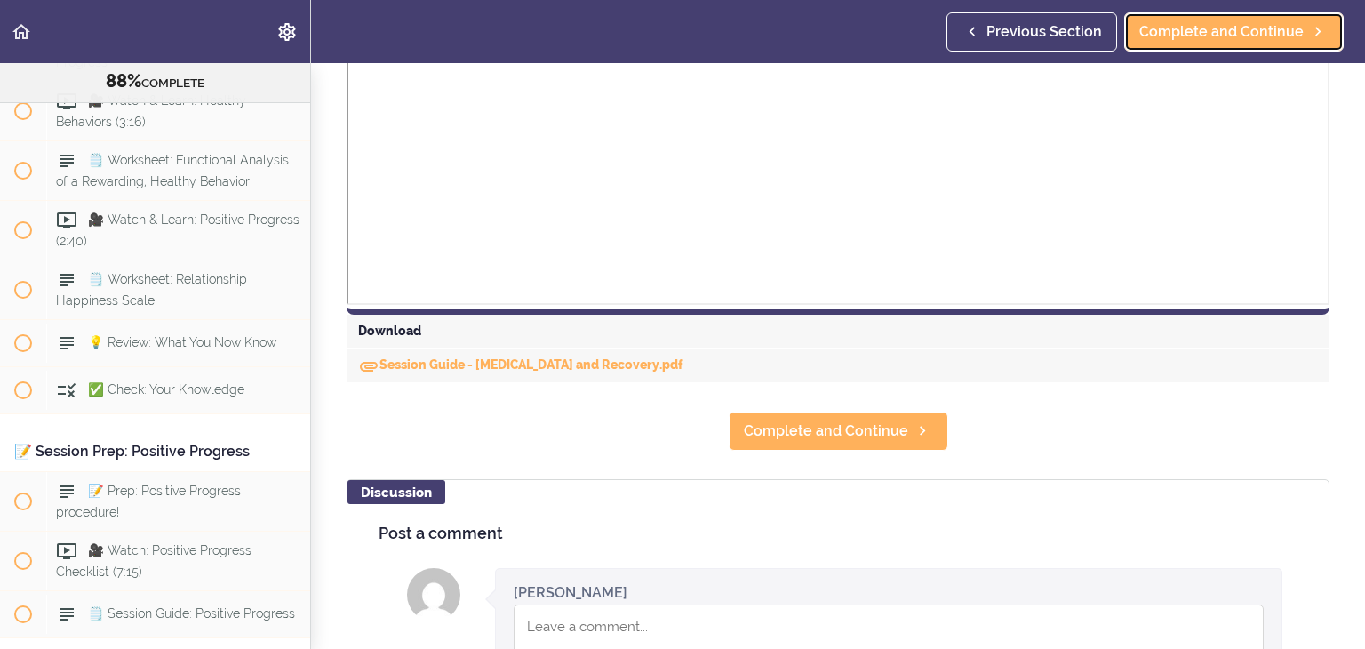
scroll to position [885, 0]
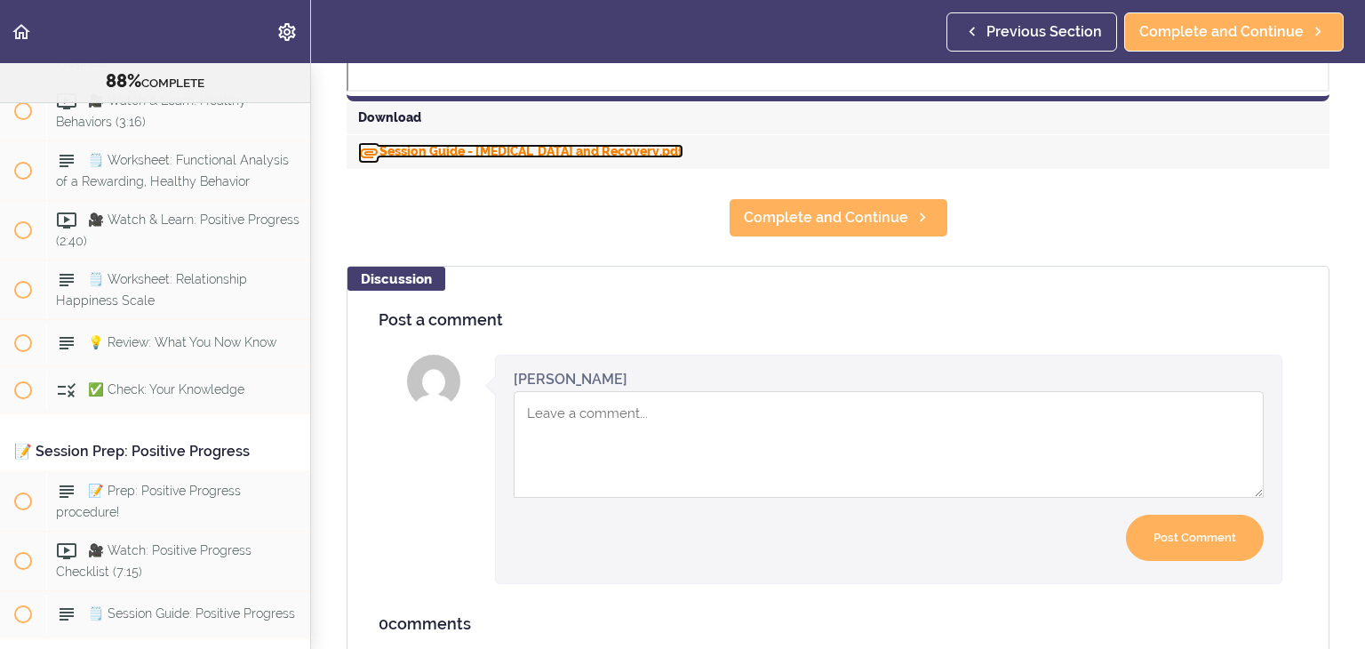
click at [526, 153] on link "Session Guide - Relapse and Recovery.pdf" at bounding box center [520, 151] width 325 height 14
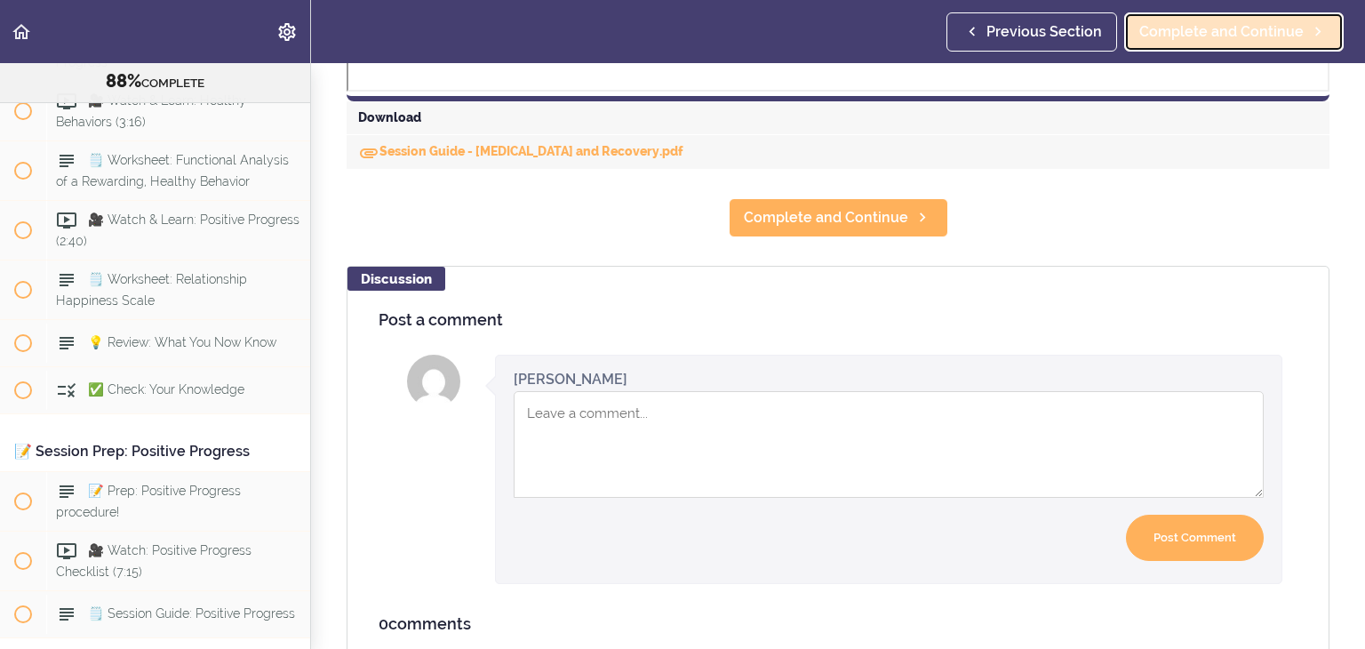
click at [1241, 38] on span "Complete and Continue" at bounding box center [1222, 31] width 164 height 21
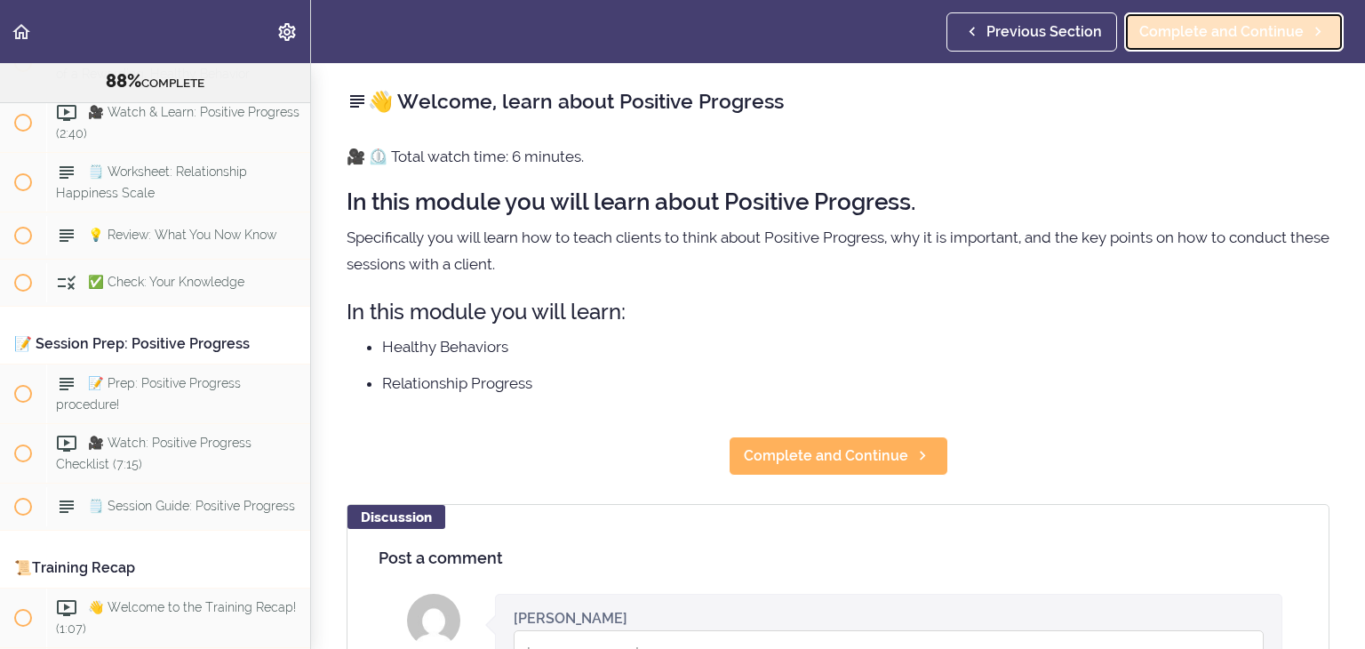
scroll to position [10971, 0]
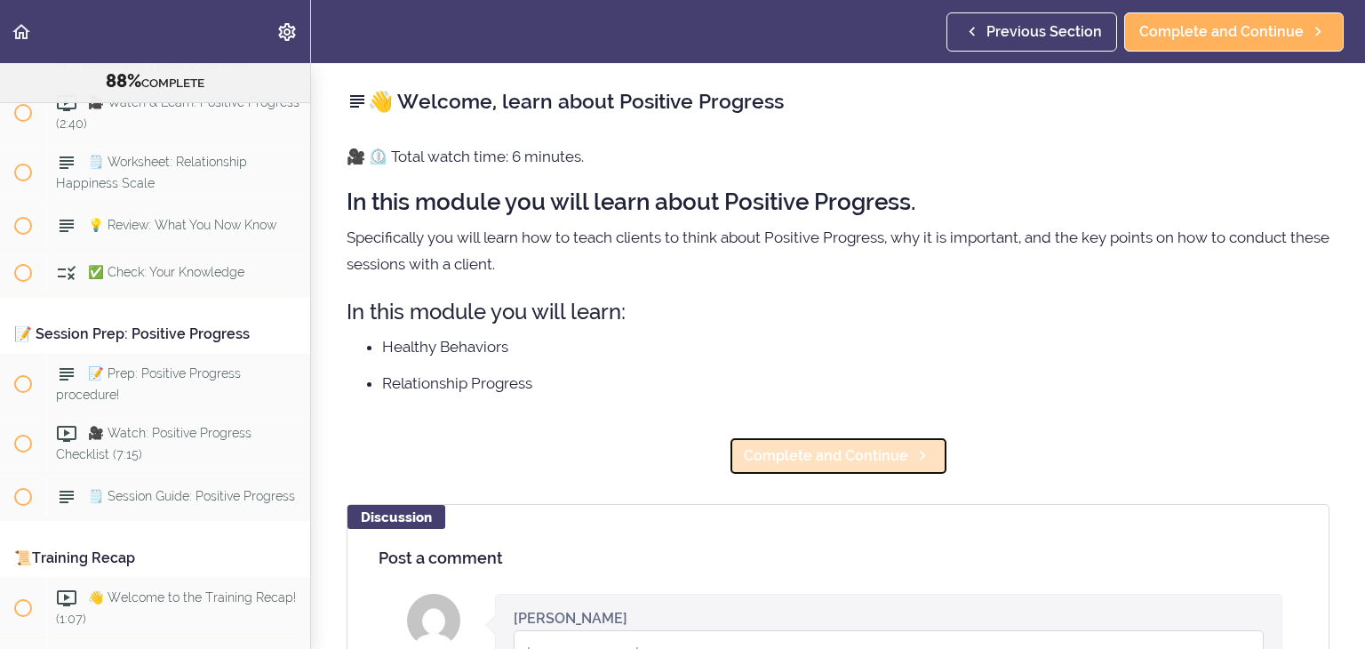
click at [812, 460] on span "Complete and Continue" at bounding box center [826, 455] width 164 height 21
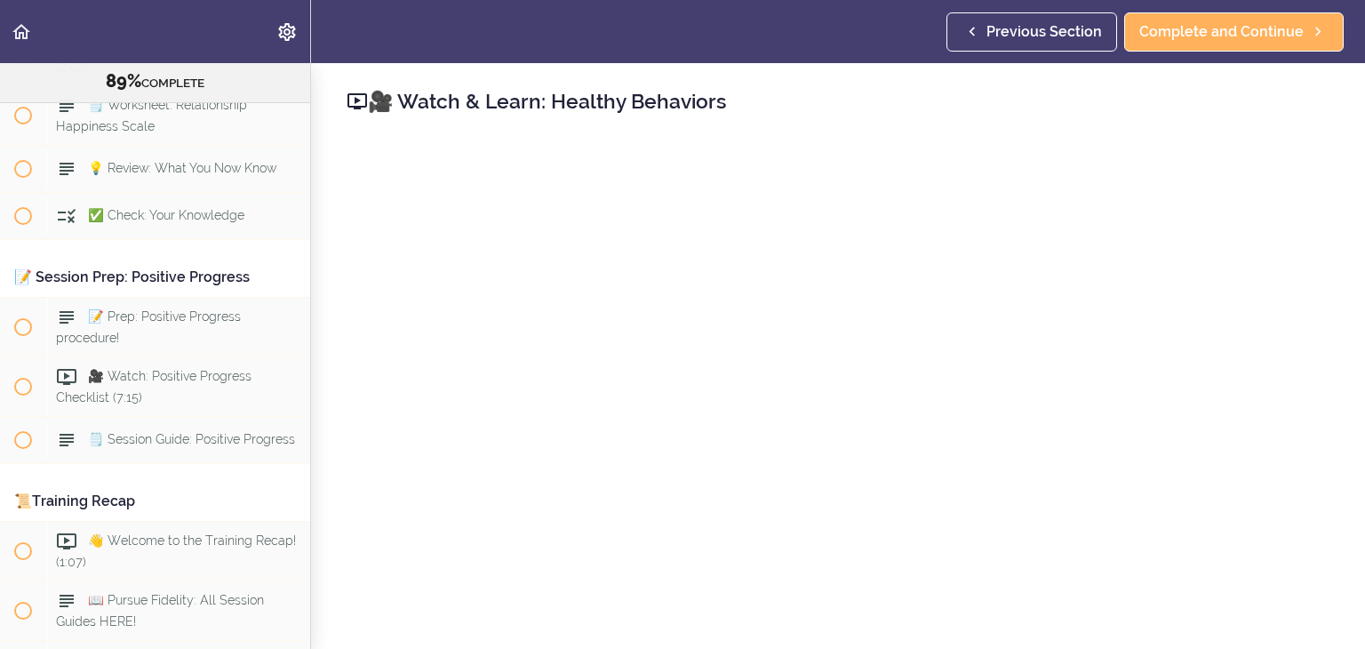
scroll to position [11030, 0]
click at [868, 110] on h2 "🎥 Watch & Learn: Healthy Behaviors" at bounding box center [838, 101] width 983 height 30
click at [1202, 38] on span "Complete and Continue" at bounding box center [1222, 31] width 164 height 21
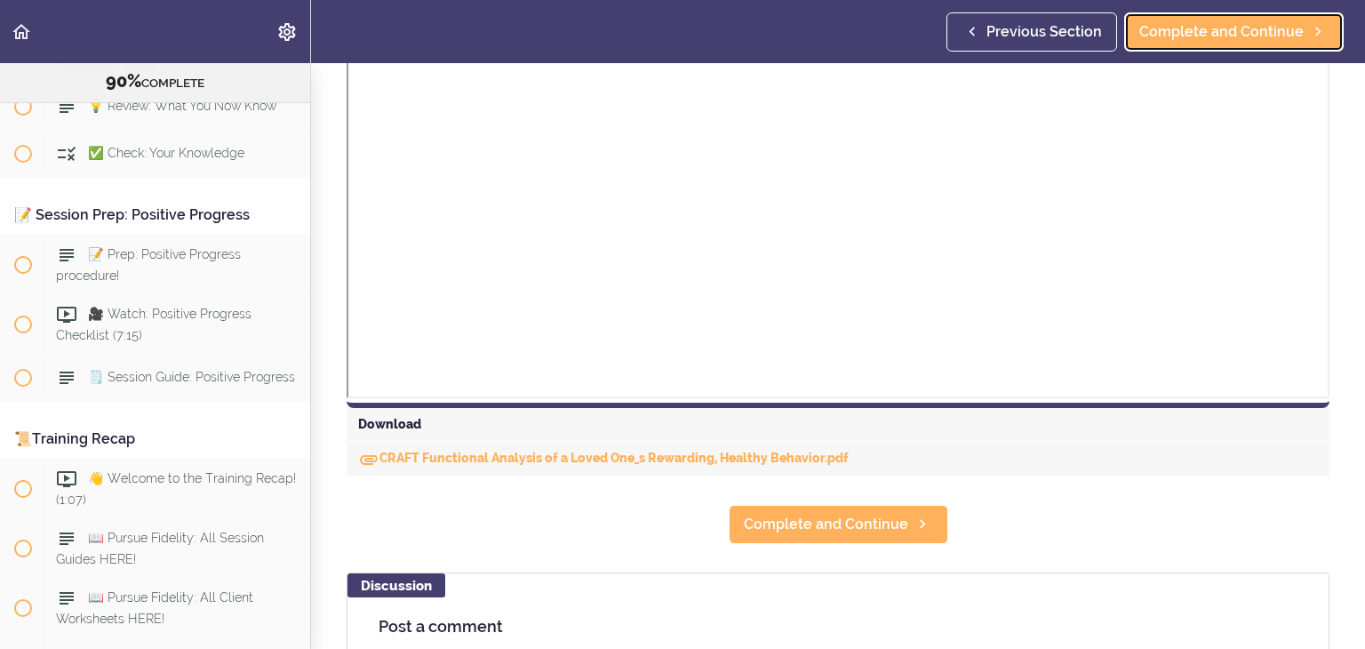
scroll to position [576, 0]
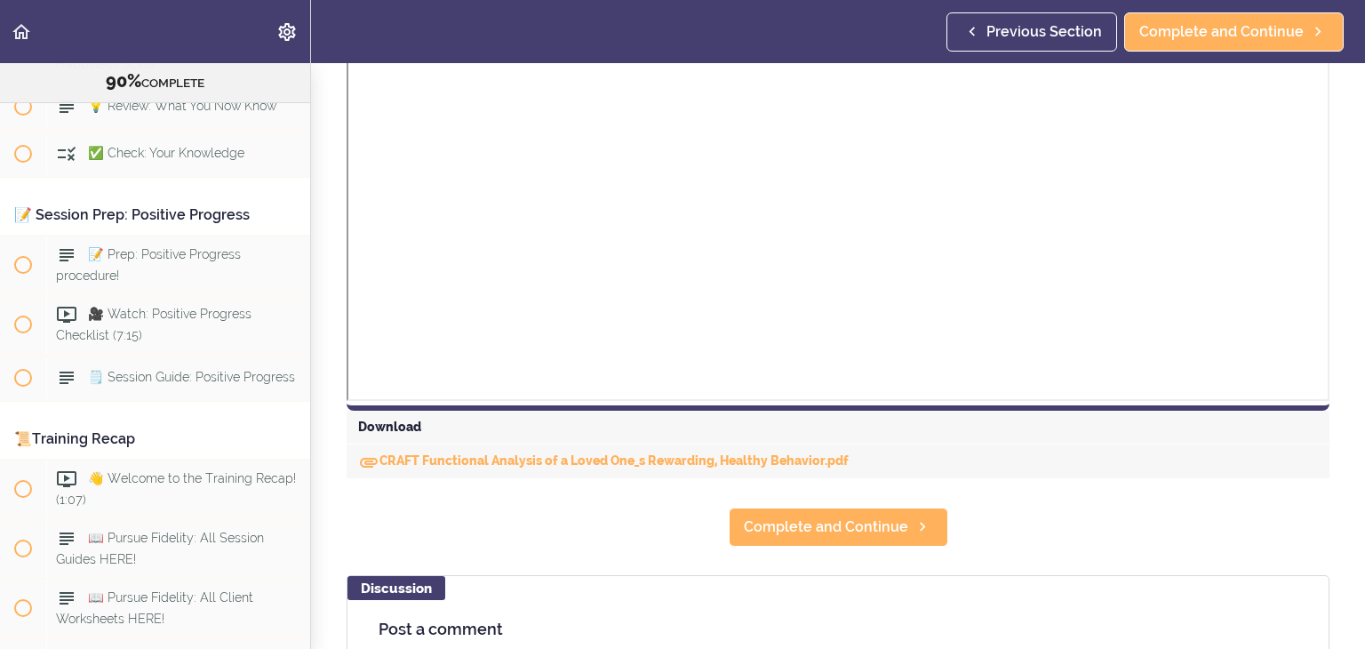
click at [645, 467] on div "CRAFT Functional Analysis of a Loved One_s Rewarding, Healthy Behavior.pdf" at bounding box center [838, 461] width 983 height 34
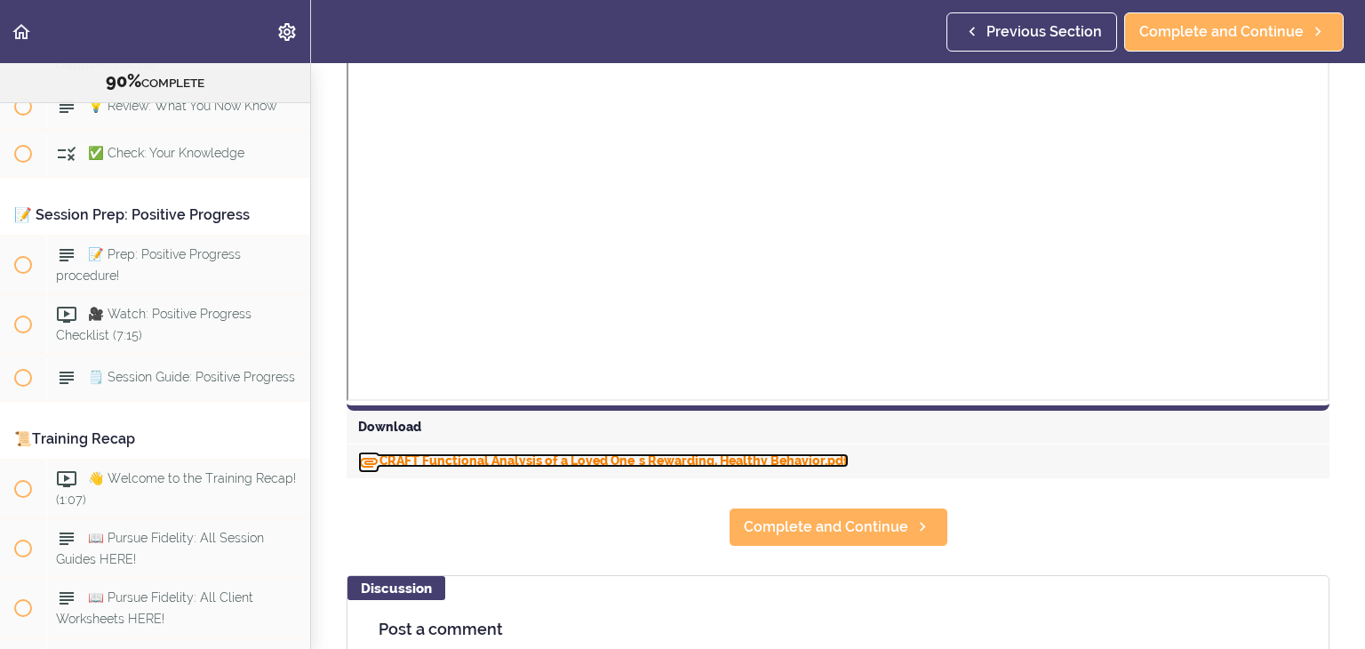
click at [646, 460] on link "CRAFT Functional Analysis of a Loved One_s Rewarding, Healthy Behavior.pdf" at bounding box center [603, 460] width 491 height 14
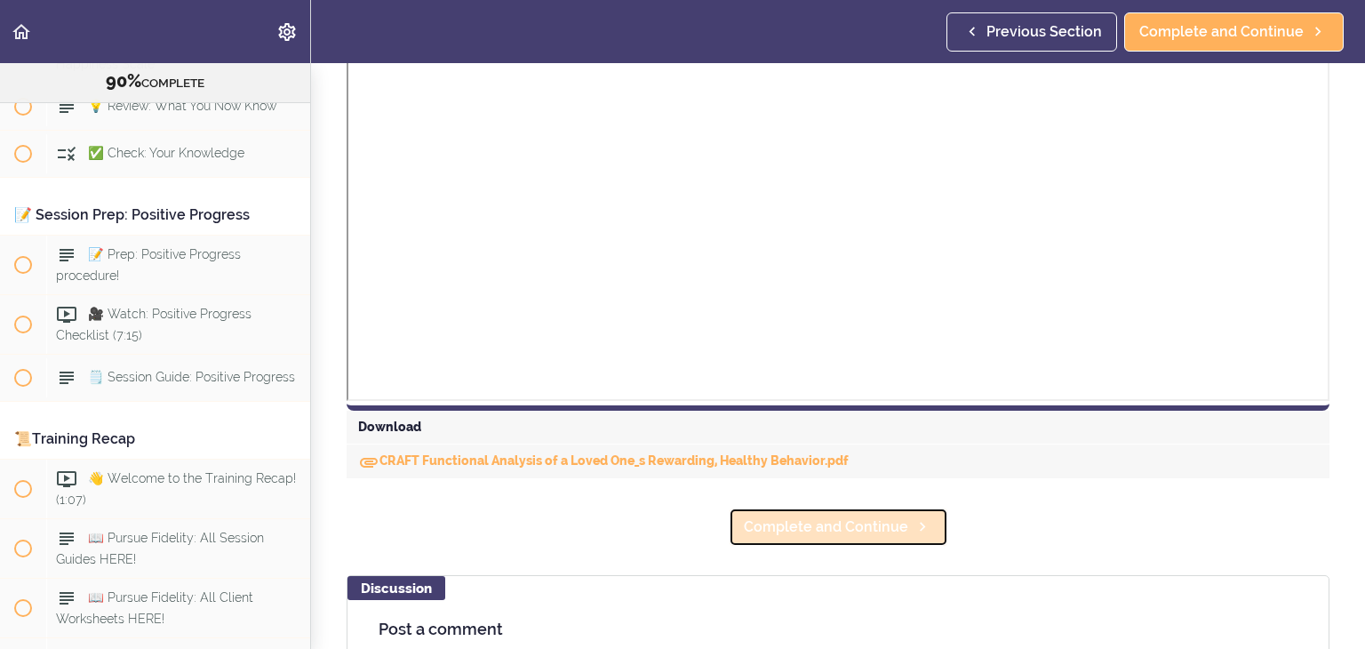
click at [852, 523] on span "Complete and Continue" at bounding box center [826, 526] width 164 height 21
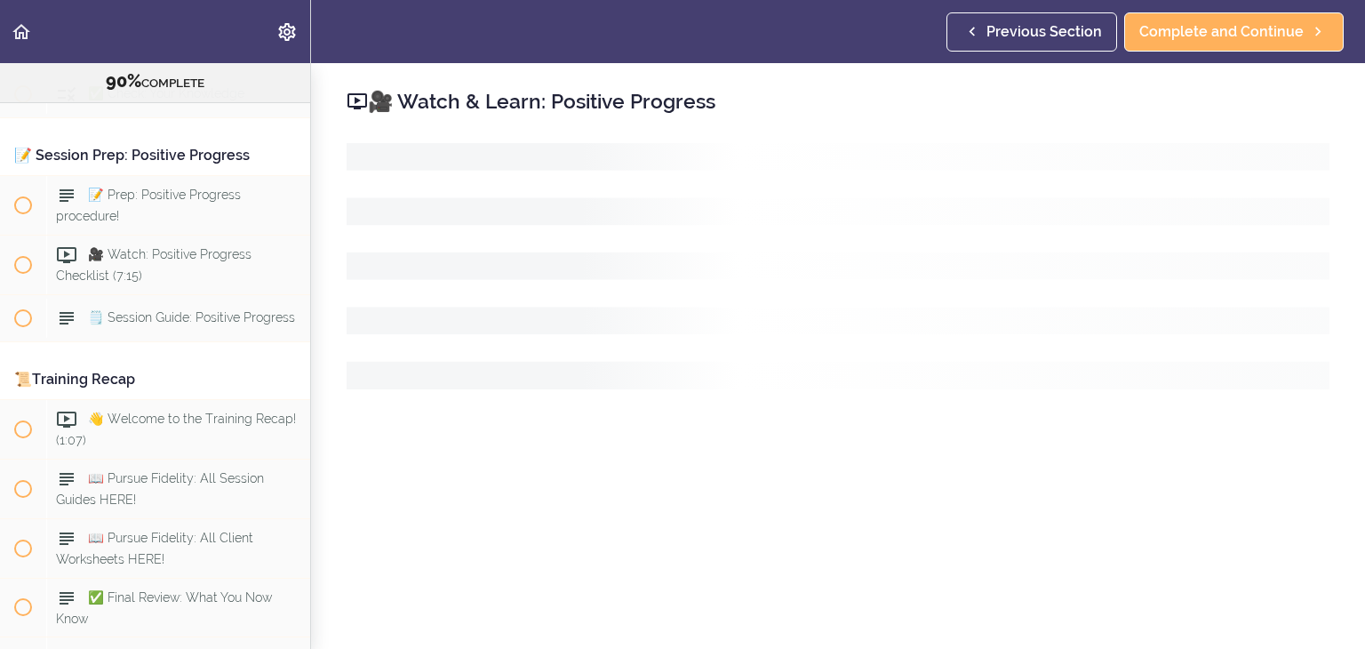
scroll to position [11150, 0]
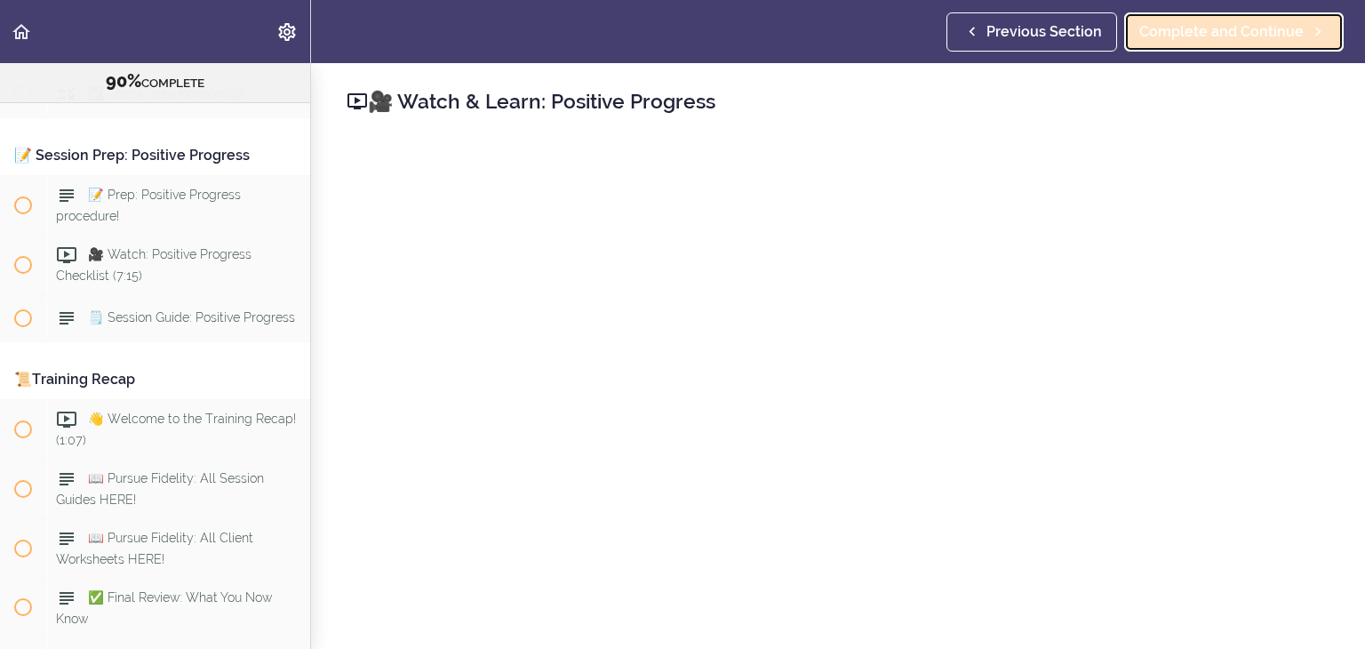
click at [1230, 36] on span "Complete and Continue" at bounding box center [1222, 31] width 164 height 21
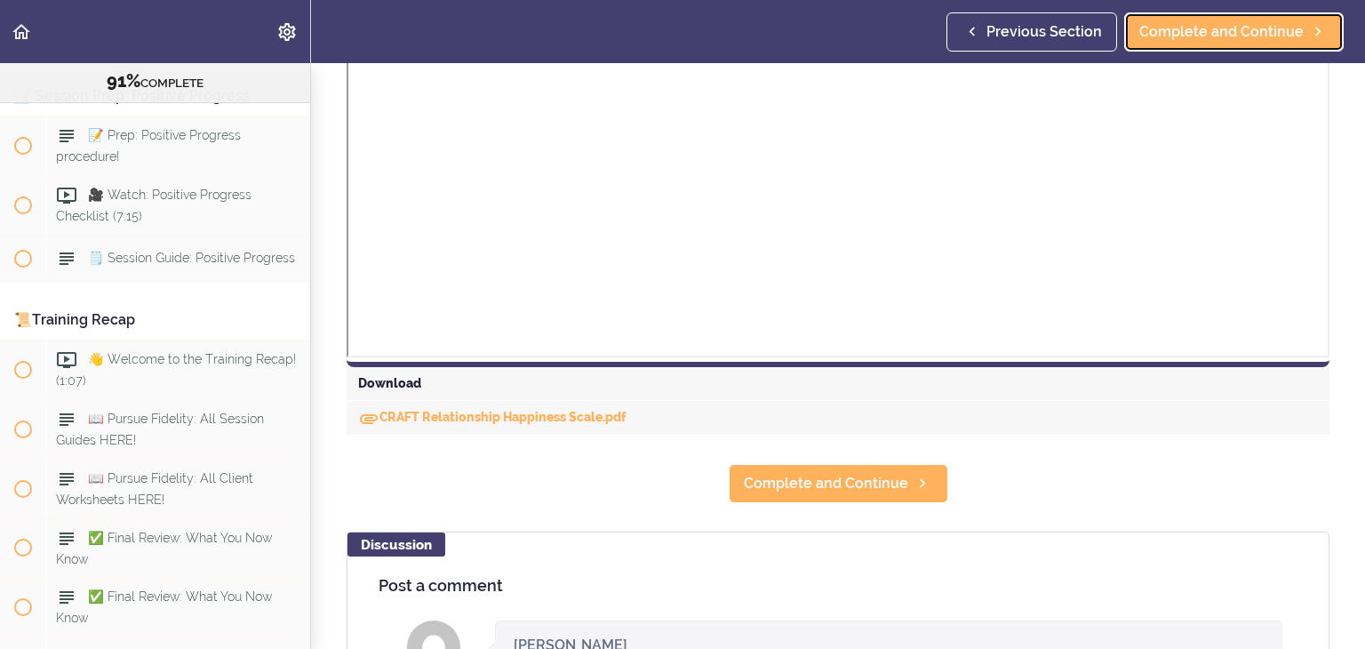
scroll to position [618, 0]
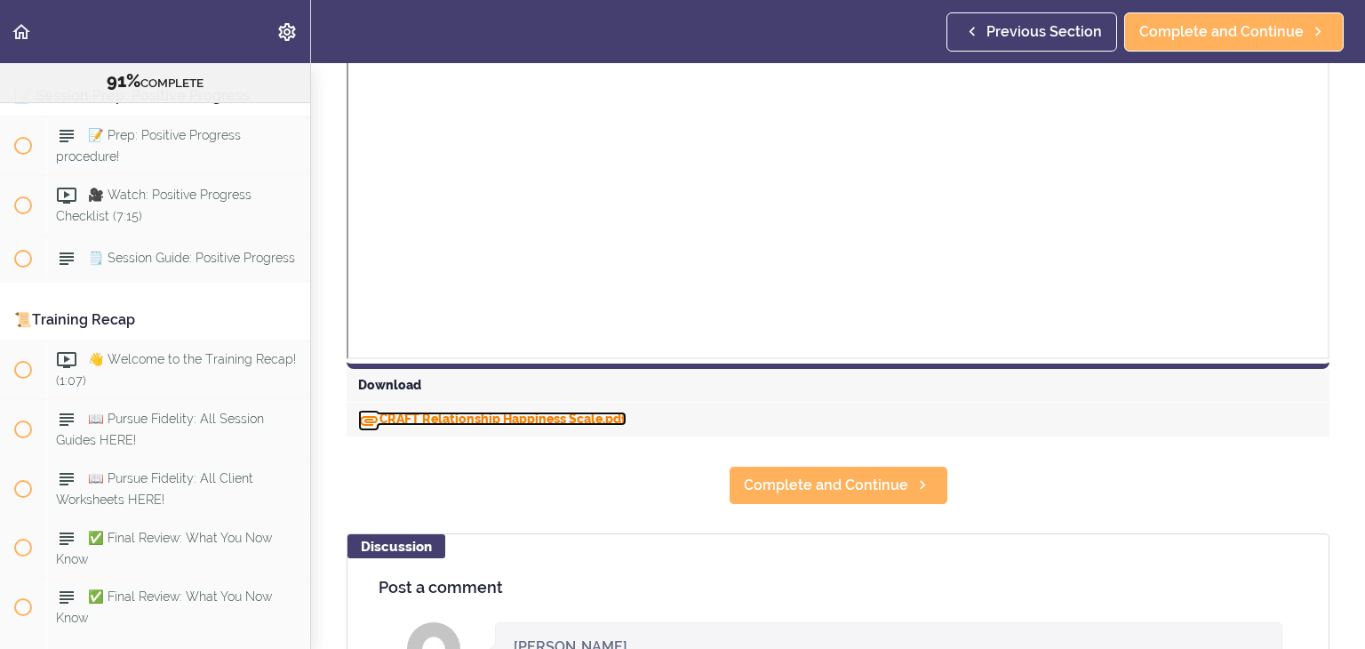
click at [533, 415] on link "CRAFT Relationship Happiness Scale.pdf" at bounding box center [492, 419] width 268 height 14
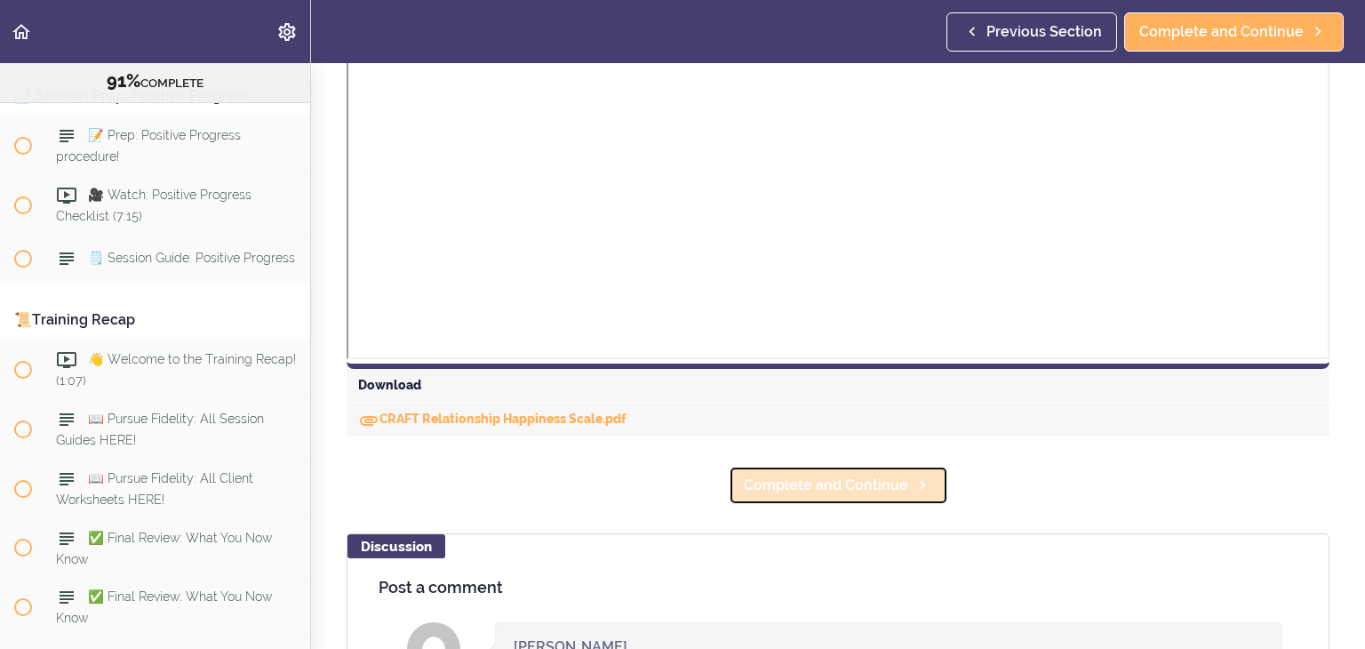
click at [878, 487] on span "Complete and Continue" at bounding box center [826, 485] width 164 height 21
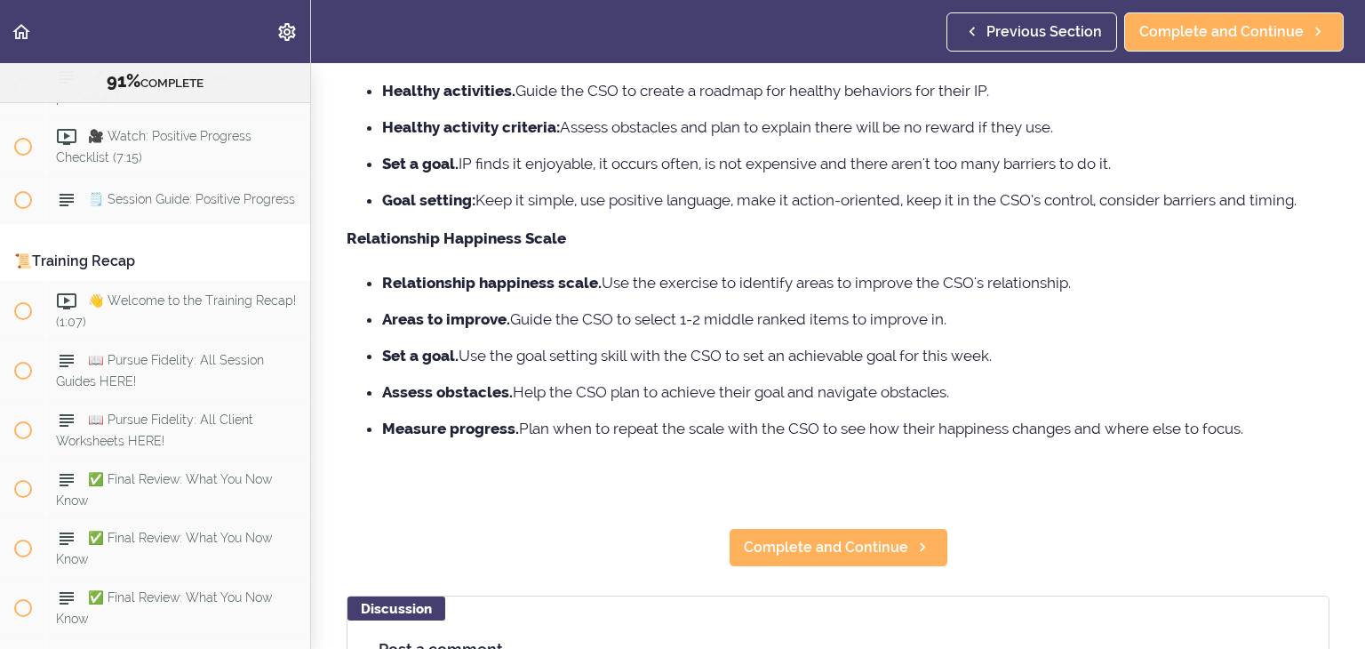
scroll to position [213, 0]
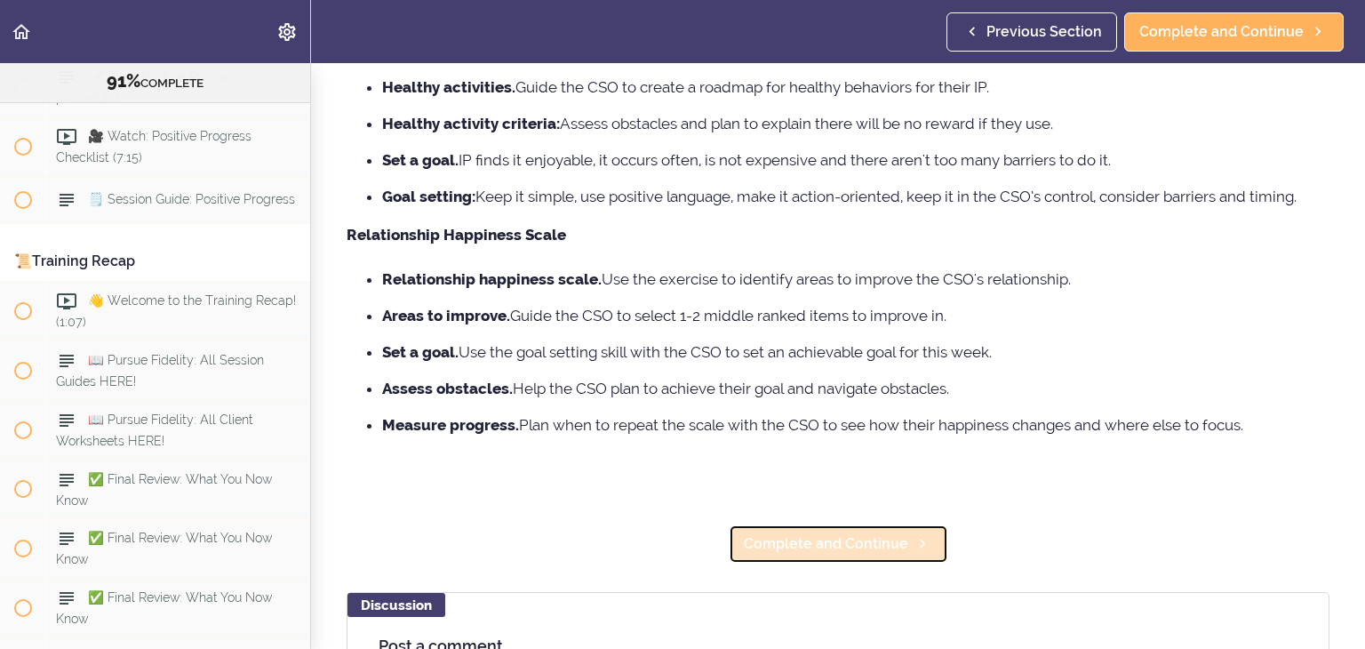
click at [854, 539] on span "Complete and Continue" at bounding box center [826, 543] width 164 height 21
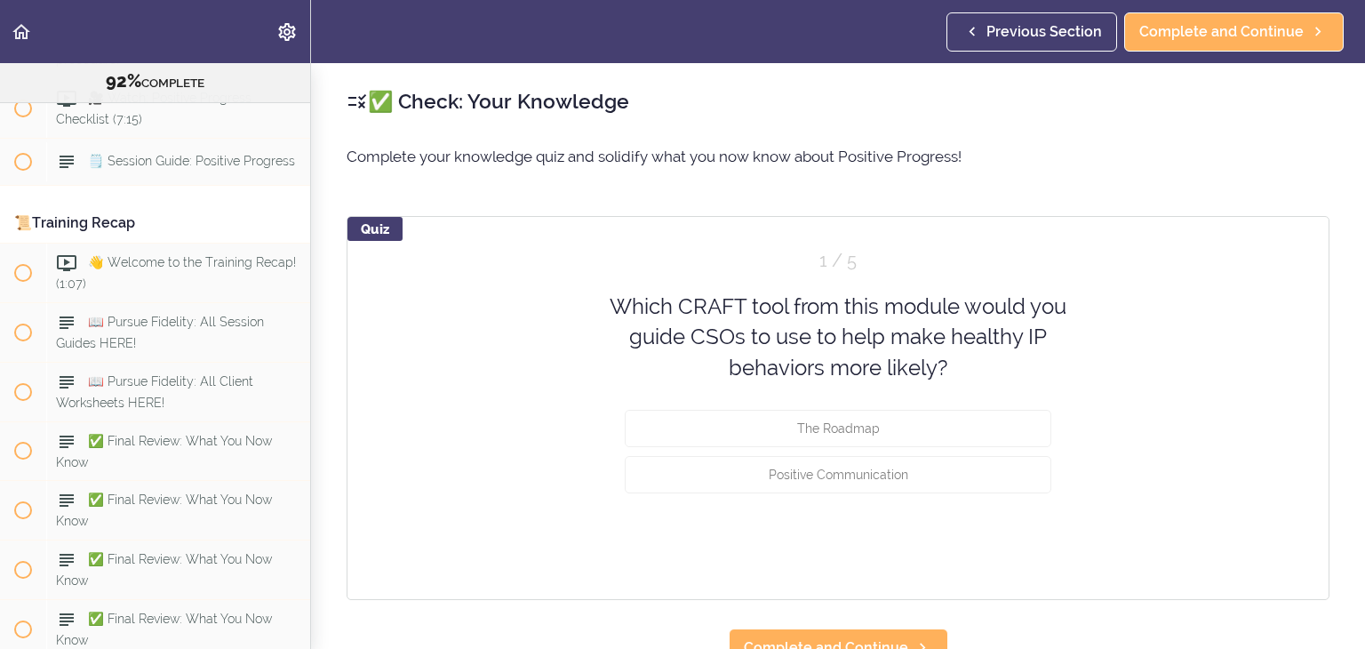
scroll to position [11314, 0]
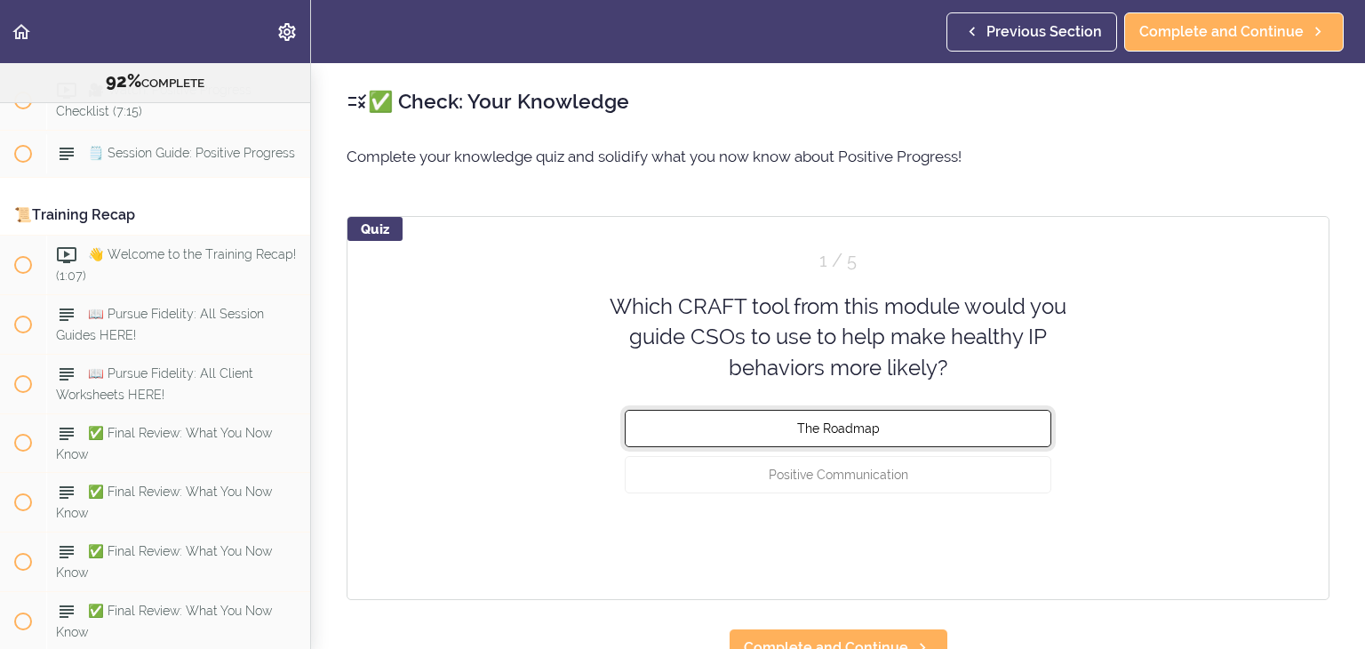
click at [883, 428] on button "The Roadmap" at bounding box center [838, 428] width 427 height 37
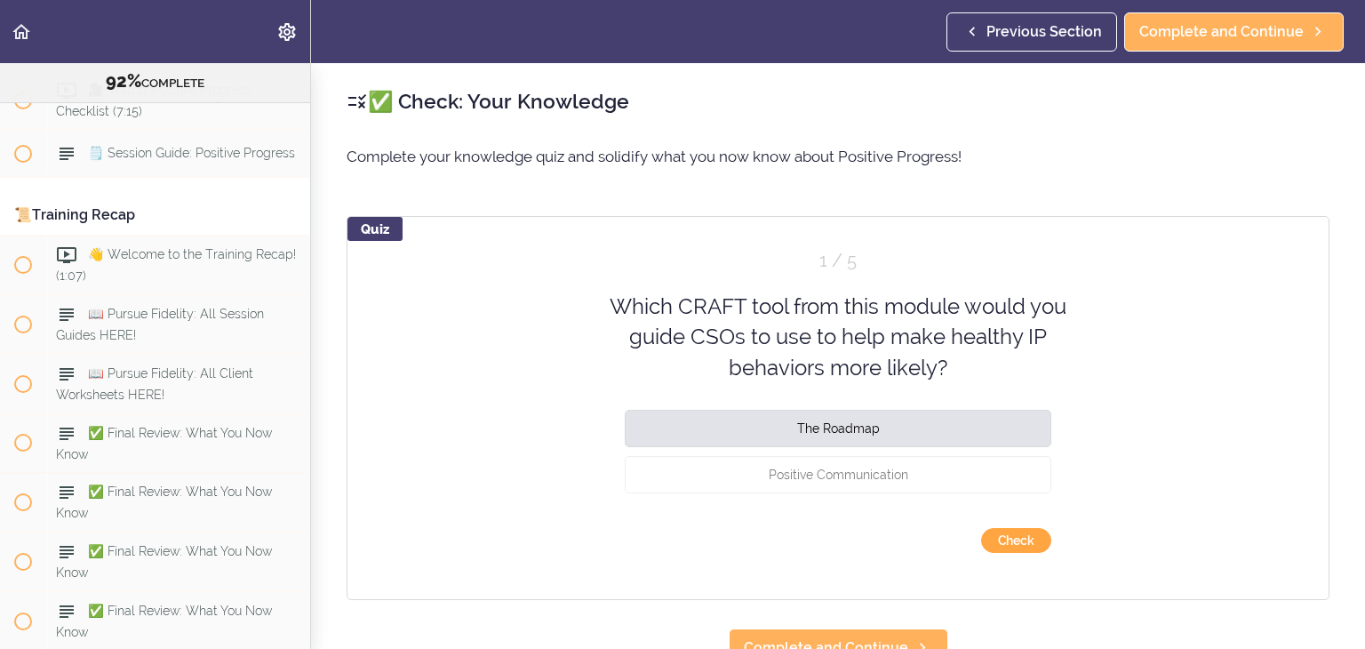
click at [1026, 537] on button "Check" at bounding box center [1016, 540] width 70 height 25
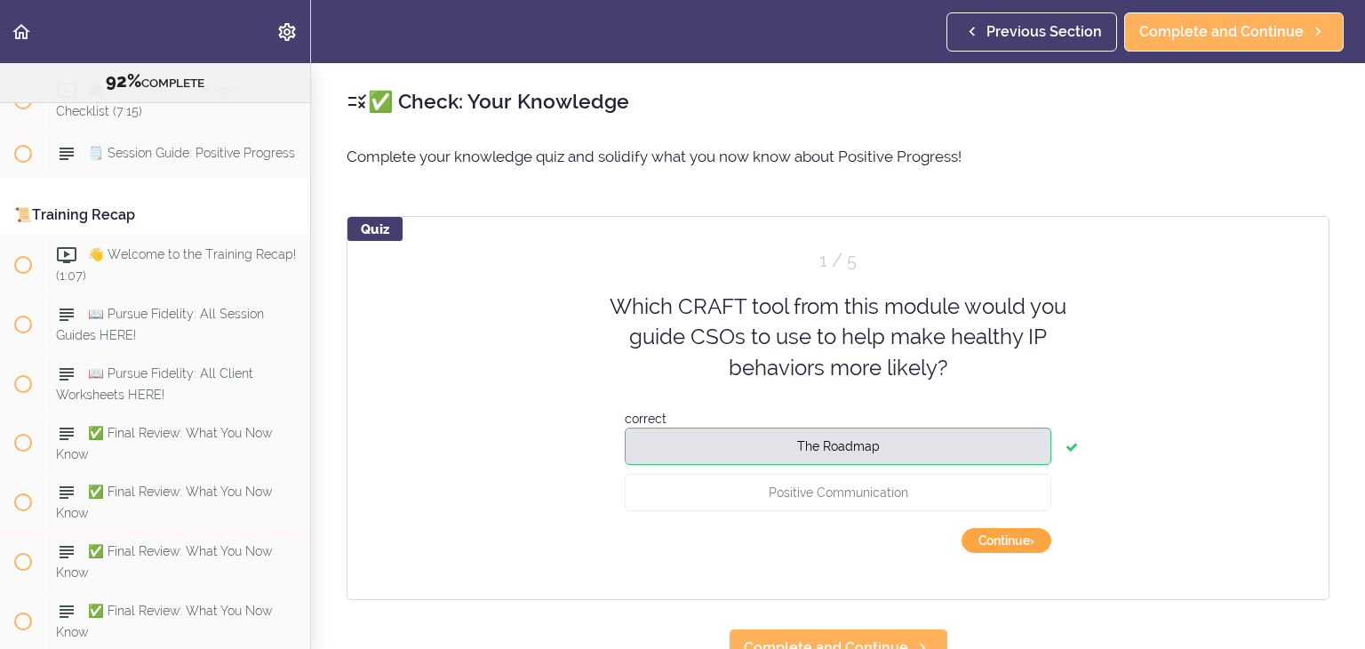
click at [1026, 537] on button "Continue ›" at bounding box center [1007, 540] width 90 height 25
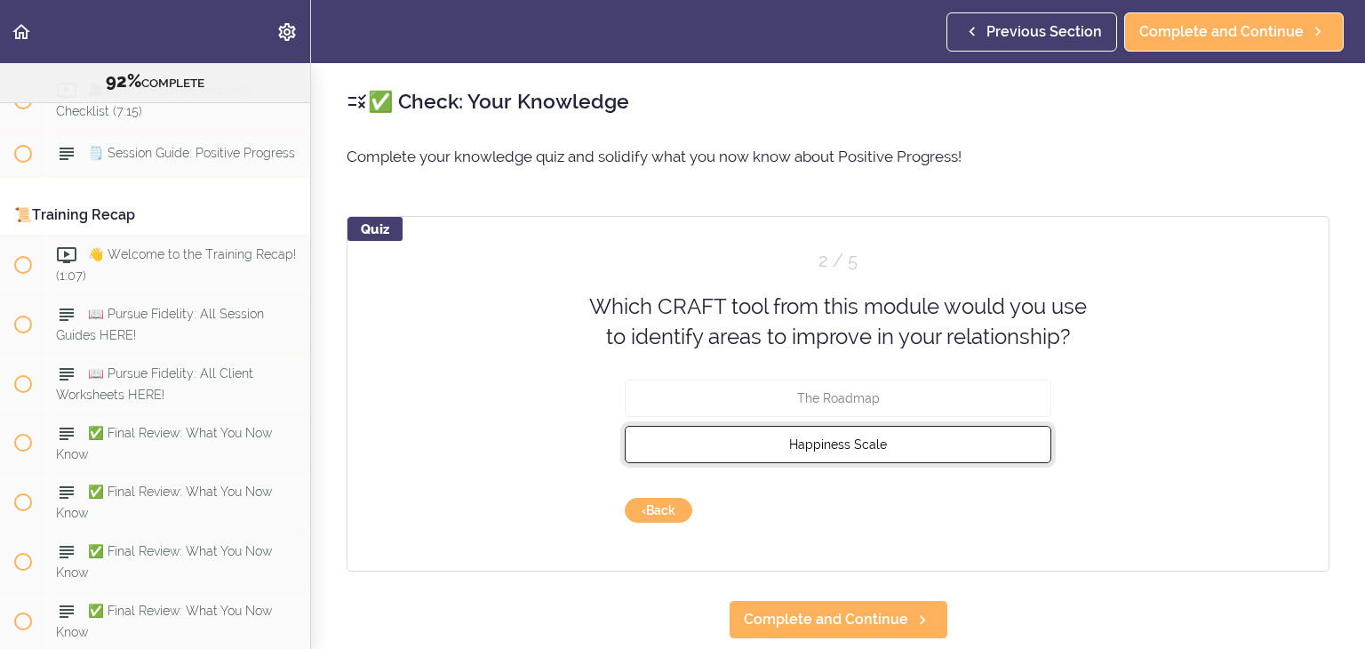
click at [935, 440] on button "Happiness Scale" at bounding box center [838, 443] width 427 height 37
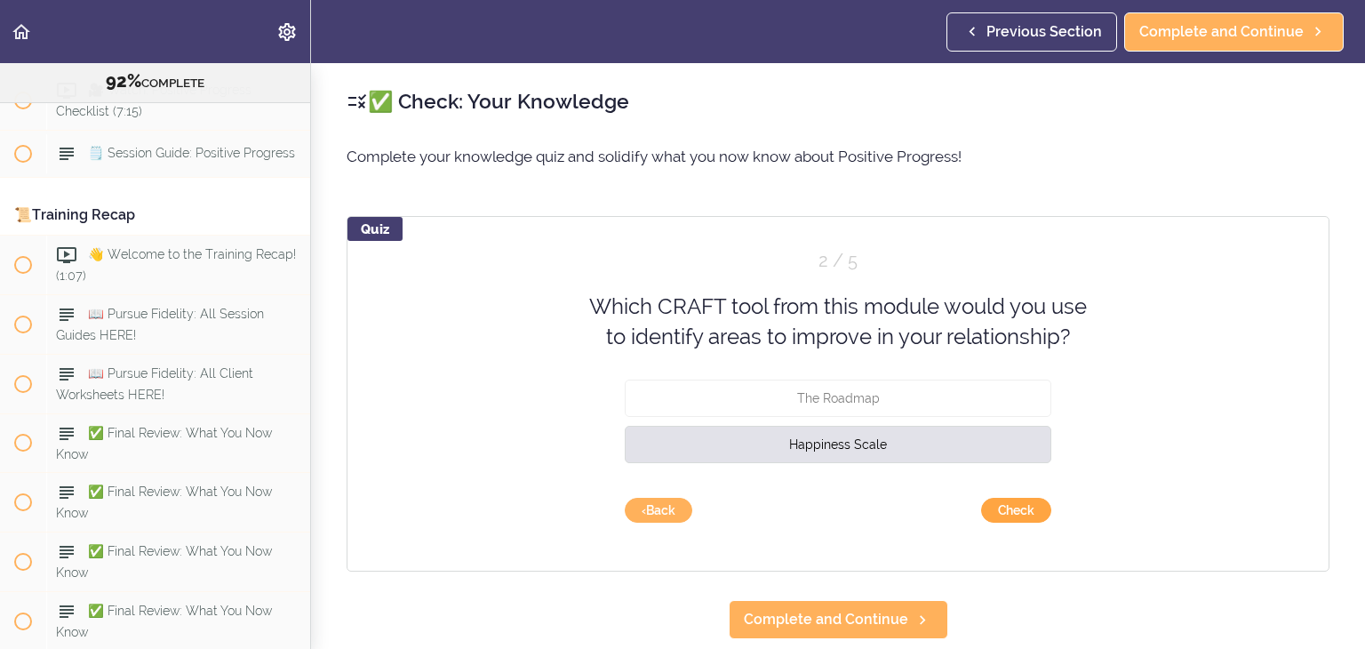
click at [1038, 508] on button "Check" at bounding box center [1016, 510] width 70 height 25
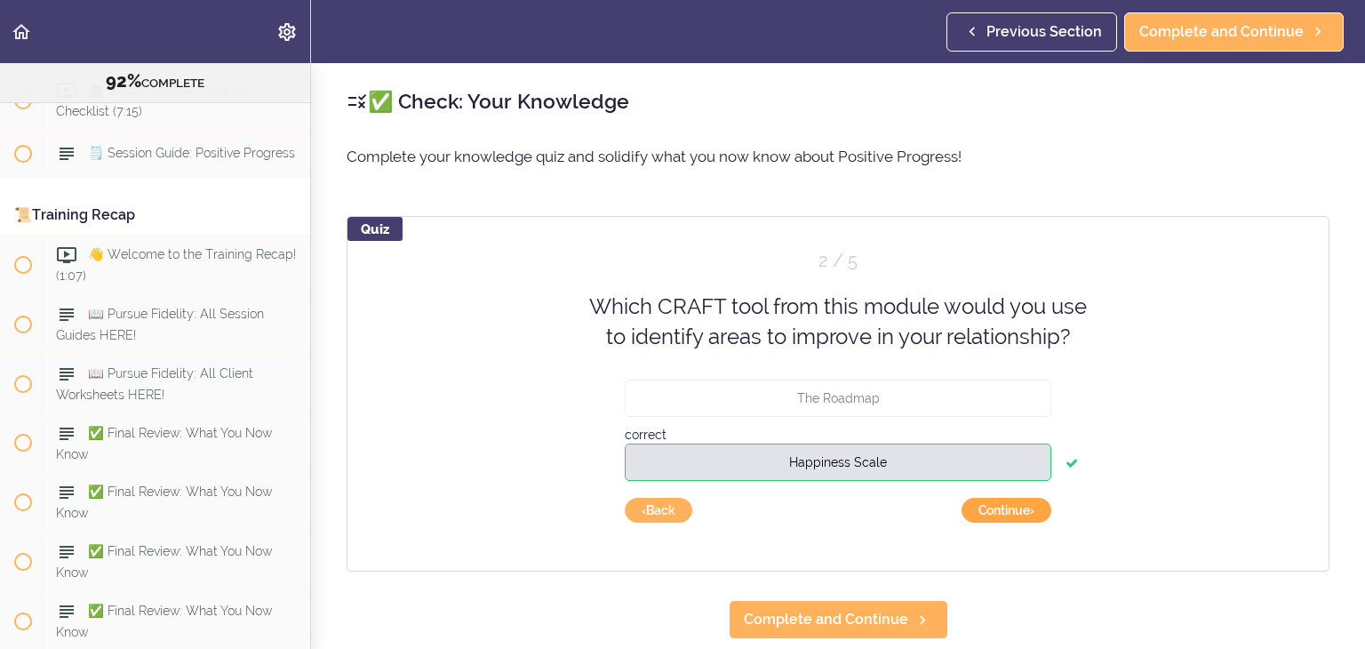
click at [1028, 511] on button "Continue ›" at bounding box center [1007, 510] width 90 height 25
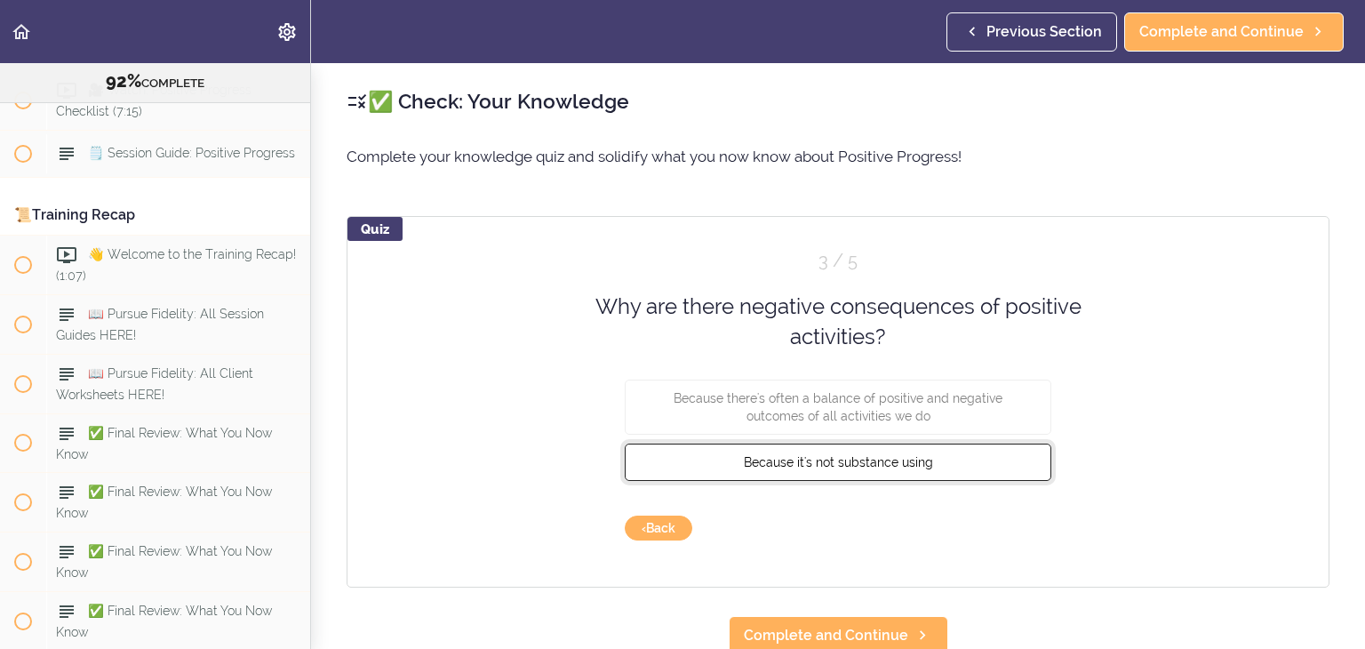
click at [903, 474] on button "Because it's not substance using" at bounding box center [838, 461] width 427 height 37
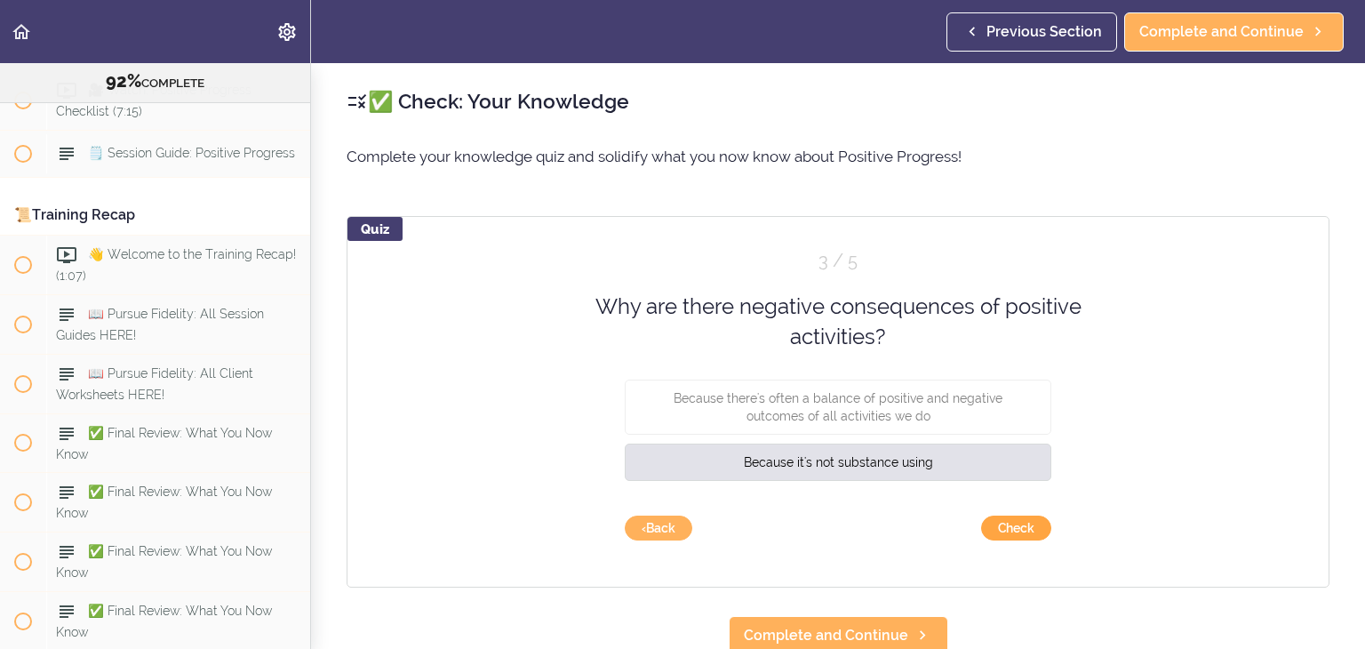
click at [1015, 520] on button "Check" at bounding box center [1016, 528] width 70 height 25
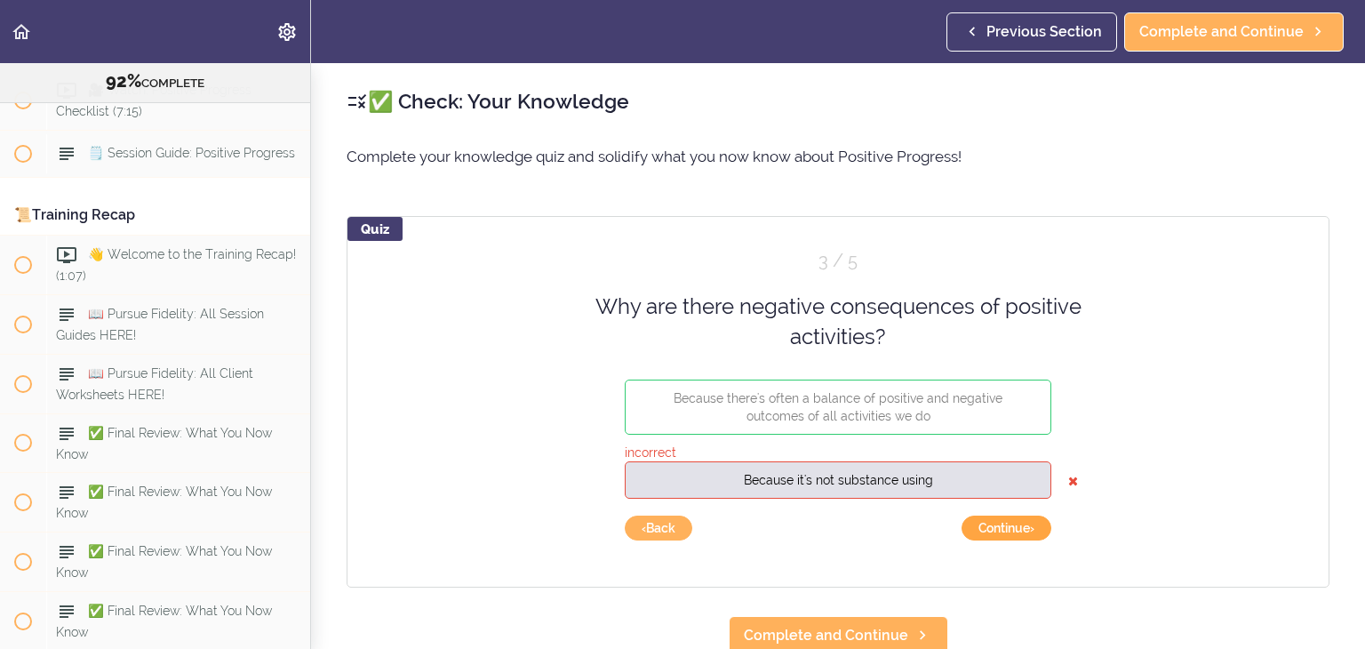
click at [1013, 534] on button "Continue ›" at bounding box center [1007, 528] width 90 height 25
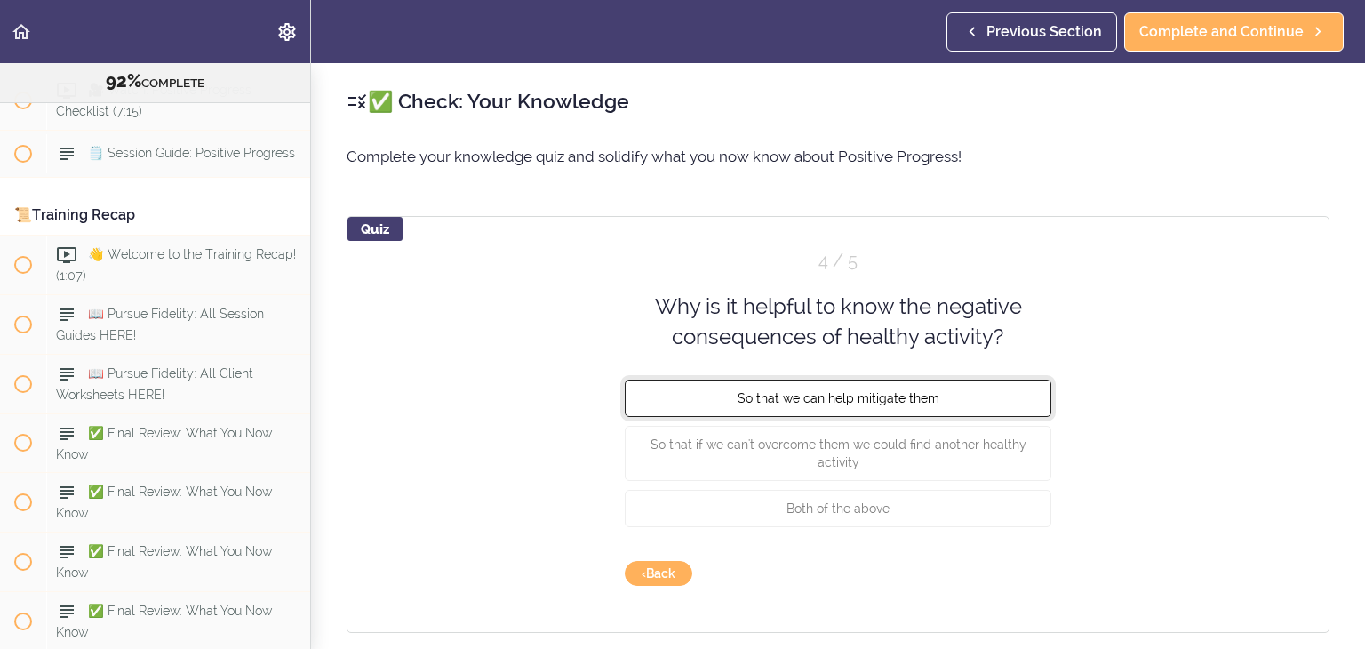
click at [963, 409] on button "So that we can help mitigate them" at bounding box center [838, 397] width 427 height 37
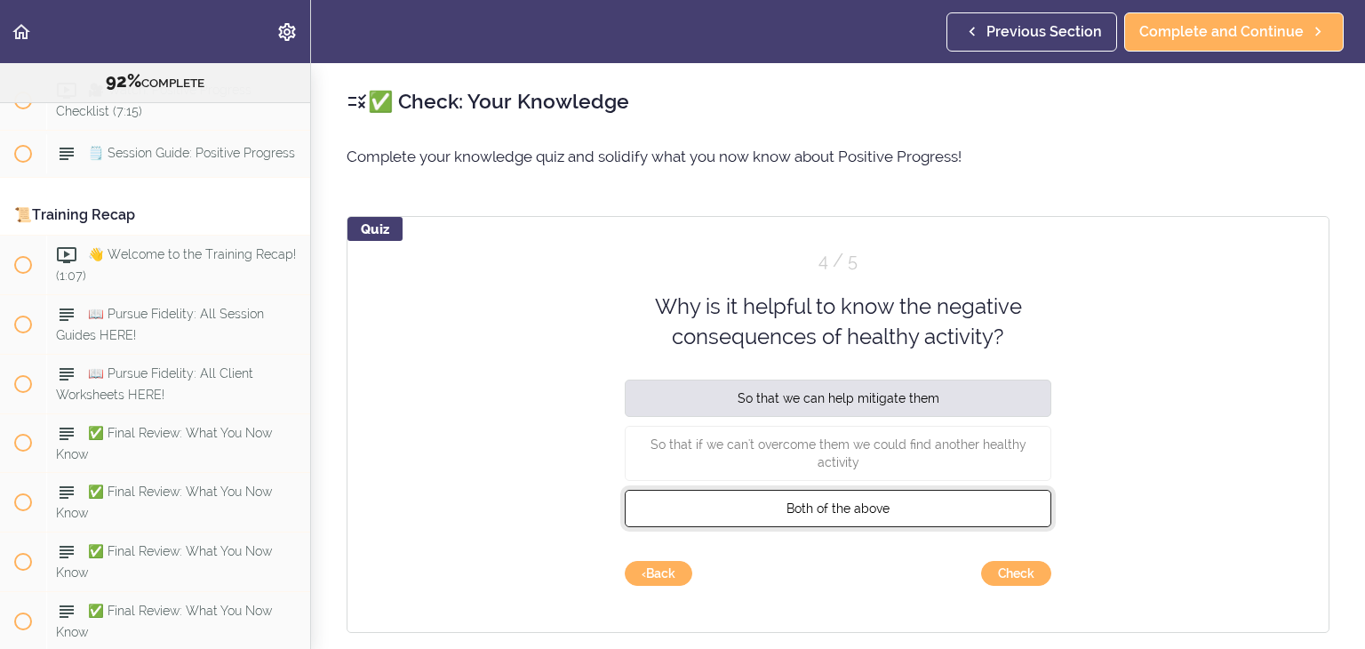
click at [952, 497] on button "Both of the above" at bounding box center [838, 507] width 427 height 37
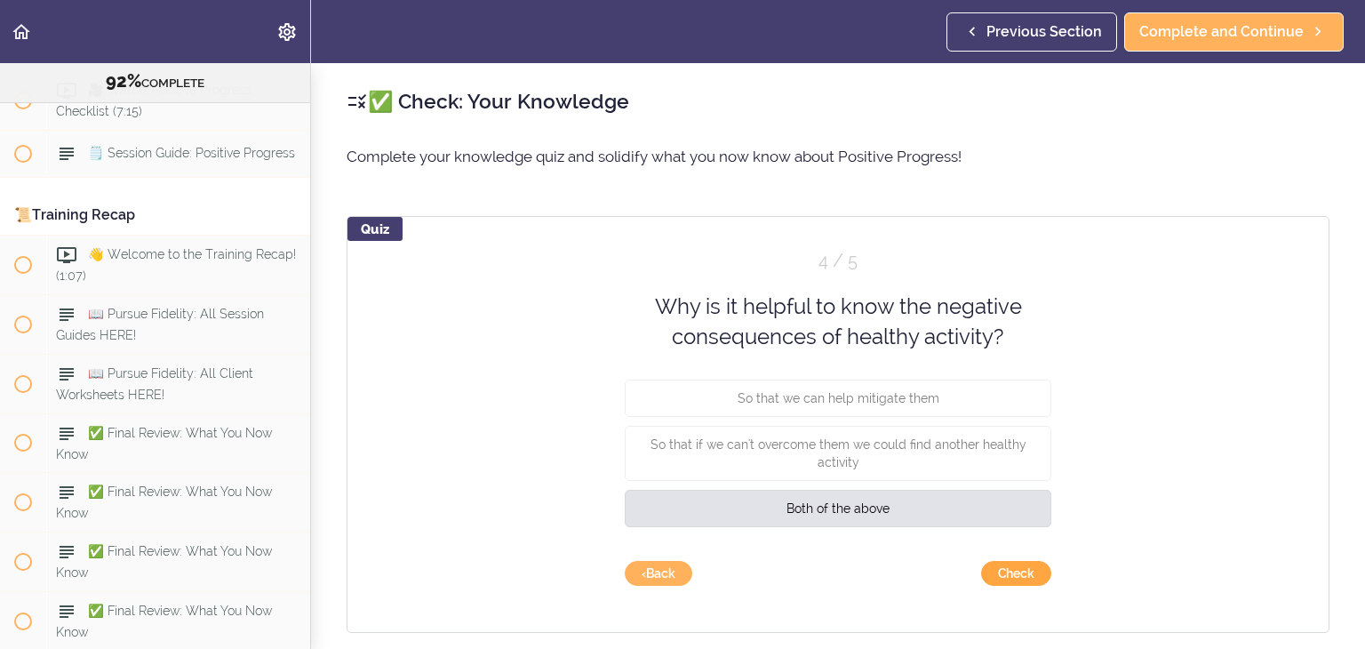
click at [1007, 567] on button "Check" at bounding box center [1016, 573] width 70 height 25
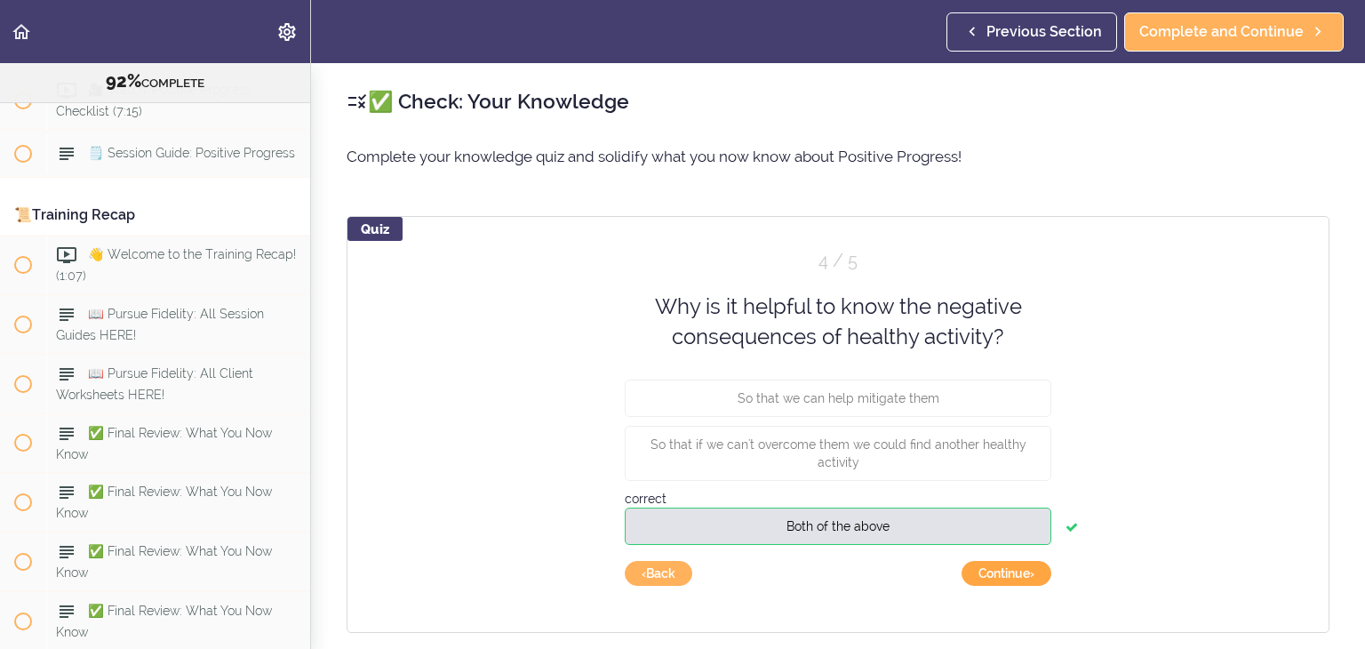
click at [1007, 567] on button "Continue ›" at bounding box center [1007, 573] width 90 height 25
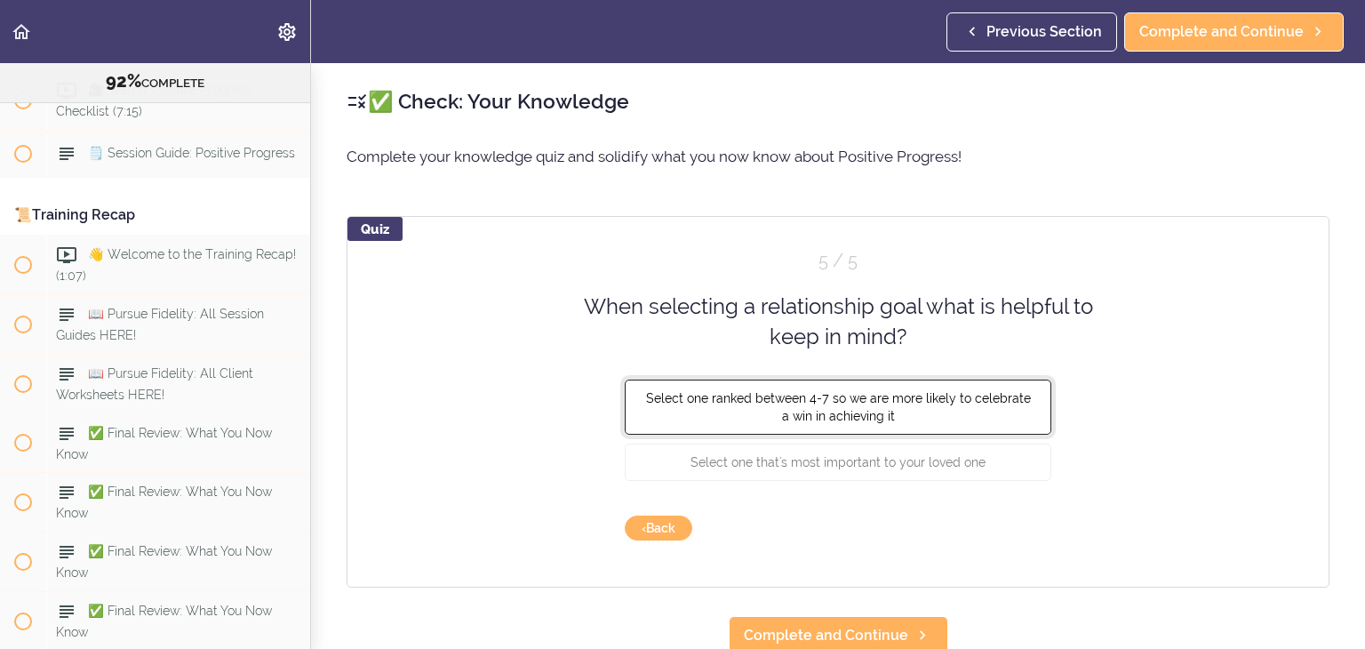
click at [974, 407] on button "Select one ranked between 4-7 so we are more likely to celebrate a win in achie…" at bounding box center [838, 406] width 427 height 55
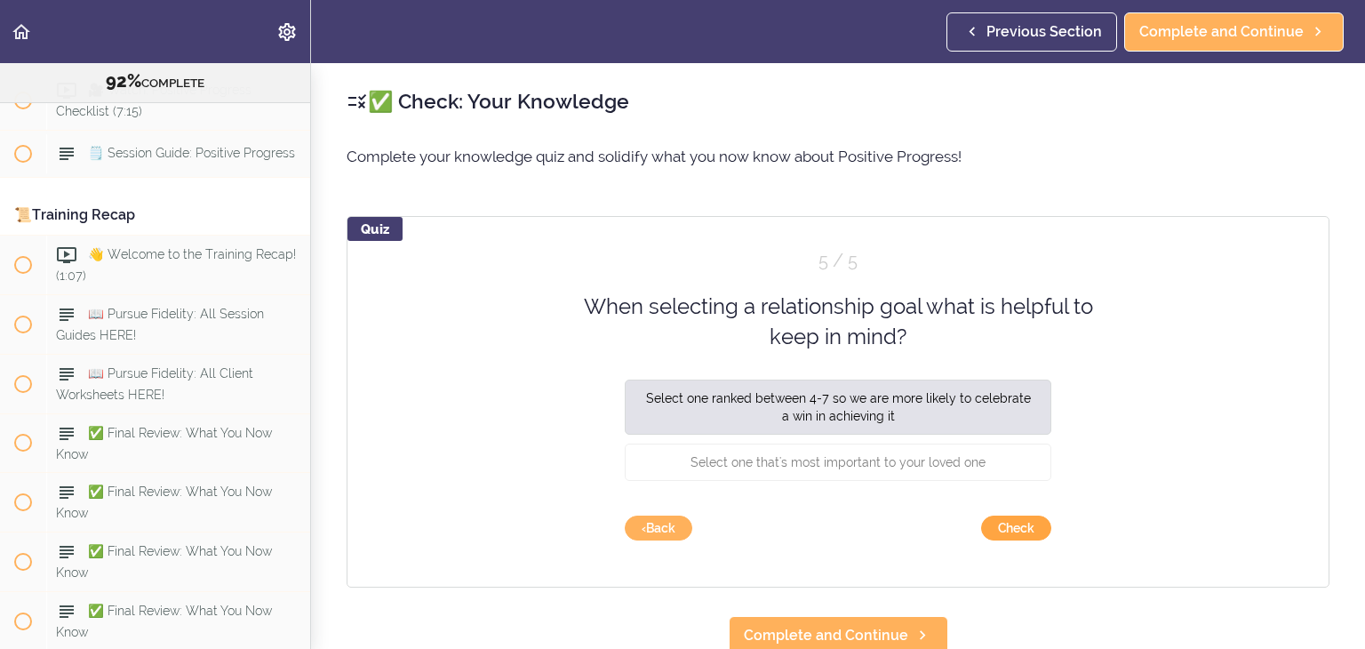
click at [1021, 516] on button "Check" at bounding box center [1016, 528] width 70 height 25
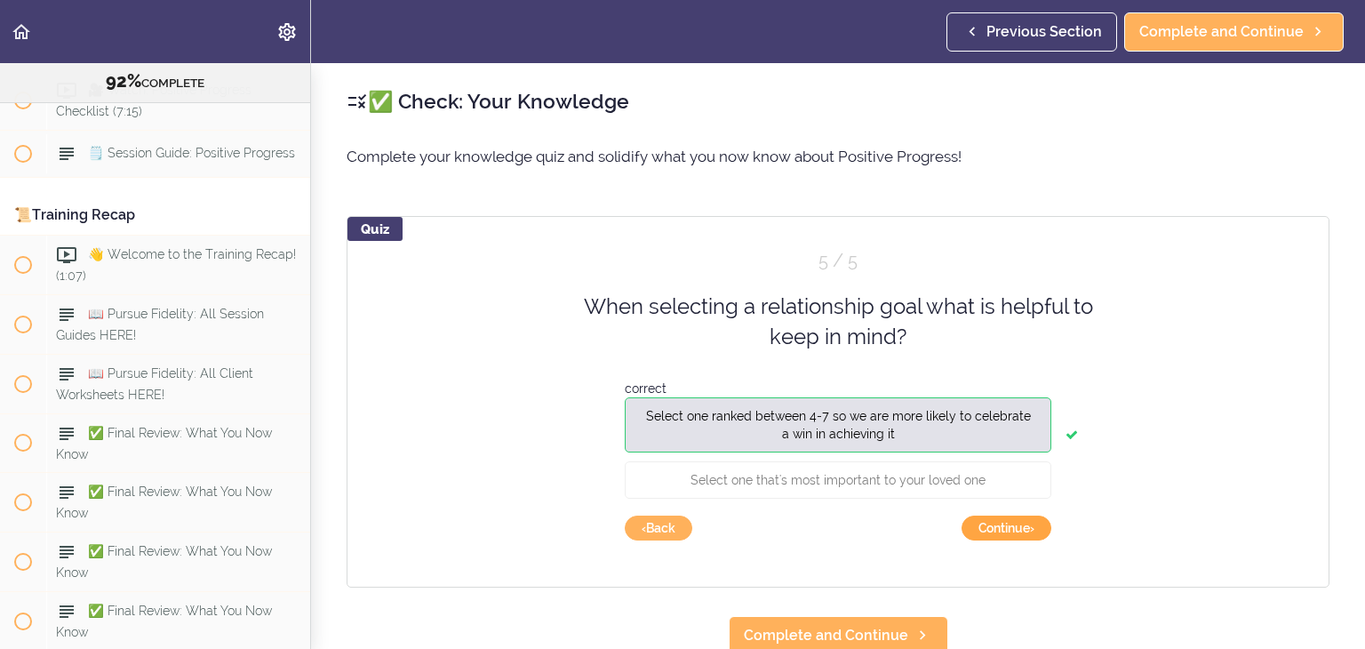
click at [1024, 533] on button "Continue ›" at bounding box center [1007, 528] width 90 height 25
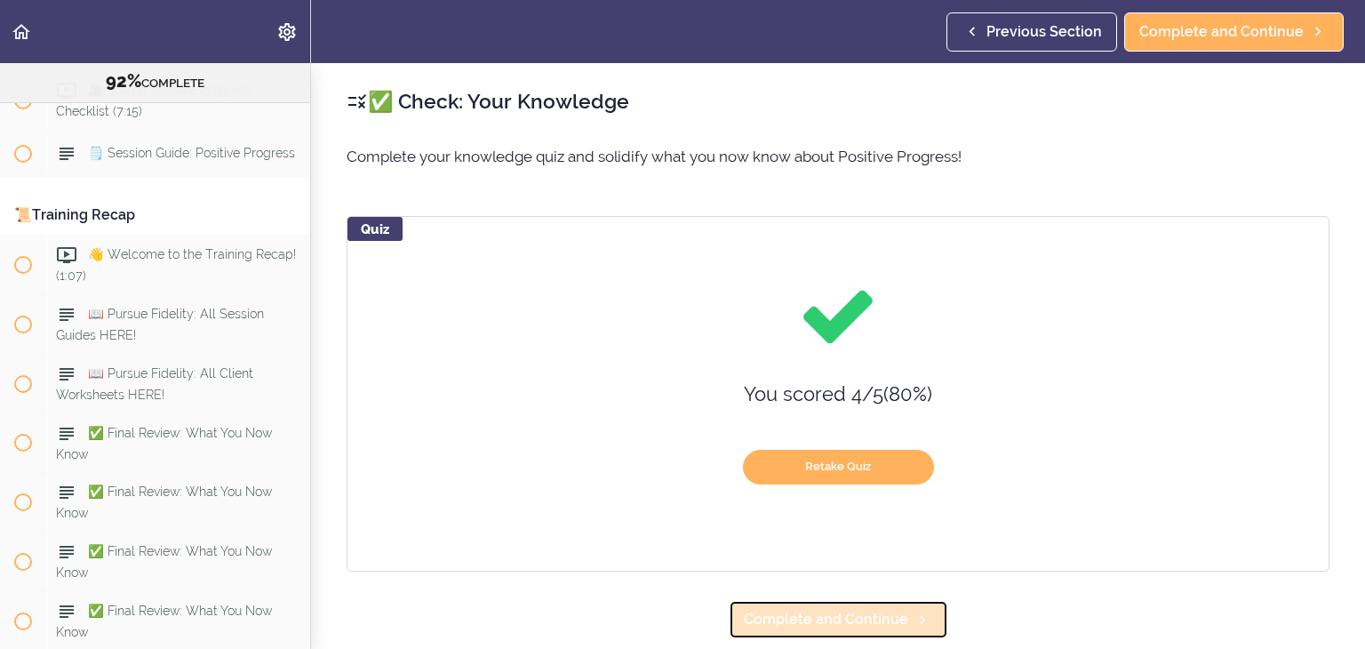
click at [872, 618] on span "Complete and Continue" at bounding box center [826, 619] width 164 height 21
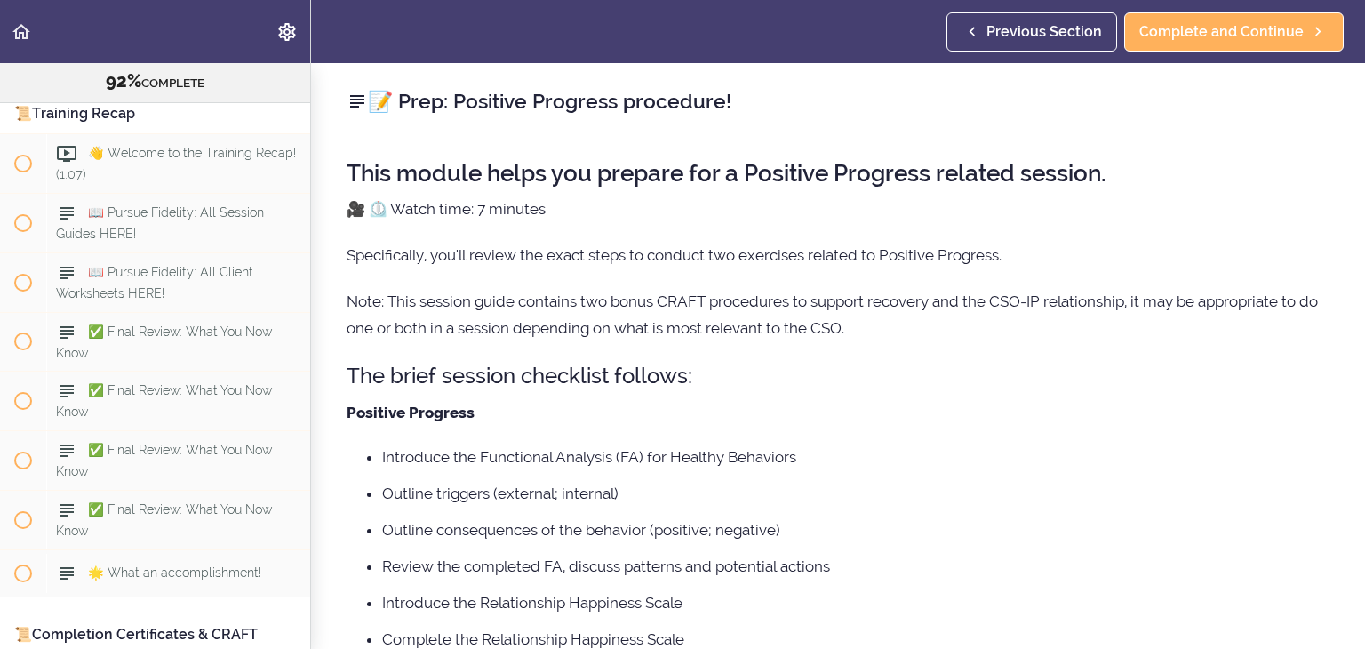
scroll to position [11420, 0]
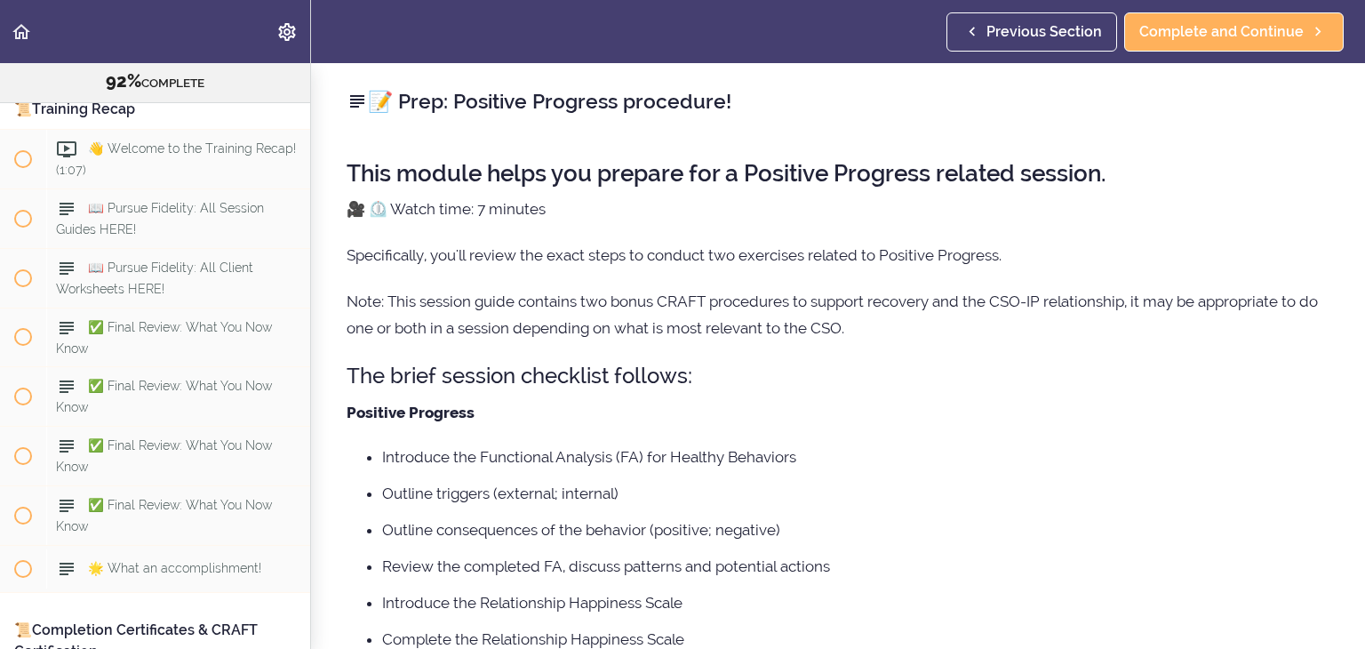
click at [960, 406] on p "Positive Progress" at bounding box center [838, 412] width 983 height 27
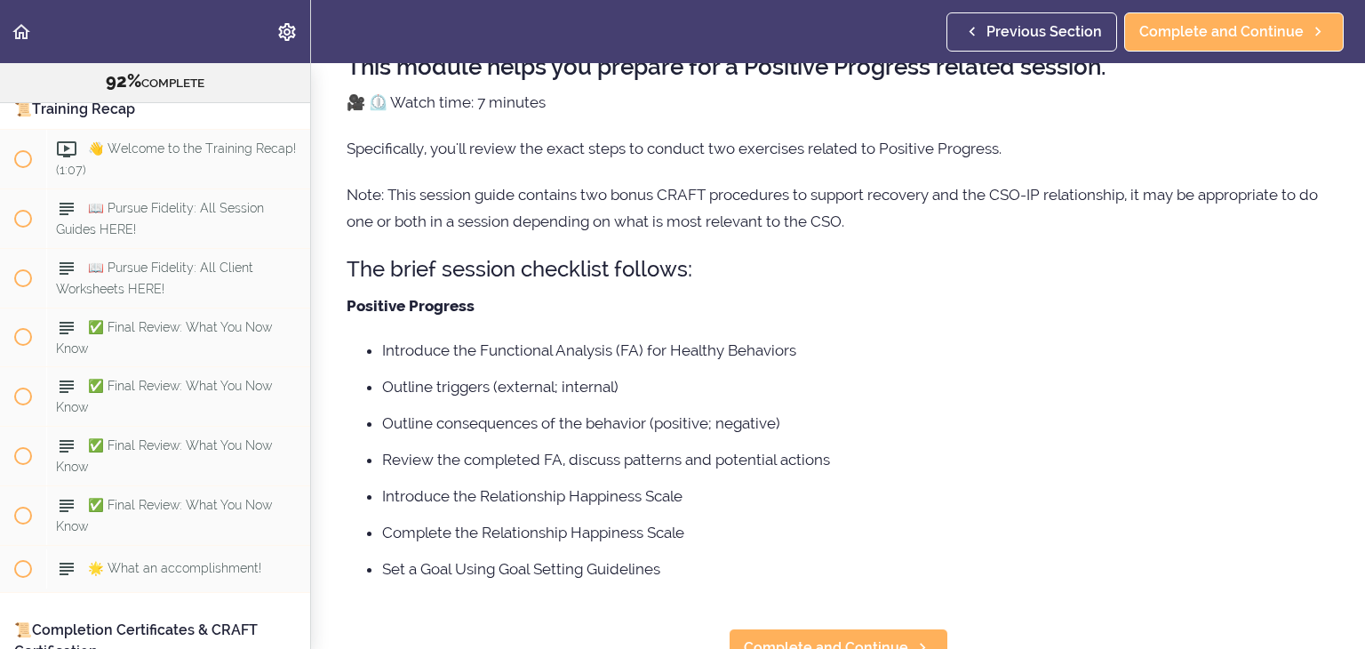
scroll to position [139, 0]
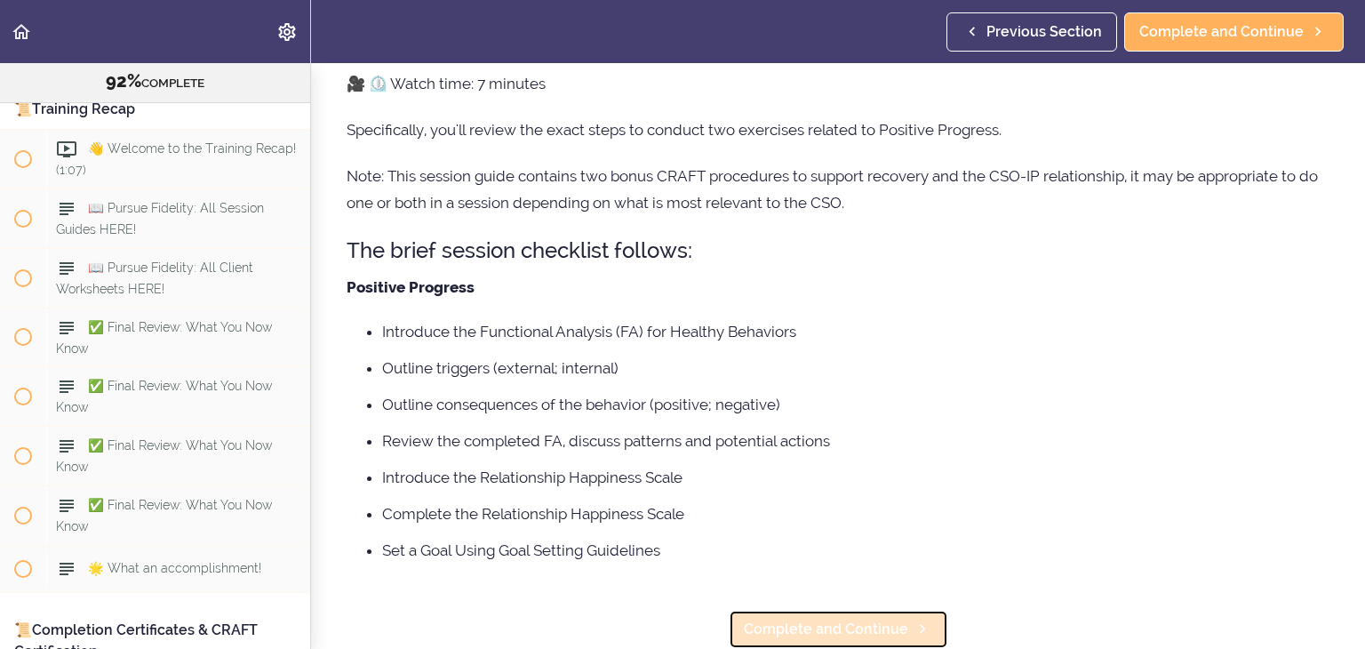
click at [900, 634] on link "Complete and Continue" at bounding box center [839, 629] width 220 height 39
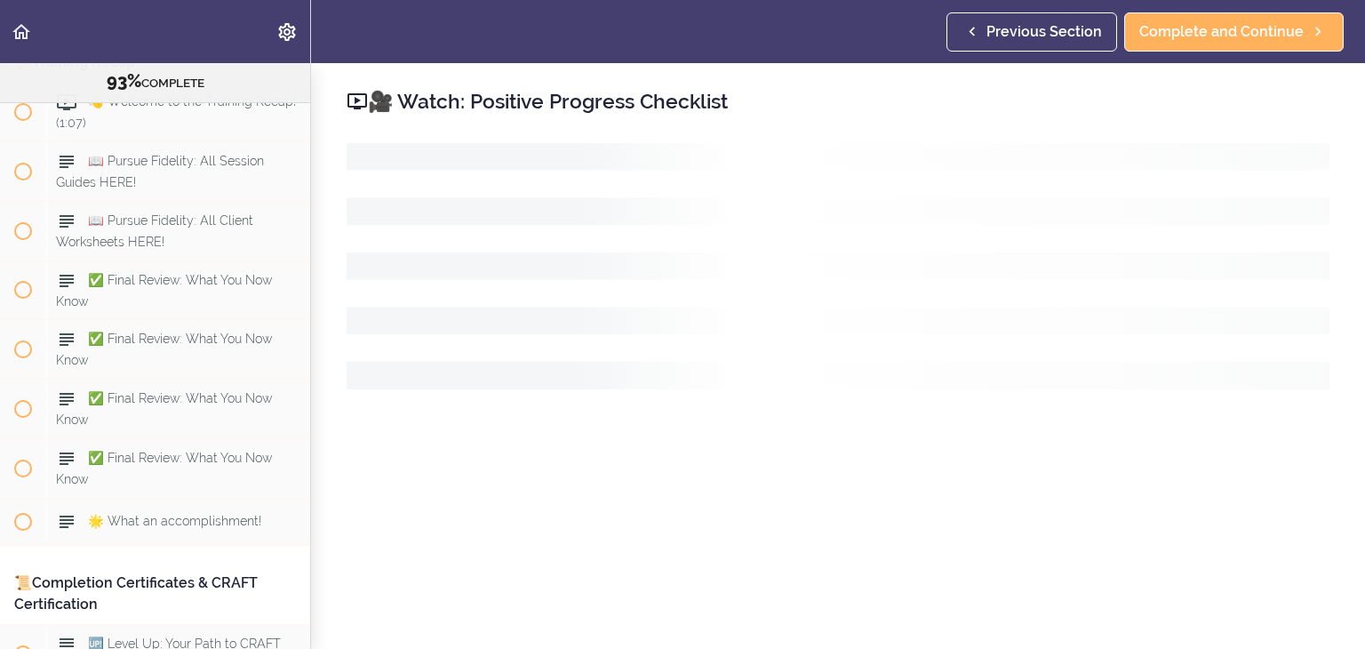
scroll to position [11480, 0]
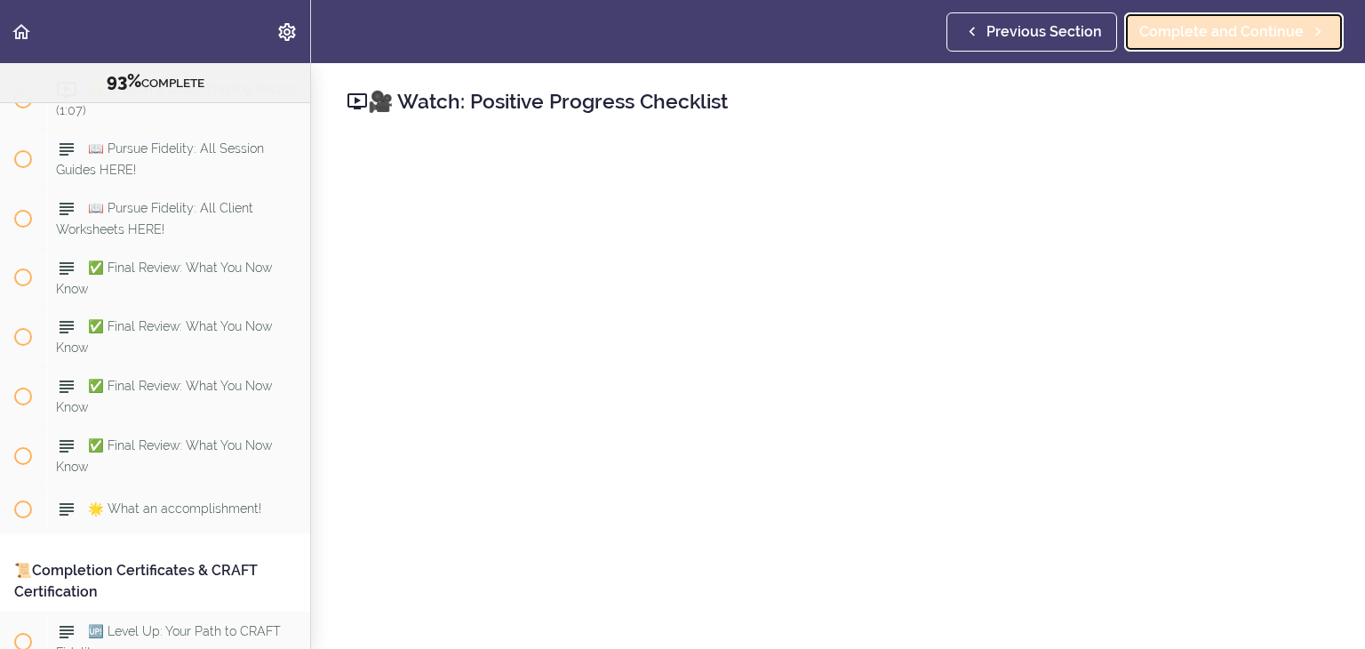
click at [1220, 24] on span "Complete and Continue" at bounding box center [1222, 31] width 164 height 21
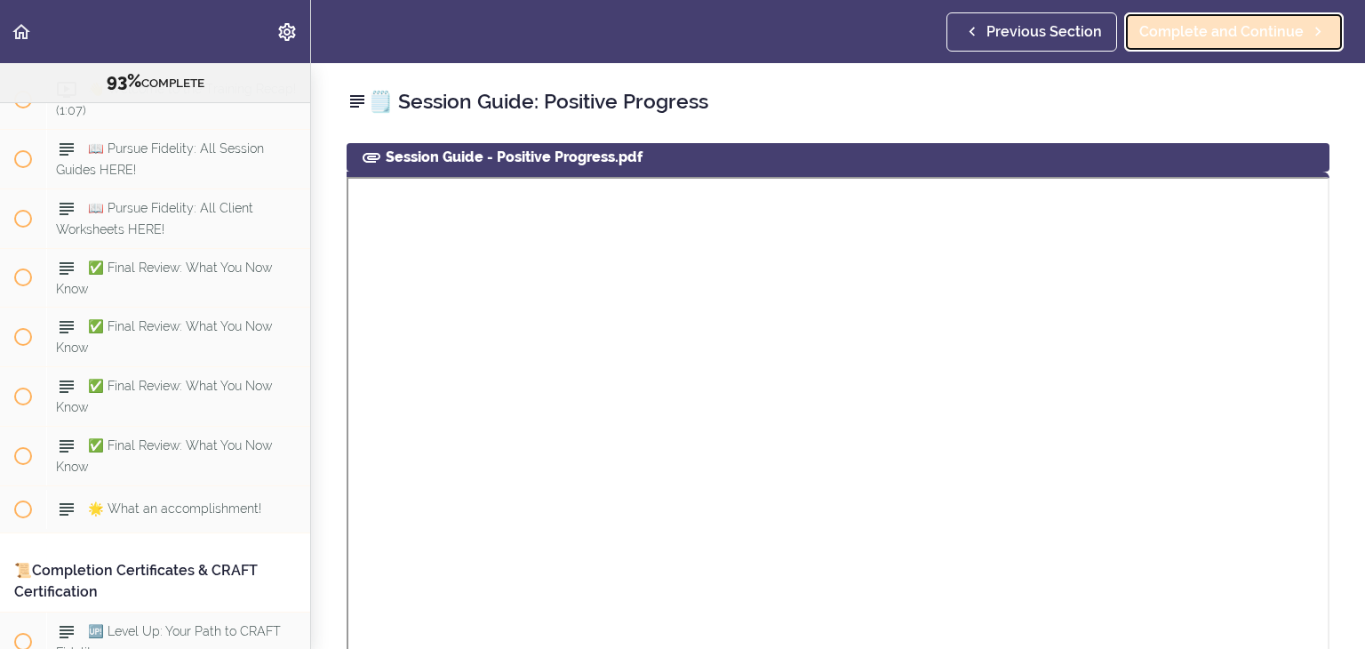
scroll to position [11538, 0]
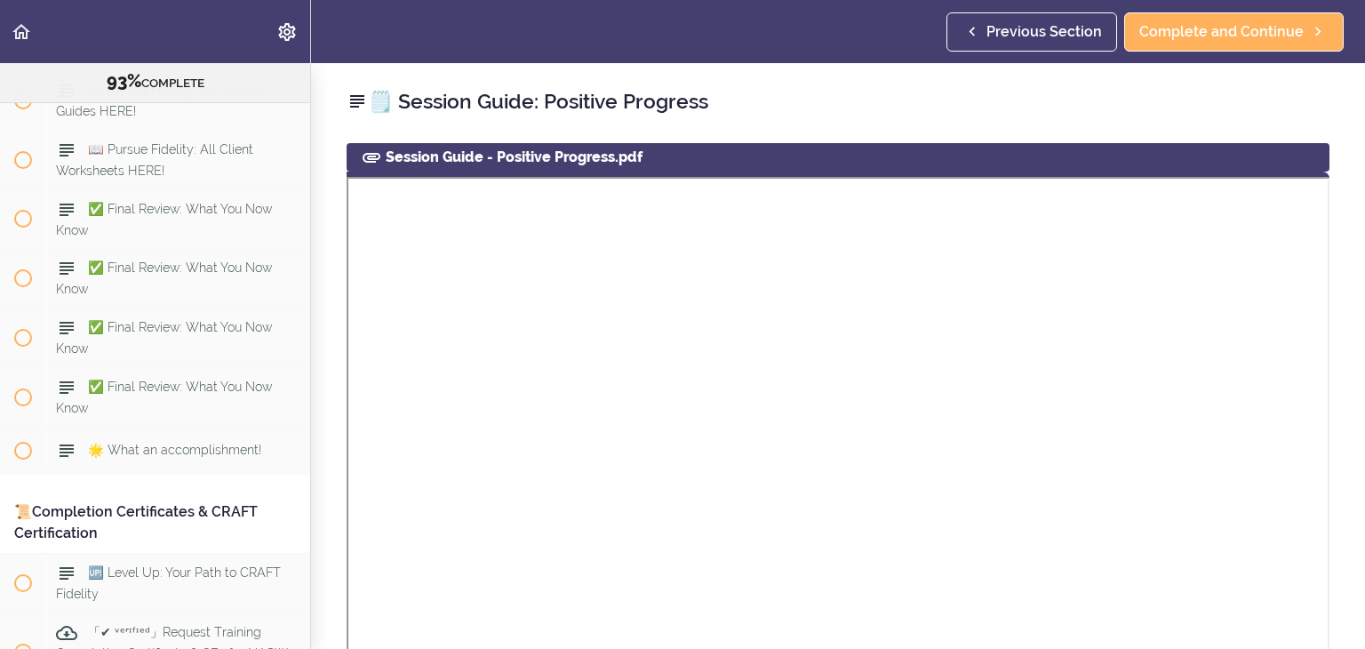
drag, startPoint x: 1326, startPoint y: 194, endPoint x: 1348, endPoint y: 269, distance: 78.5
click at [1348, 269] on div "🗒️ Session Guide: Positive Progress Session Guide - Positive Progress.pdf Downl…" at bounding box center [838, 356] width 1054 height 586
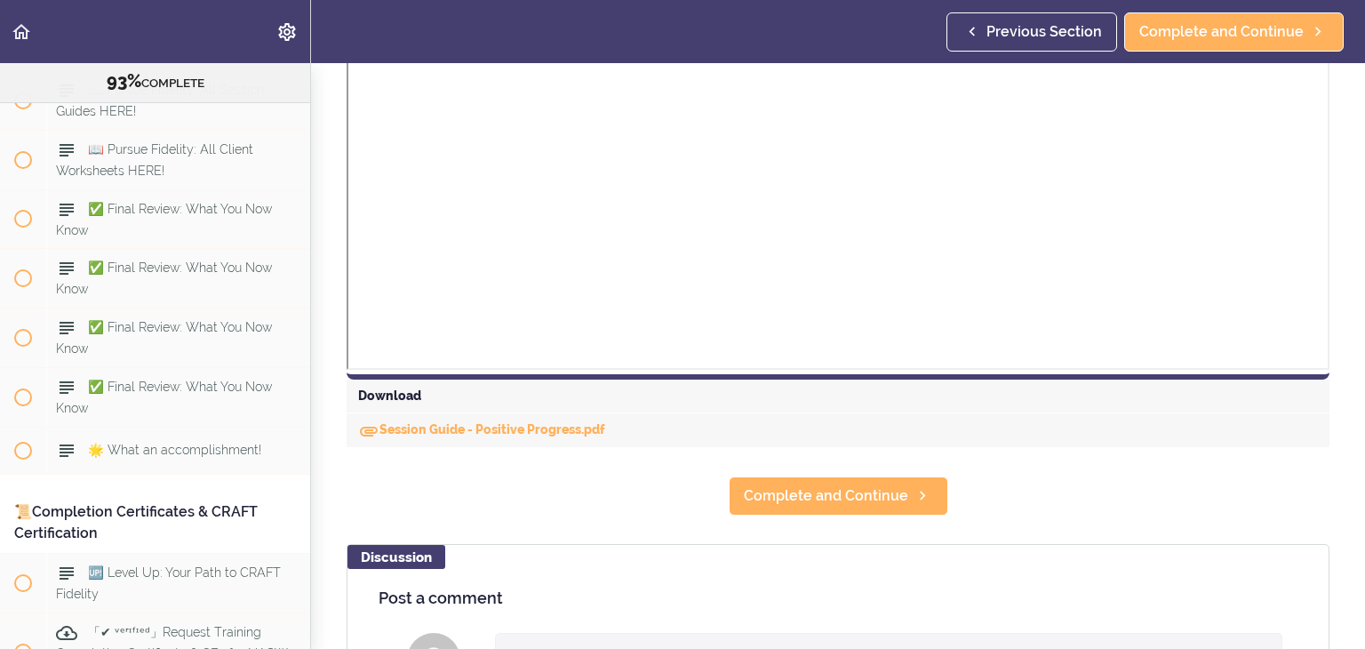
scroll to position [604, 0]
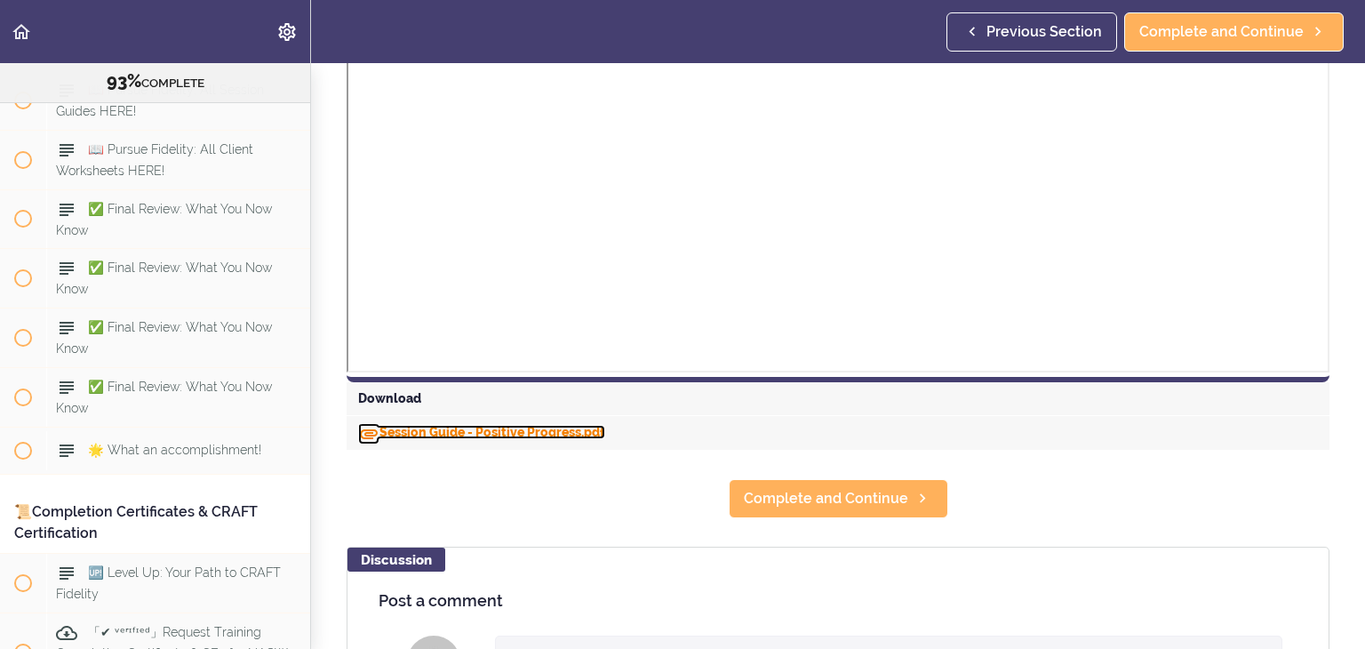
click at [508, 435] on link "Session Guide - Positive Progress.pdf" at bounding box center [481, 432] width 247 height 14
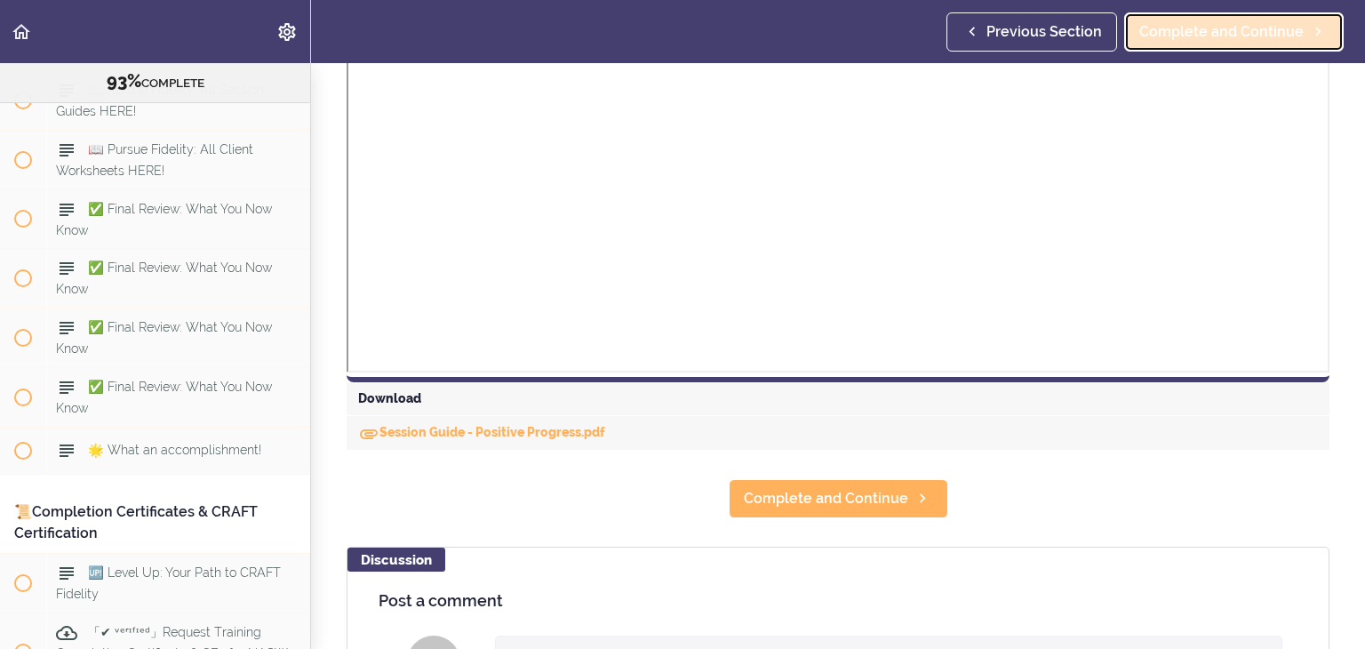
click at [1239, 26] on span "Complete and Continue" at bounding box center [1222, 31] width 164 height 21
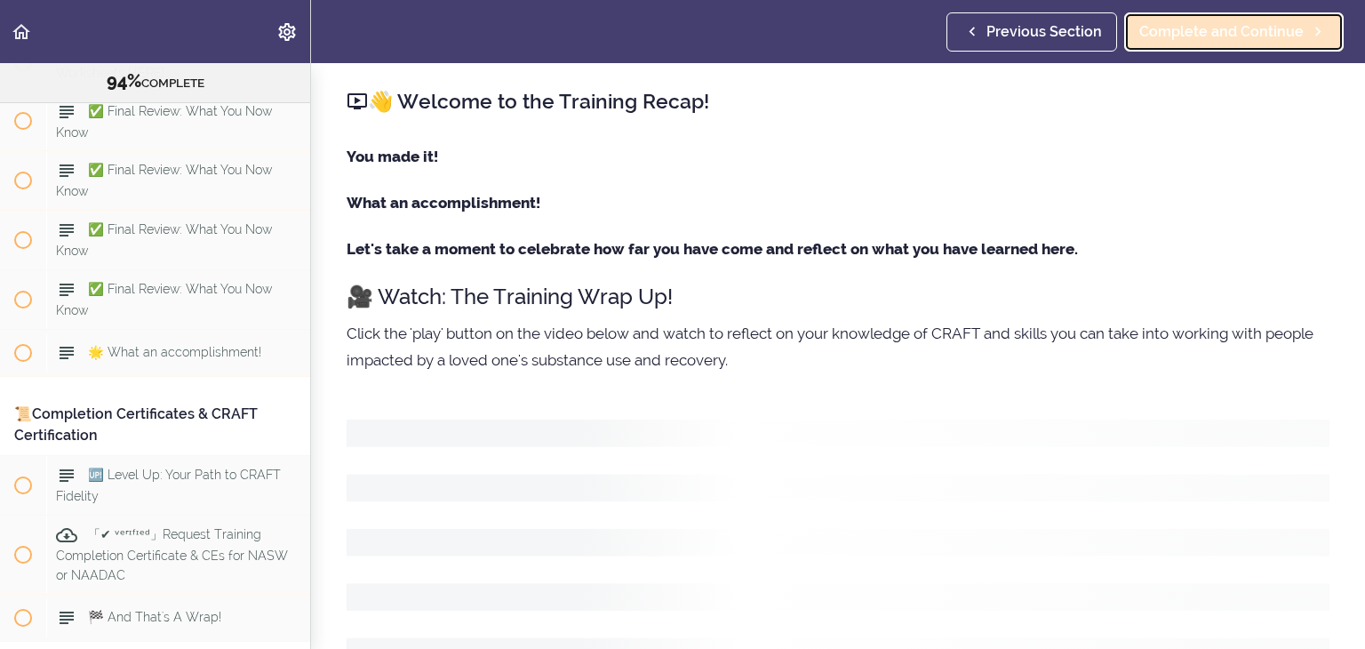
scroll to position [11656, 0]
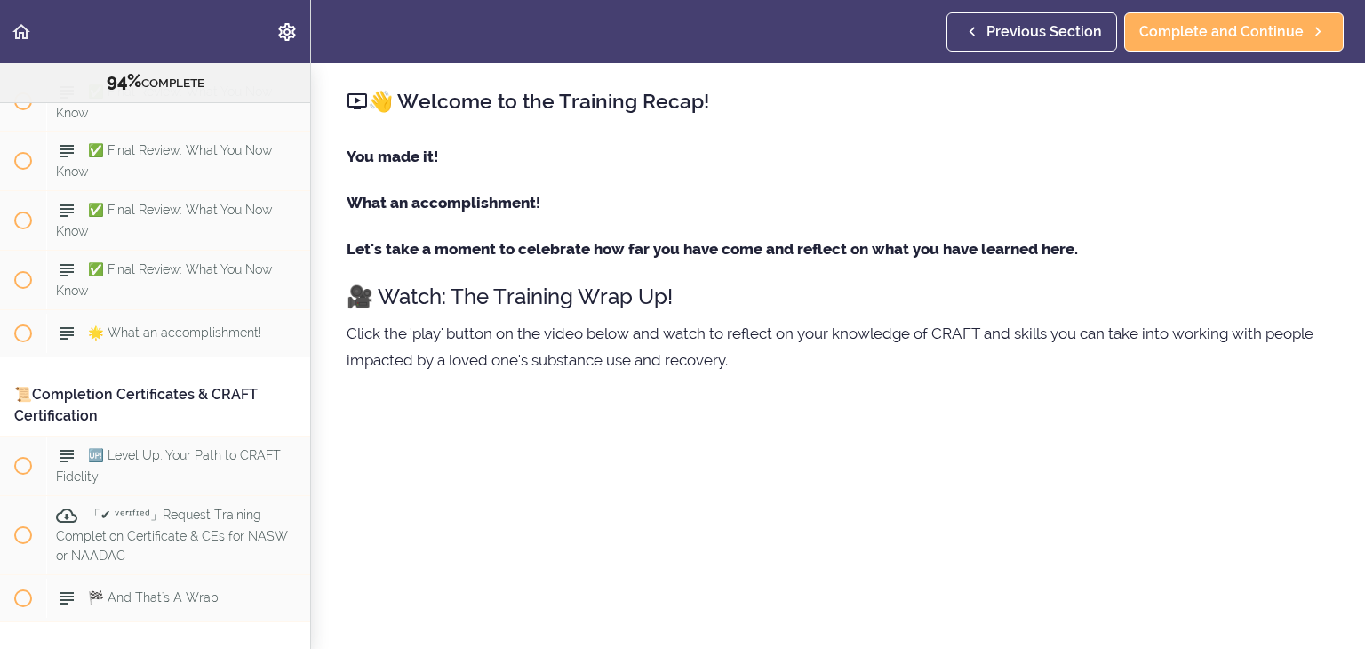
click at [804, 312] on div "You made it! What an accomplishment! Let's take a moment to celebrate how far y…" at bounding box center [838, 268] width 983 height 250
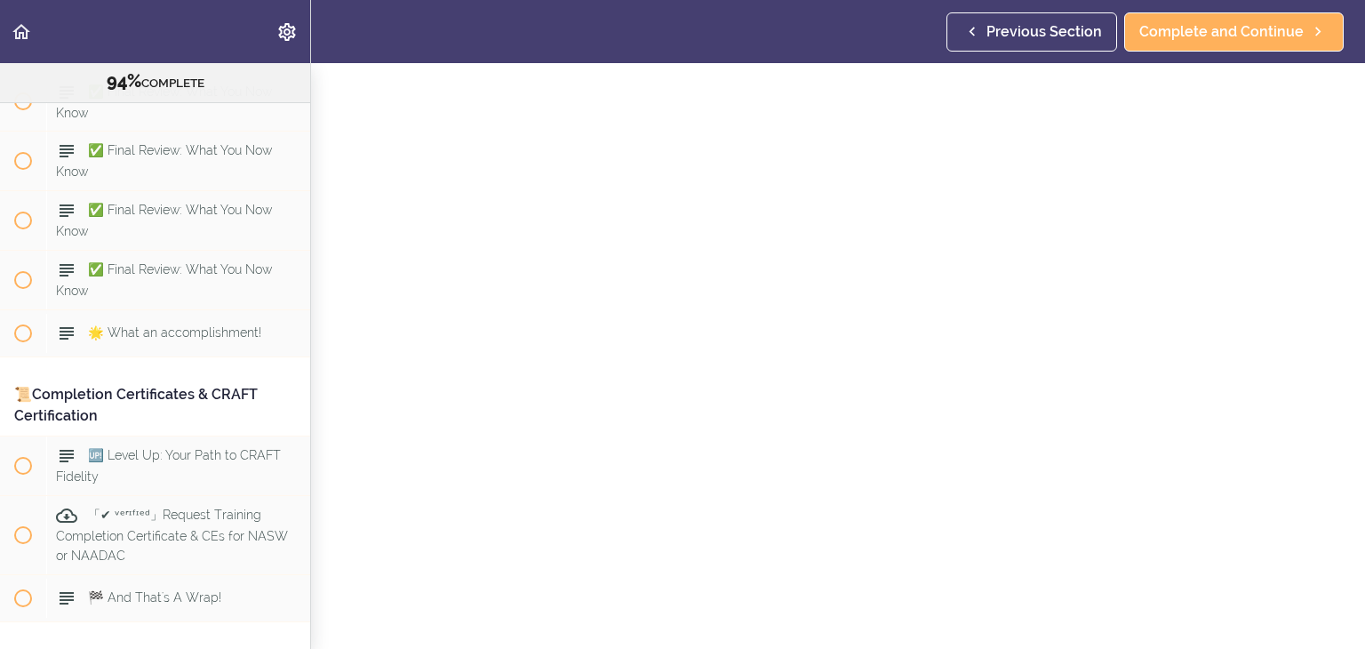
scroll to position [356, 0]
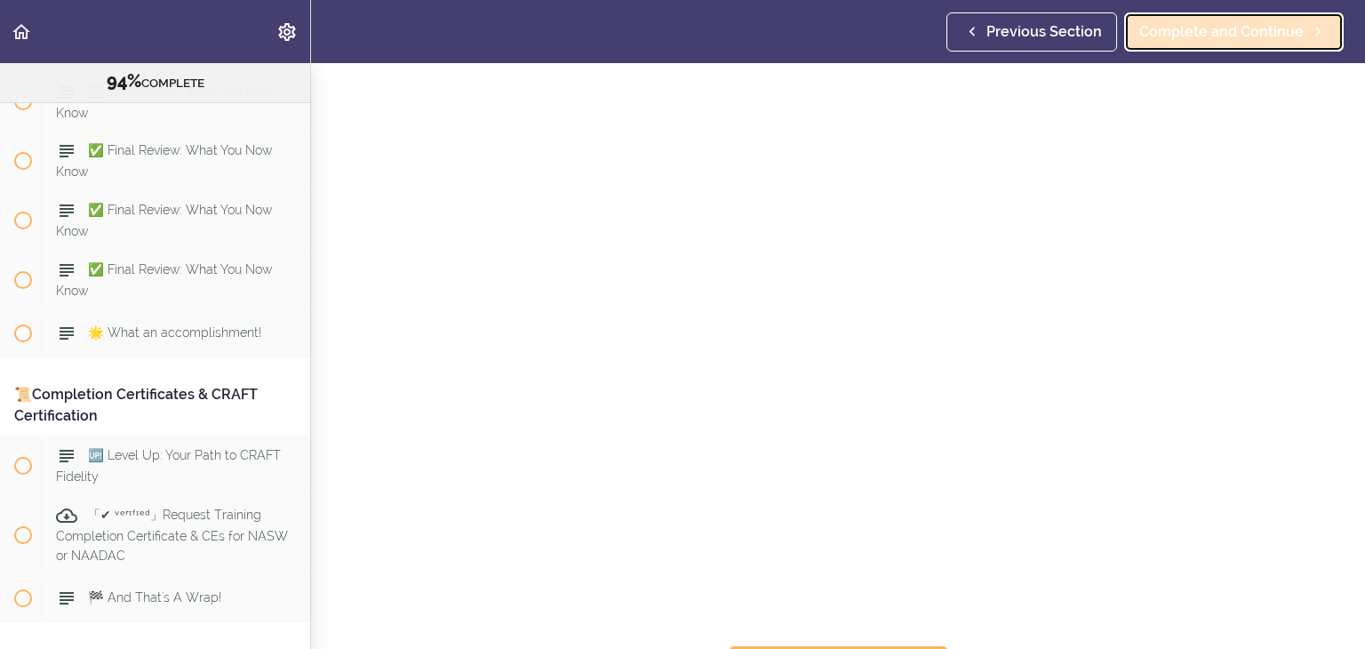
click at [1237, 43] on link "Complete and Continue" at bounding box center [1234, 31] width 220 height 39
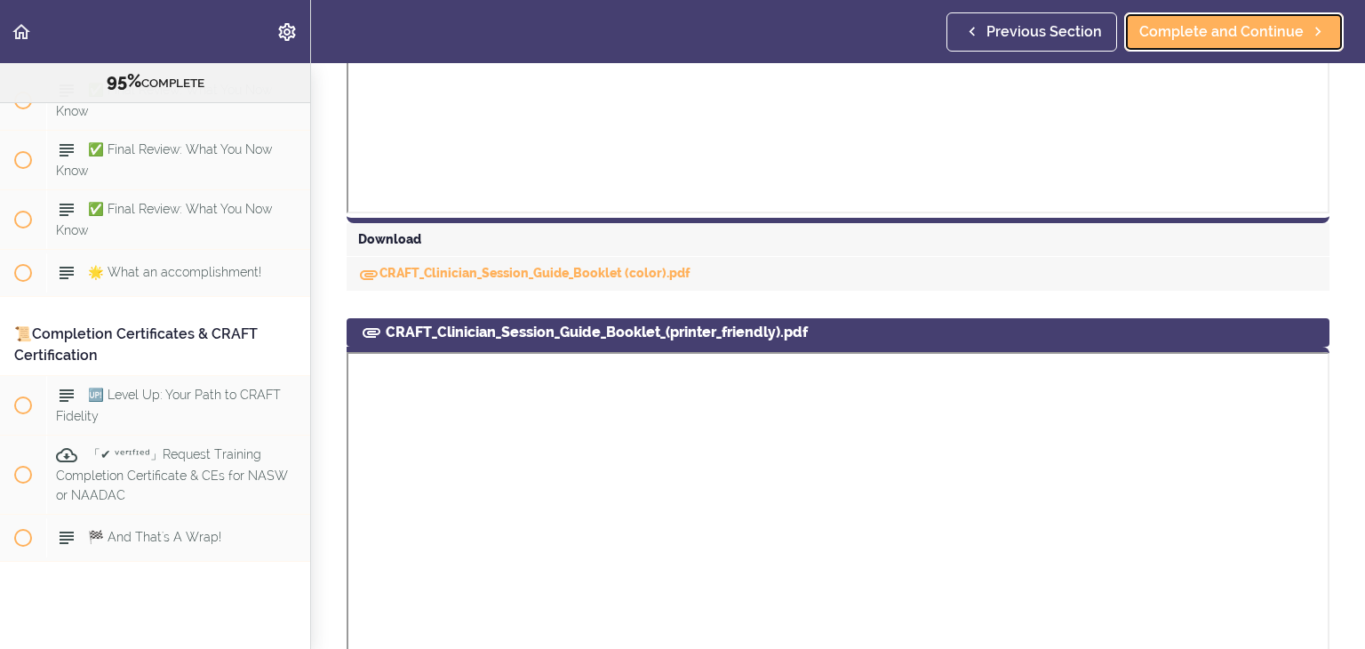
scroll to position [978, 0]
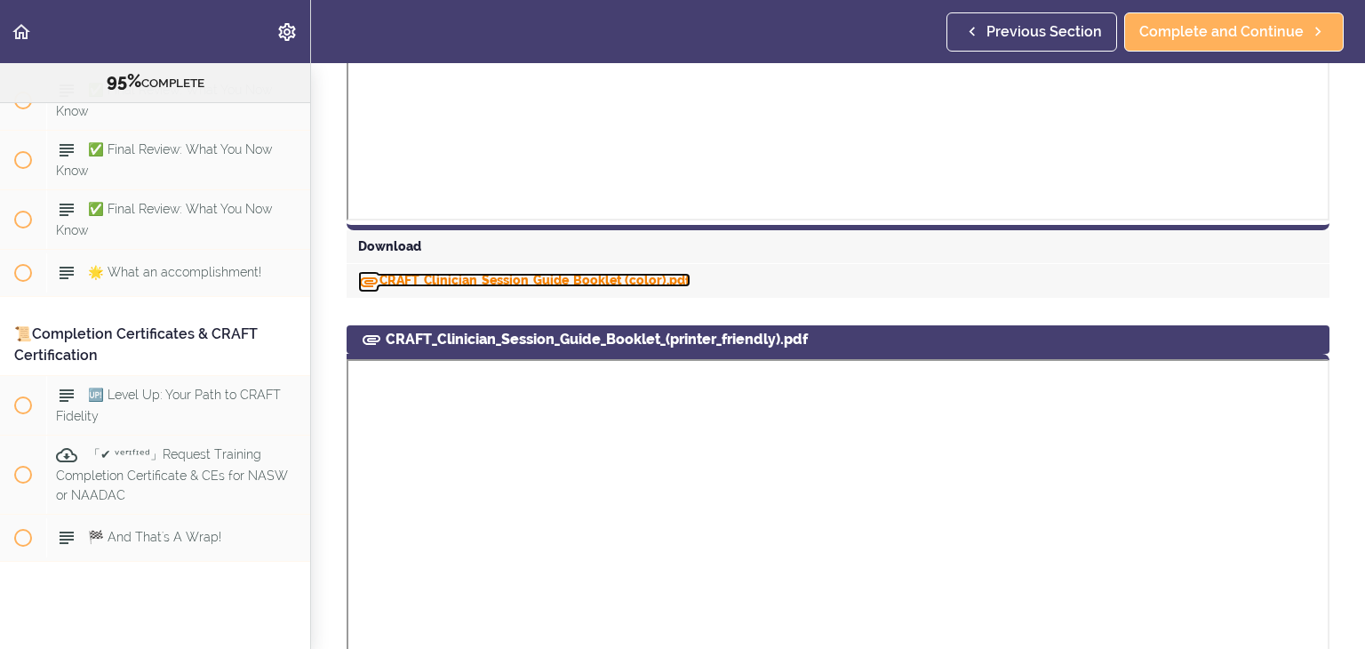
click at [629, 277] on link "CRAFT_Clinician_Session_Guide_Booklet (color).pdf" at bounding box center [524, 280] width 332 height 14
click at [1351, 307] on section "Online Program: CRAFT Training for Professionals (Trainer-Led) 95% COMPLETE 📜In…" at bounding box center [682, 356] width 1365 height 586
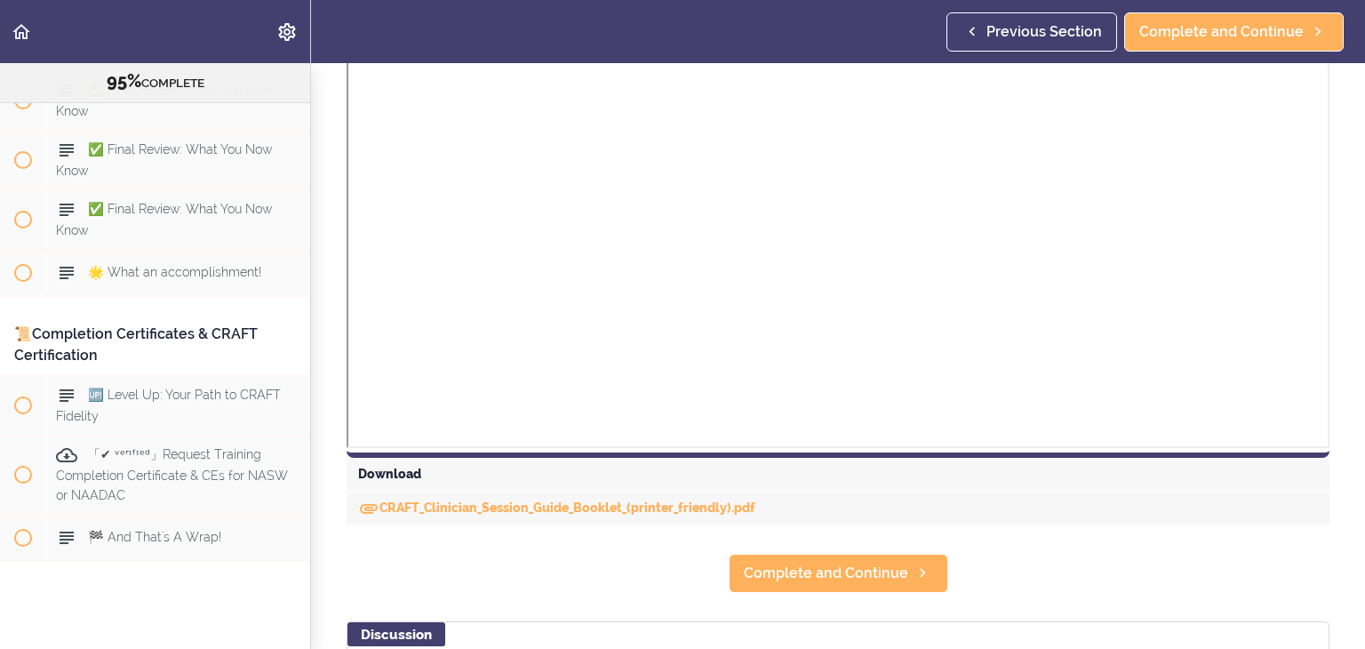
scroll to position [1685, 0]
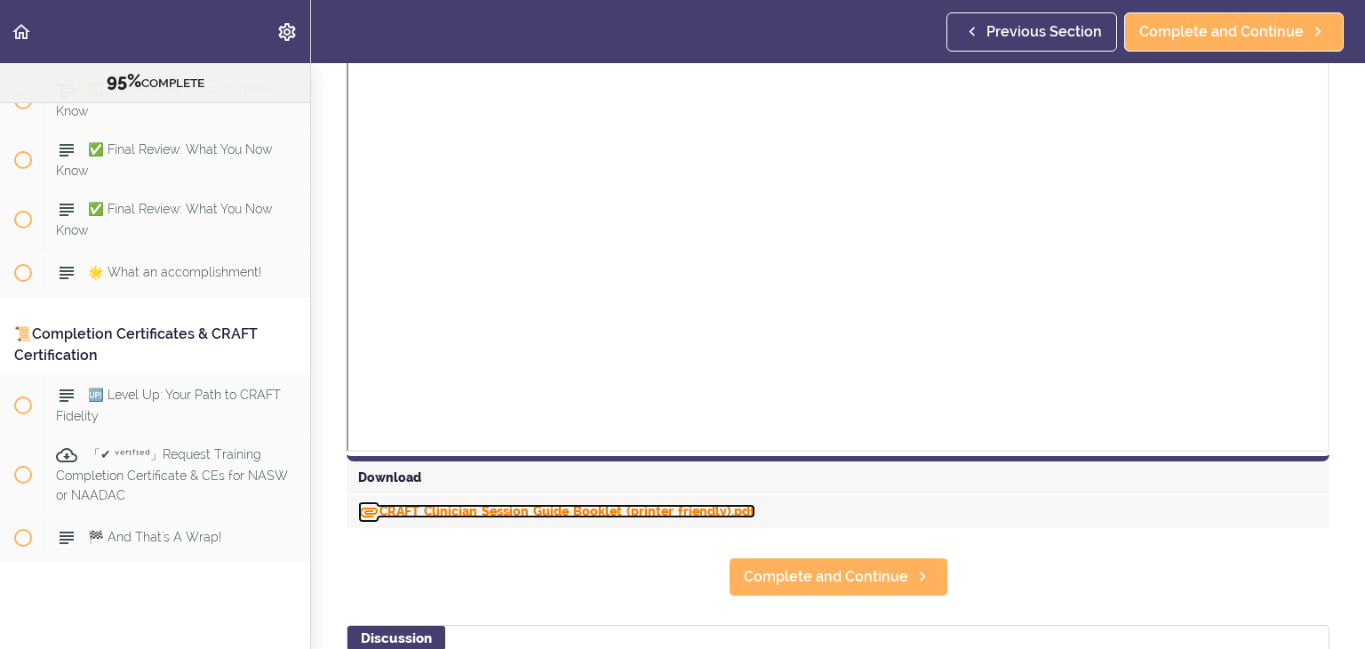
click at [683, 513] on link "CRAFT_Clinician_Session_Guide_Booklet_(printer_friendly).pdf" at bounding box center [556, 511] width 397 height 14
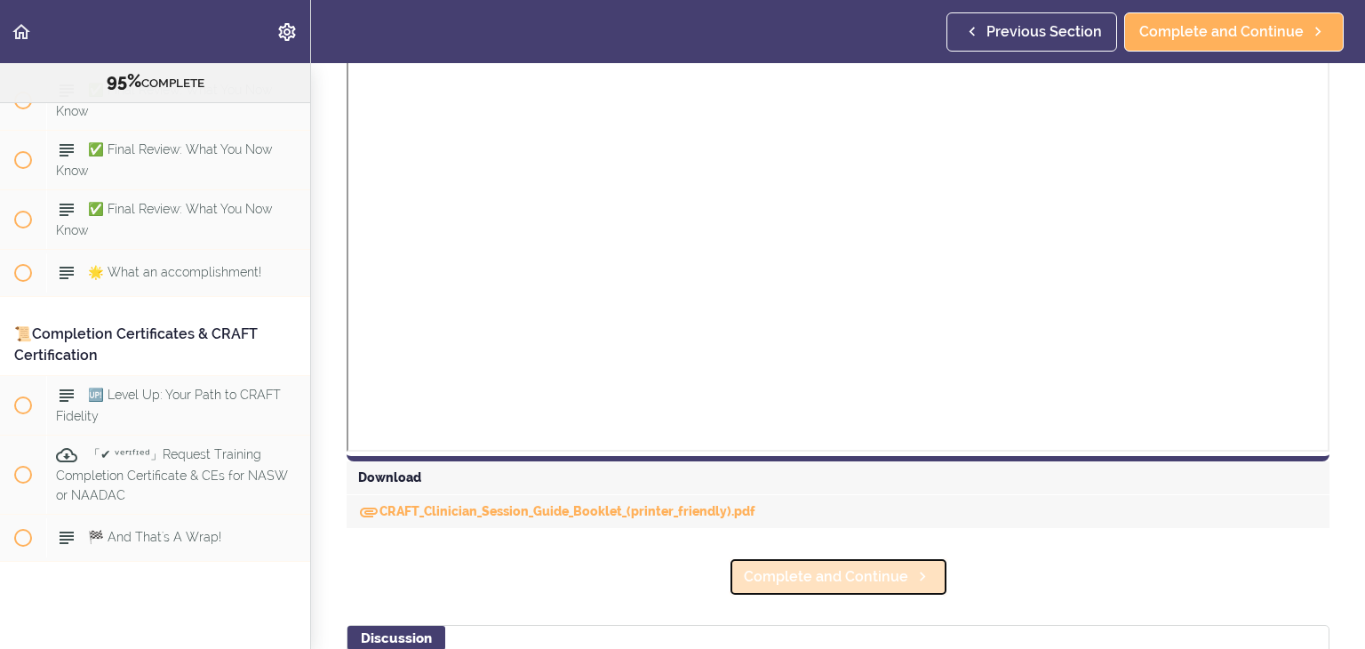
click at [836, 582] on span "Complete and Continue" at bounding box center [826, 576] width 164 height 21
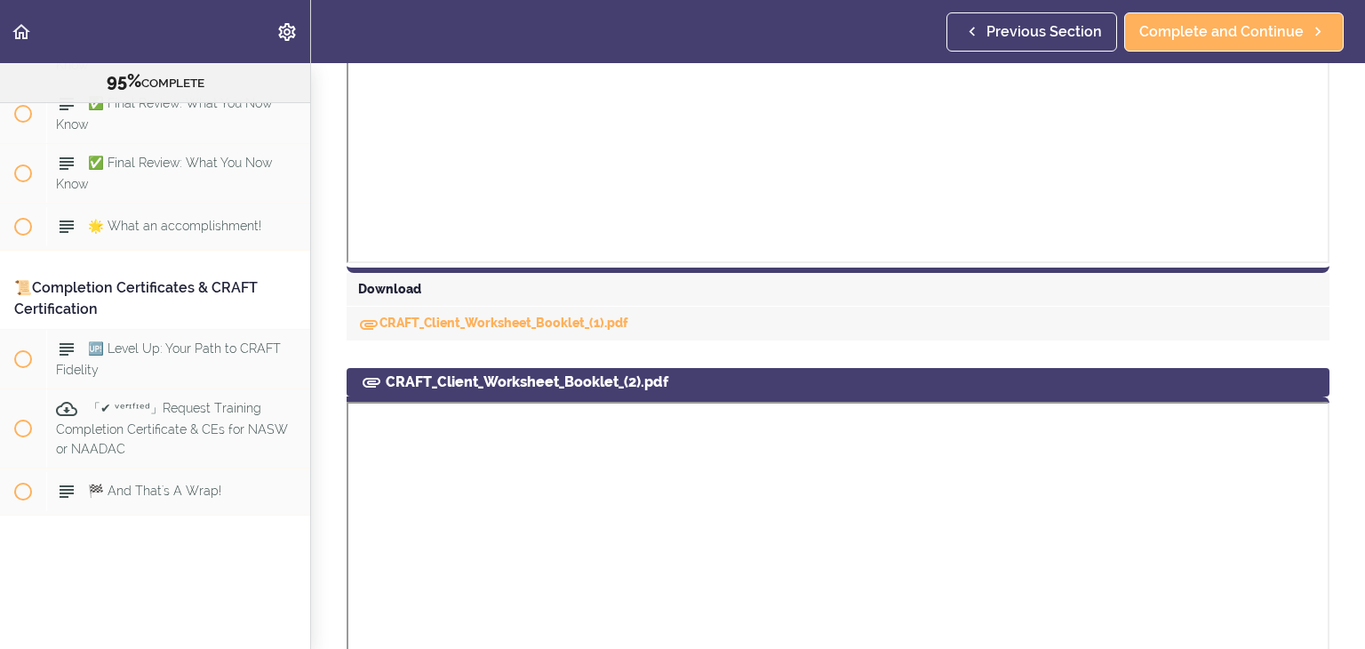
scroll to position [867, 0]
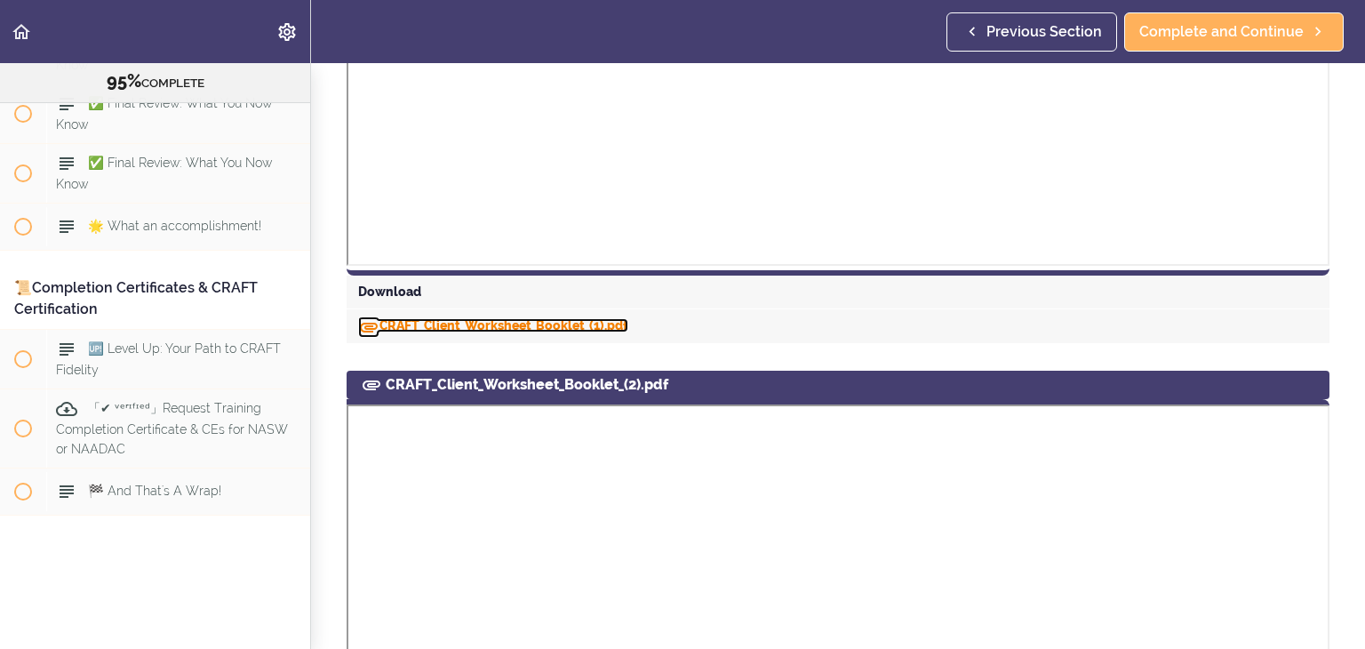
click at [576, 325] on link "CRAFT_Client_Worksheet_Booklet_(1).pdf" at bounding box center [493, 325] width 270 height 14
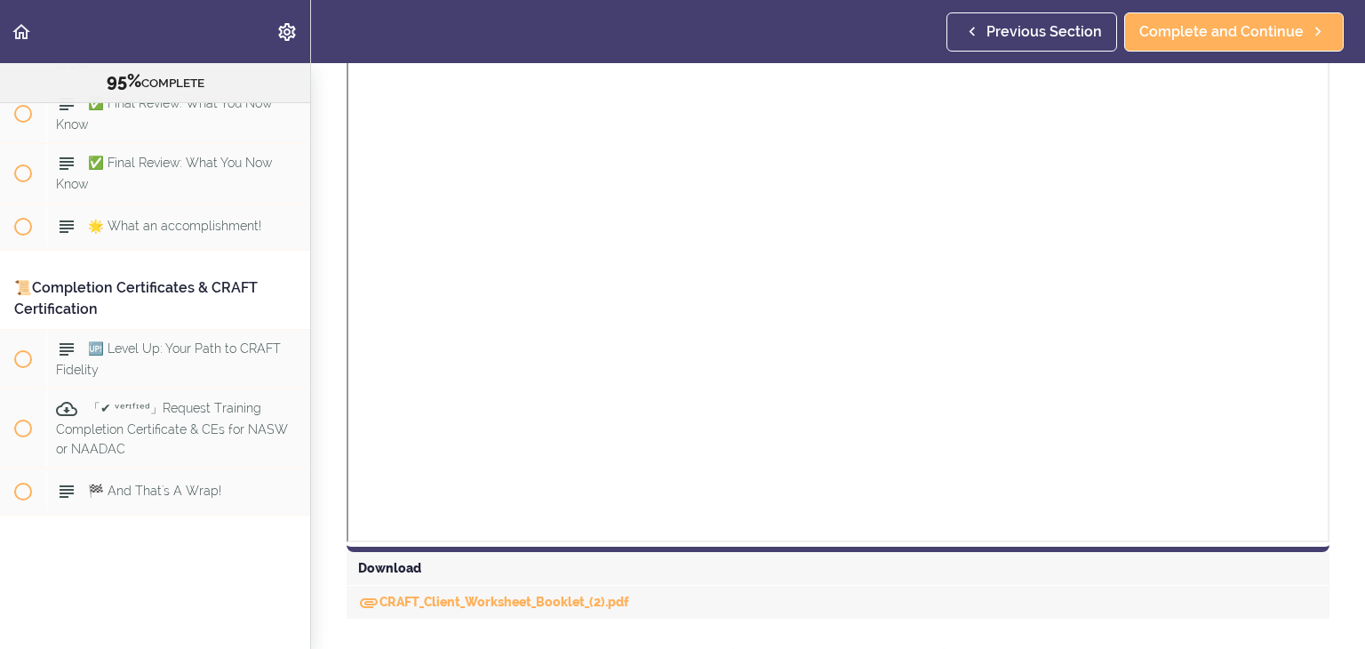
scroll to position [1569, 0]
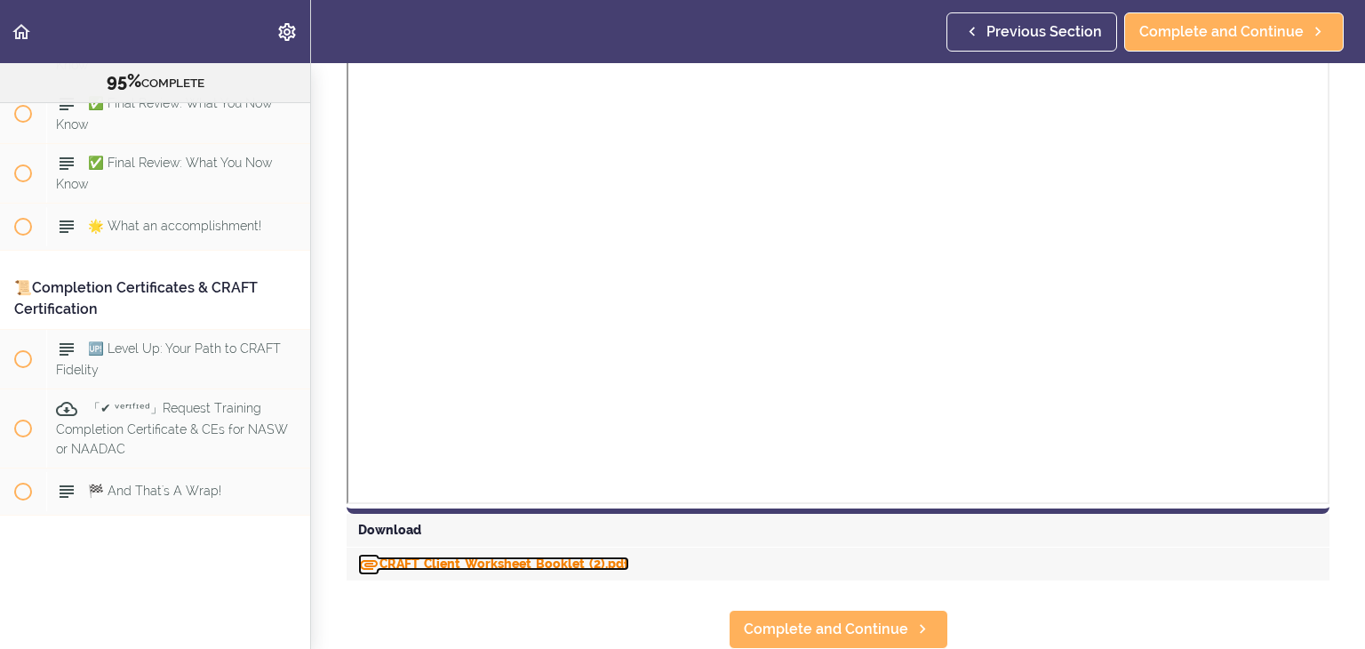
click at [582, 561] on link "CRAFT_Client_Worksheet_Booklet_(2).pdf" at bounding box center [493, 563] width 271 height 14
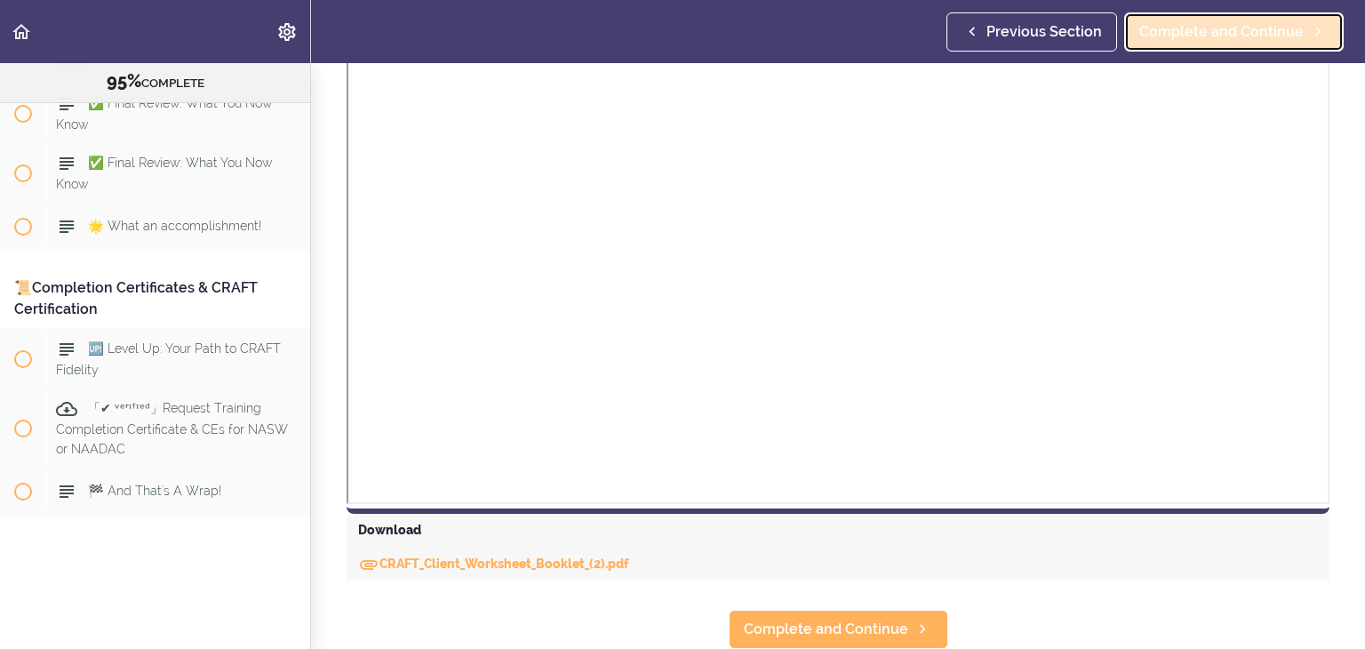
click at [1228, 26] on span "Complete and Continue" at bounding box center [1222, 31] width 164 height 21
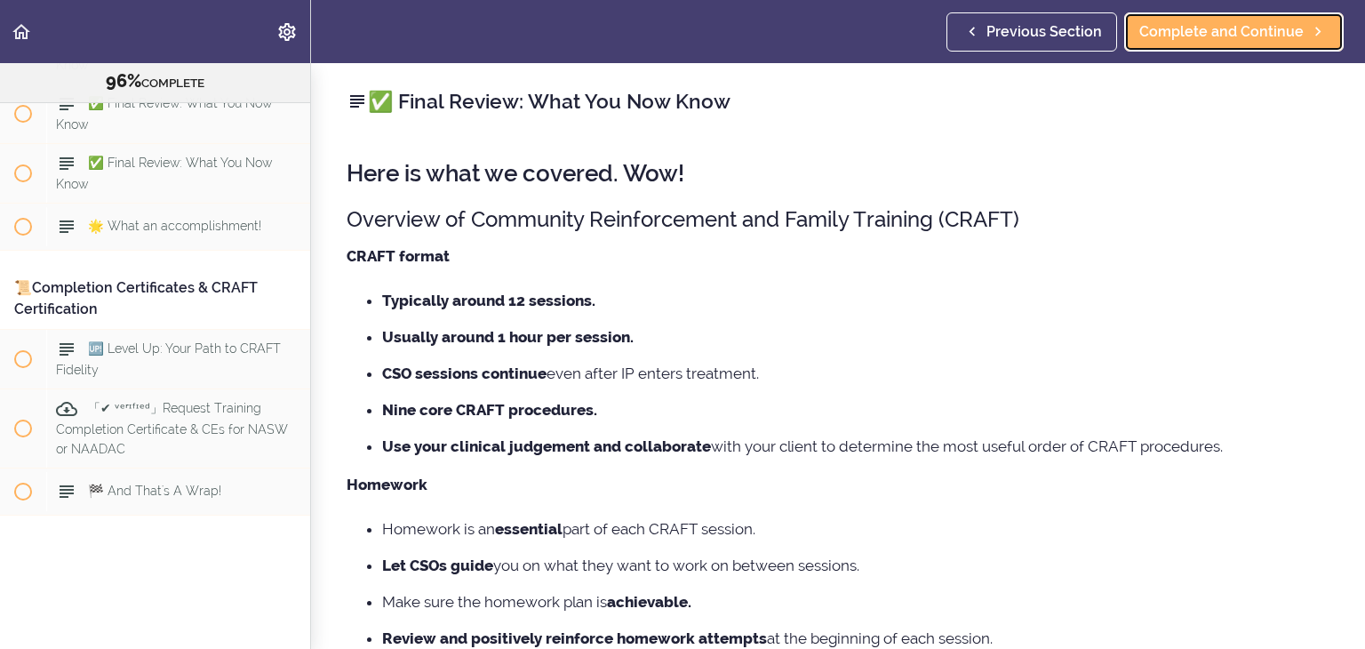
scroll to position [11835, 0]
click at [875, 359] on ul "Typically around 12 sessions. Usually around 1 hour per session. CSO sessions c…" at bounding box center [838, 373] width 983 height 169
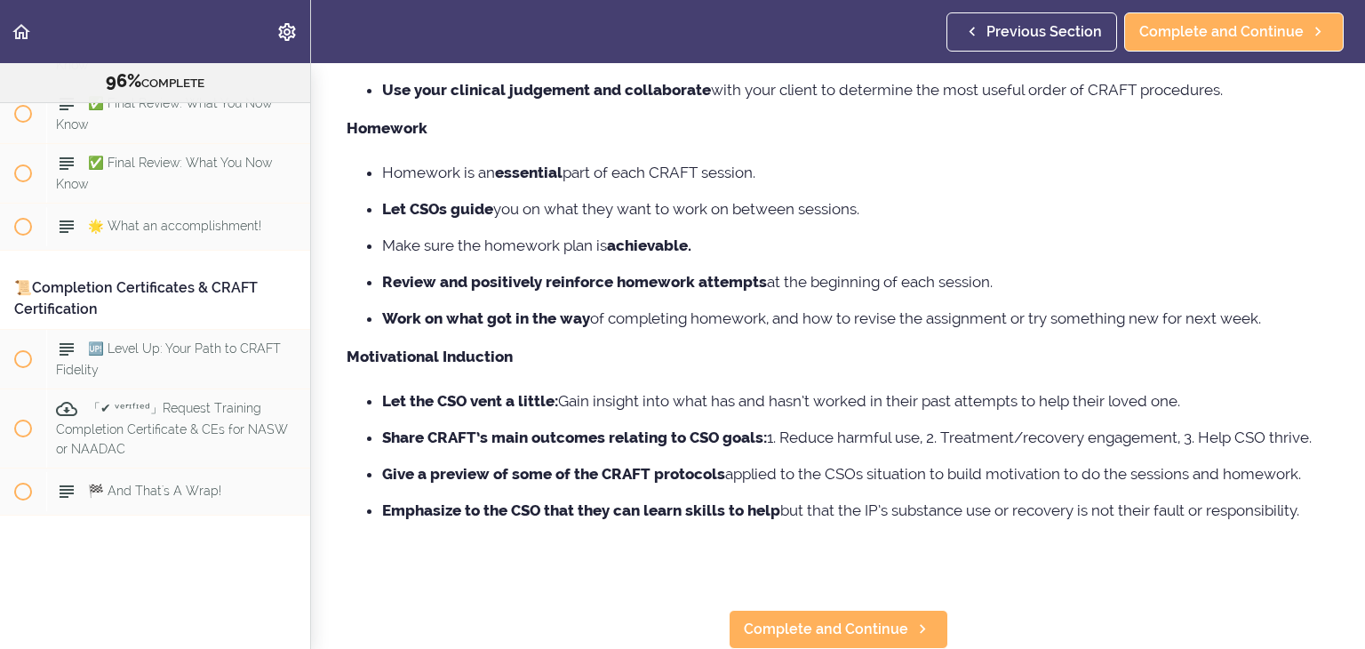
scroll to position [392, 0]
click at [760, 343] on p "Motivational Induction" at bounding box center [838, 356] width 983 height 27
click at [822, 619] on span "Complete and Continue" at bounding box center [826, 629] width 164 height 21
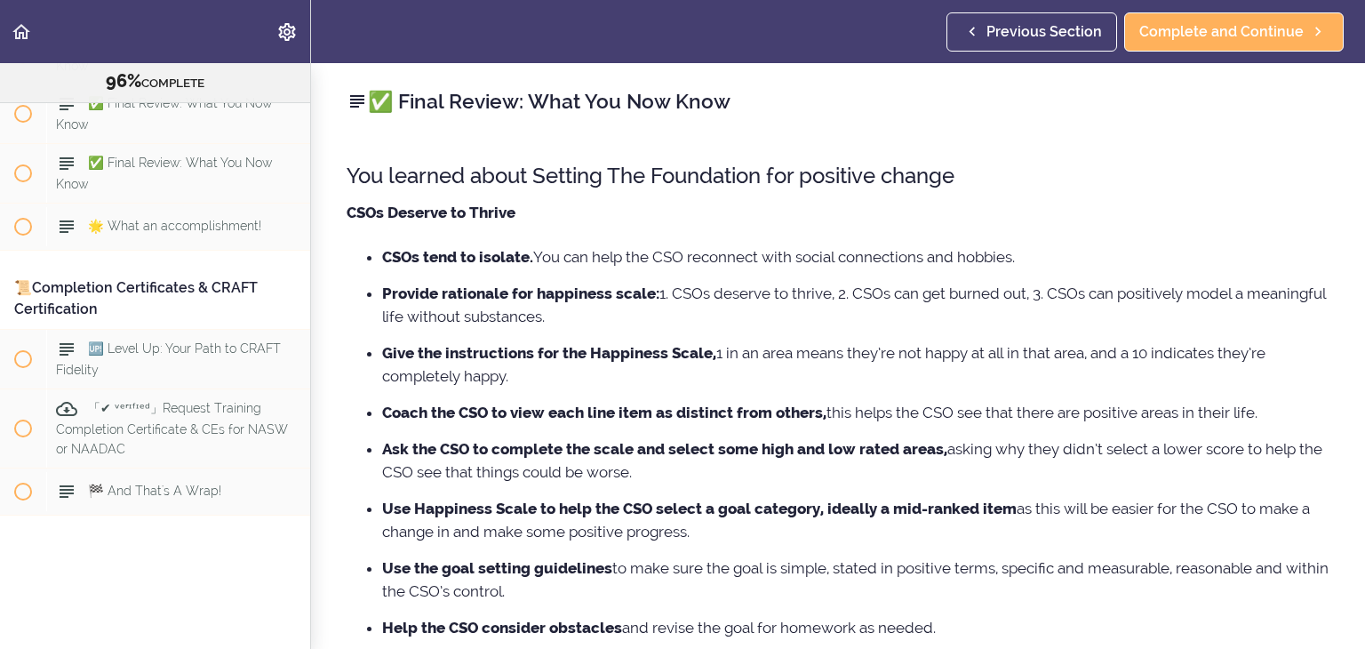
scroll to position [11894, 0]
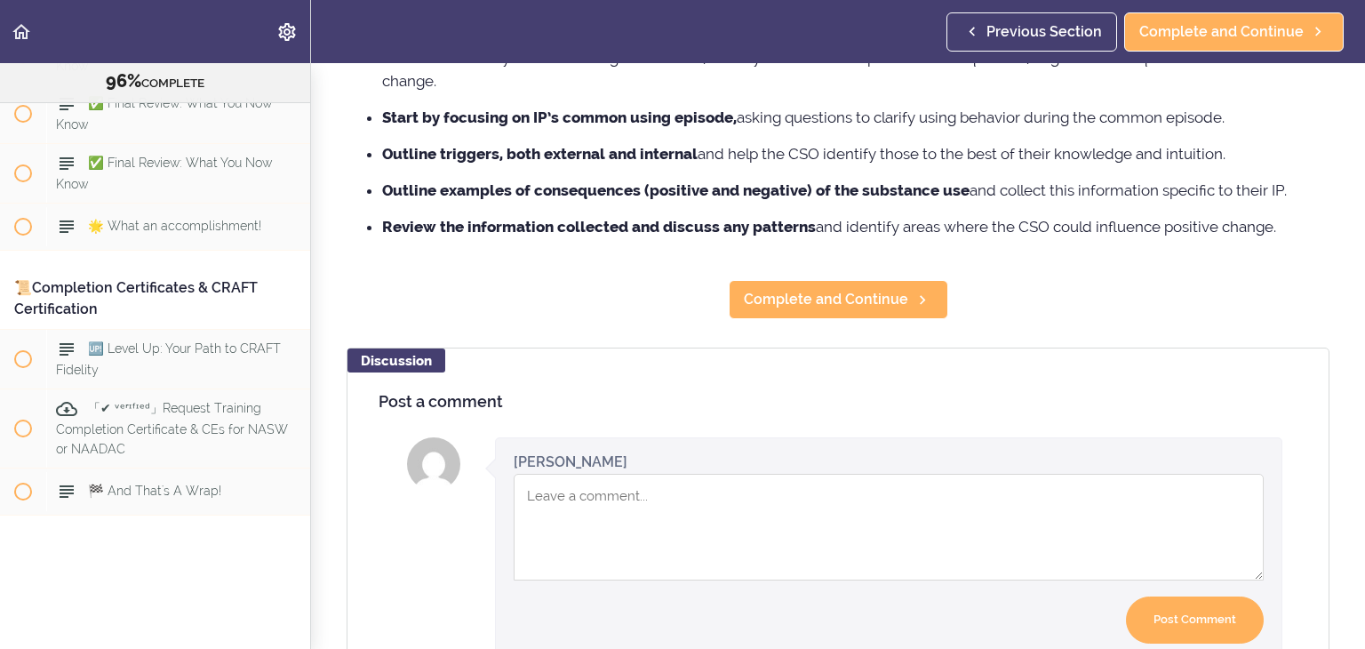
scroll to position [996, 0]
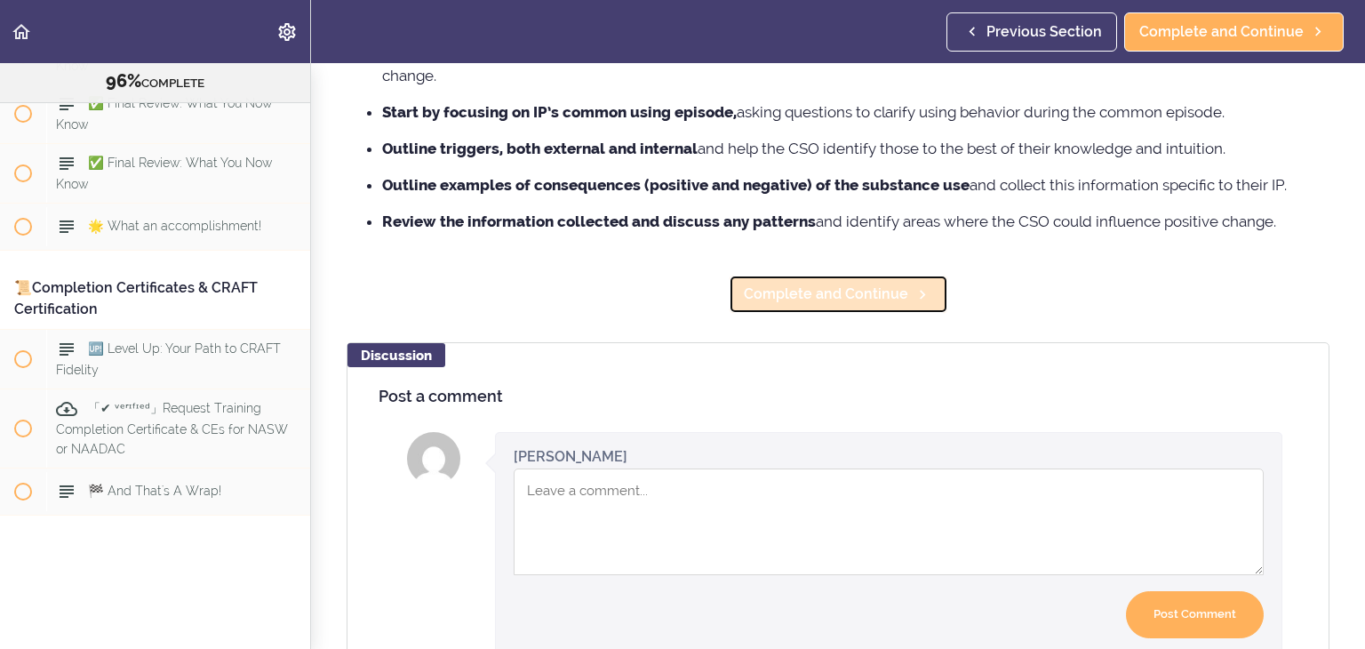
click at [826, 281] on link "Complete and Continue" at bounding box center [839, 294] width 220 height 39
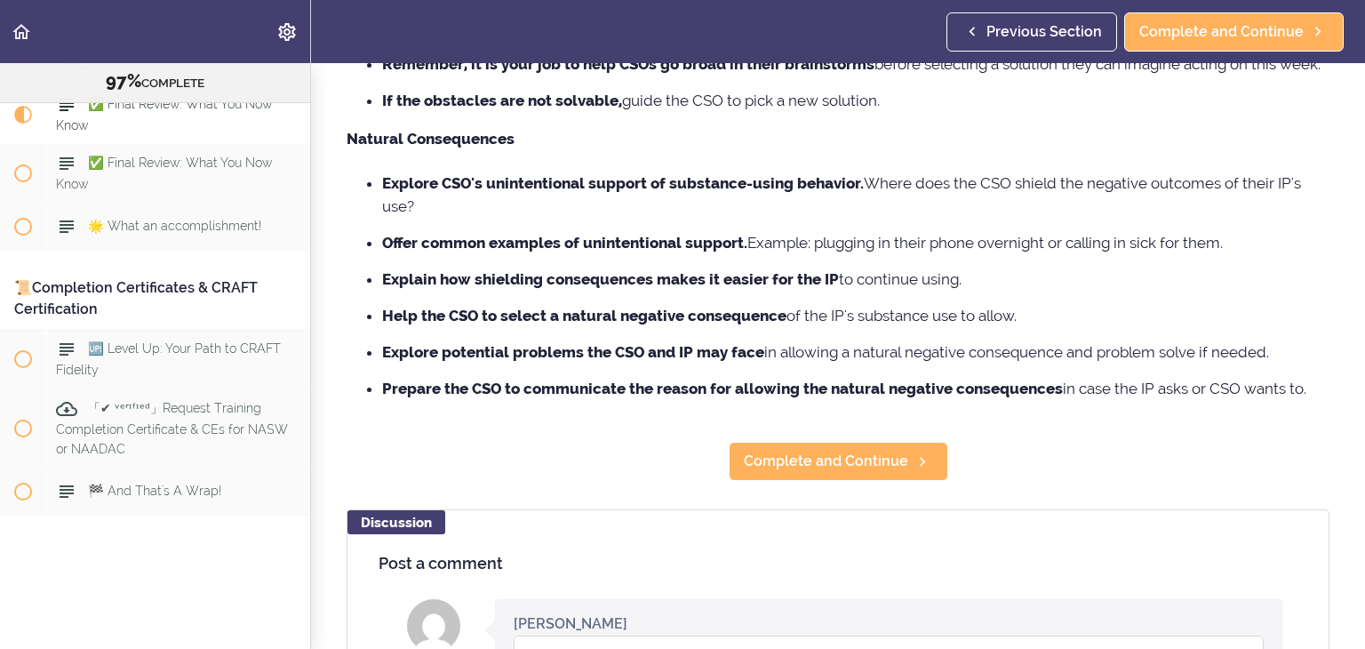
scroll to position [782, 0]
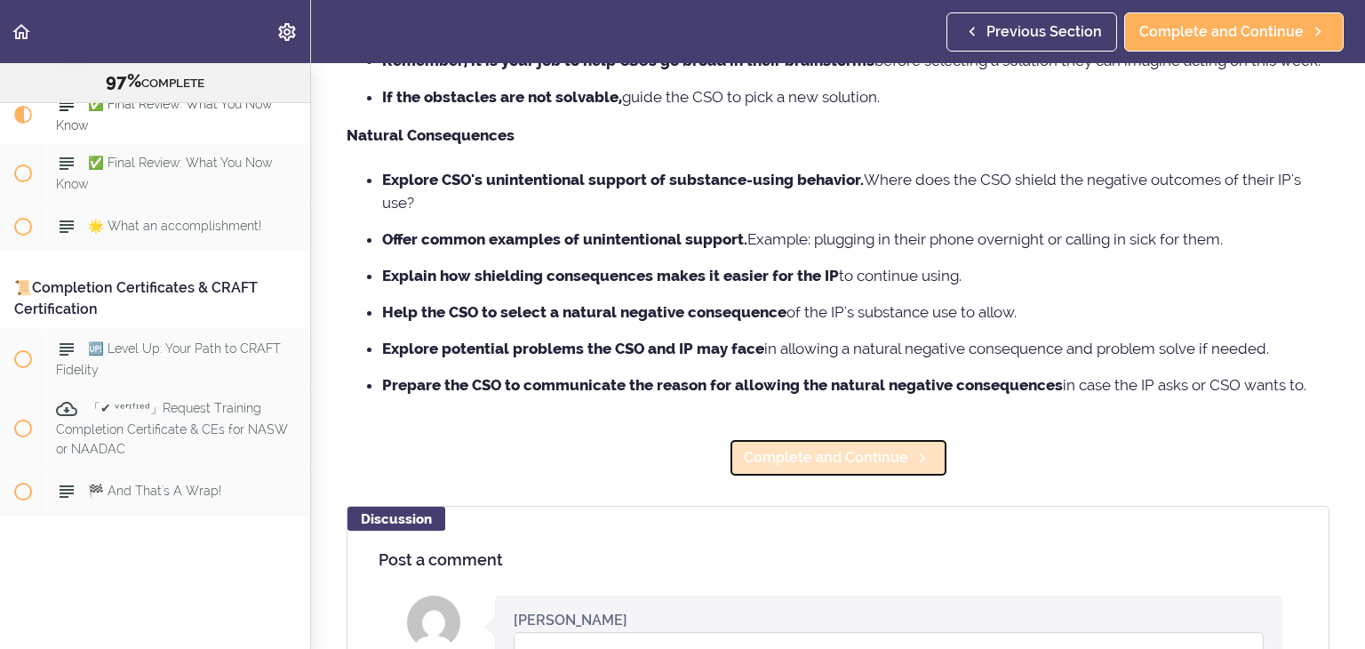
click at [817, 468] on span "Complete and Continue" at bounding box center [826, 457] width 164 height 21
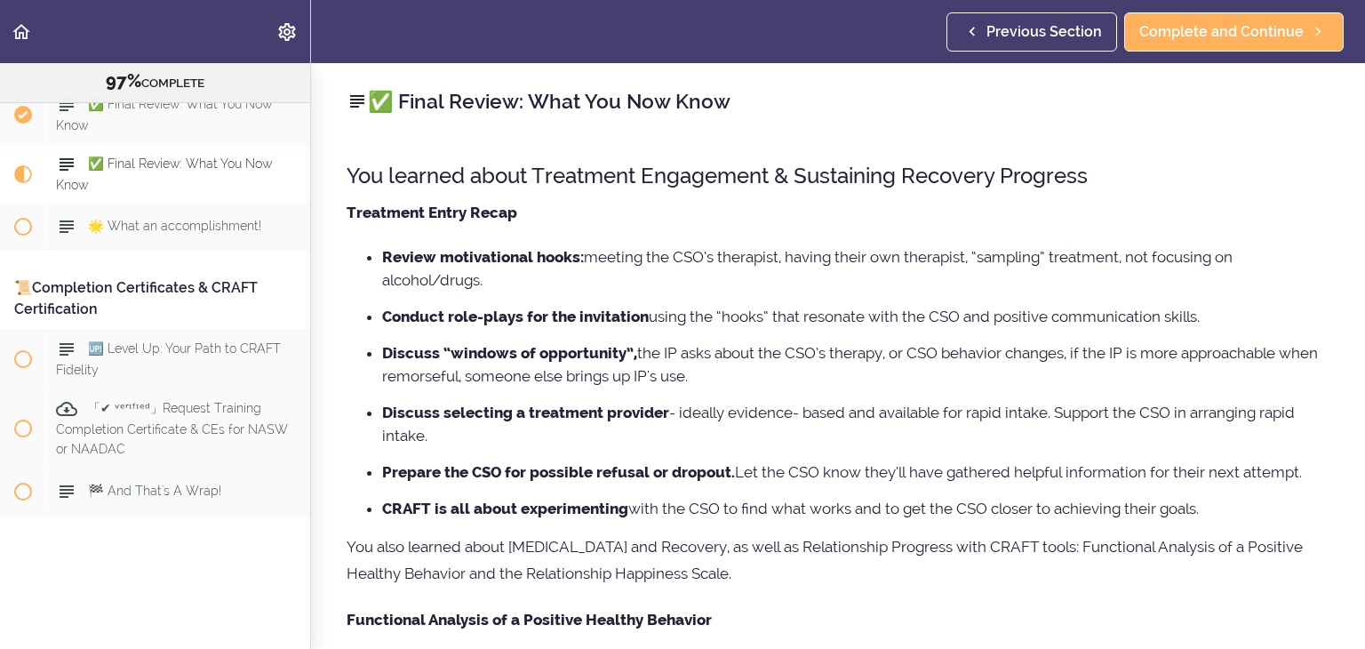
scroll to position [12011, 0]
click at [789, 228] on div "You learned about Treatment Engagement & Sustaining Recovery Progress Treatment…" at bounding box center [838, 585] width 983 height 884
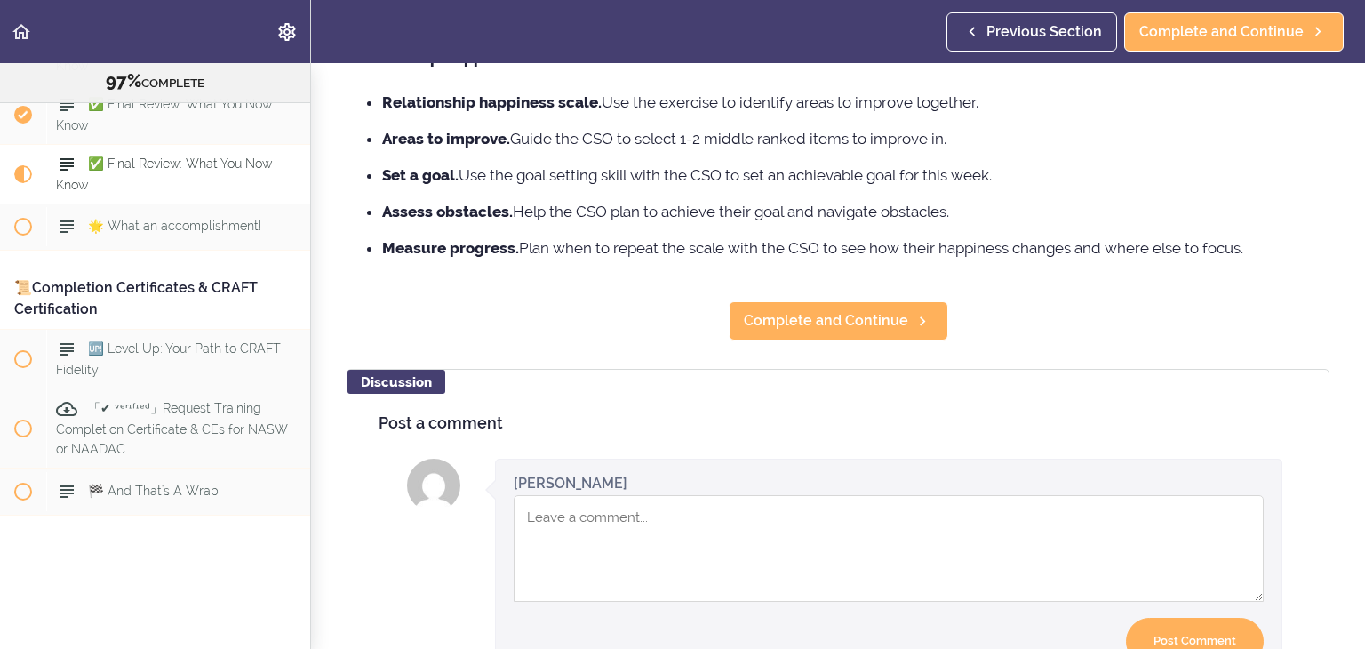
scroll to position [782, 0]
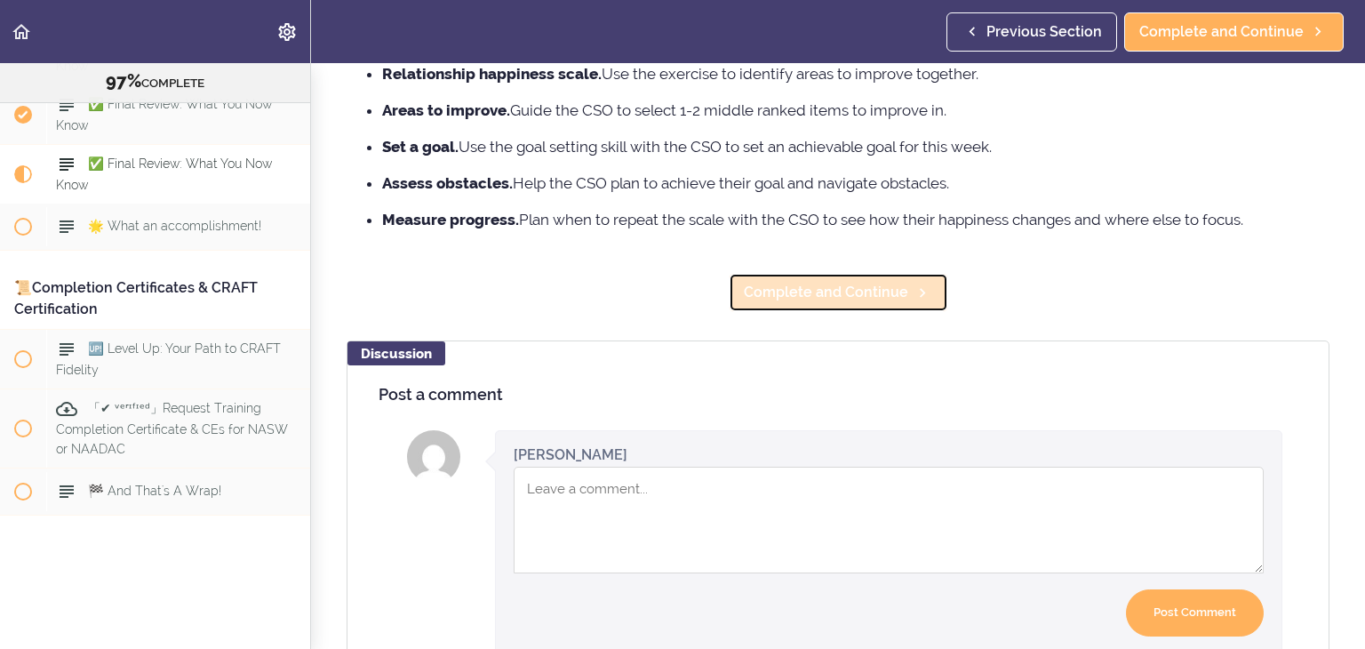
click at [823, 289] on span "Complete and Continue" at bounding box center [826, 292] width 164 height 21
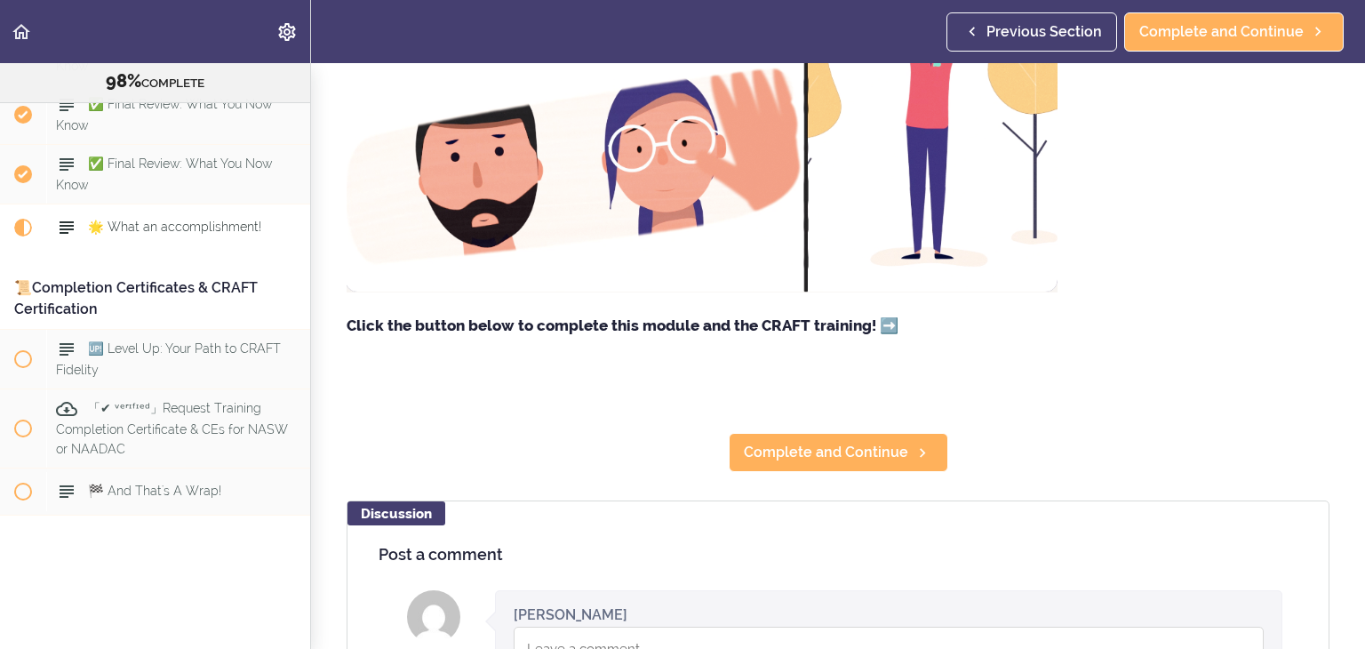
scroll to position [320, 0]
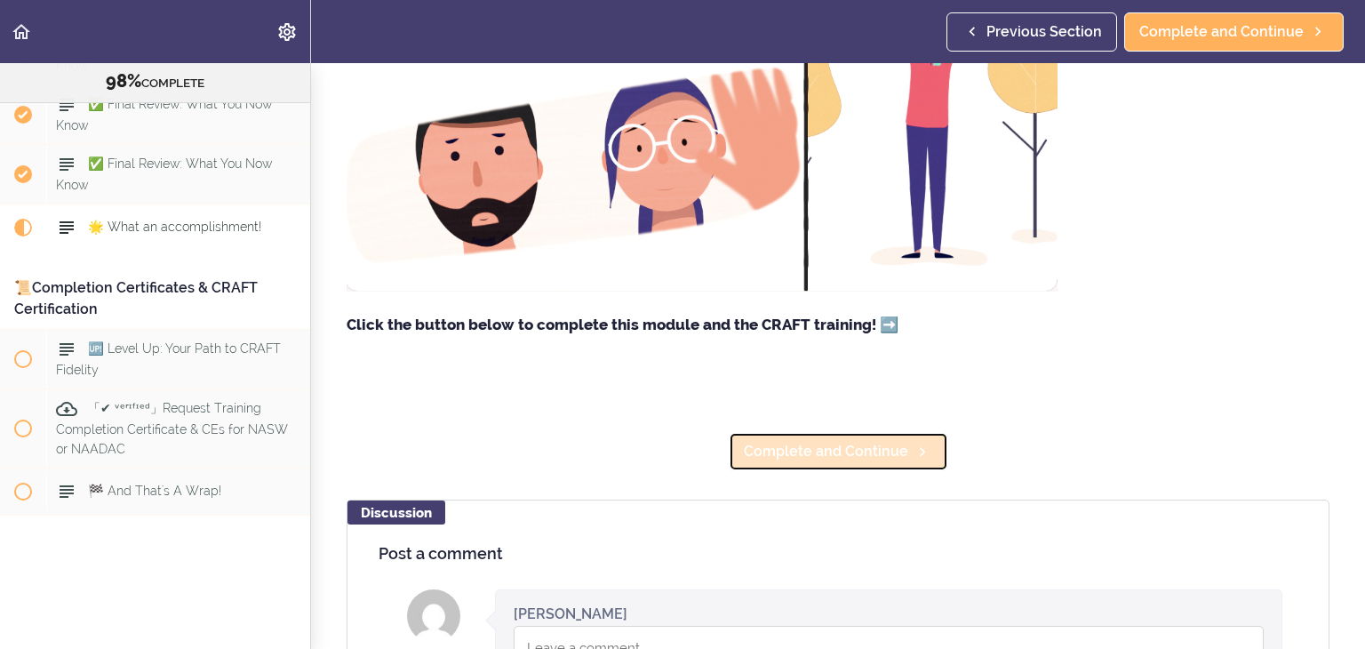
click at [821, 462] on span "Complete and Continue" at bounding box center [826, 451] width 164 height 21
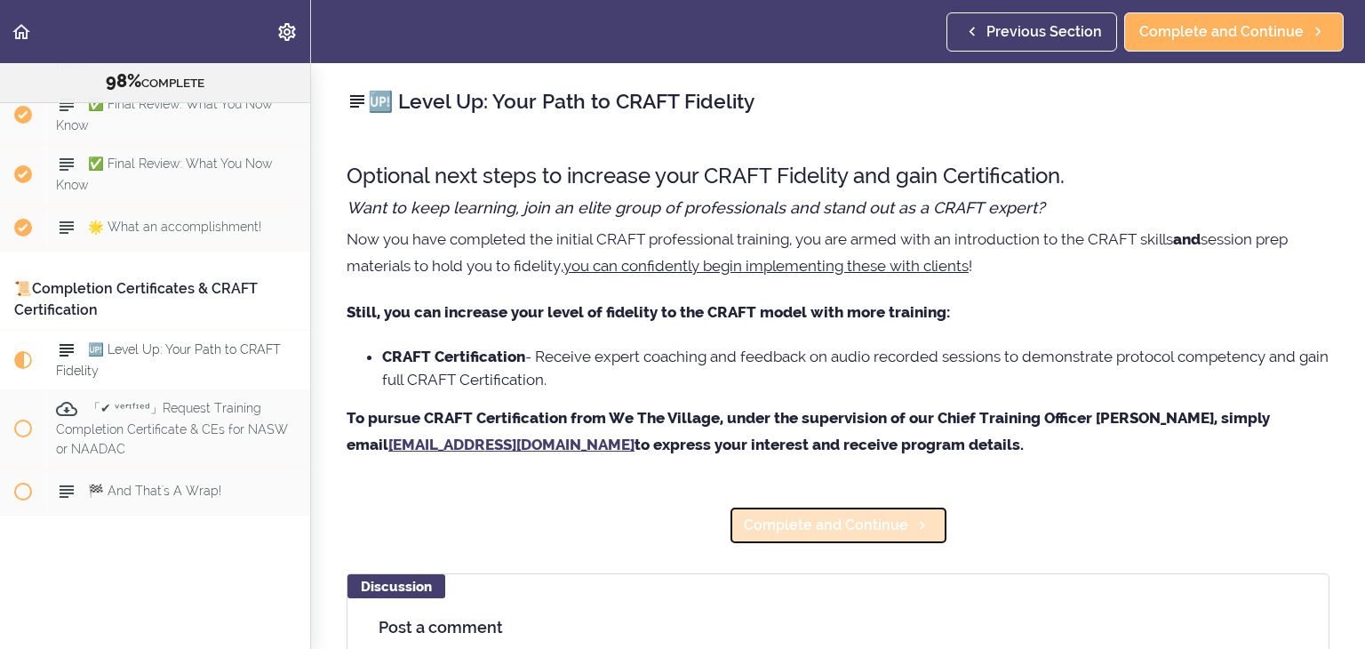
click at [768, 523] on span "Complete and Continue" at bounding box center [826, 525] width 164 height 21
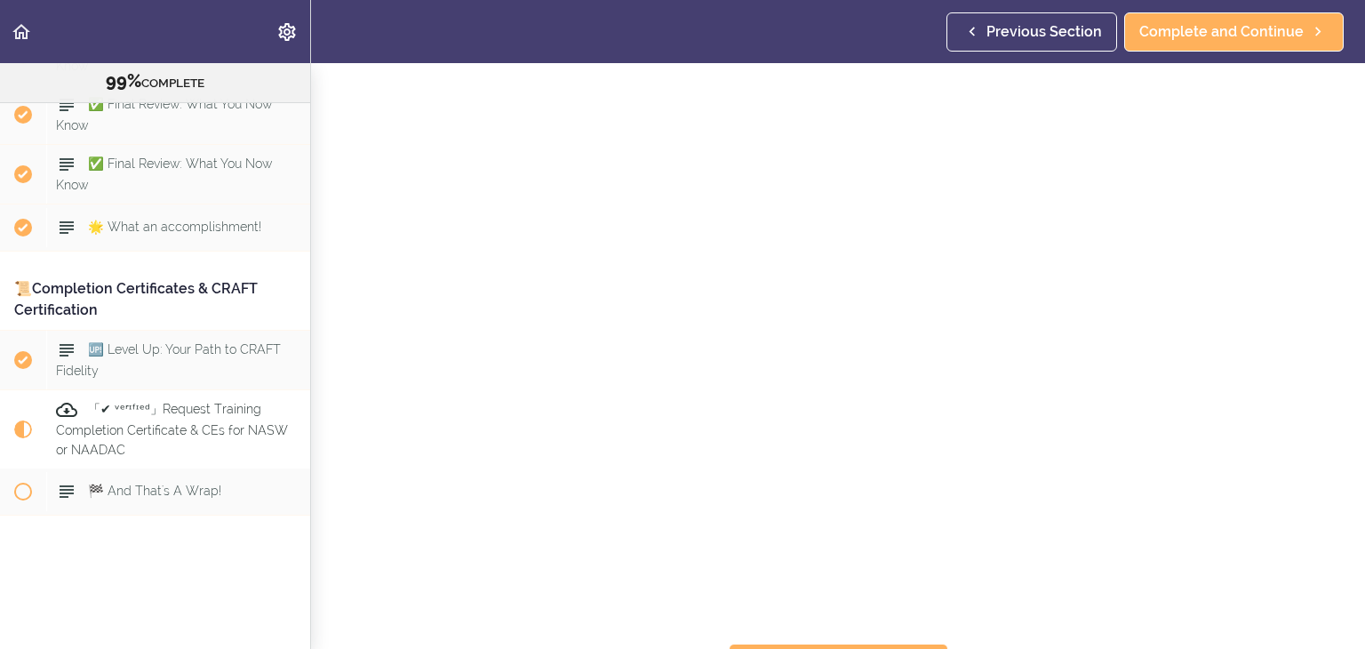
scroll to position [308, 0]
click at [887, 619] on span "Complete and Continue" at bounding box center [826, 629] width 164 height 21
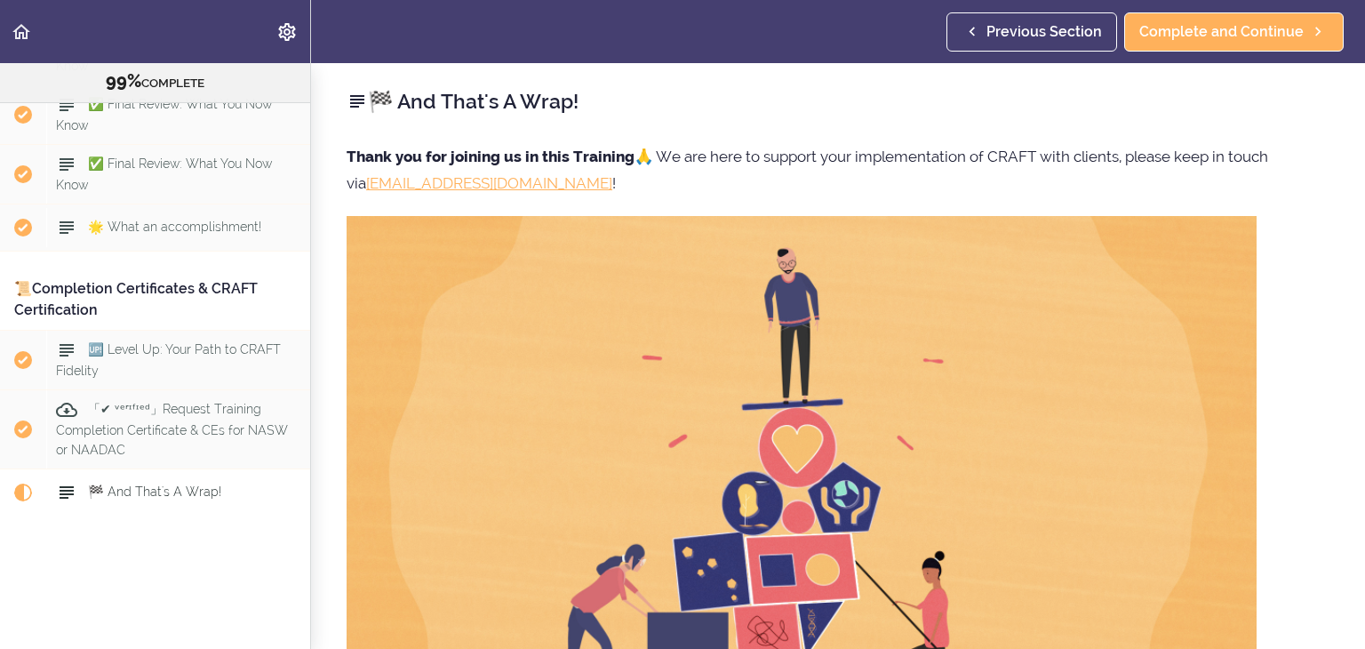
click at [878, 194] on p "Thank you for joining us in this Training 🙏 We are here to support your impleme…" at bounding box center [838, 169] width 983 height 53
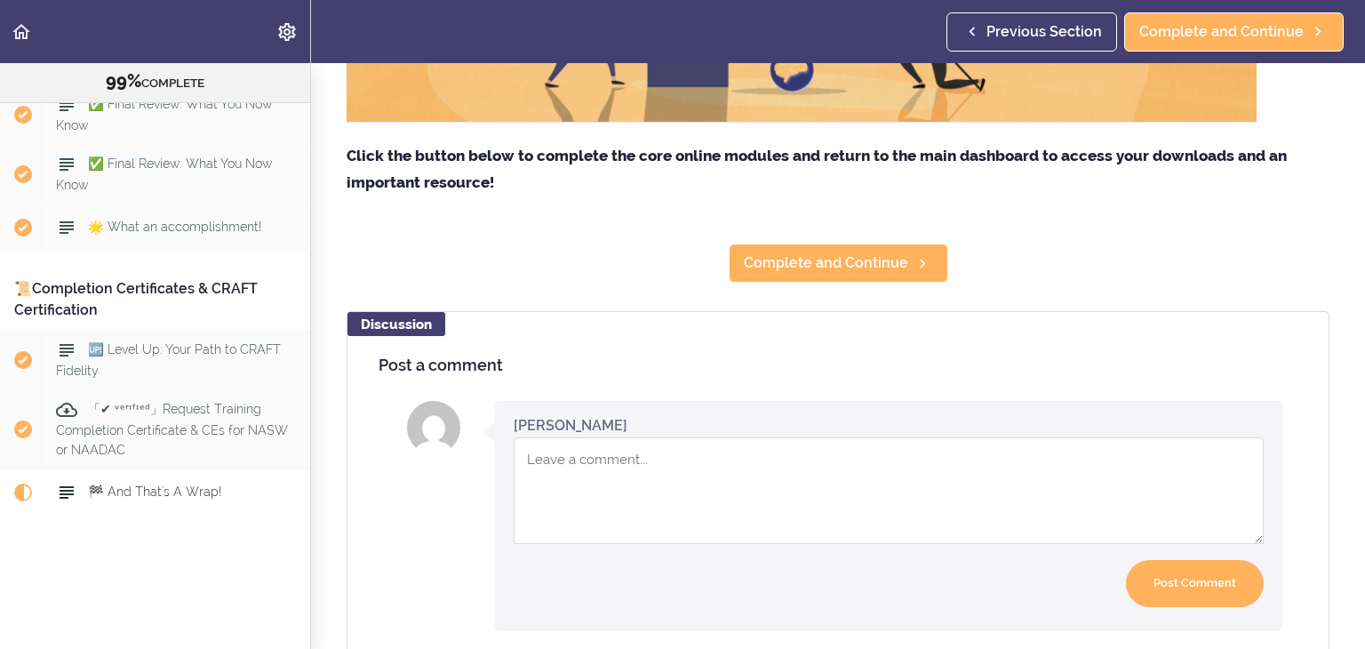
scroll to position [604, 0]
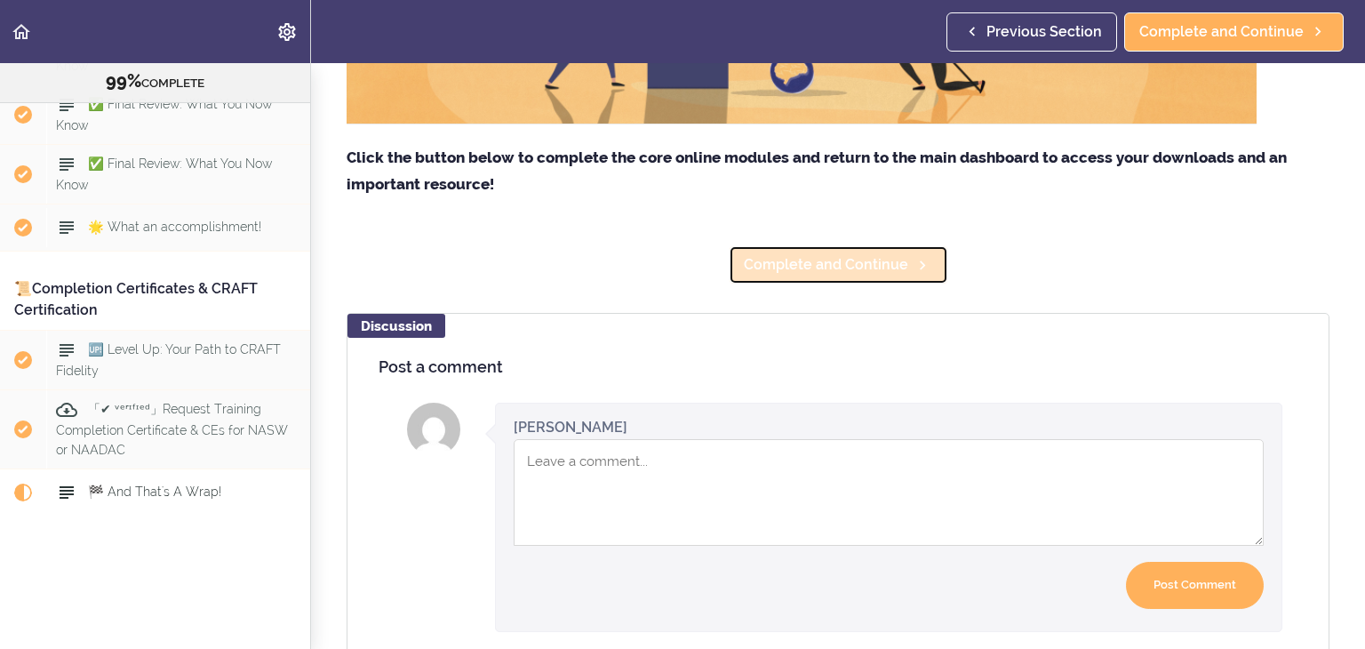
click at [828, 260] on span "Complete and Continue" at bounding box center [826, 264] width 164 height 21
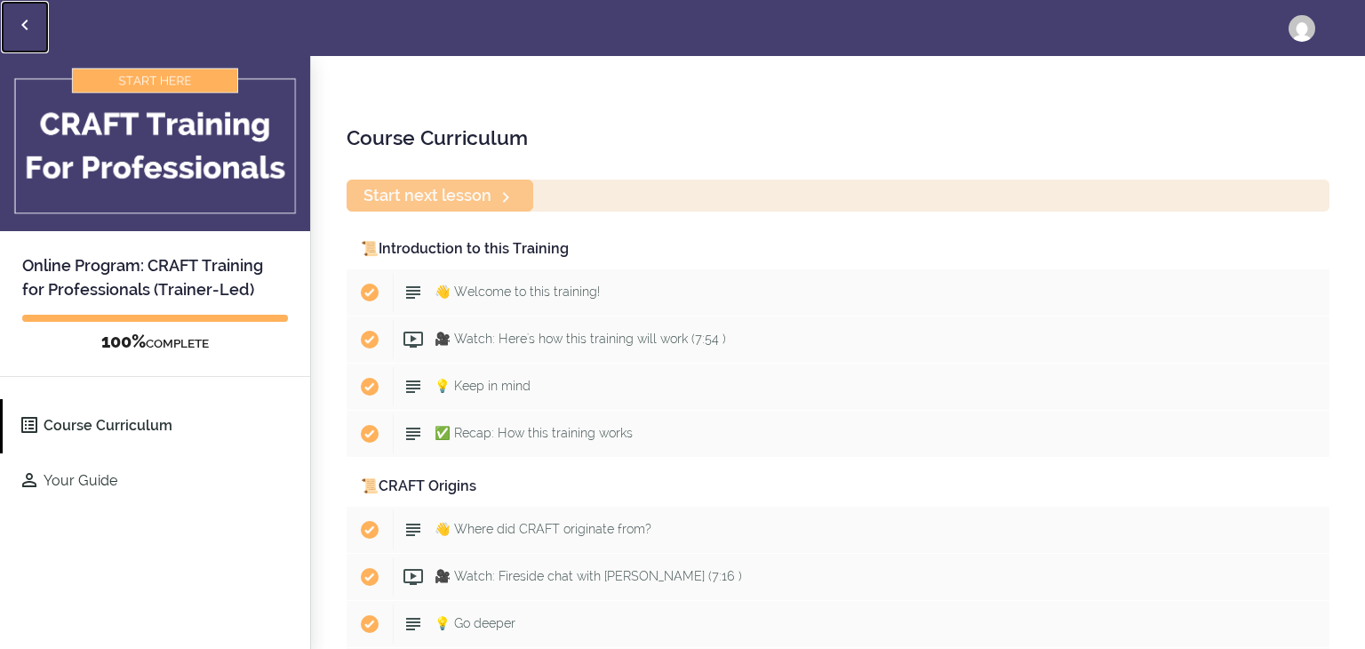
click at [23, 24] on use "Back to courses" at bounding box center [24, 25] width 6 height 11
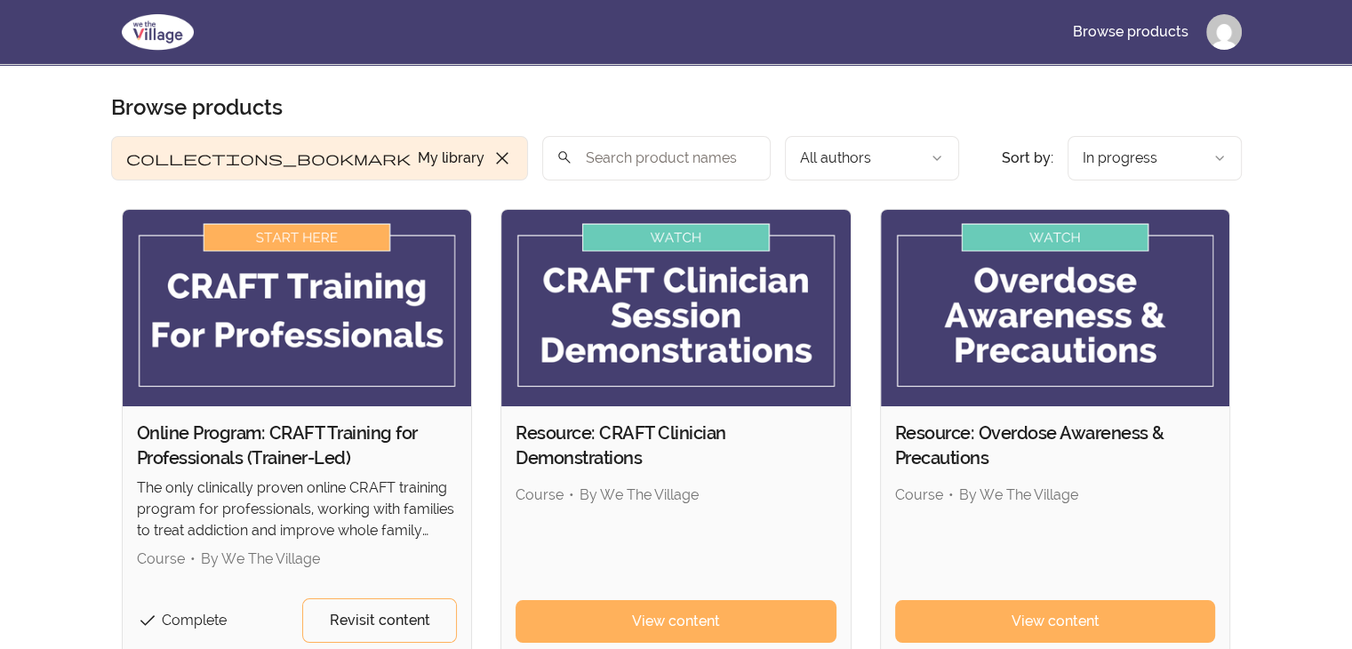
drag, startPoint x: 1060, startPoint y: 623, endPoint x: 1096, endPoint y: 311, distance: 314.1
click at [1096, 311] on img at bounding box center [1055, 308] width 349 height 196
click at [1060, 619] on span "View content" at bounding box center [1056, 621] width 88 height 21
click at [676, 624] on span "View content" at bounding box center [676, 621] width 88 height 21
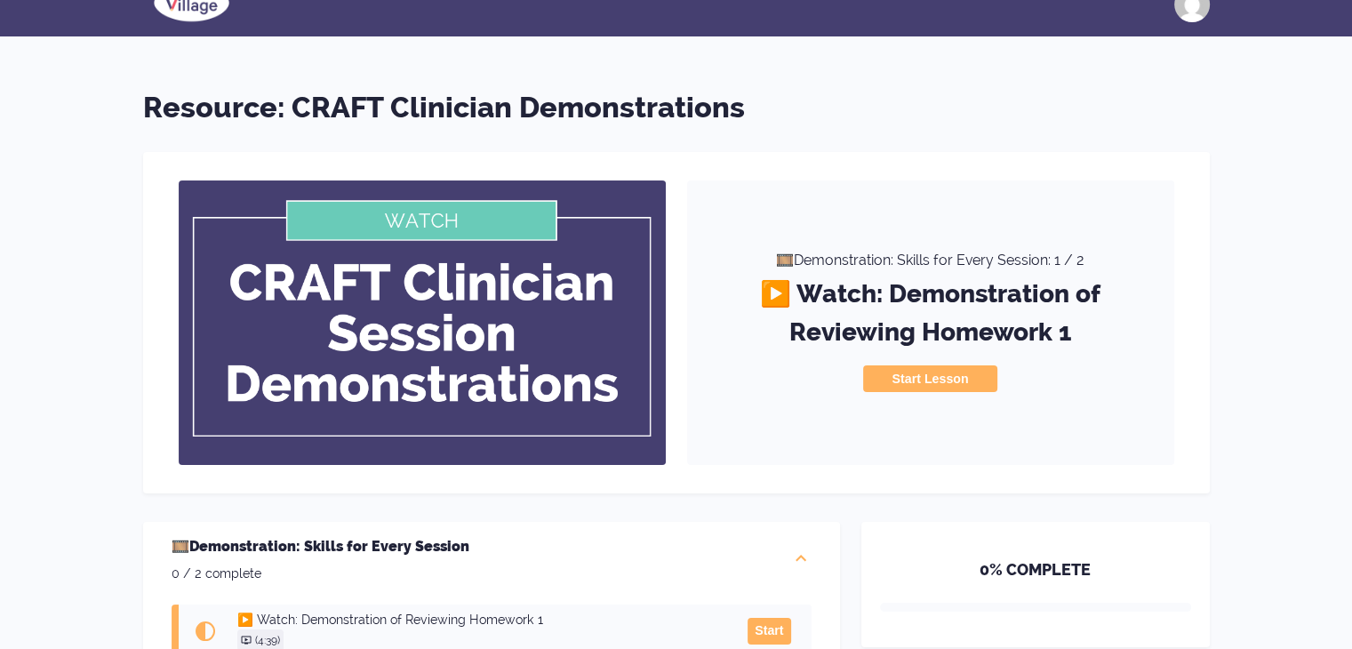
scroll to position [20, 0]
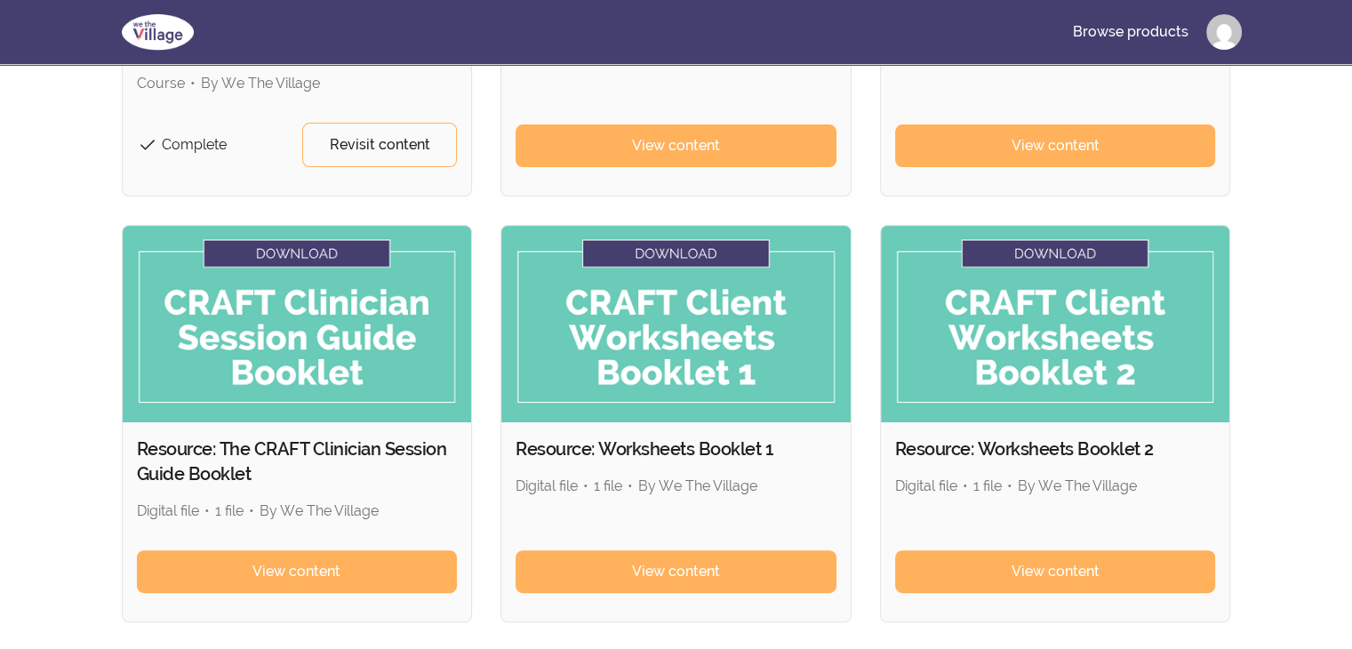
scroll to position [491, 0]
